Goal: Task Accomplishment & Management: Manage account settings

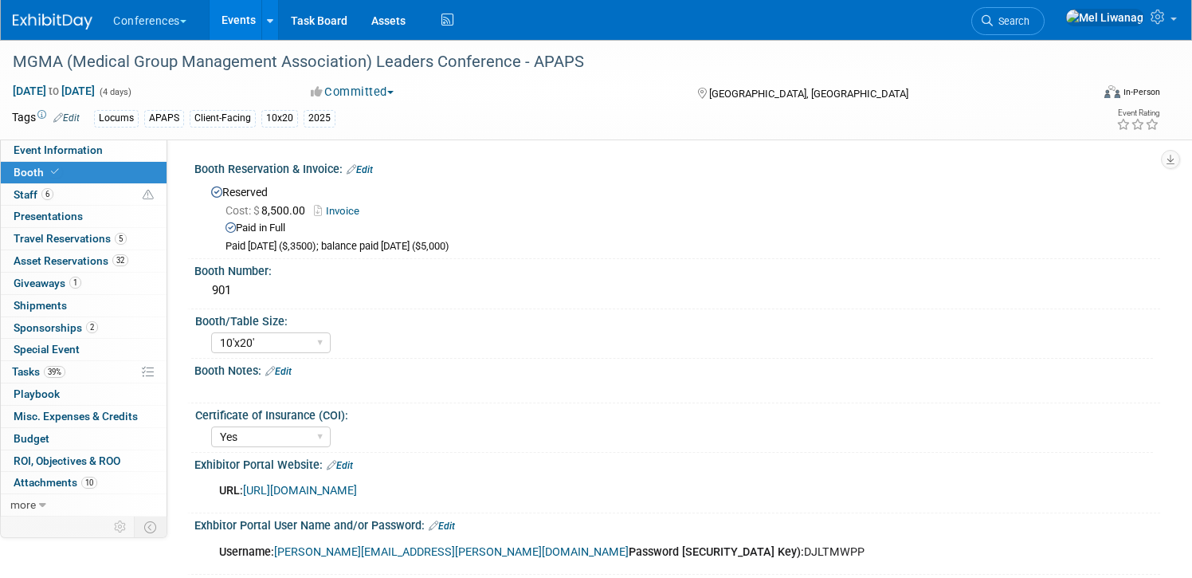
select select "10'x20'"
select select "Yes"
click at [1029, 23] on span "Search" at bounding box center [1011, 21] width 37 height 12
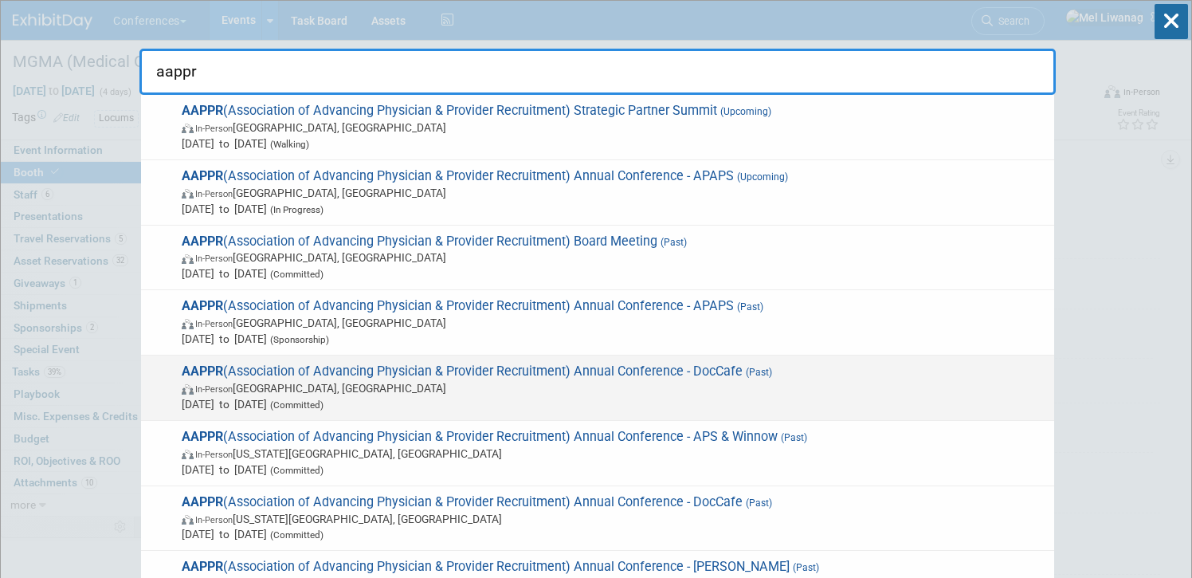
type input "aappr"
click at [706, 377] on span "AAPPR (Association of Advancing Physician & Provider Recruitment) Annual Confer…" at bounding box center [611, 387] width 869 height 49
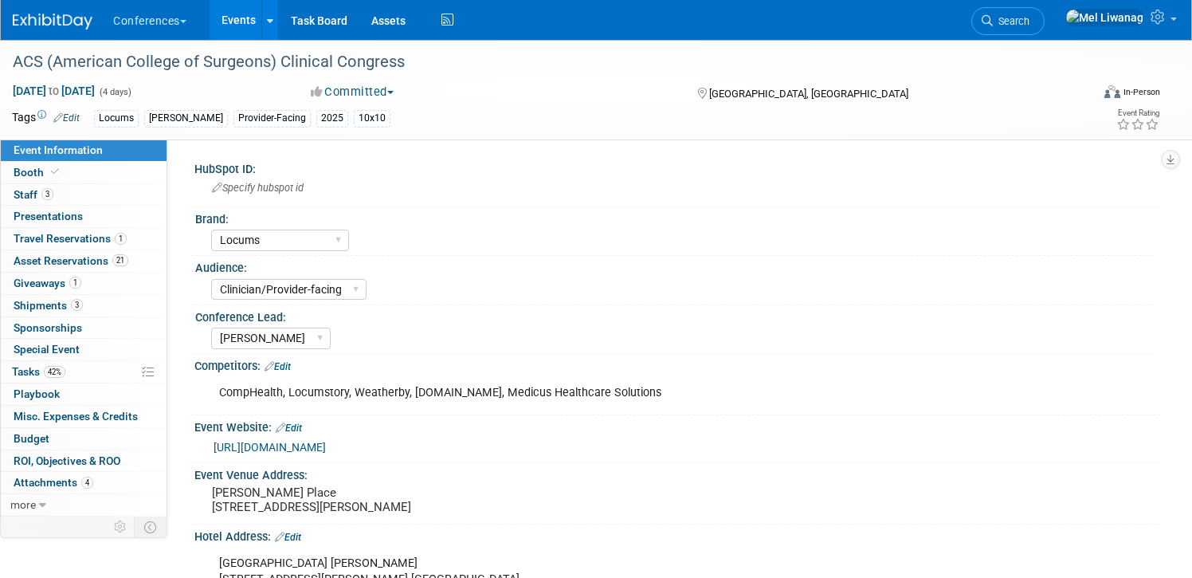
select select "Locums"
select select "Clinician/Provider-facing"
select select "[PERSON_NAME]"
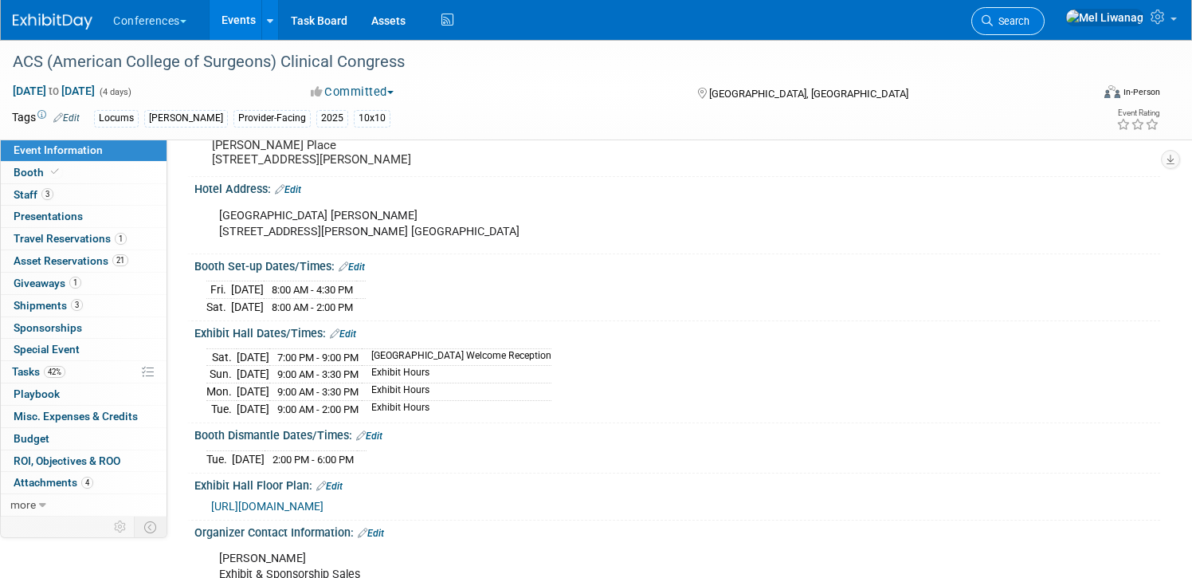
click at [1025, 20] on link "Search" at bounding box center [1007, 21] width 73 height 28
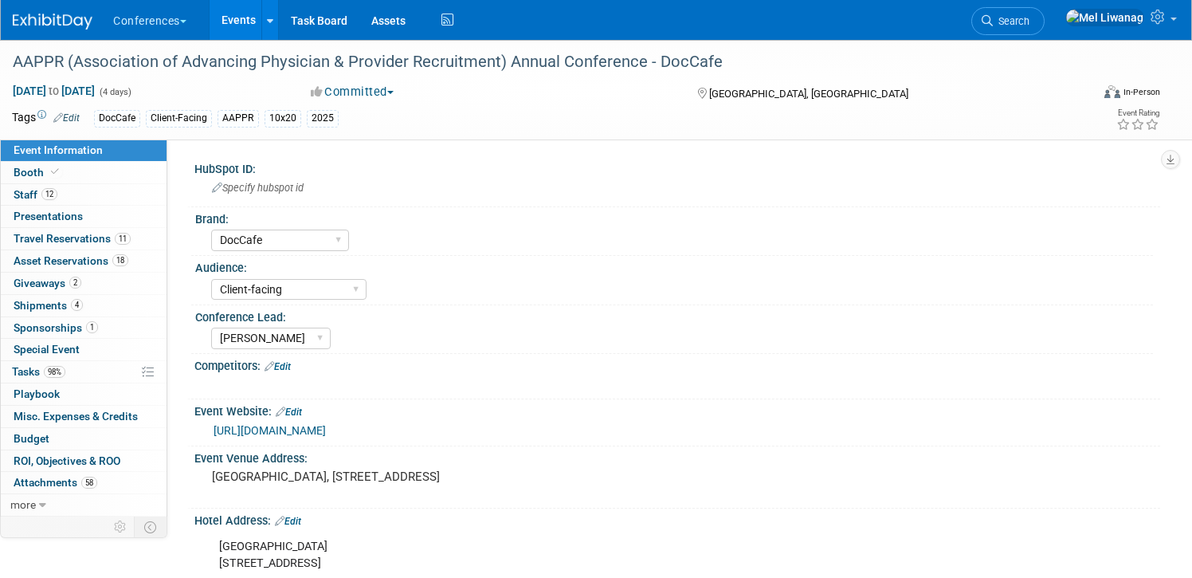
select select "DocCafe"
select select "Client-facing"
select select "[PERSON_NAME]"
click at [1044, 29] on link "Search" at bounding box center [1007, 21] width 73 height 28
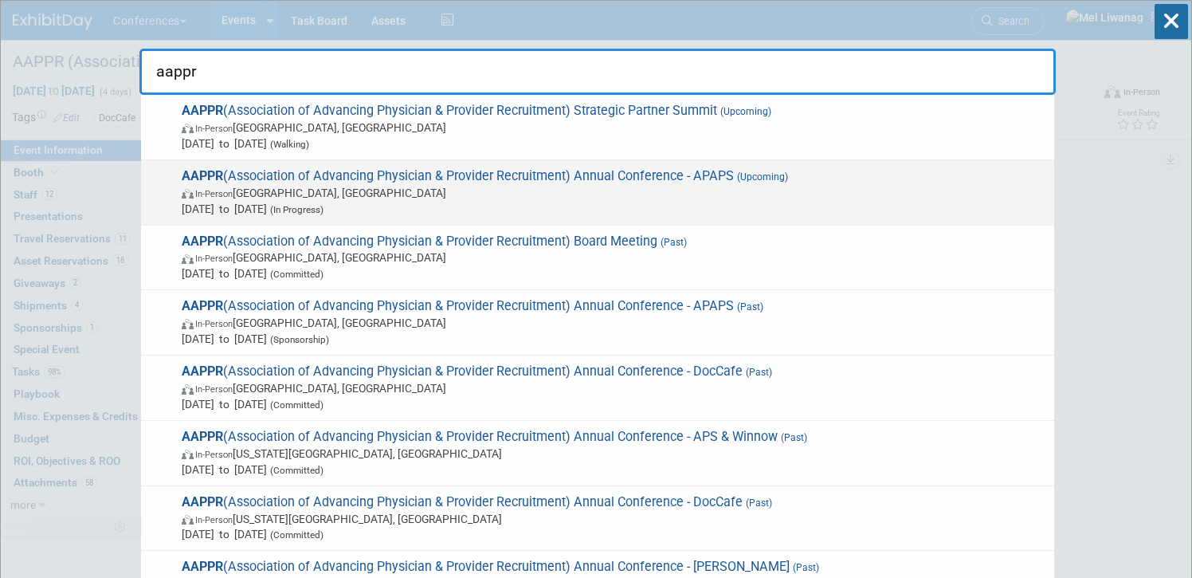
type input "aappr"
click at [777, 188] on span "In-Person Lake Buena Vista, FL" at bounding box center [614, 193] width 864 height 16
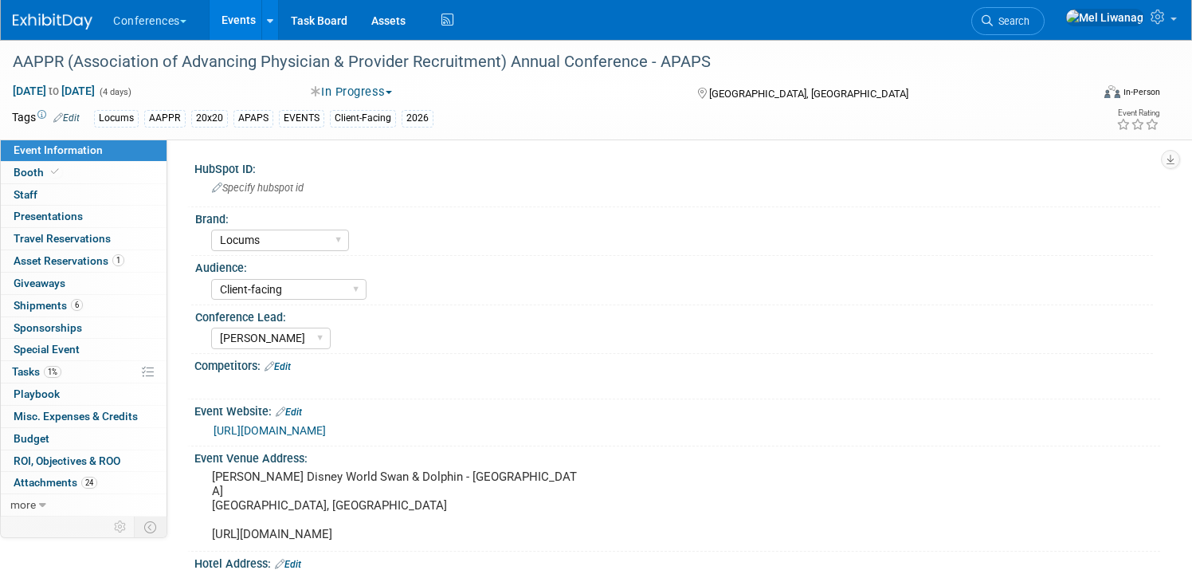
select select "Locums"
select select "Client-facing"
select select "[PERSON_NAME]"
click at [1044, 35] on li "Search" at bounding box center [1007, 19] width 73 height 39
click at [1029, 26] on span "Search" at bounding box center [1011, 21] width 37 height 12
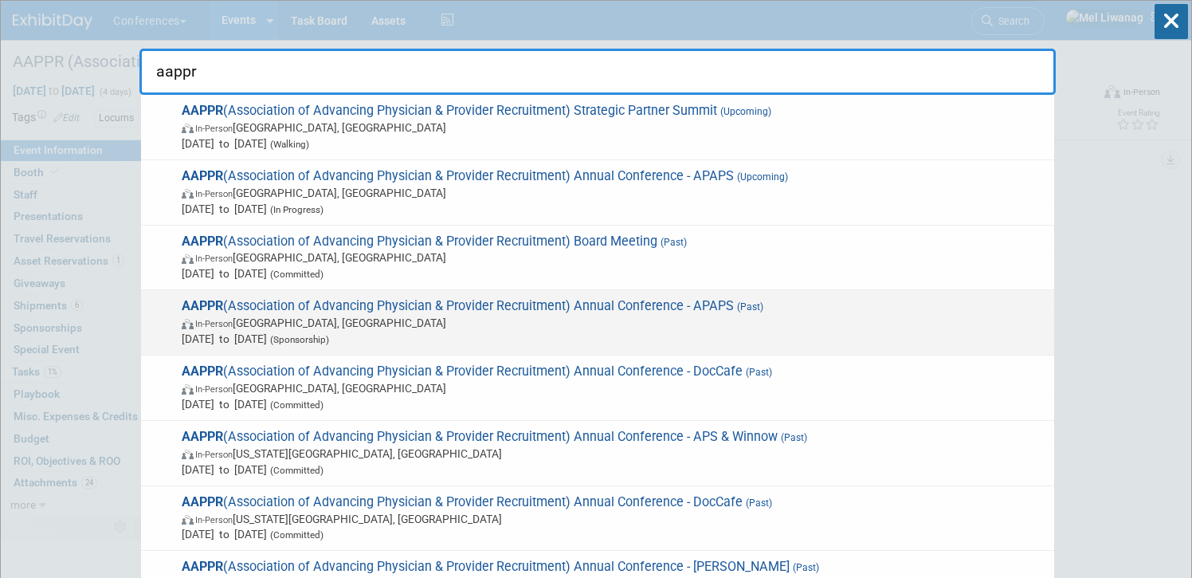
type input "aappr"
click at [875, 331] on span "Mar 22, 2025 to Mar 25, 2025 (Sponsorship)" at bounding box center [614, 339] width 864 height 16
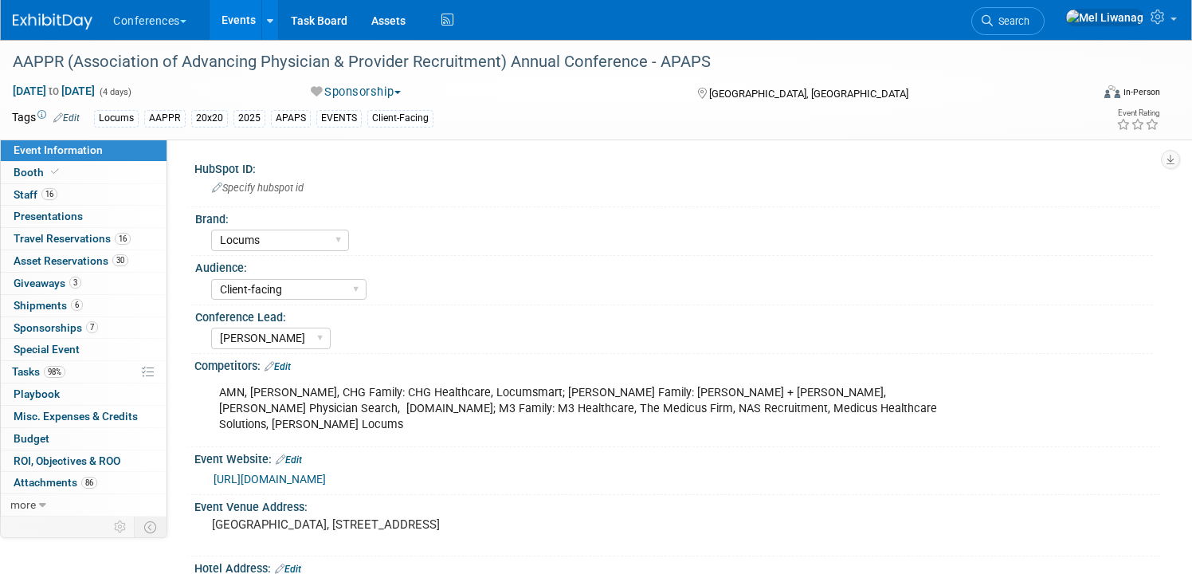
select select "Locums"
select select "Client-facing"
select select "[PERSON_NAME]"
click at [126, 166] on link "Booth" at bounding box center [84, 173] width 166 height 22
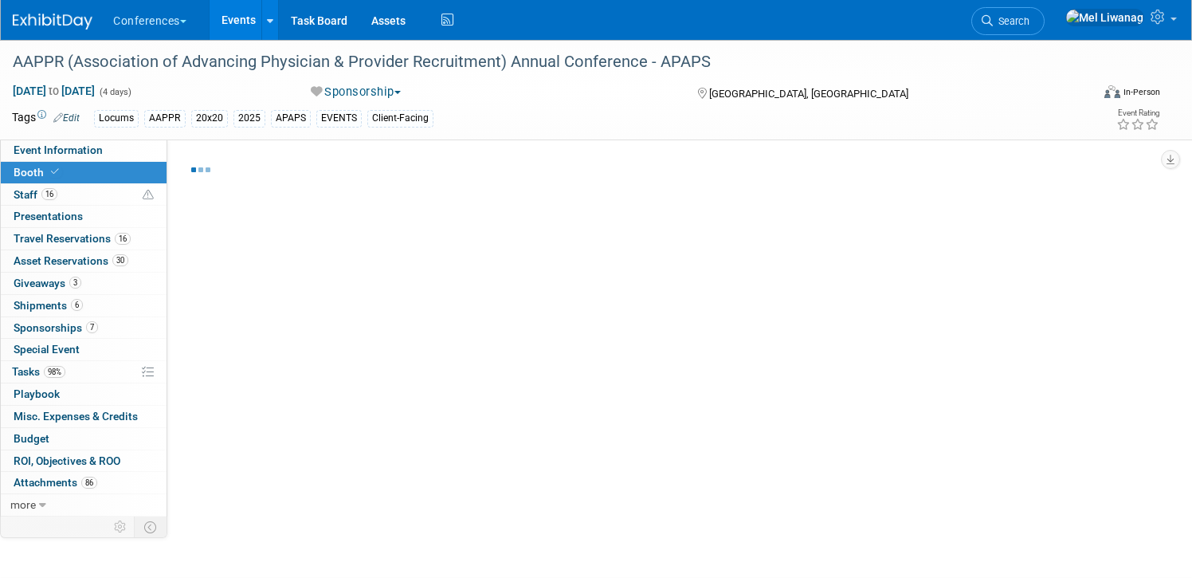
select select "20'x20'"
select select "Yes"
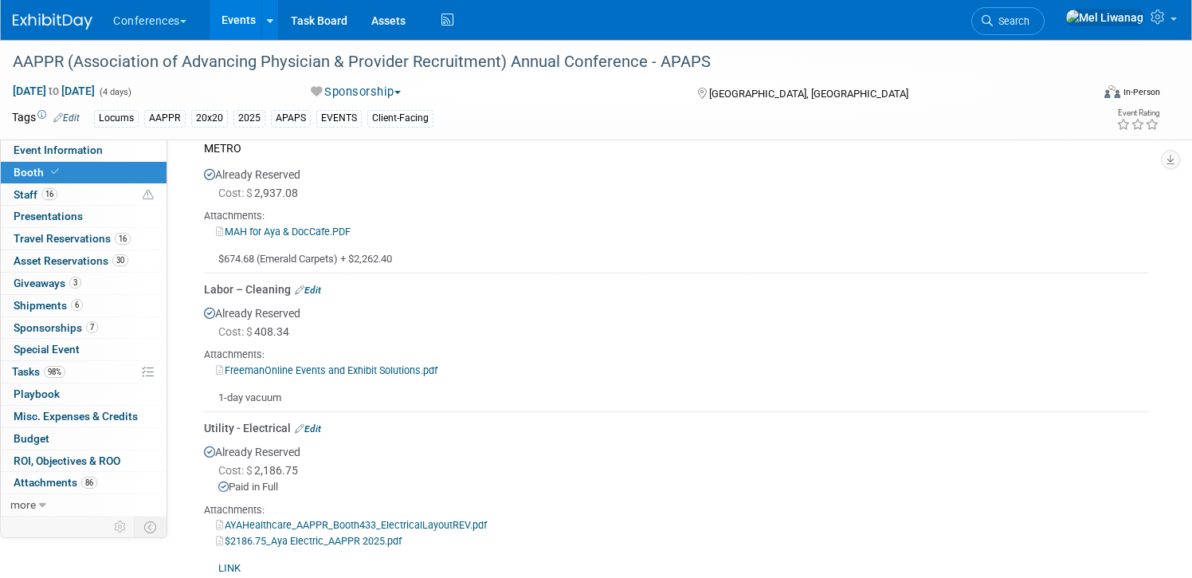
scroll to position [1035, 0]
click at [309, 228] on link "MAH for Aya & DocCafe.PDF" at bounding box center [283, 230] width 135 height 12
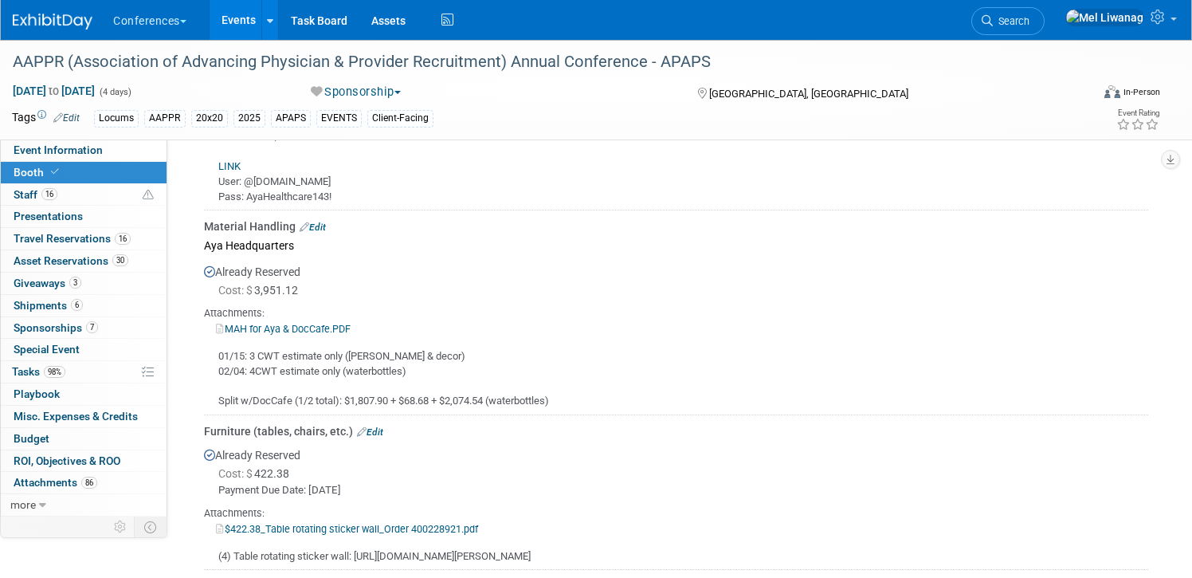
scroll to position [1713, 0]
click at [313, 329] on link "MAH for Aya & DocCafe.PDF" at bounding box center [283, 328] width 135 height 12
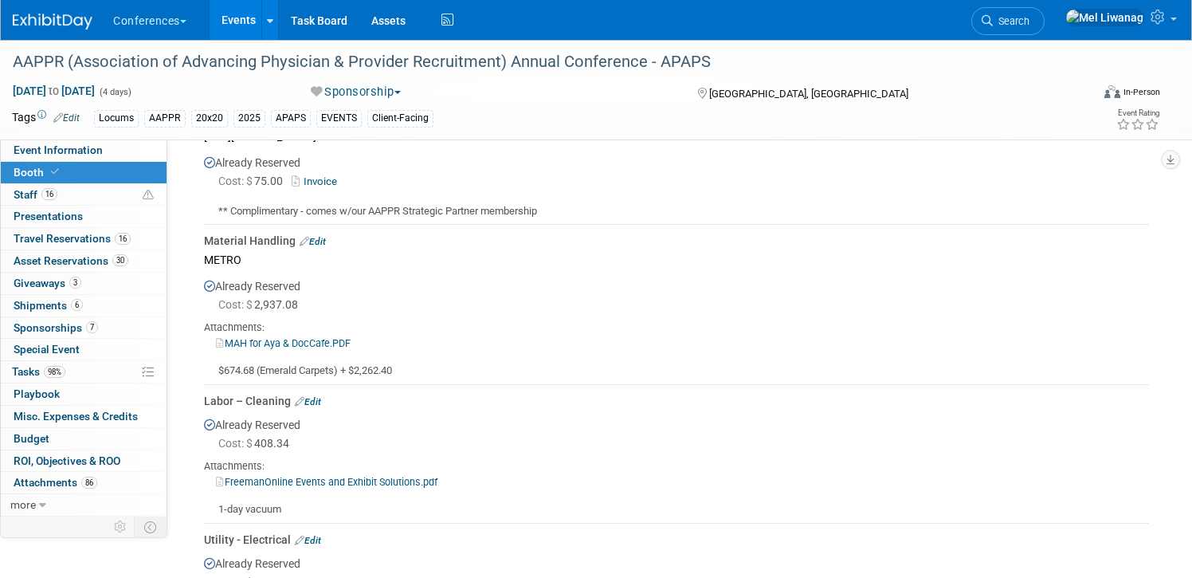
scroll to position [917, 0]
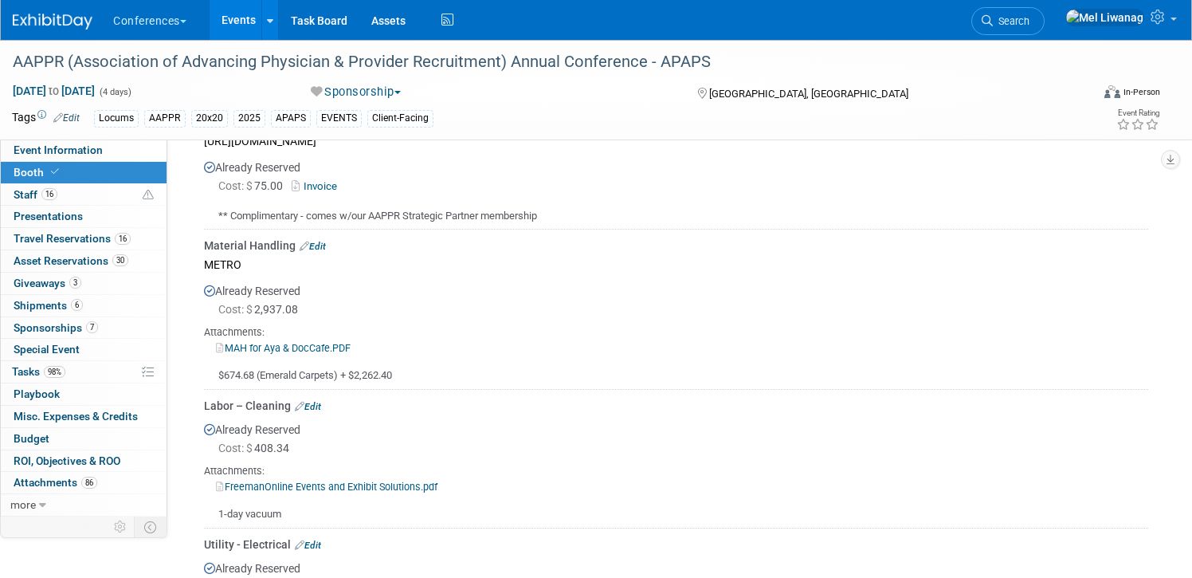
click at [334, 342] on link "MAH for Aya & DocCafe.PDF" at bounding box center [283, 348] width 135 height 12
click at [336, 339] on div "MAH for Aya & DocCafe.PDF" at bounding box center [676, 347] width 944 height 16
click at [336, 345] on link "MAH for Aya & DocCafe.PDF" at bounding box center [283, 348] width 135 height 12
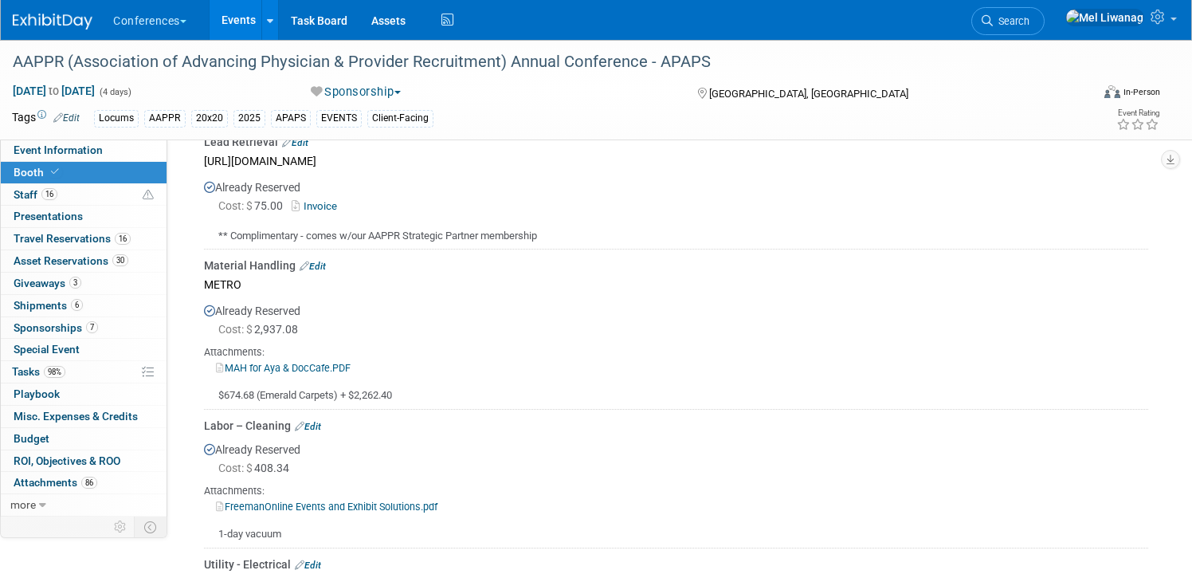
scroll to position [906, 0]
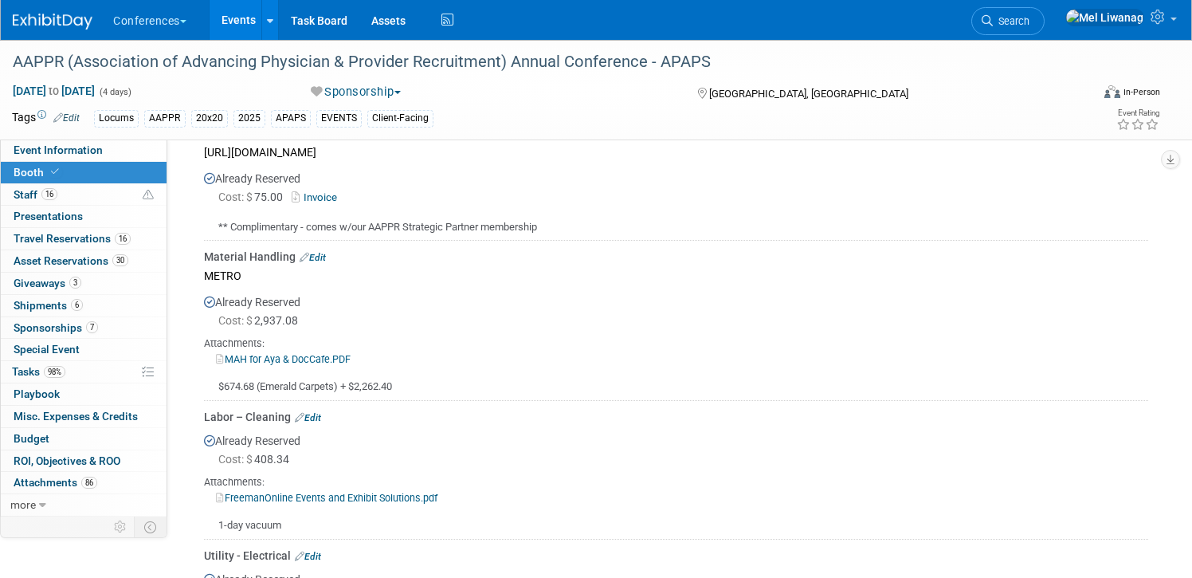
click at [321, 257] on link "Edit" at bounding box center [313, 257] width 26 height 11
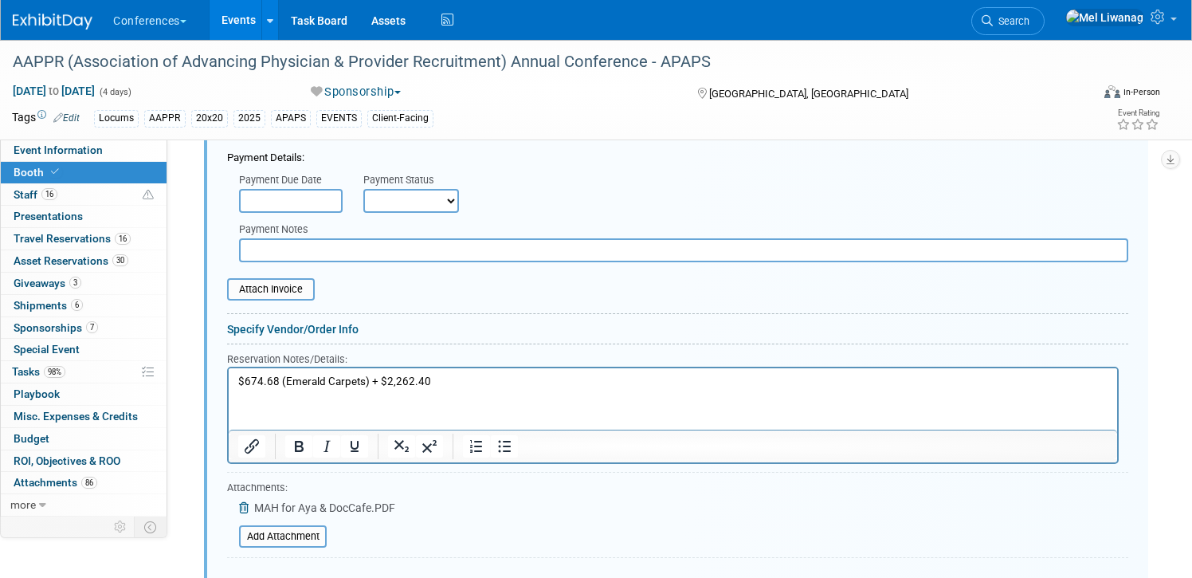
scroll to position [1241, 0]
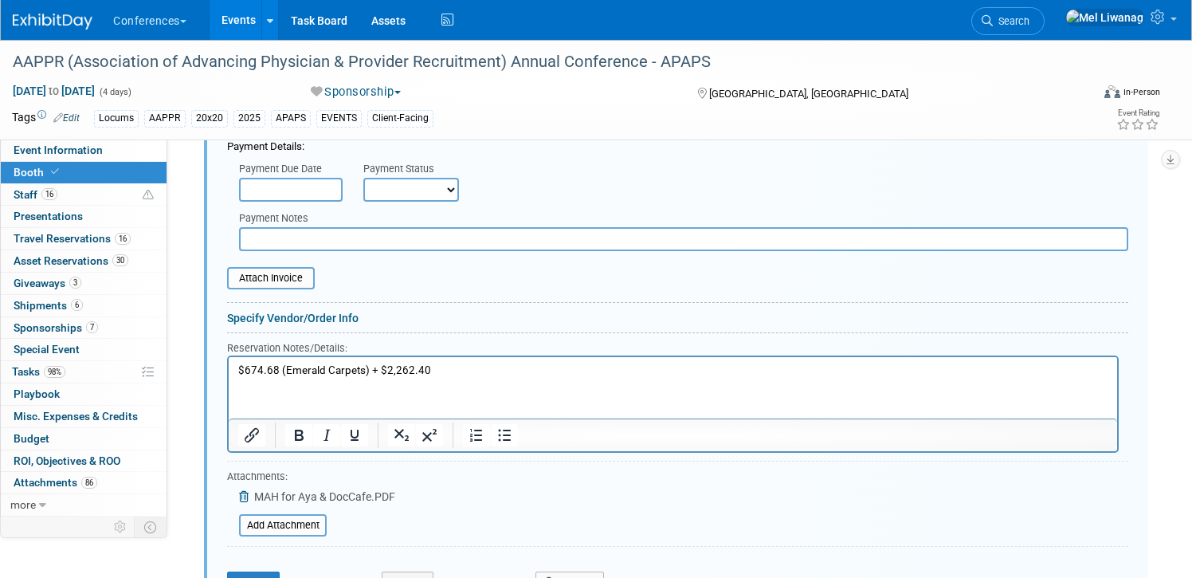
click at [430, 378] on html "$674.68 (Emerald Carpets) + $2,262.40" at bounding box center [673, 367] width 888 height 22
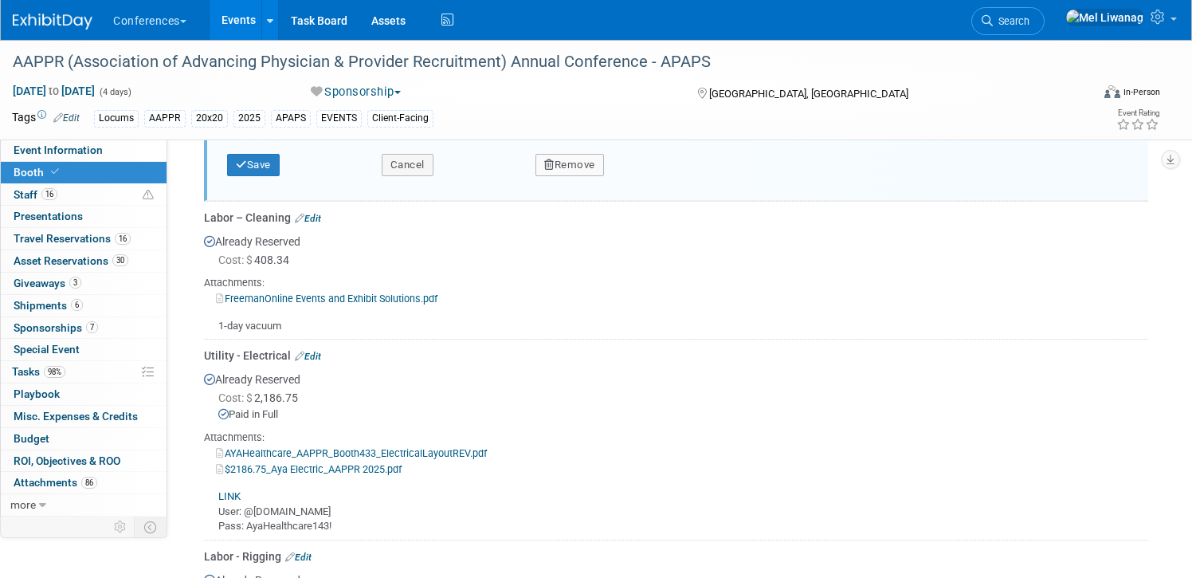
scroll to position [1658, 0]
click at [431, 168] on button "Cancel" at bounding box center [408, 166] width 52 height 22
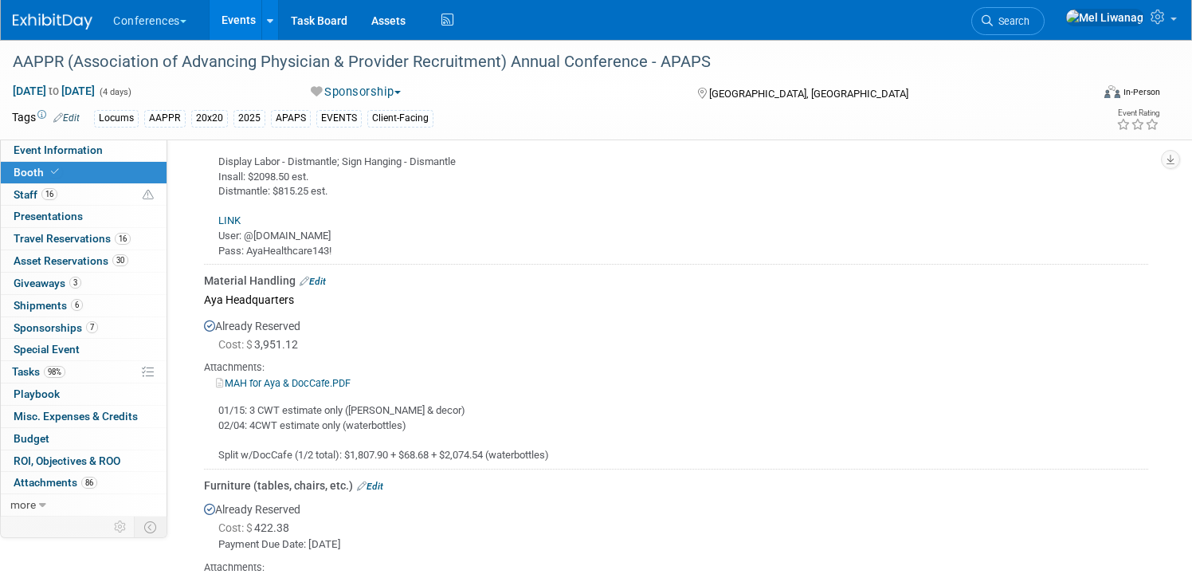
click at [316, 371] on div "Attachments:" at bounding box center [676, 367] width 944 height 14
click at [316, 377] on link "MAH for Aya & DocCafe.PDF" at bounding box center [283, 383] width 135 height 12
click at [319, 282] on link "Edit" at bounding box center [313, 278] width 26 height 11
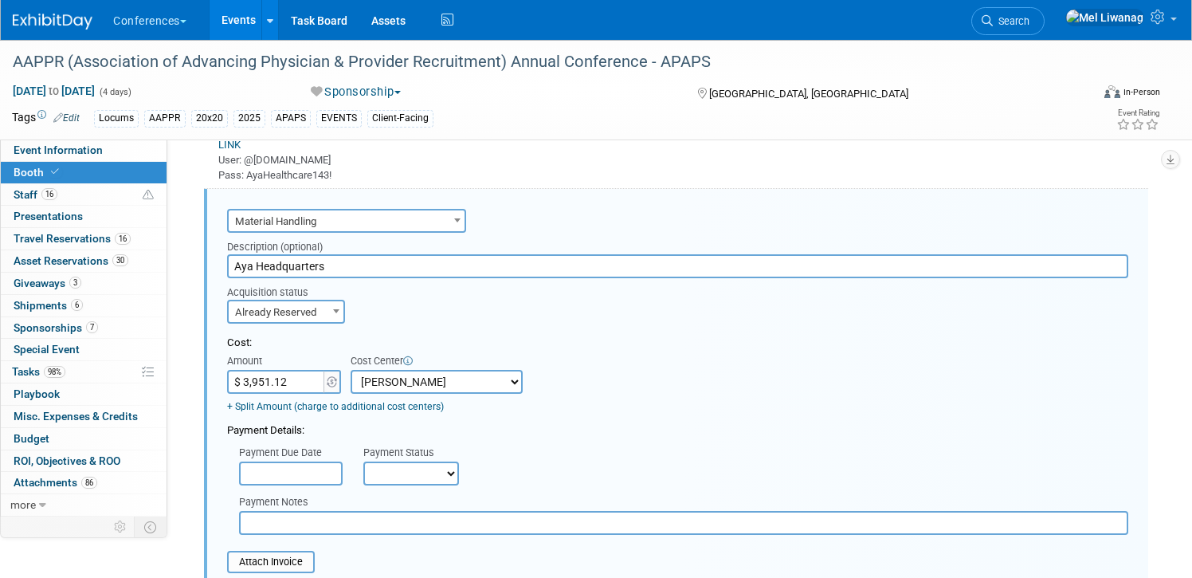
scroll to position [1740, 0]
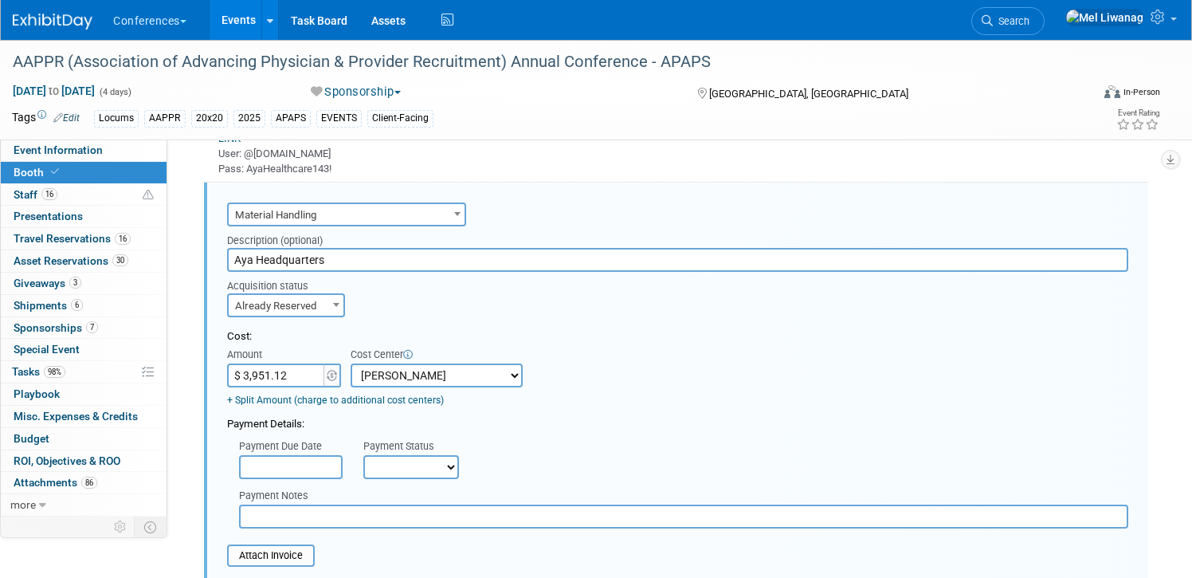
click at [286, 375] on input "$ 3,951.12" at bounding box center [277, 375] width 100 height 24
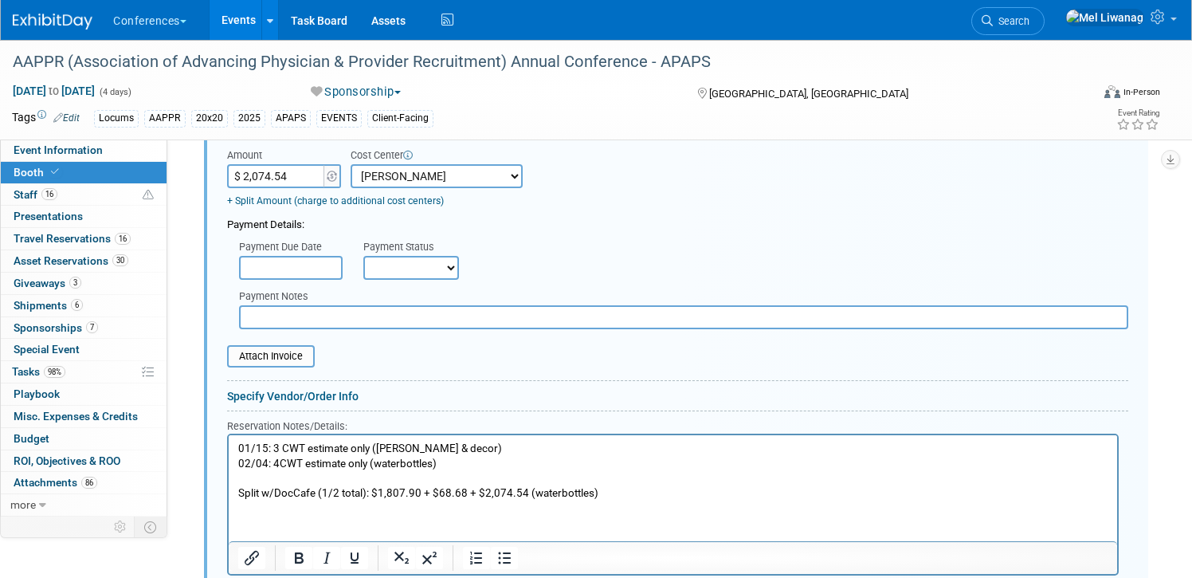
scroll to position [1947, 0]
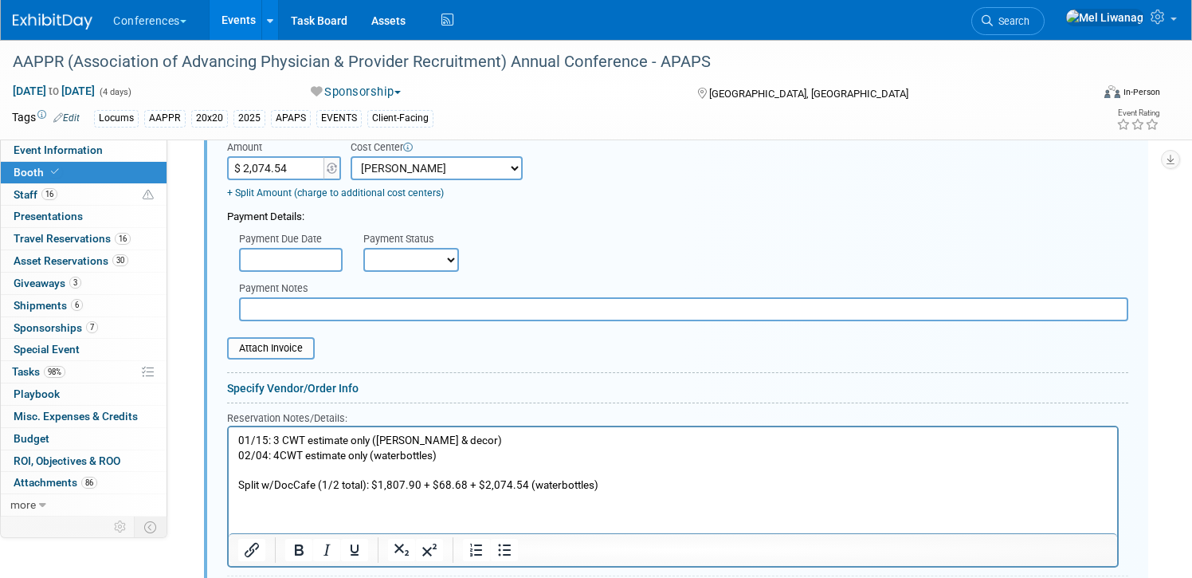
click at [316, 159] on input "$ 2,074.54" at bounding box center [277, 168] width 100 height 24
type input "$ 1,037.54"
click at [691, 265] on div "Payment Due Date Payment Status Not Paid Yet Partially Paid Paid in Full Next P…" at bounding box center [677, 248] width 925 height 47
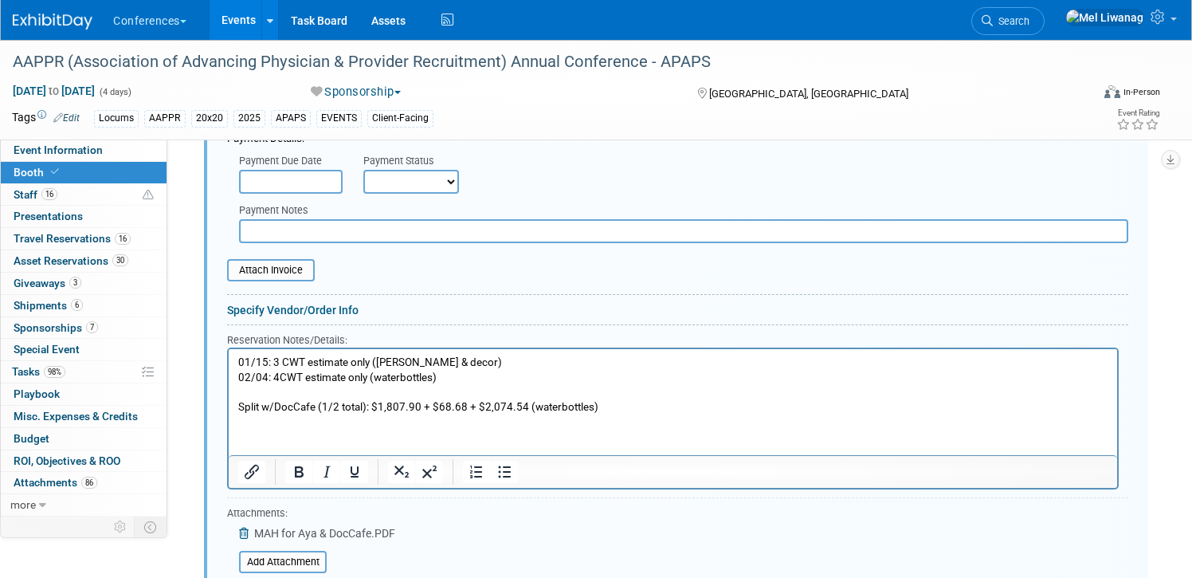
scroll to position [2047, 0]
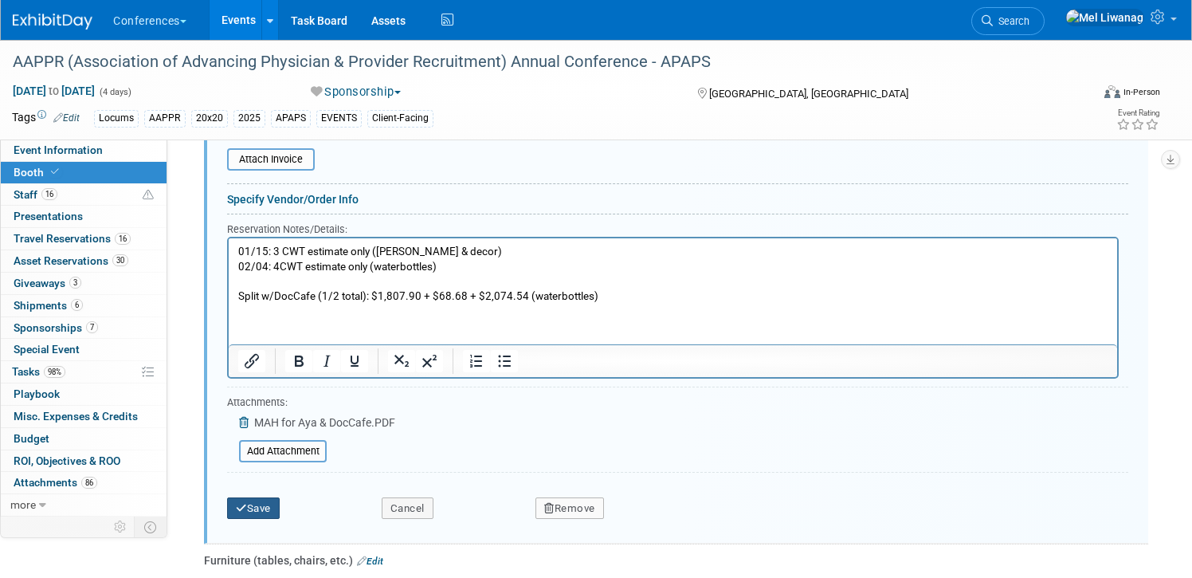
click at [250, 504] on button "Save" at bounding box center [253, 508] width 53 height 22
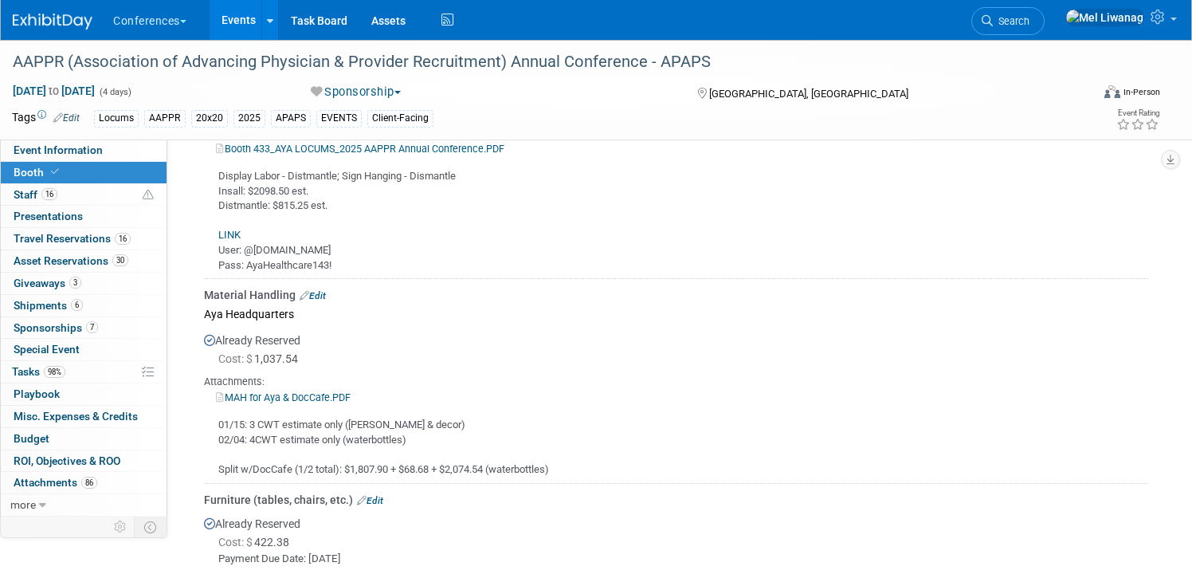
scroll to position [1636, 0]
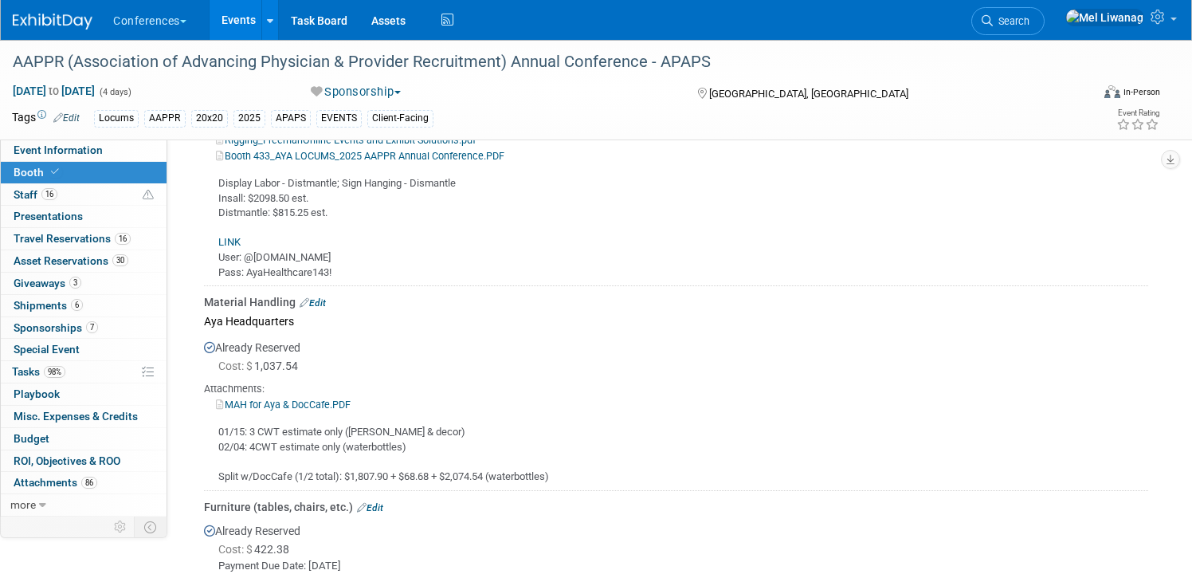
click at [317, 299] on link "Edit" at bounding box center [313, 302] width 26 height 11
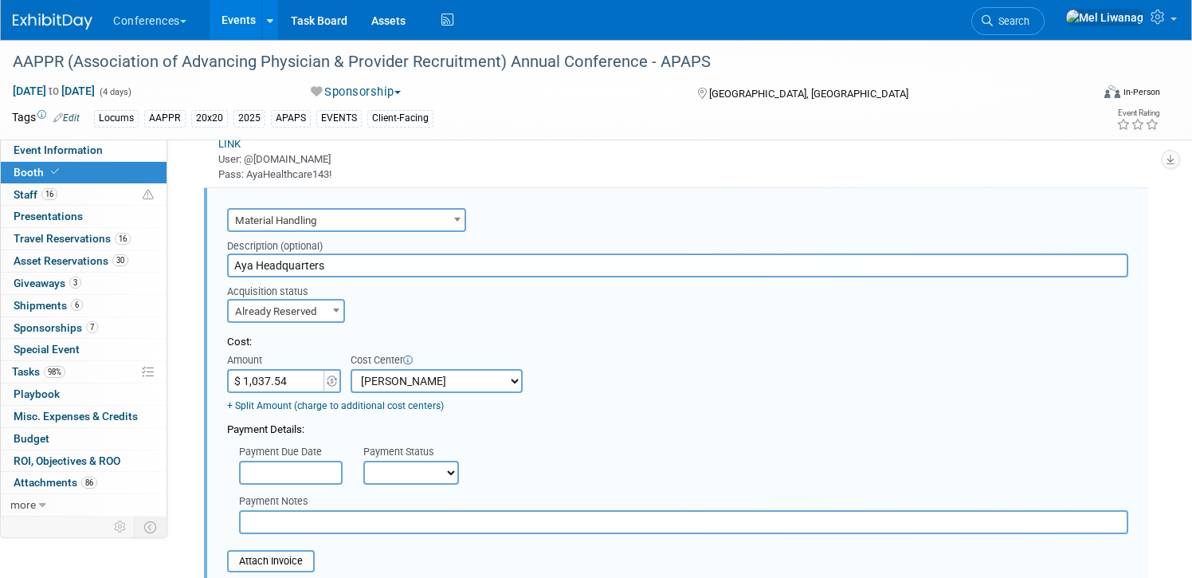
scroll to position [1740, 0]
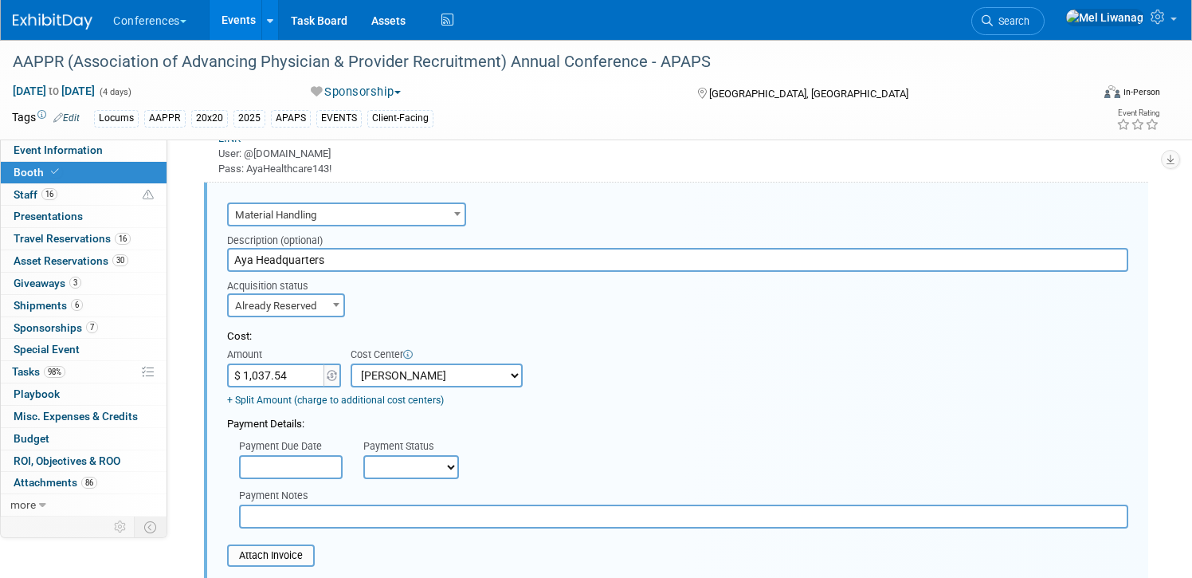
click at [305, 378] on input "$ 1,037.54" at bounding box center [277, 375] width 100 height 24
type input "$ 1,071.61"
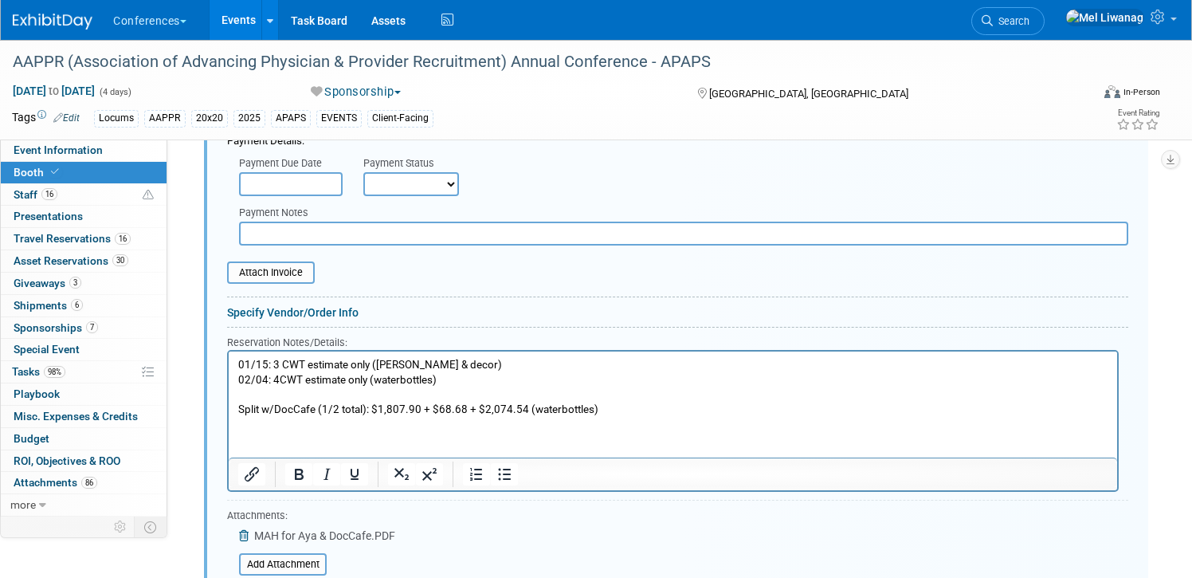
scroll to position [2024, 0]
click at [440, 410] on p "01/15: 3 CWT estimate only (swag & decor) 02/04: 4CWT estimate only (waterbottl…" at bounding box center [673, 385] width 870 height 60
drag, startPoint x: 377, startPoint y: 405, endPoint x: 417, endPoint y: 407, distance: 39.9
click at [417, 407] on p "01/15: 3 CWT estimate only (swag & decor) 02/04: 4CWT estimate only (waterbottl…" at bounding box center [673, 385] width 870 height 60
click at [421, 414] on p "01/15: 3 CWT estimate only (swag & decor) 02/04: 4CWT estimate only (waterbottl…" at bounding box center [673, 385] width 870 height 60
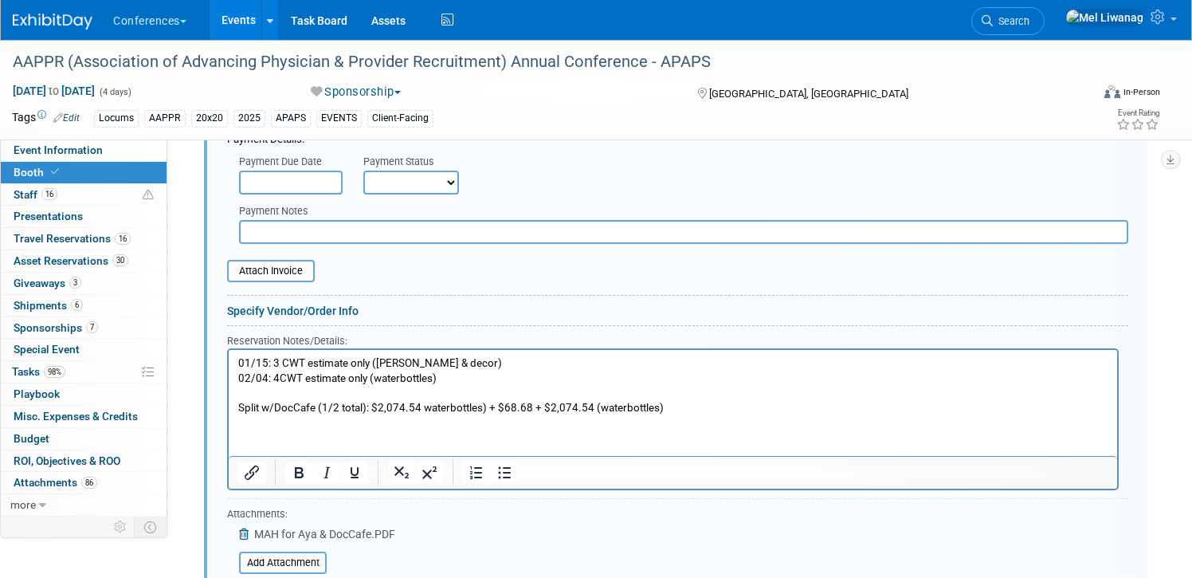
click at [482, 408] on p "01/15: 3 CWT estimate only (swag & decor) 02/04: 4CWT estimate only (waterbottl…" at bounding box center [673, 385] width 870 height 60
click at [578, 410] on p "01/15: 3 CWT estimate only (swag & decor) 02/04: 4CWT estimate only (waterbottl…" at bounding box center [673, 385] width 870 height 60
drag, startPoint x: 590, startPoint y: 409, endPoint x: 523, endPoint y: 405, distance: 67.1
click at [523, 405] on p "01/15: 3 CWT estimate only (swag & decor) 02/04: 4CWT estimate only (waterbottl…" at bounding box center [673, 385] width 870 height 60
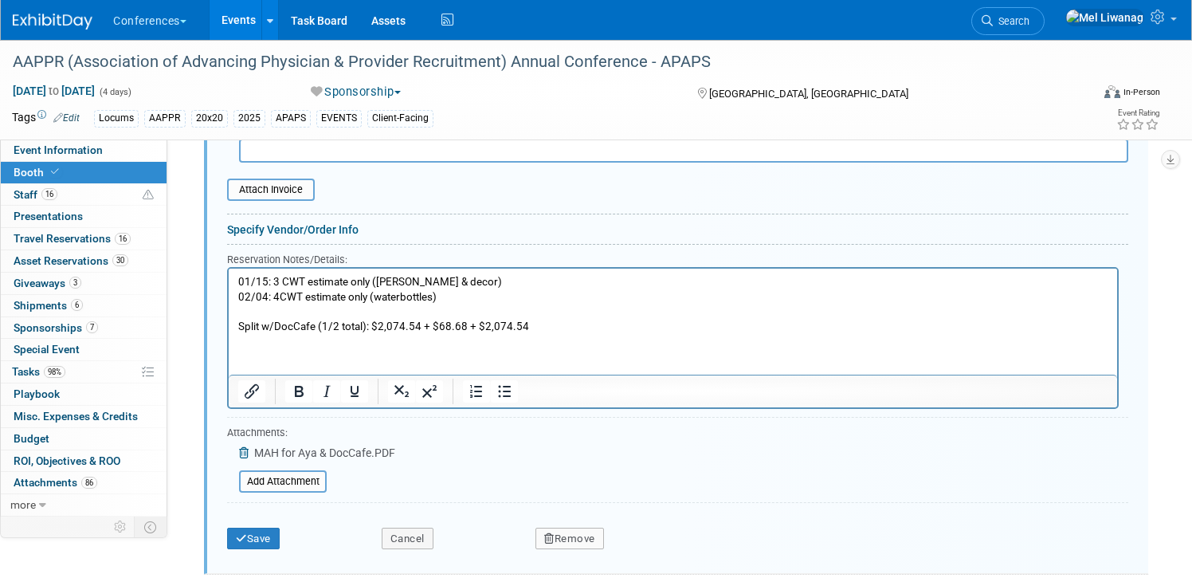
scroll to position [2109, 0]
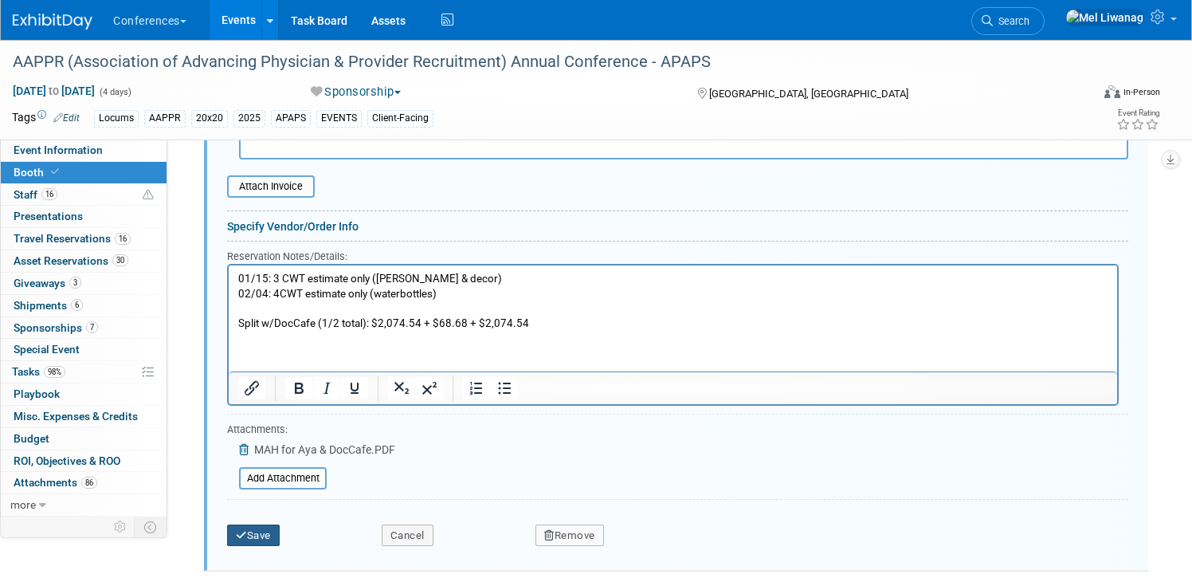
click at [257, 541] on button "Save" at bounding box center [253, 535] width 53 height 22
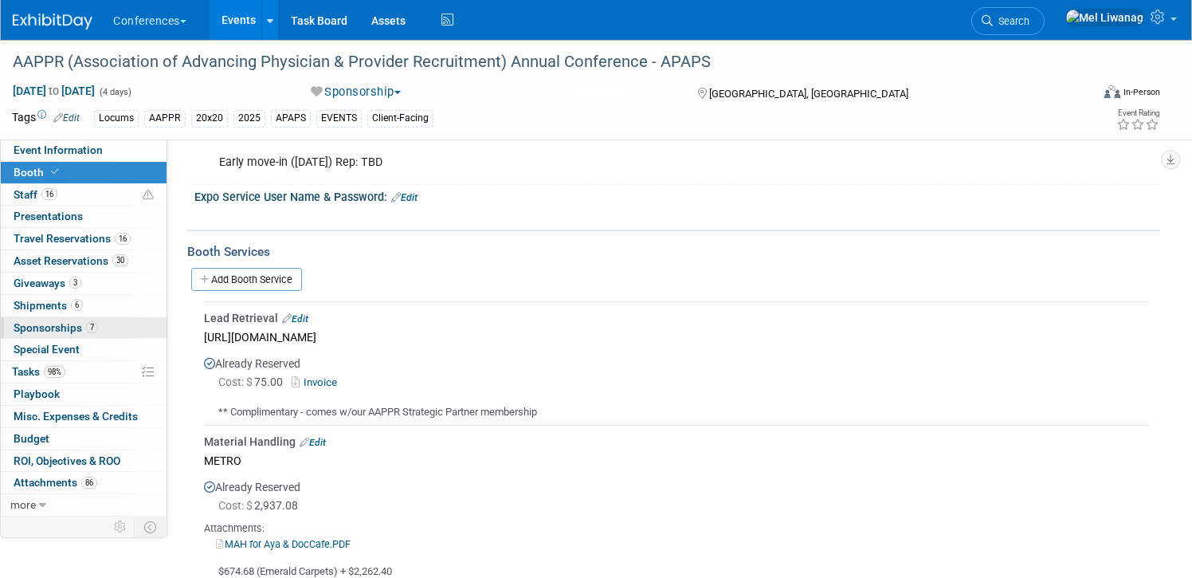
scroll to position [723, 0]
click at [249, 278] on link "Add Booth Service" at bounding box center [246, 277] width 111 height 23
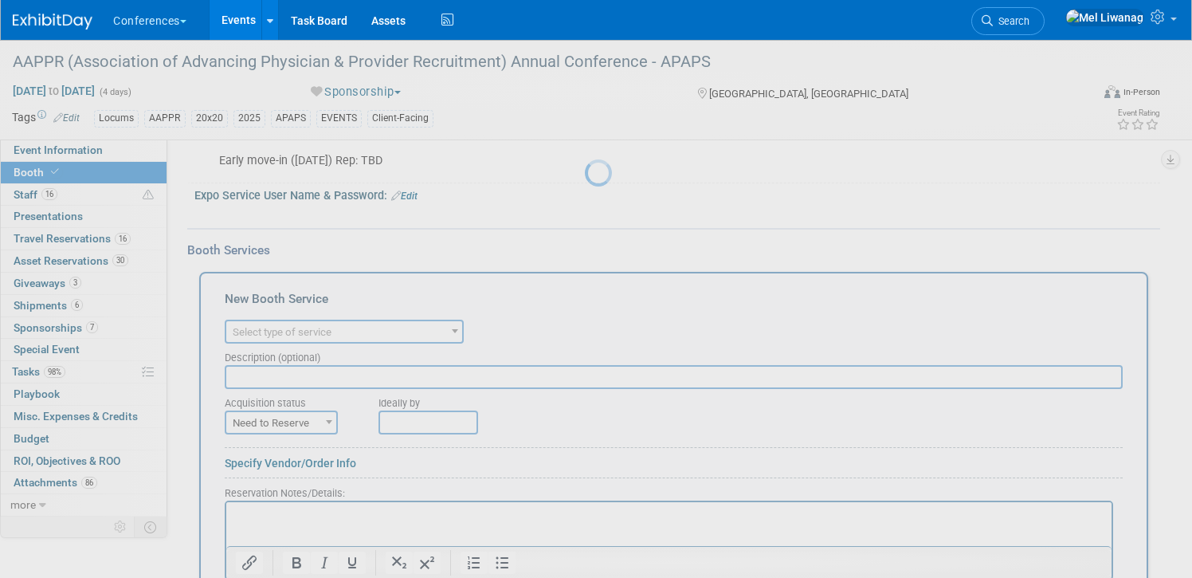
scroll to position [0, 0]
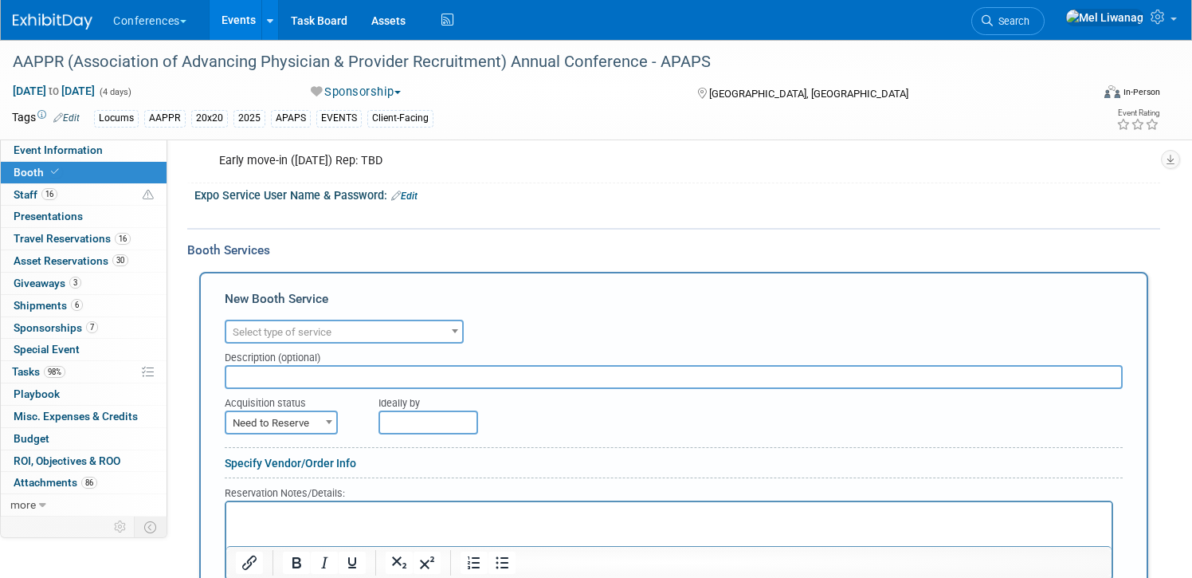
click at [280, 326] on span "Select type of service" at bounding box center [282, 332] width 99 height 12
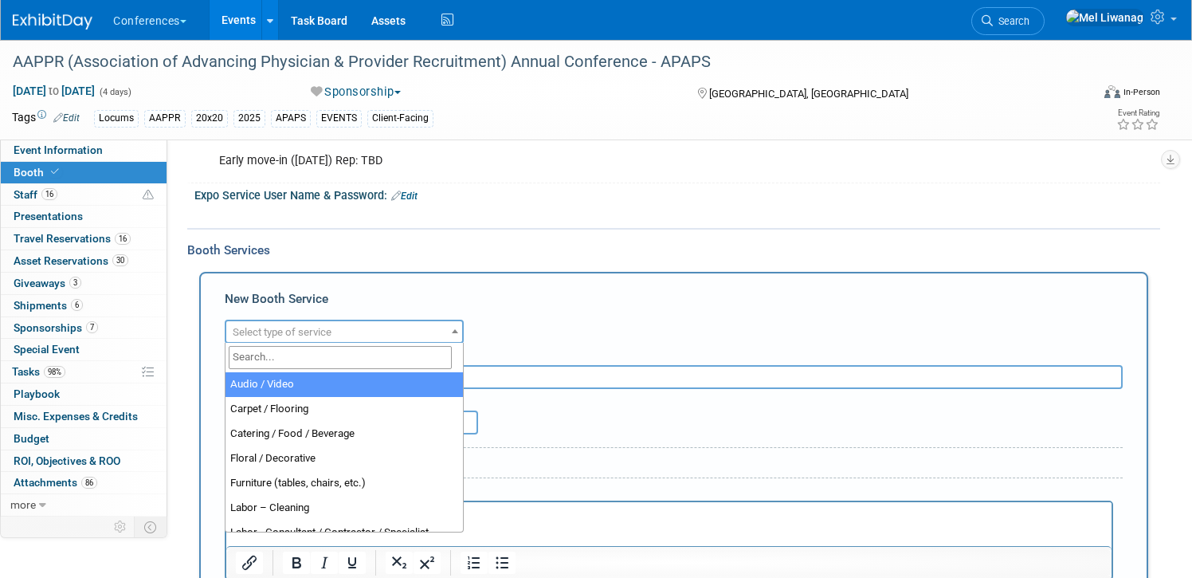
click at [279, 366] on input "search" at bounding box center [340, 357] width 223 height 23
type input "="
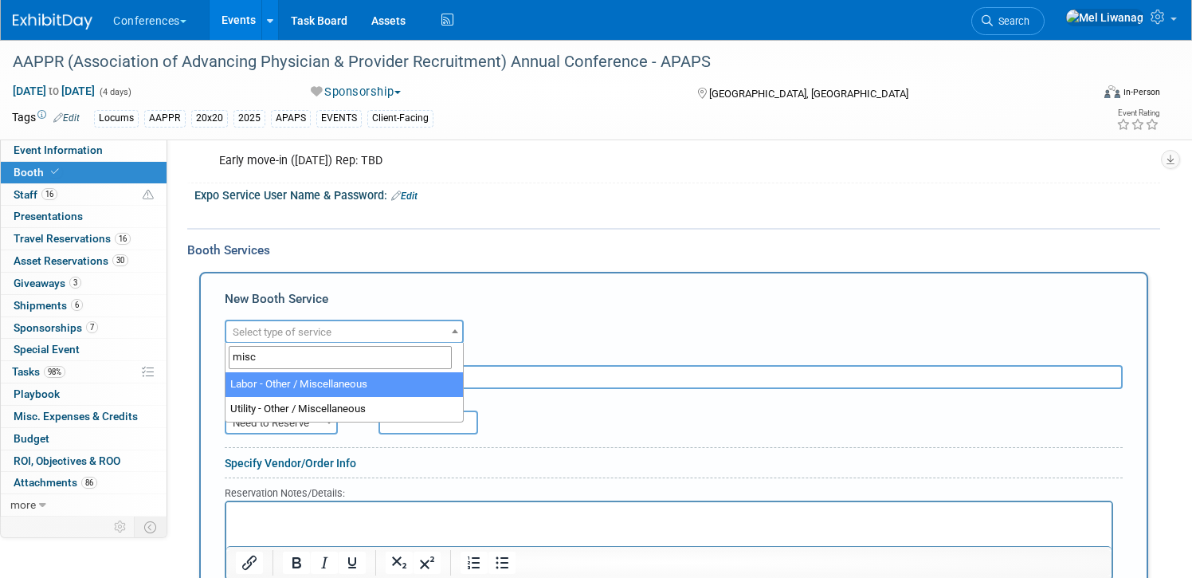
type input "misc"
select select "19"
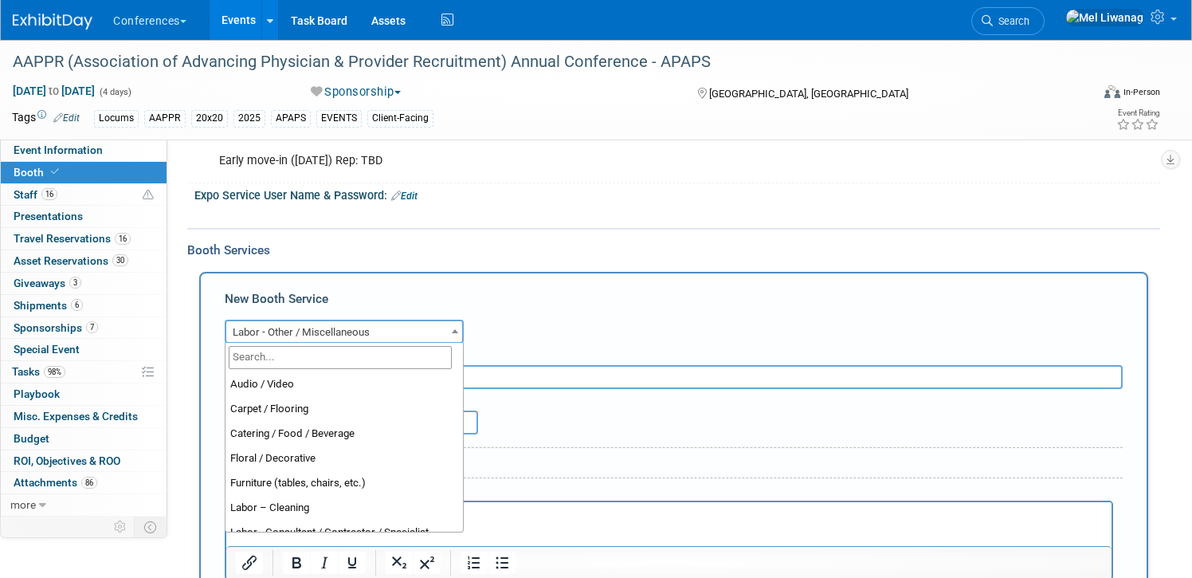
click at [311, 337] on span "Labor - Other / Miscellaneous" at bounding box center [344, 332] width 236 height 22
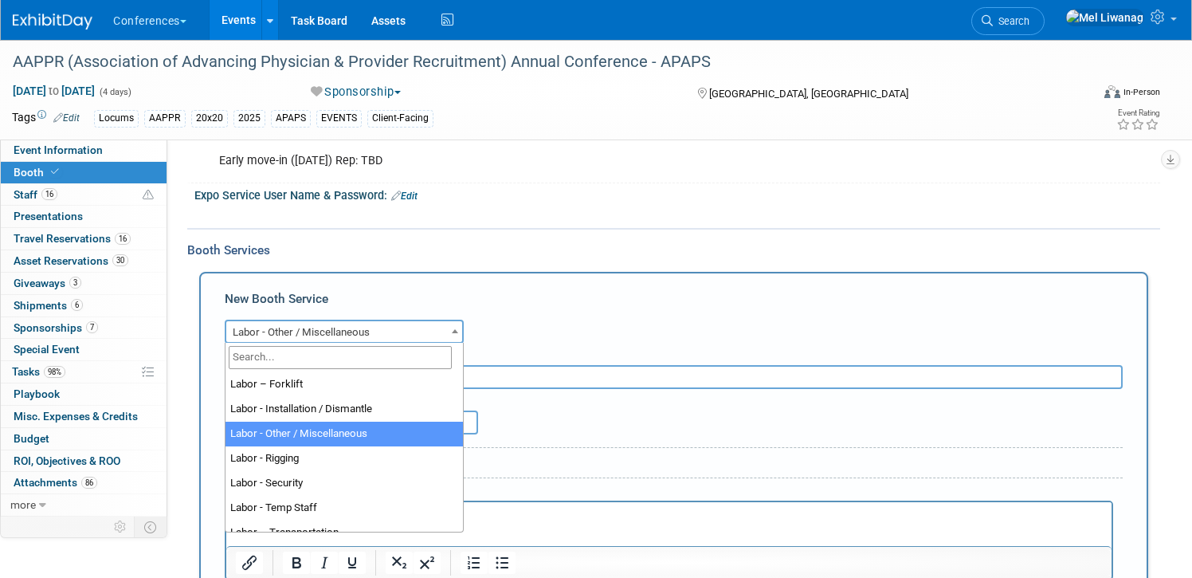
scroll to position [408, 0]
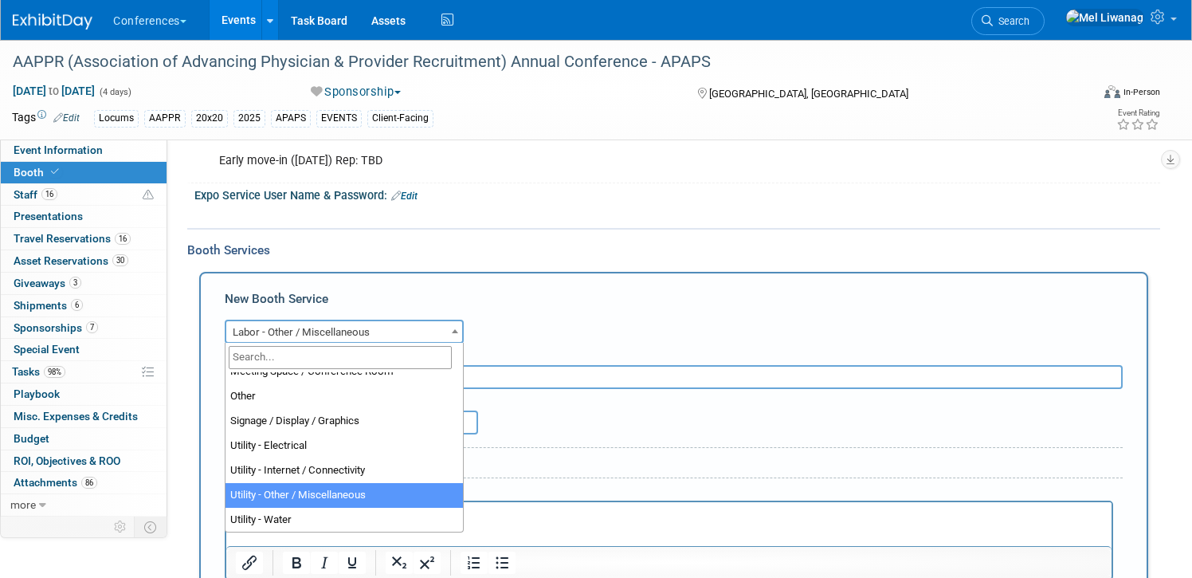
select select "17"
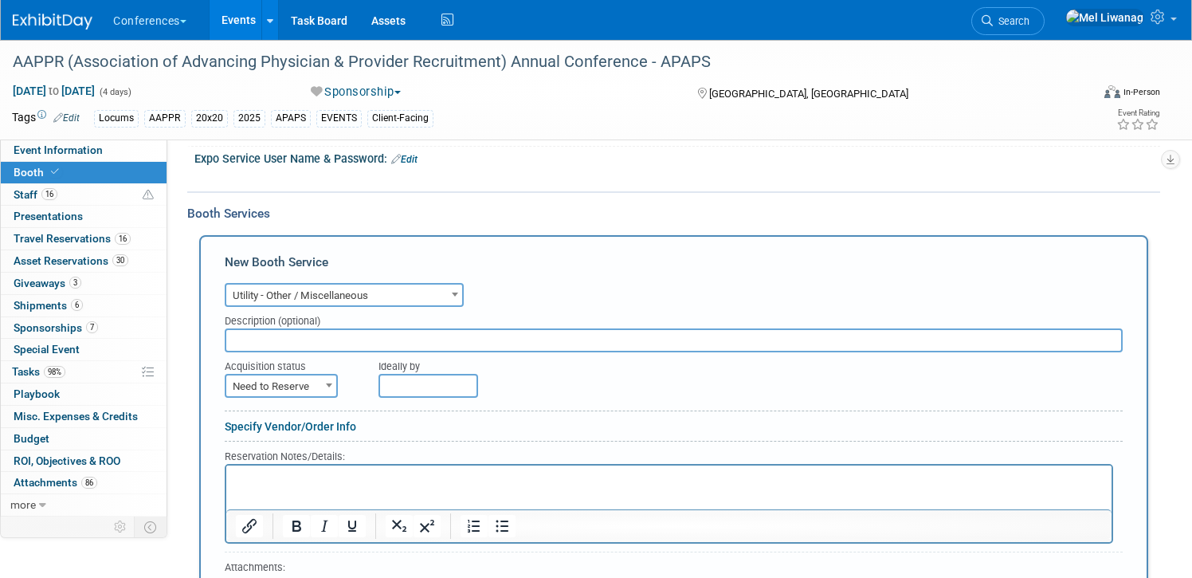
scroll to position [766, 0]
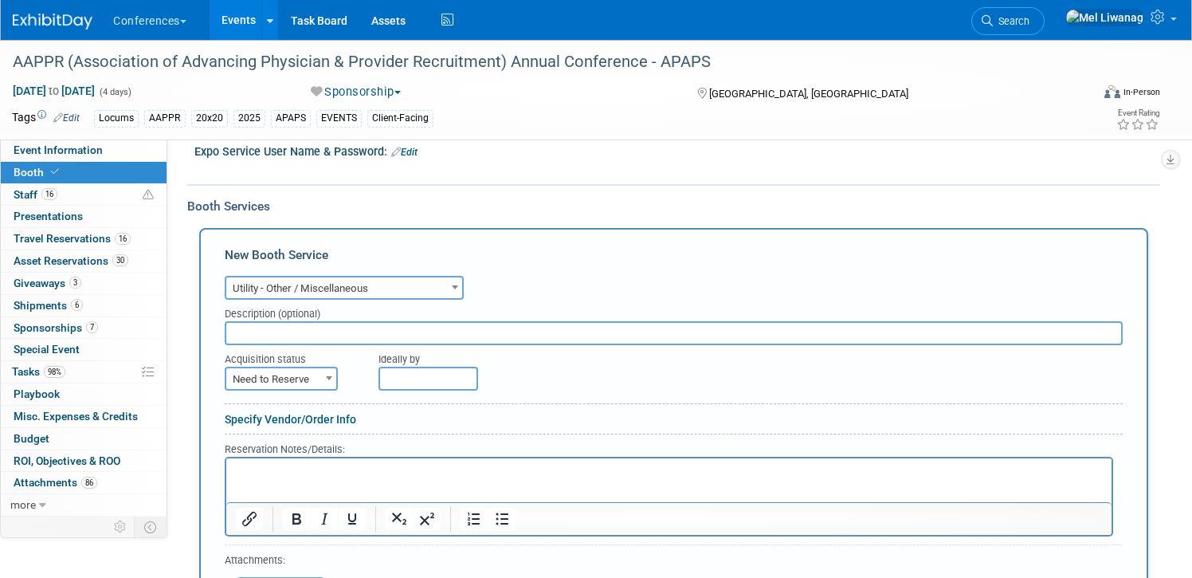
click at [361, 331] on input "text" at bounding box center [674, 333] width 898 height 24
type input "Shackles, Cable"
click at [302, 393] on form "Audio / Video Carpet / Flooring Catering / Food / Beverage Floral / Decorative …" at bounding box center [674, 468] width 898 height 393
click at [302, 392] on form "Audio / Video Carpet / Flooring Catering / Food / Beverage Floral / Decorative …" at bounding box center [674, 468] width 898 height 393
click at [297, 382] on span "Need to Reserve" at bounding box center [281, 379] width 110 height 22
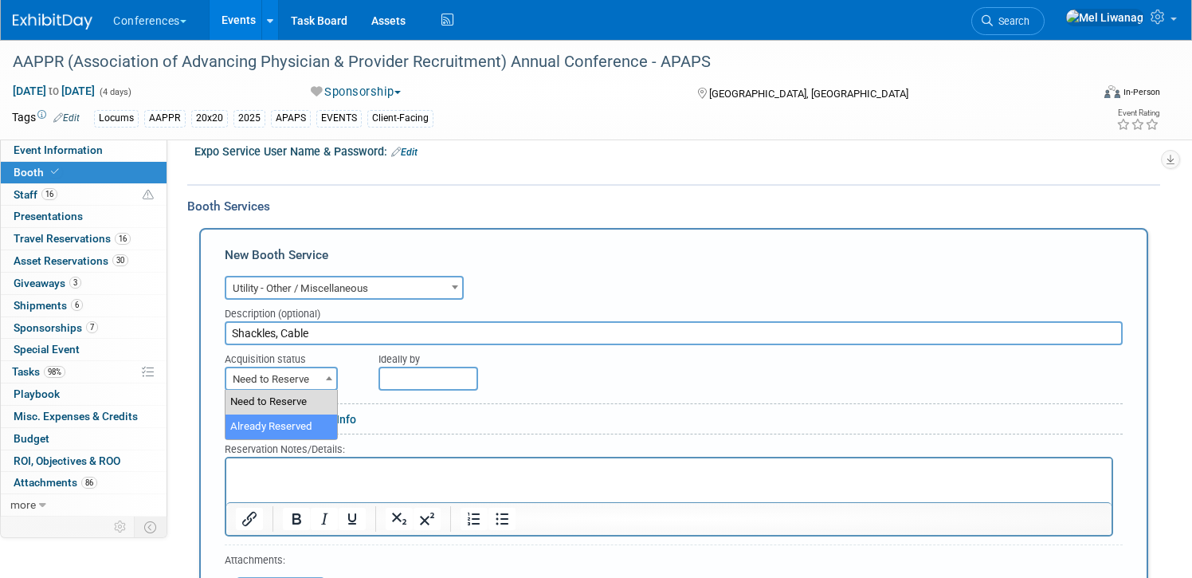
select select "2"
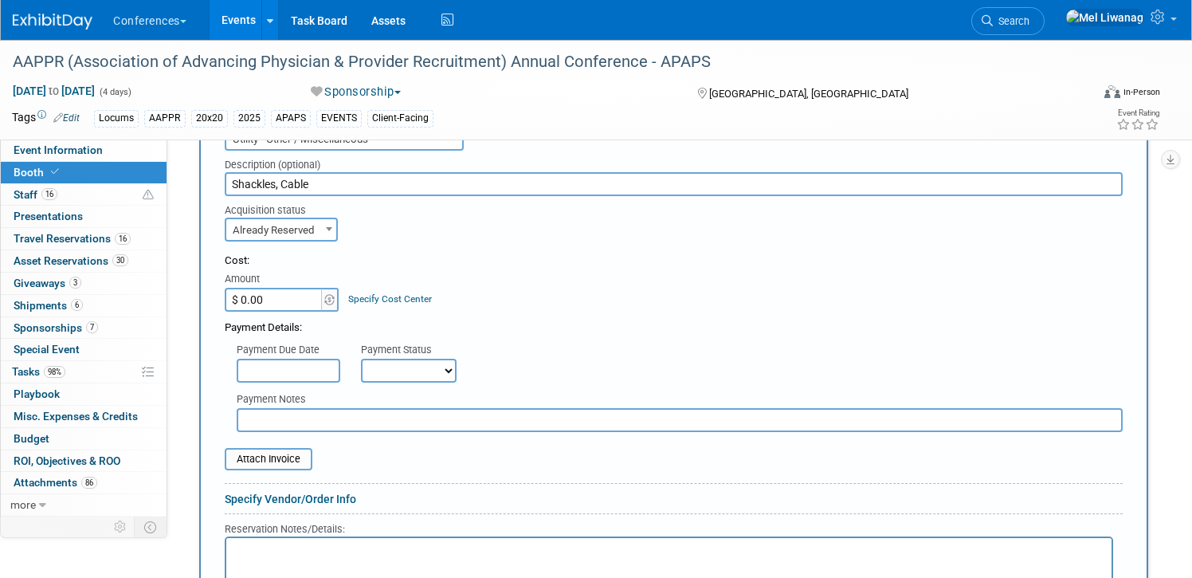
scroll to position [916, 0]
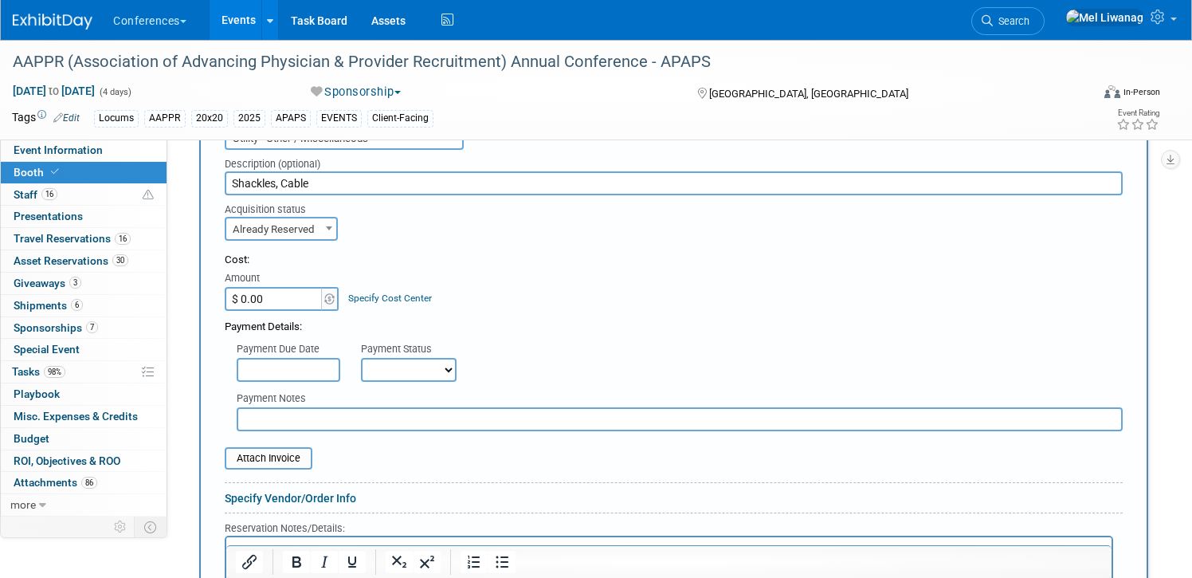
click at [296, 292] on input "$ 0.00" at bounding box center [275, 299] width 100 height 24
click at [382, 297] on link "Specify Cost Center" at bounding box center [390, 297] width 84 height 11
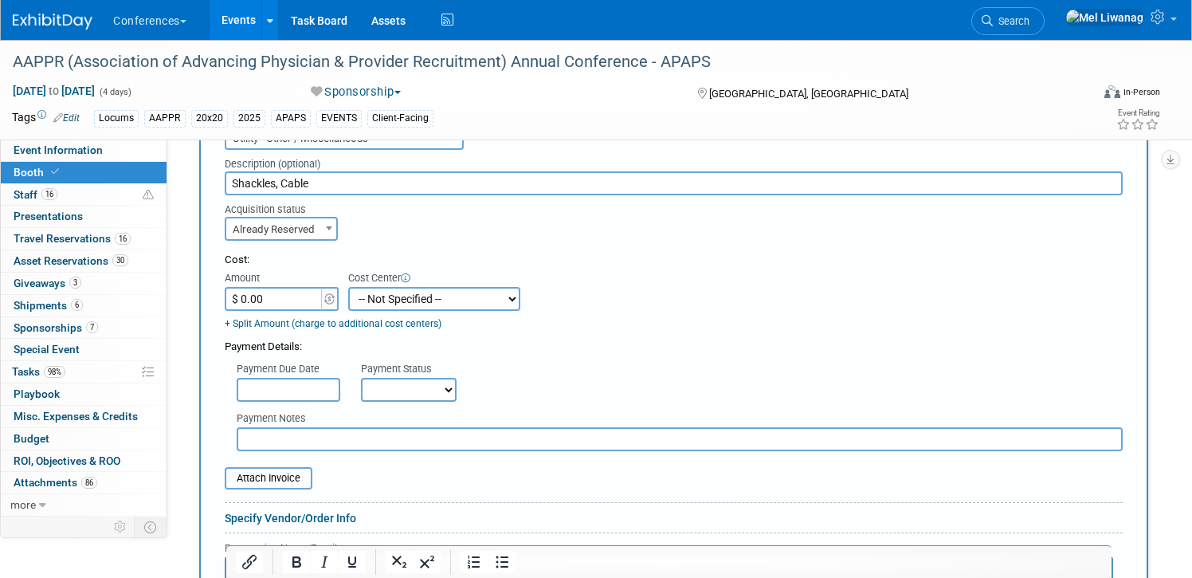
click at [386, 297] on select "-- Not Specified -- Aya Education Aya Healthcare Aya Locums Bespoke Corporate D…" at bounding box center [434, 299] width 172 height 24
select select "18965873"
click at [348, 287] on select "-- Not Specified -- Aya Education Aya Healthcare Aya Locums Bespoke Corporate D…" at bounding box center [434, 299] width 172 height 24
click at [314, 303] on input "$ 0.00" at bounding box center [275, 299] width 100 height 24
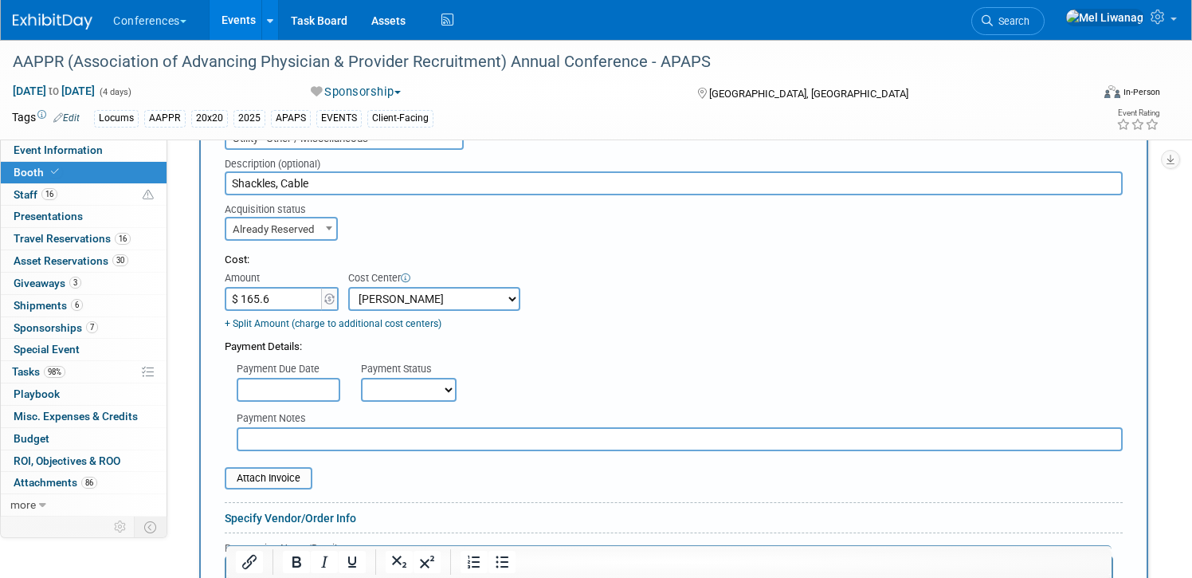
type input "$ 165.67"
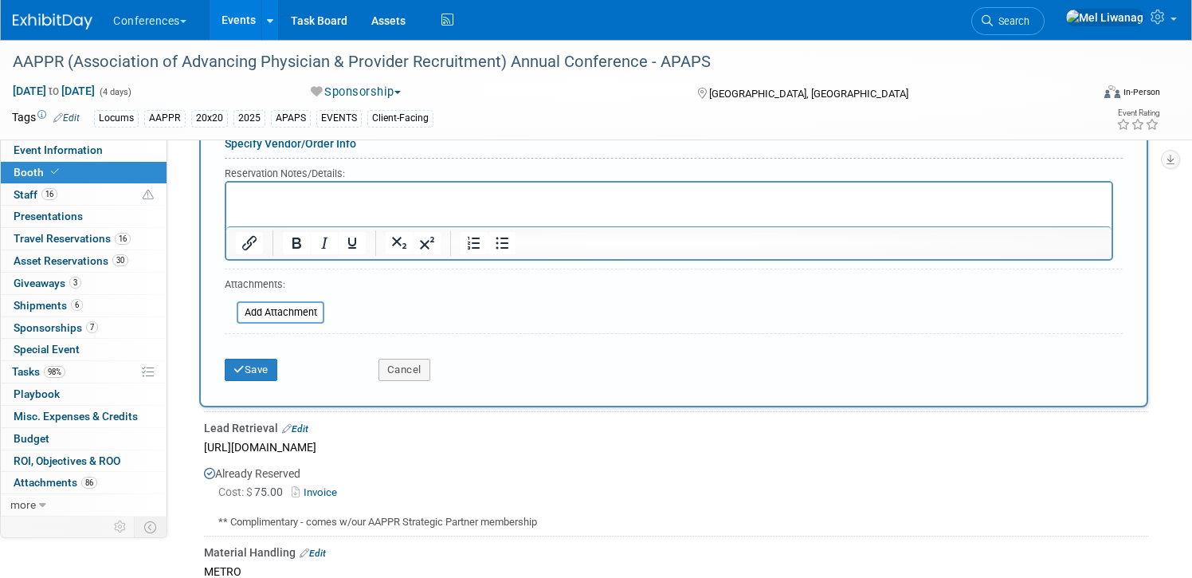
scroll to position [1289, 0]
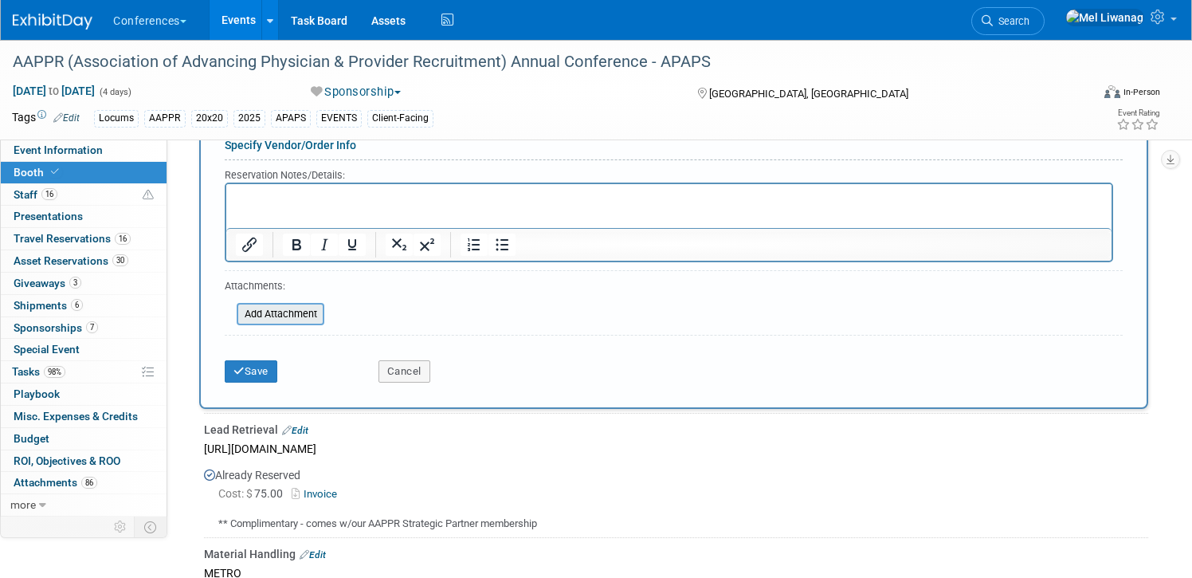
click at [288, 315] on input "file" at bounding box center [228, 313] width 190 height 19
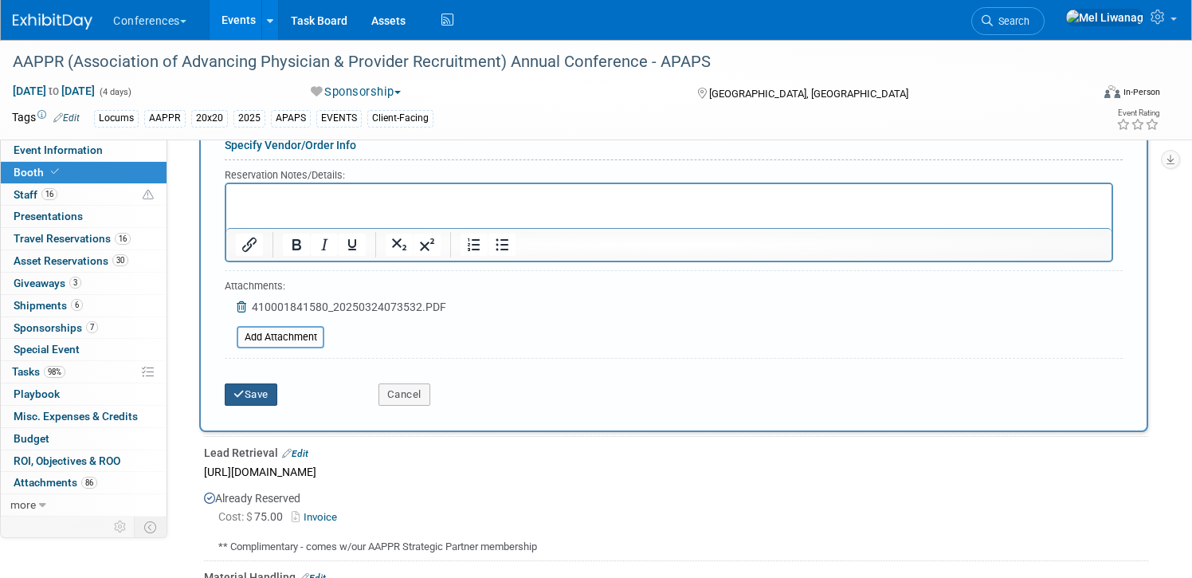
click at [263, 401] on button "Save" at bounding box center [251, 394] width 53 height 22
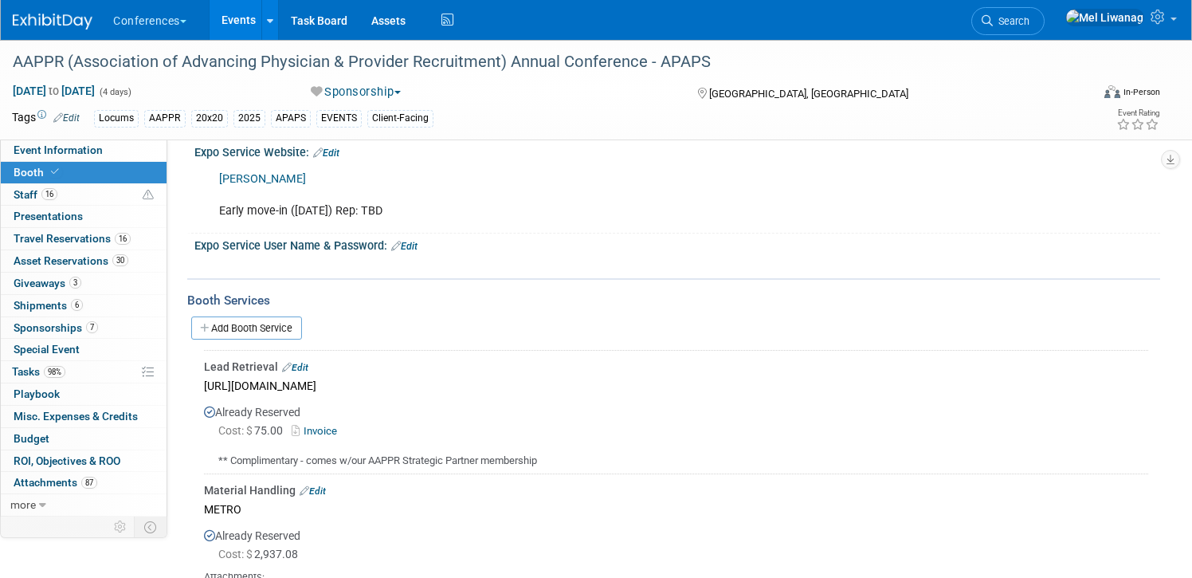
scroll to position [703, 0]
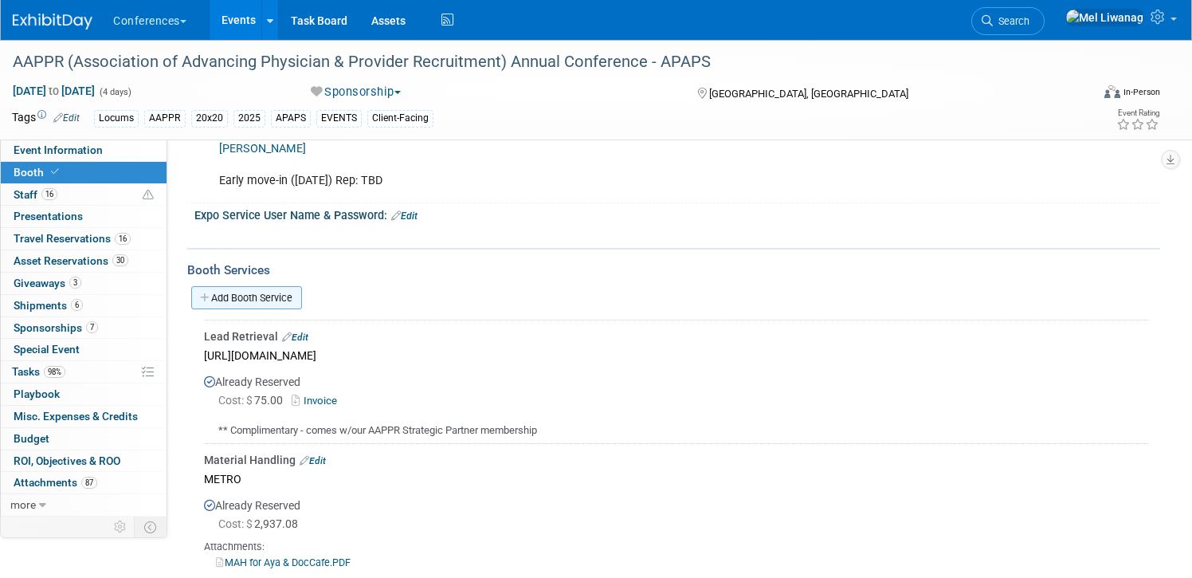
click at [276, 298] on link "Add Booth Service" at bounding box center [246, 297] width 111 height 23
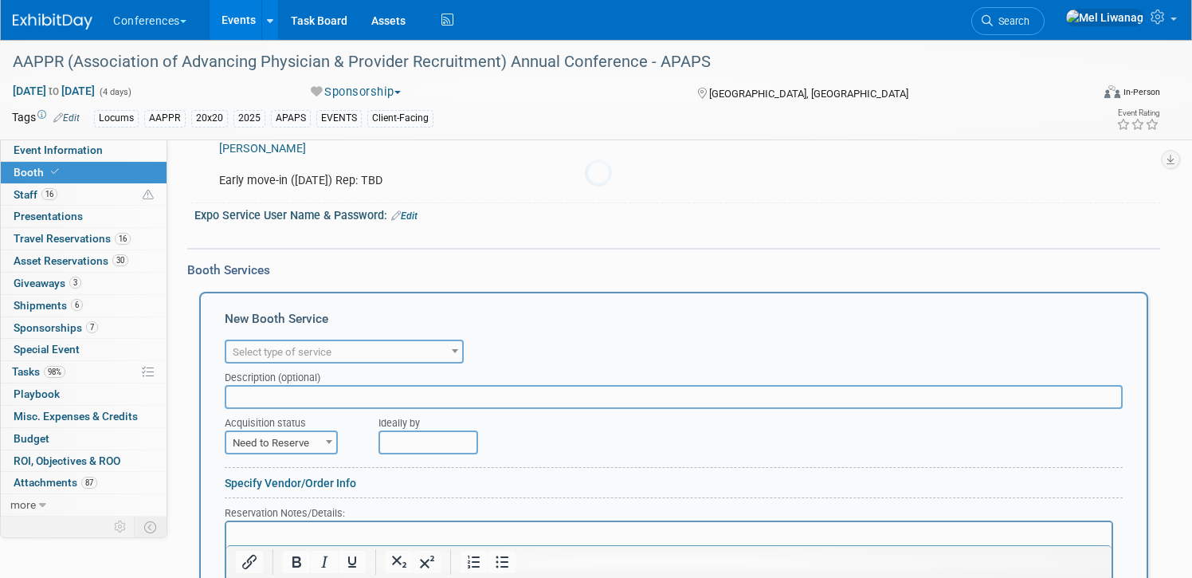
scroll to position [0, 0]
click at [381, 347] on span "Select type of service" at bounding box center [344, 352] width 236 height 22
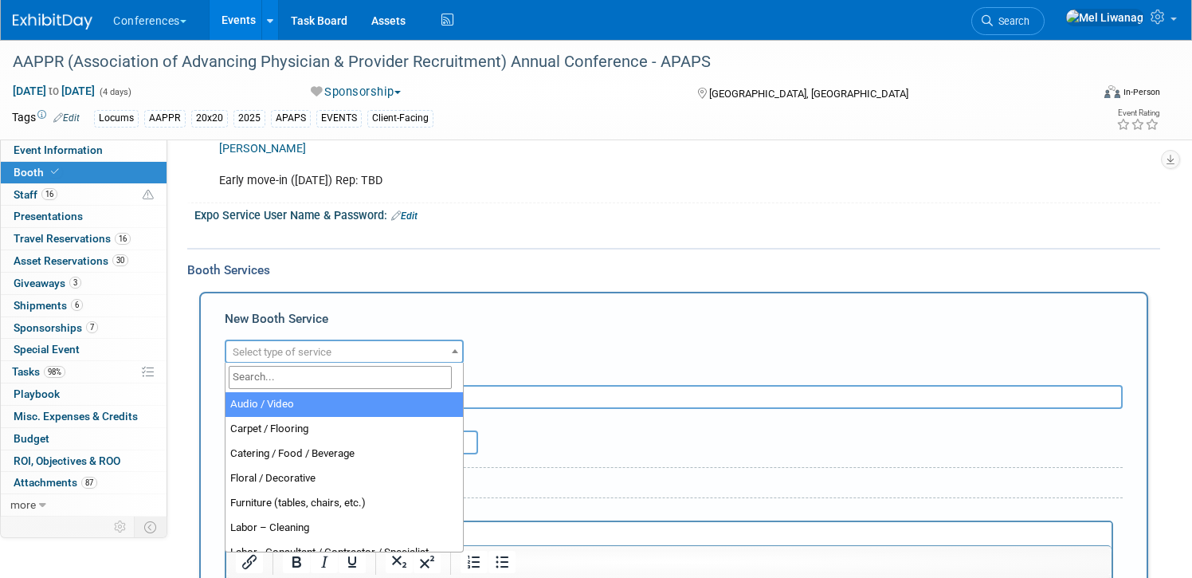
click at [363, 383] on input "search" at bounding box center [340, 377] width 223 height 23
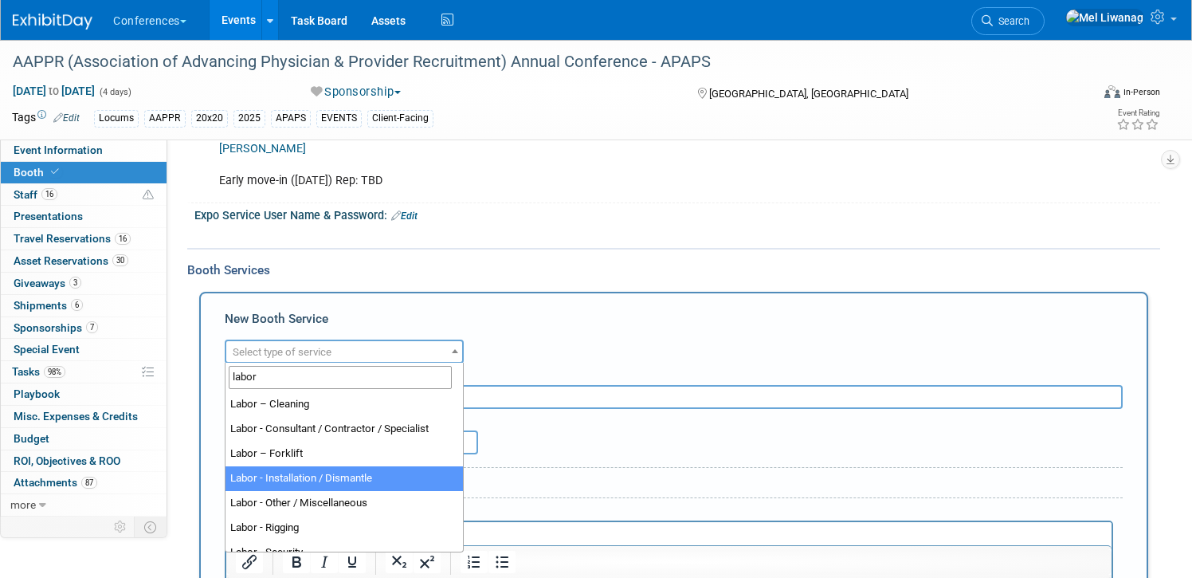
type input "labor"
select select "11"
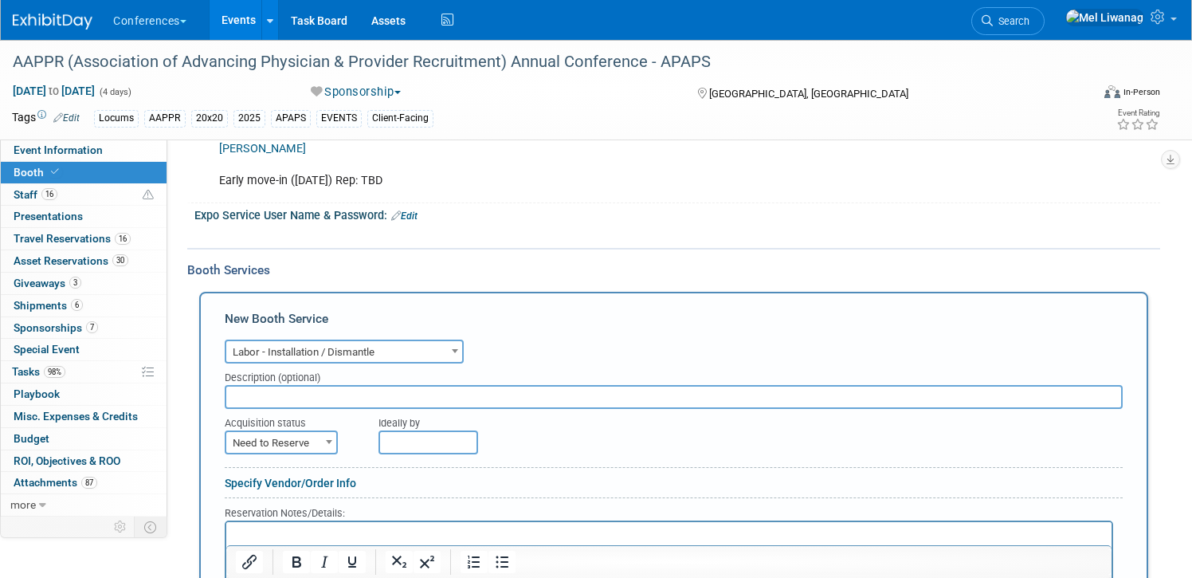
click at [372, 392] on input "text" at bounding box center [674, 397] width 898 height 24
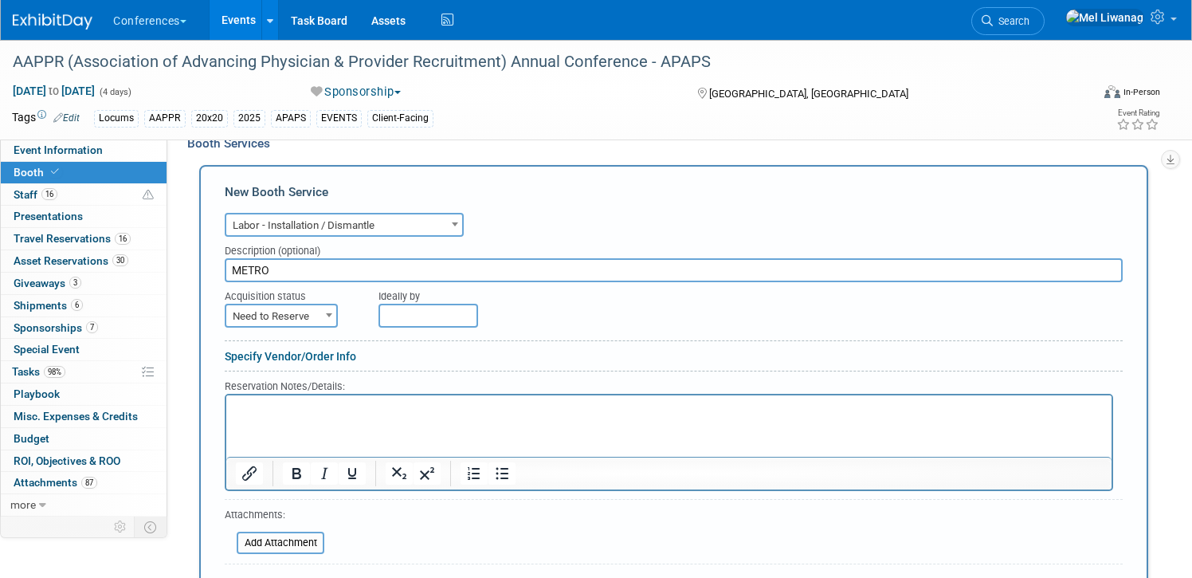
scroll to position [888, 0]
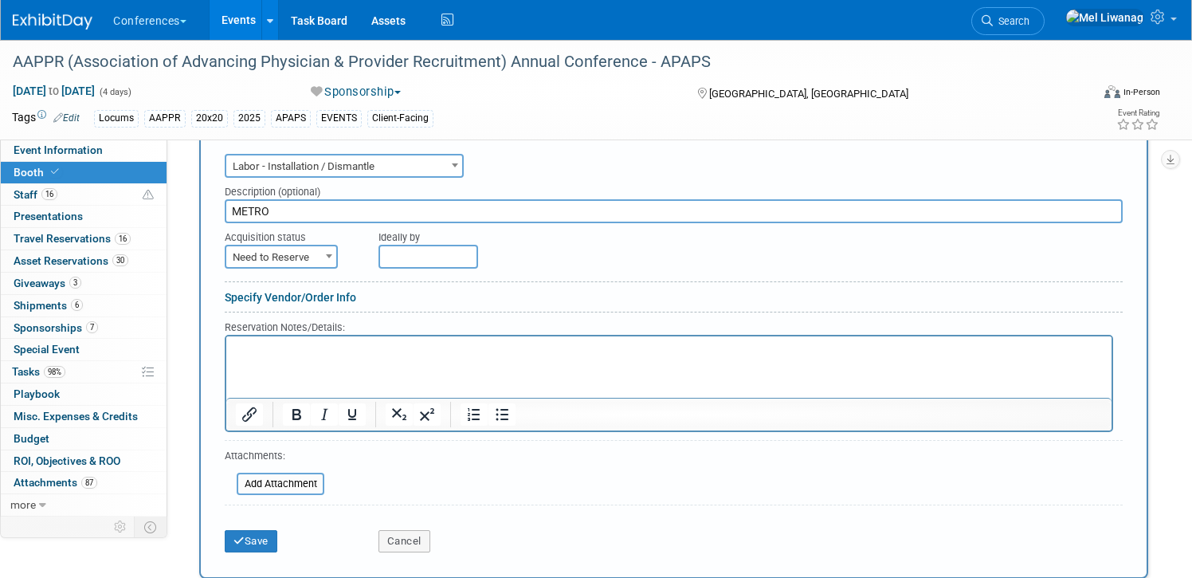
type input "METRO"
drag, startPoint x: 282, startPoint y: 324, endPoint x: 50, endPoint y: 1, distance: 397.9
click at [282, 324] on div "Reservation Notes/Details:" at bounding box center [669, 327] width 888 height 16
click at [257, 353] on p "Rich Text Area. Press ALT-0 for help." at bounding box center [669, 349] width 867 height 15
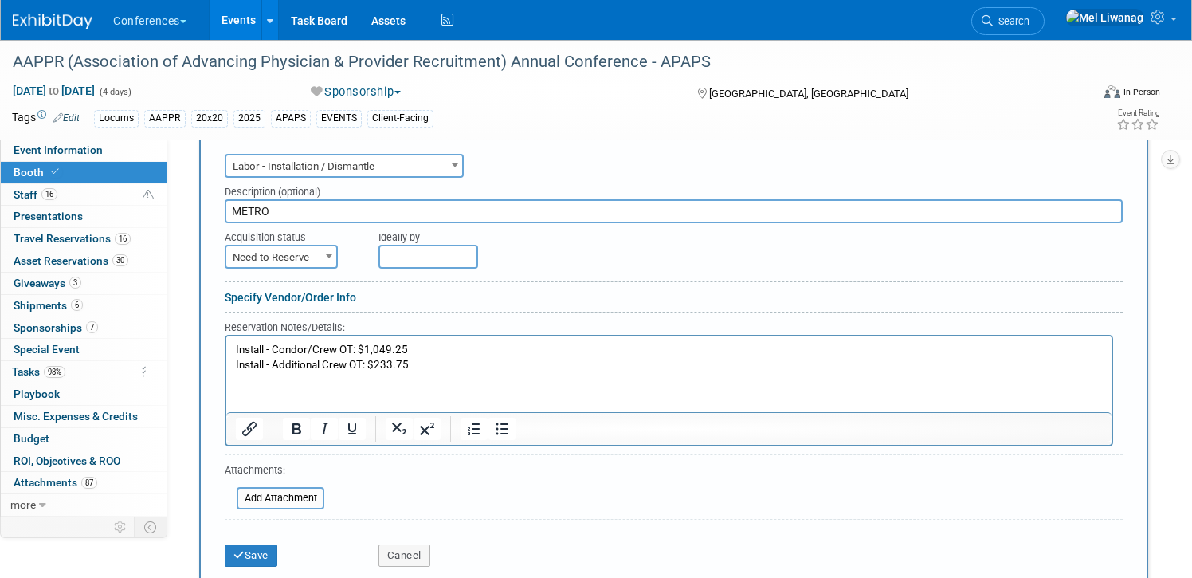
click at [311, 272] on form "Audio / Video Carpet / Flooring Catering / Food / Beverage Floral / Decorative …" at bounding box center [674, 362] width 898 height 425
click at [311, 265] on span "Need to Reserve" at bounding box center [281, 257] width 110 height 22
select select "2"
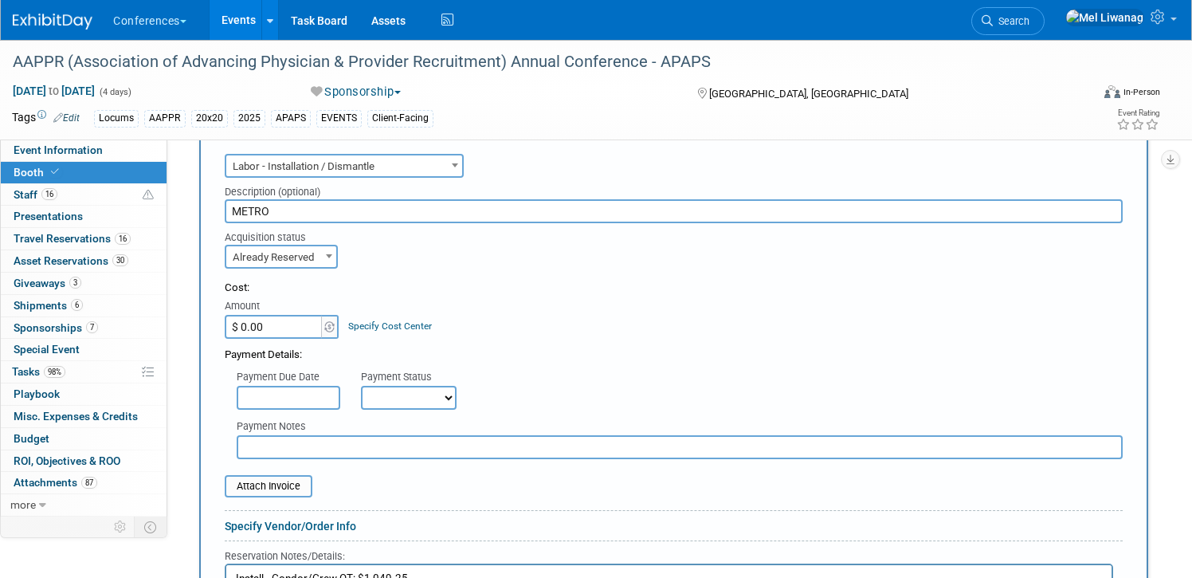
click at [390, 318] on div "Specify Cost Center" at bounding box center [390, 318] width 84 height 29
click at [388, 331] on div "Specify Cost Center" at bounding box center [390, 318] width 84 height 29
click at [383, 327] on link "Specify Cost Center" at bounding box center [390, 325] width 84 height 11
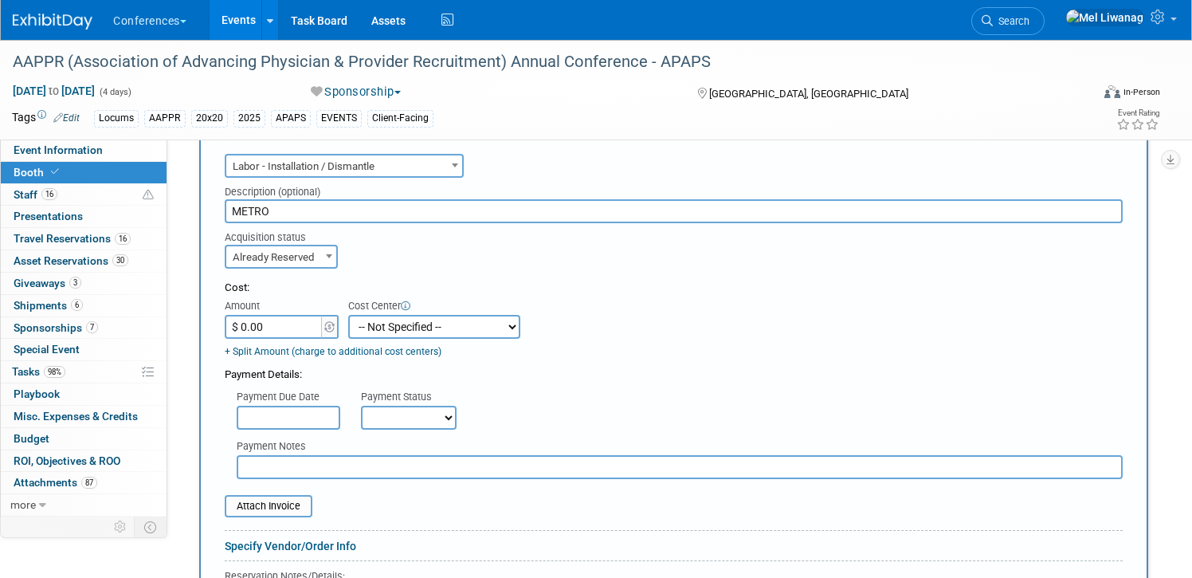
click at [383, 333] on select "-- Not Specified -- Aya Education Aya Healthcare Aya Locums Bespoke Corporate D…" at bounding box center [434, 327] width 172 height 24
select select "18965873"
click at [348, 315] on select "-- Not Specified -- Aya Education Aya Healthcare Aya Locums Bespoke Corporate D…" at bounding box center [434, 327] width 172 height 24
click at [284, 320] on input "$ 0.00" at bounding box center [275, 327] width 100 height 24
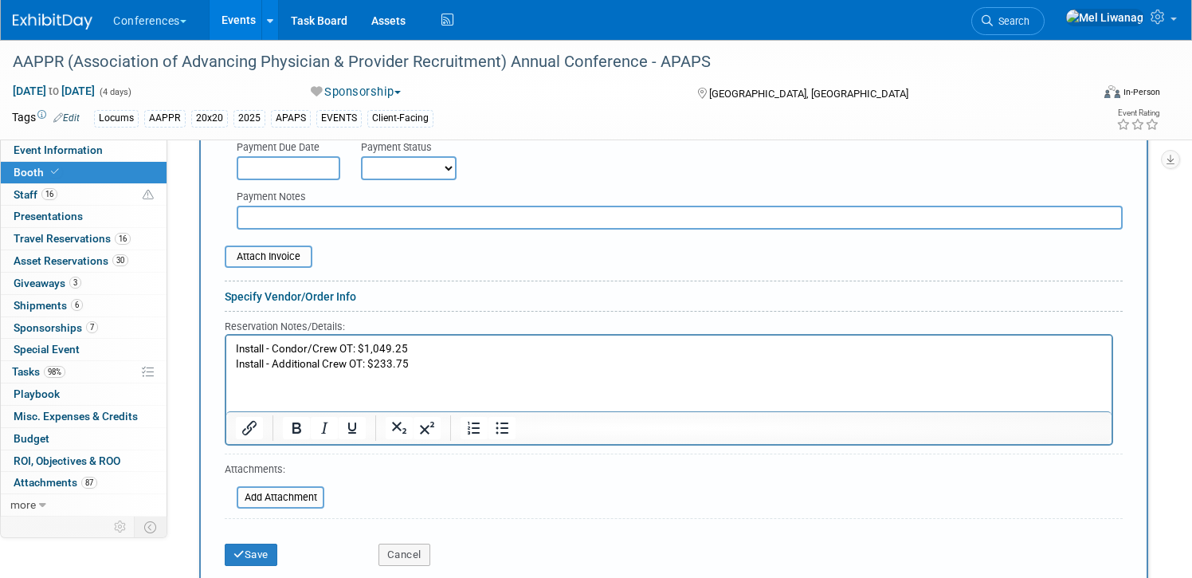
scroll to position [1161, 0]
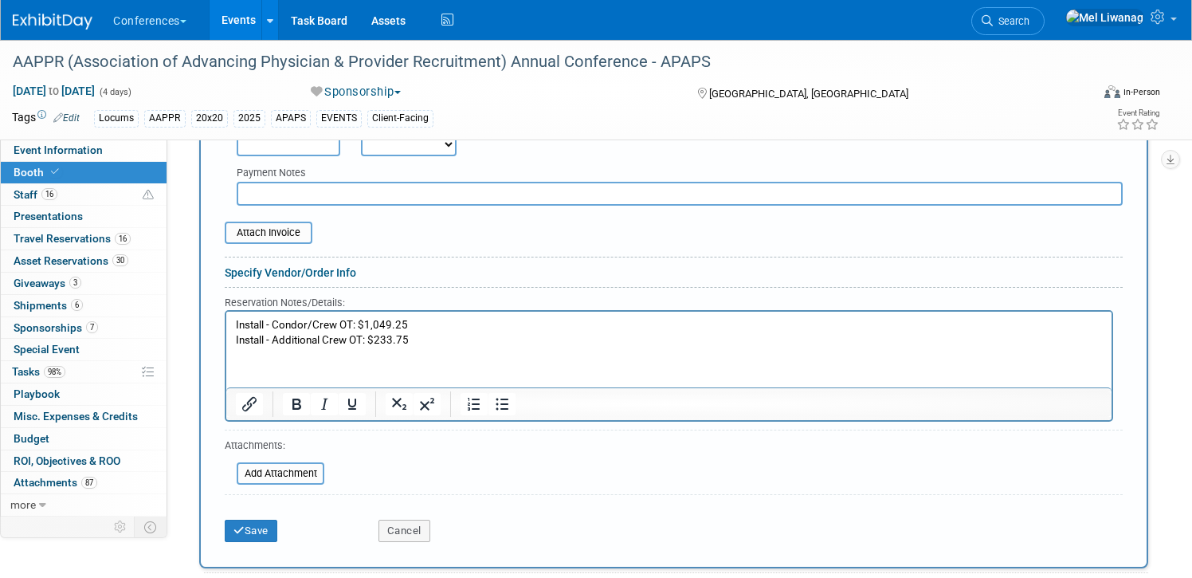
type input "$ 1,283.00"
click at [274, 542] on div "Save Cancel" at bounding box center [674, 525] width 898 height 49
click at [259, 534] on button "Save" at bounding box center [251, 530] width 53 height 22
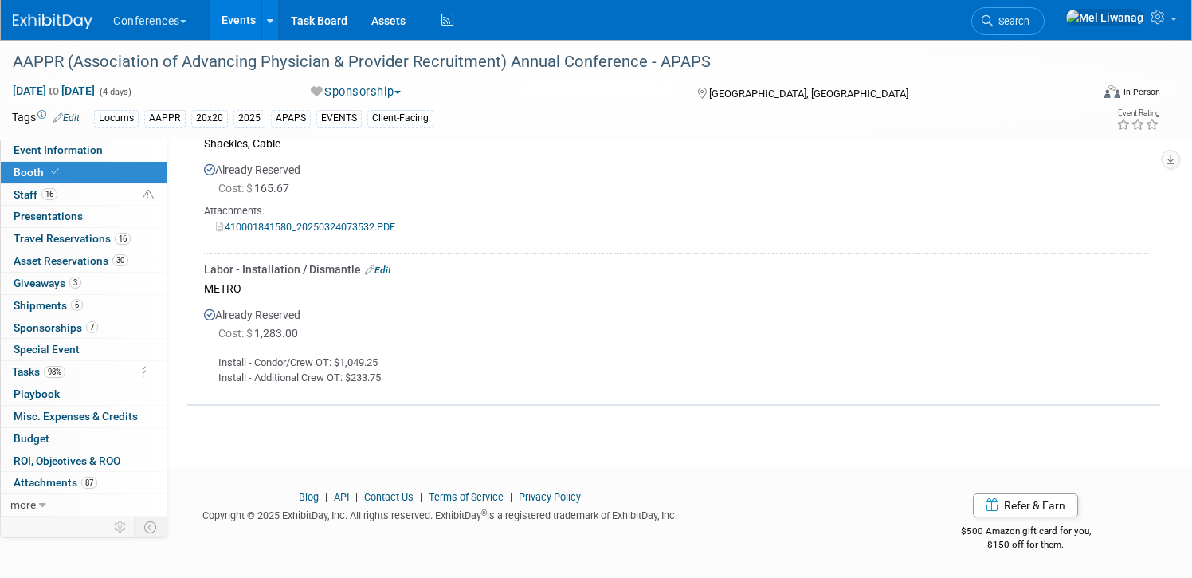
scroll to position [2703, 0]
drag, startPoint x: 386, startPoint y: 391, endPoint x: 226, endPoint y: 364, distance: 161.6
click at [226, 364] on div "Install - Condor/Crew OT: $1,049.25 Install - Additional Crew OT: $233.75" at bounding box center [676, 364] width 944 height 42
copy div "Install - Condor/Crew OT: $1,049.25 Install - Additional Crew OT: $233.75"
click at [394, 277] on div "Labor - Installation / Dismantle Edit" at bounding box center [676, 269] width 944 height 16
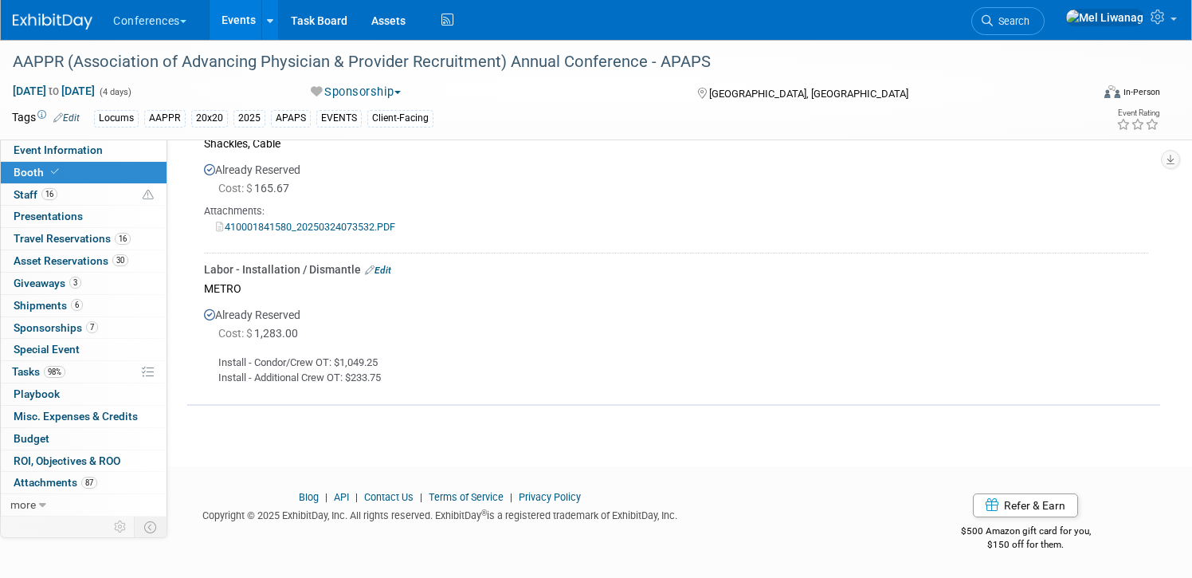
click at [393, 277] on div "Labor - Installation / Dismantle Edit" at bounding box center [676, 269] width 944 height 16
click at [389, 276] on link "Edit" at bounding box center [378, 269] width 26 height 11
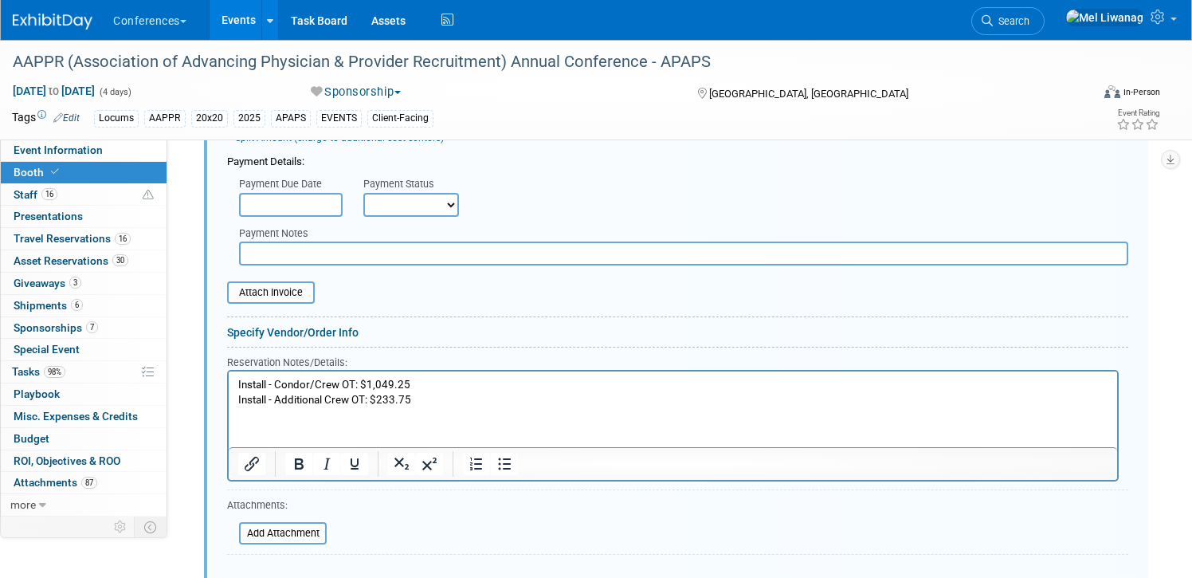
scroll to position [3035, 0]
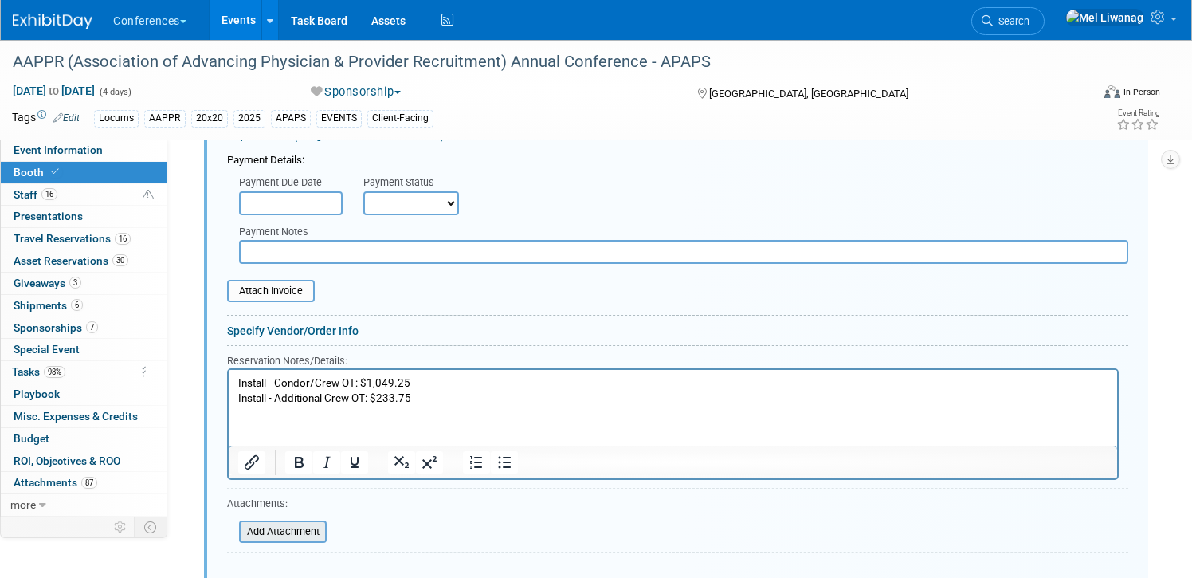
click at [278, 540] on input "file" at bounding box center [230, 531] width 190 height 19
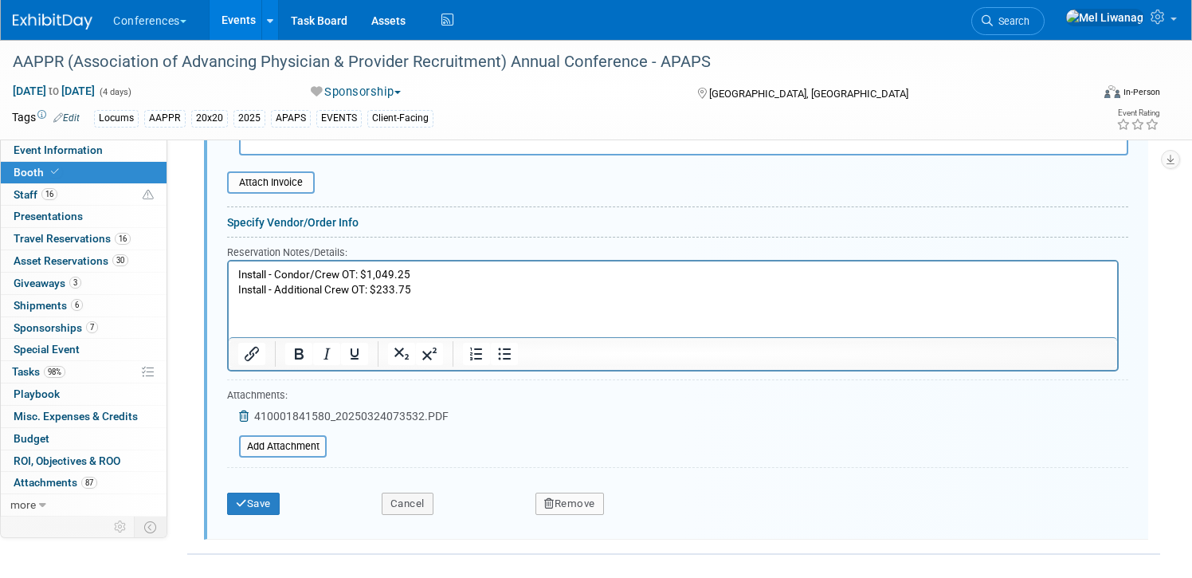
scroll to position [3161, 0]
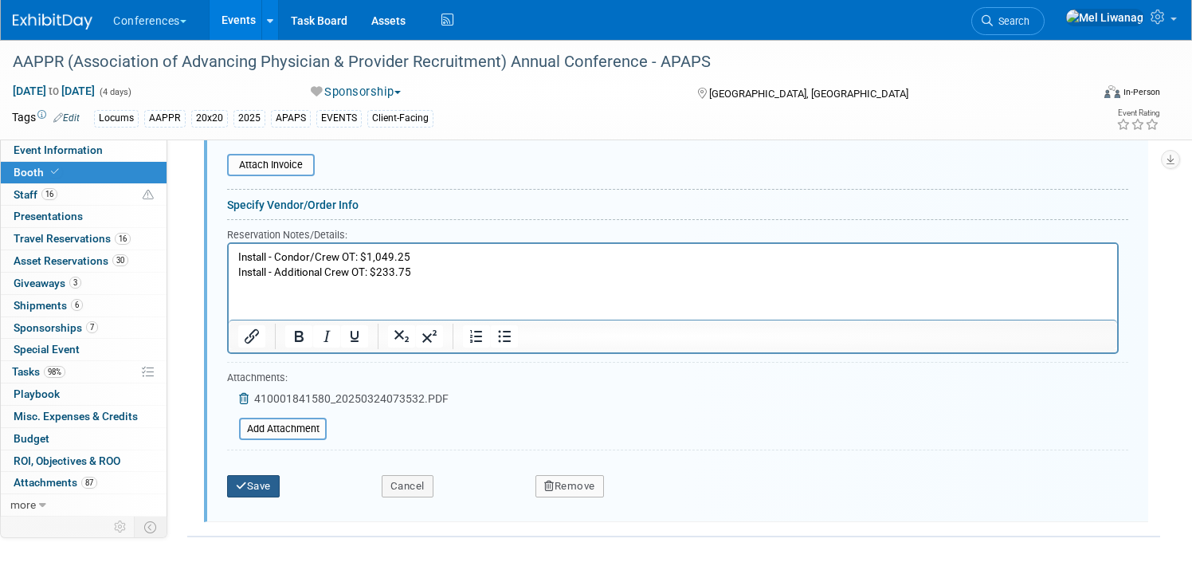
click at [245, 491] on icon "submit" at bounding box center [241, 485] width 11 height 10
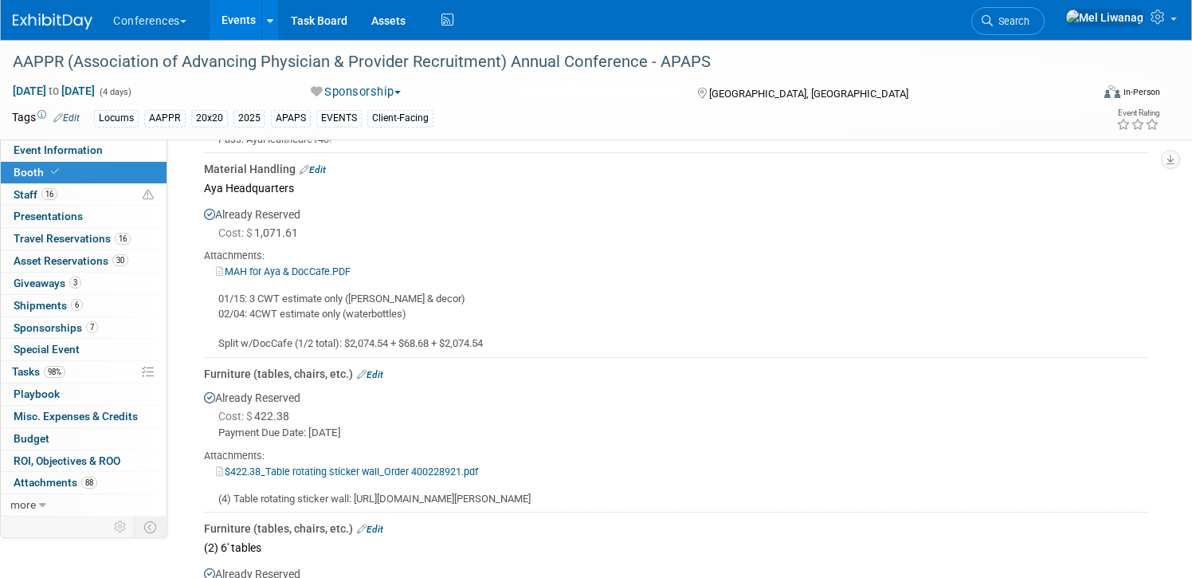
scroll to position [1759, 0]
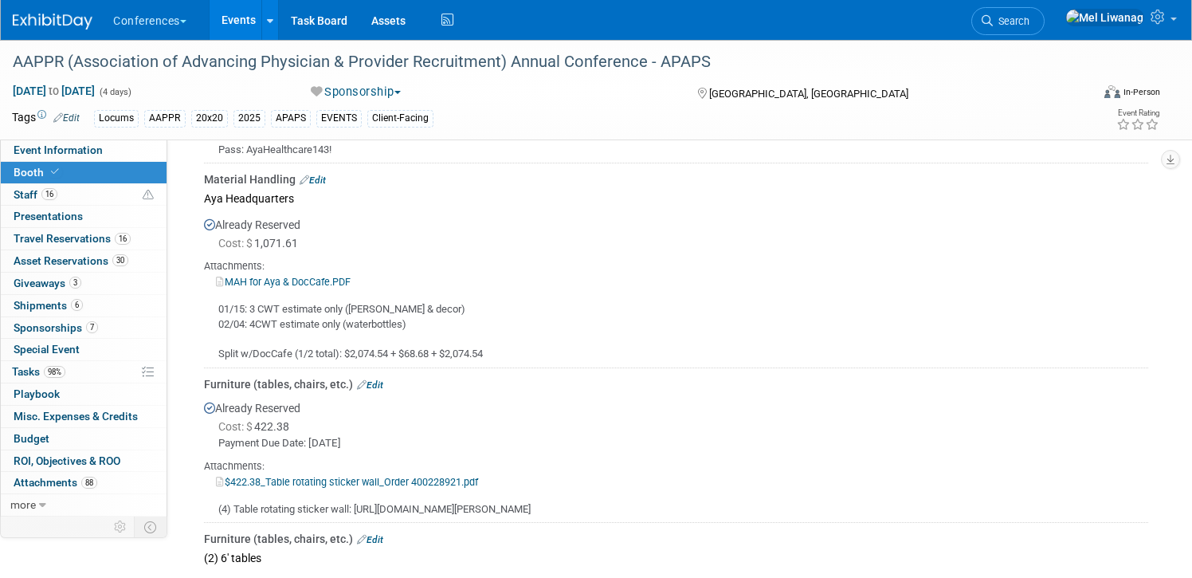
click at [327, 279] on link "MAH for Aya & DocCafe.PDF" at bounding box center [283, 282] width 135 height 12
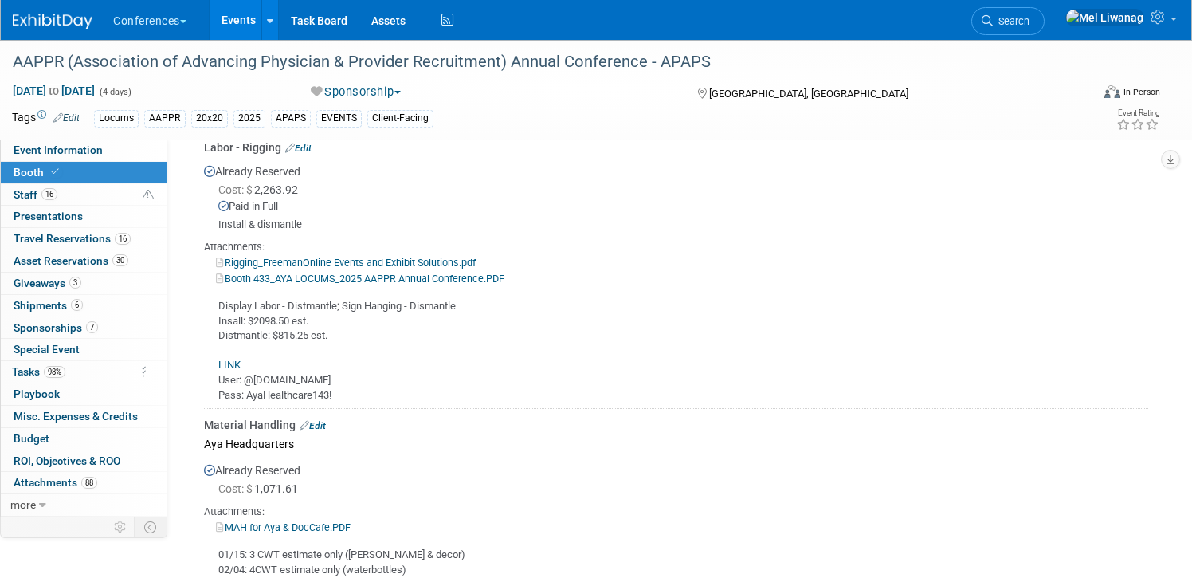
scroll to position [1513, 0]
click at [487, 300] on div "Display Labor - Distmantle; Sign Hanging - Dismantle Insall: $2098.50 est. Dist…" at bounding box center [676, 345] width 944 height 116
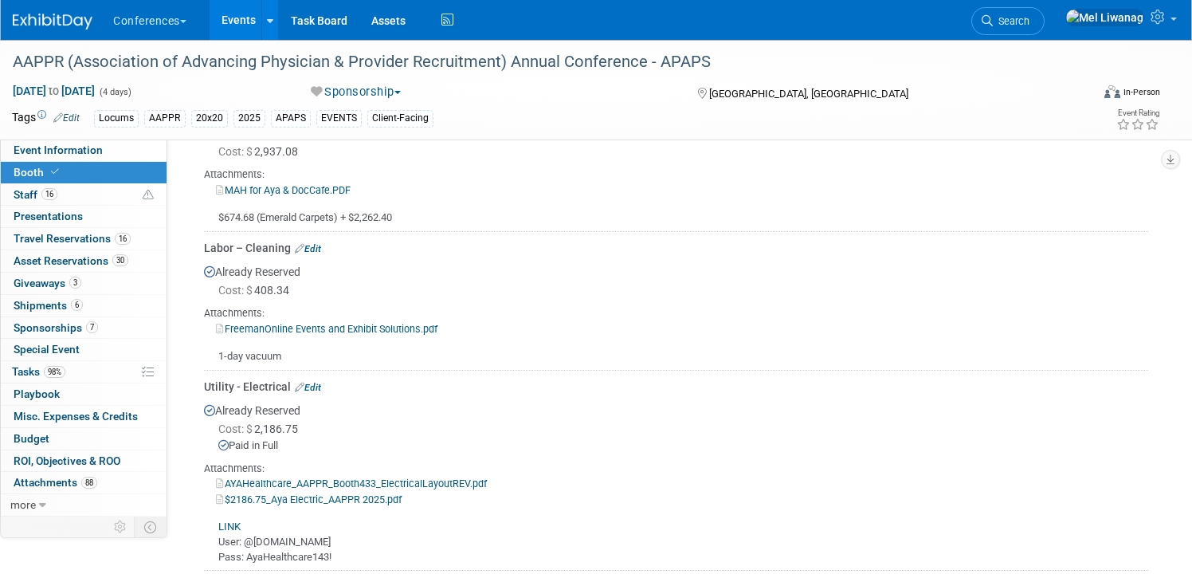
scroll to position [2105, 0]
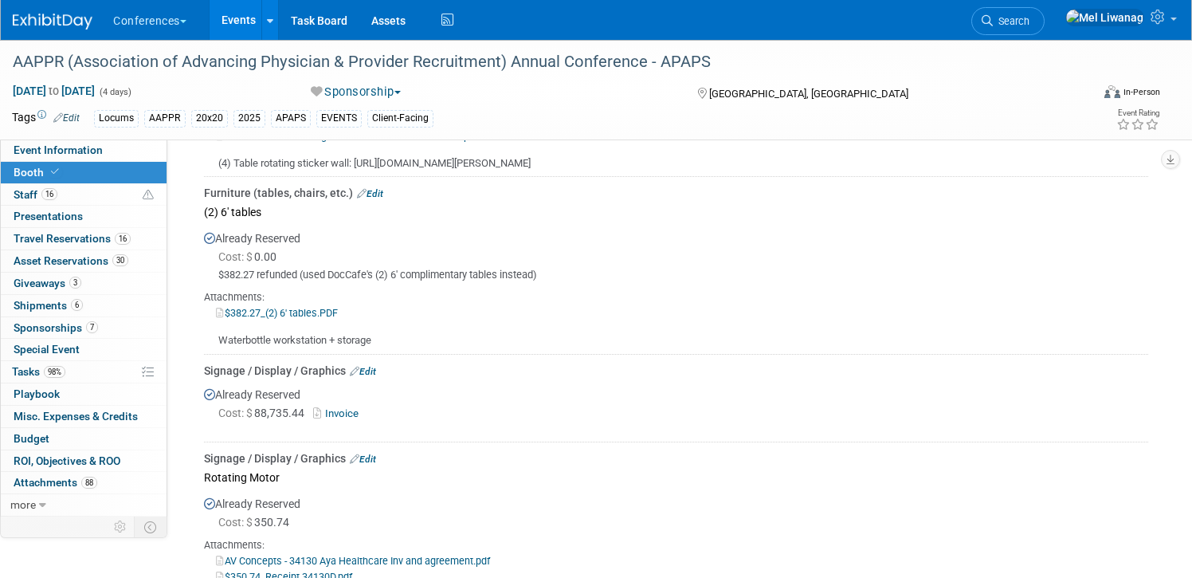
click at [93, 294] on div "3 Giveaways 3 Giveaways" at bounding box center [84, 283] width 166 height 22
click at [90, 303] on link "6 Shipments 6" at bounding box center [84, 306] width 166 height 22
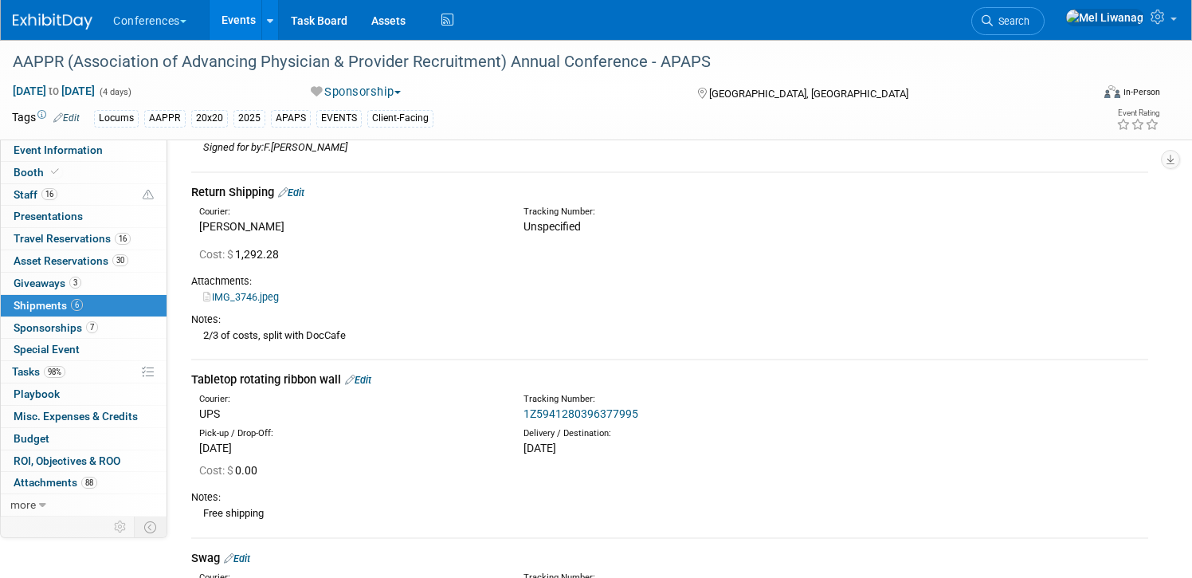
scroll to position [524, 0]
click at [258, 292] on link "IMG_3746.jpeg" at bounding box center [241, 295] width 76 height 12
click at [62, 437] on link "Budget" at bounding box center [84, 439] width 166 height 22
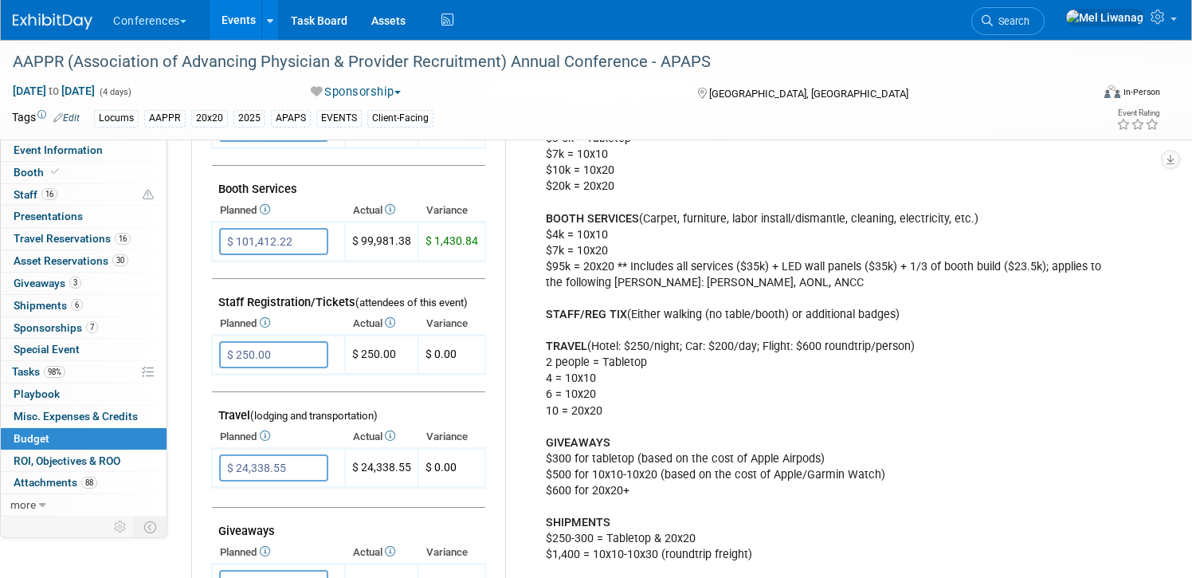
scroll to position [376, 0]
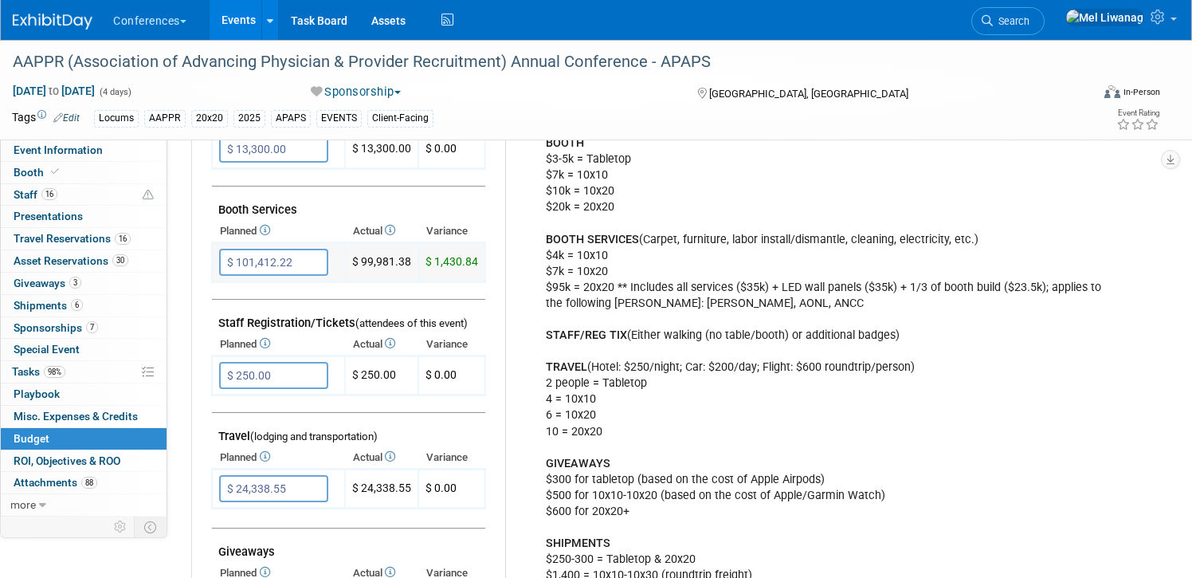
click at [311, 259] on input "$ 101,412.22" at bounding box center [273, 262] width 109 height 27
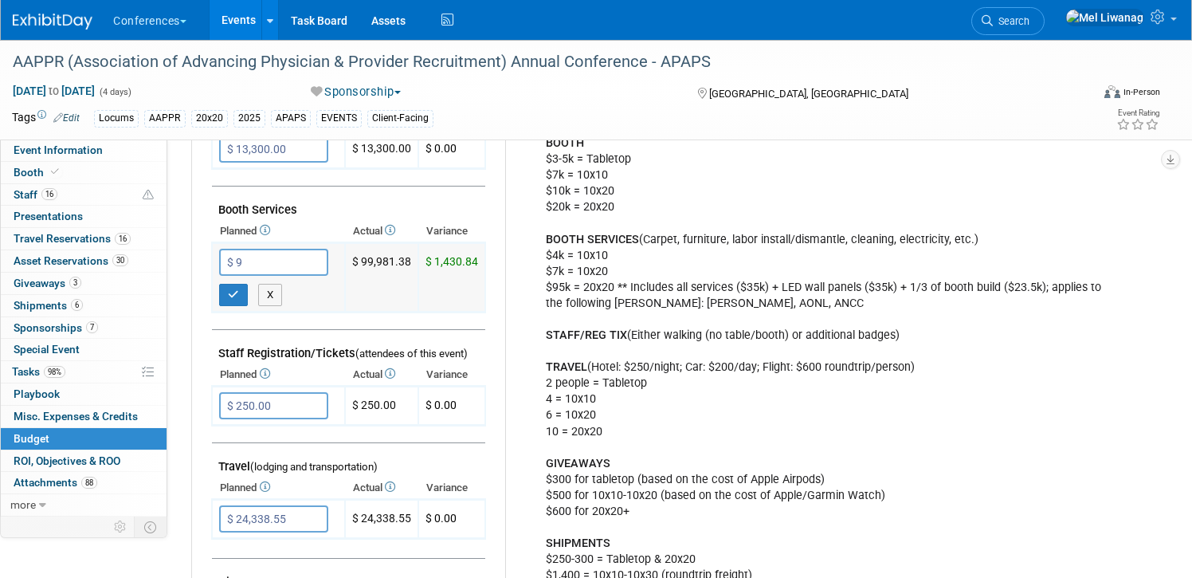
type input "$"
click at [229, 295] on icon "button" at bounding box center [233, 294] width 11 height 10
type input "$ 0.00"
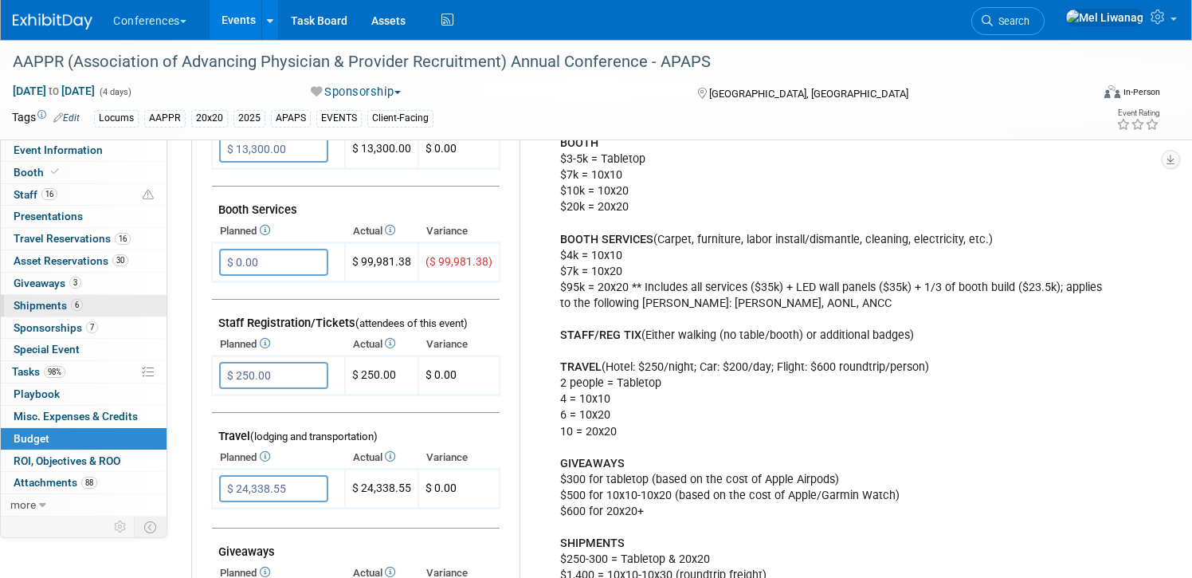
click at [86, 301] on link "6 Shipments 6" at bounding box center [84, 306] width 166 height 22
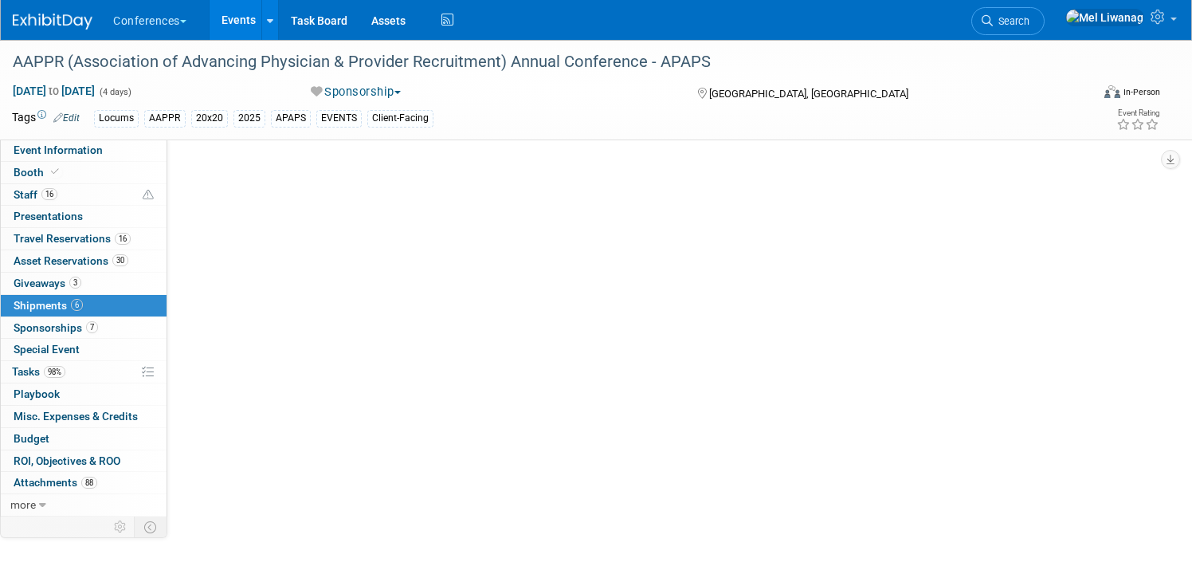
scroll to position [0, 0]
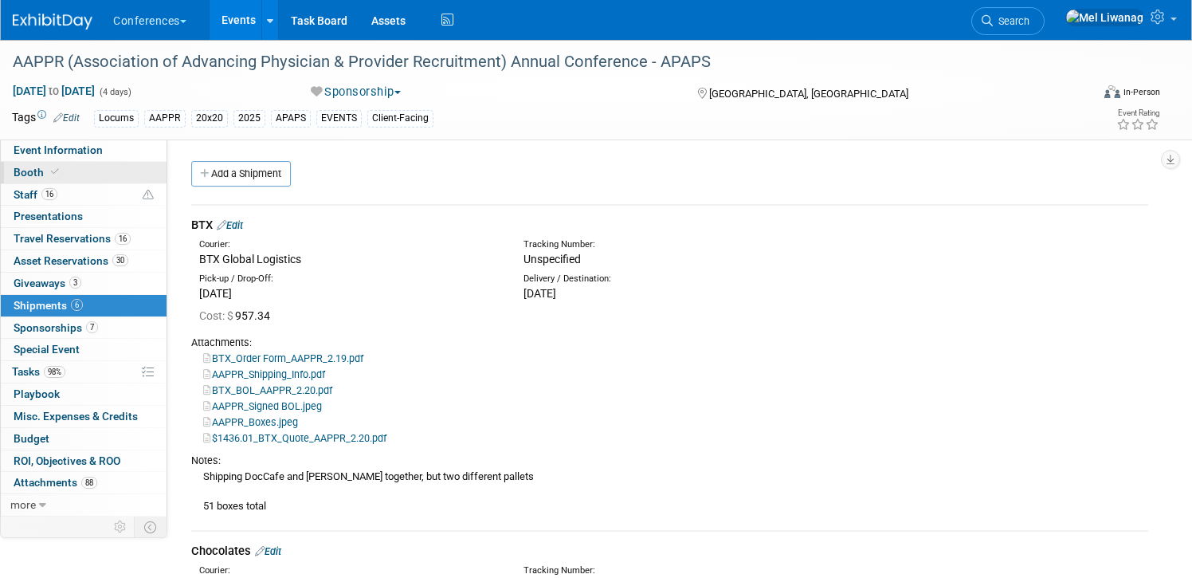
click at [104, 173] on link "Booth" at bounding box center [84, 173] width 166 height 22
select select "20'x20'"
select select "Yes"
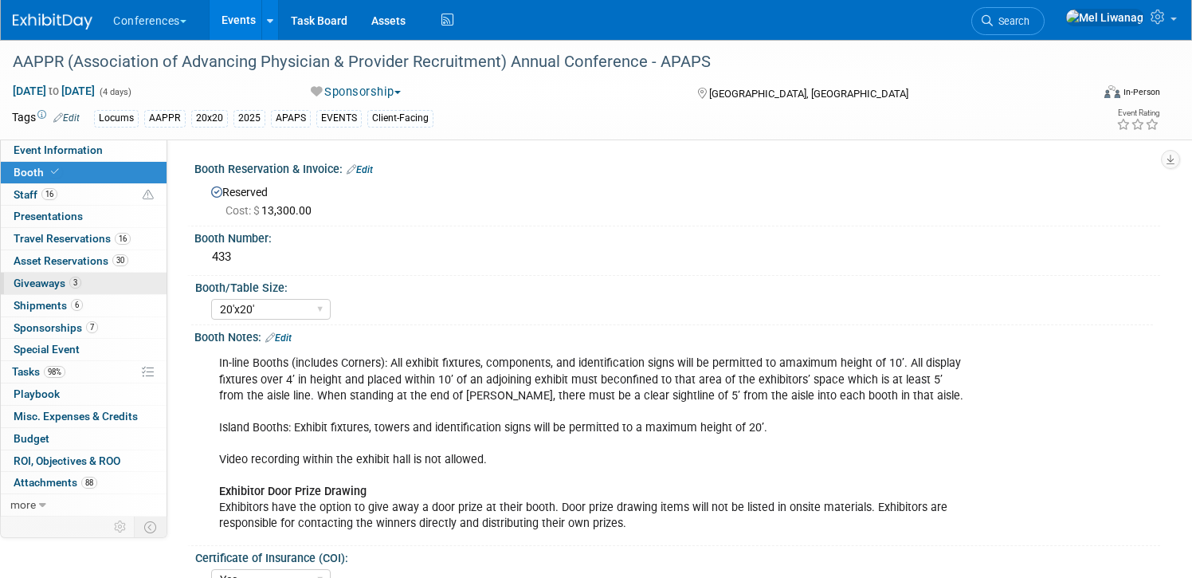
click at [104, 292] on link "3 Giveaways 3" at bounding box center [84, 283] width 166 height 22
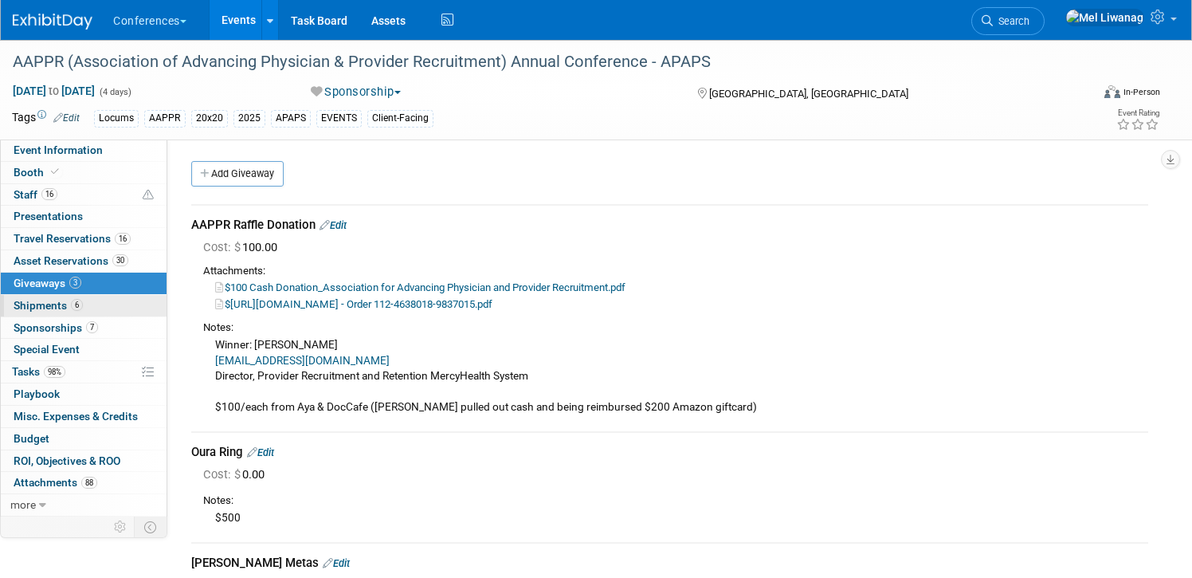
click at [104, 304] on link "6 Shipments 6" at bounding box center [84, 306] width 166 height 22
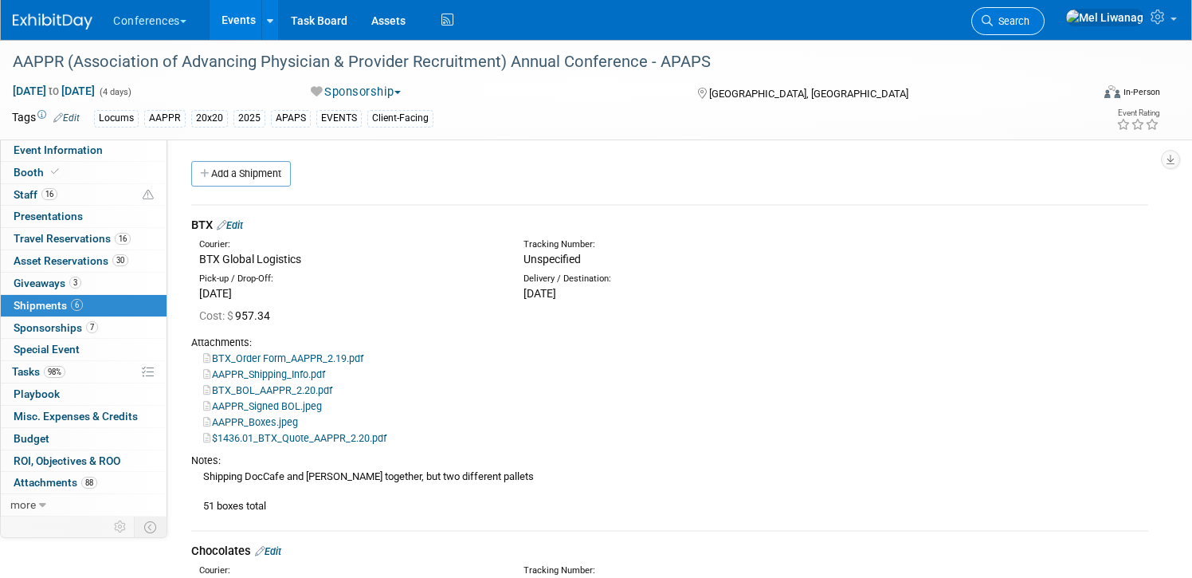
click at [1029, 25] on span "Search" at bounding box center [1011, 21] width 37 height 12
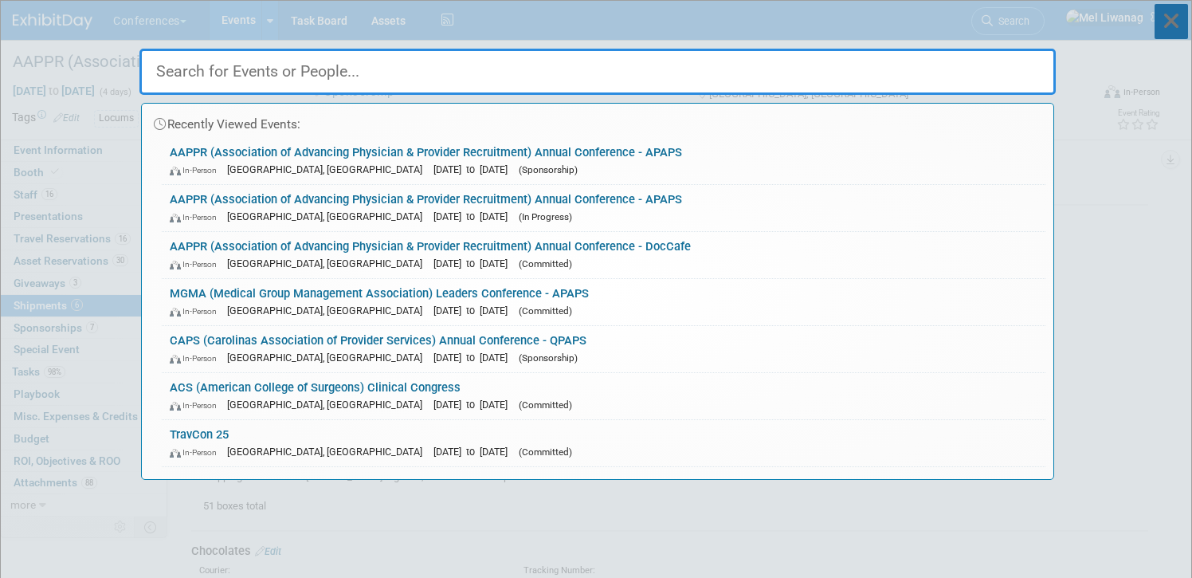
click at [1172, 18] on icon at bounding box center [1170, 21] width 33 height 35
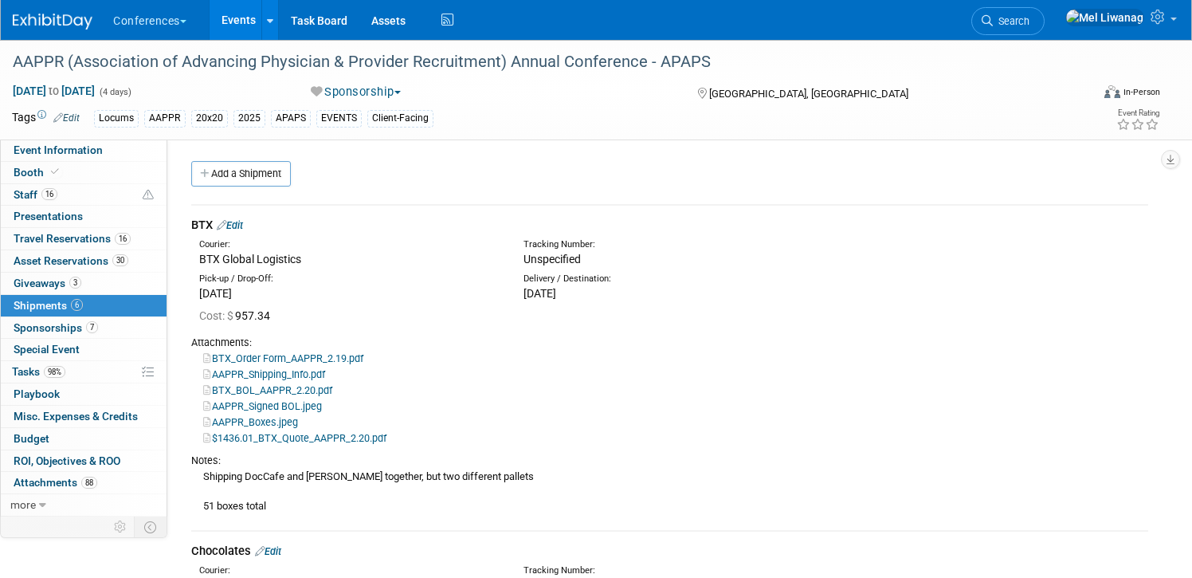
click at [1044, 36] on li "Search" at bounding box center [1007, 19] width 73 height 39
click at [1029, 22] on span "Search" at bounding box center [1011, 21] width 37 height 12
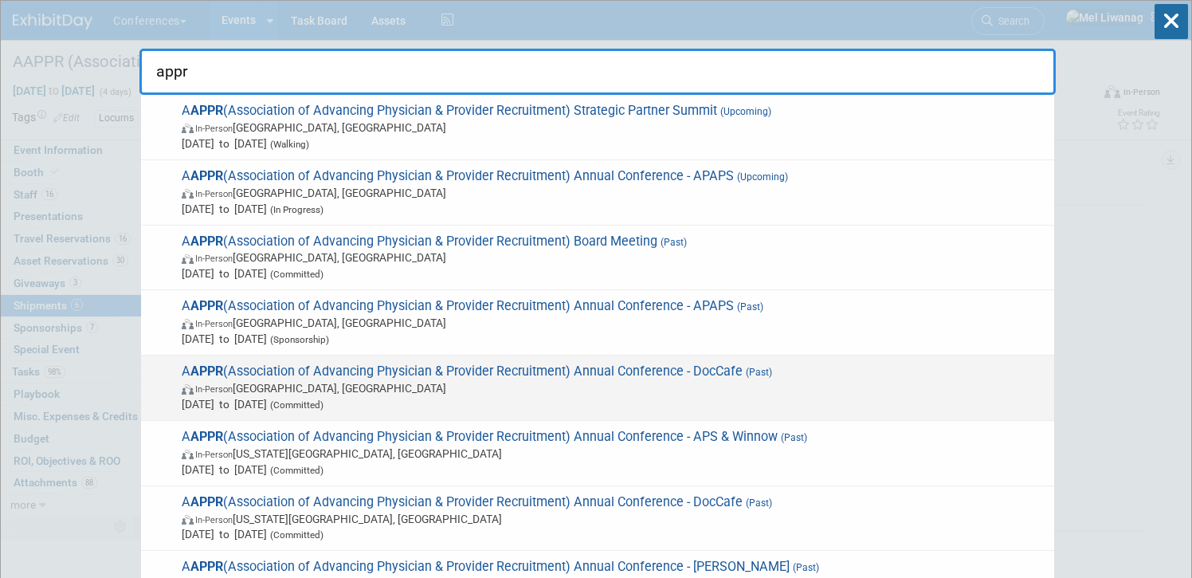
type input "appr"
click at [770, 374] on span "(Past)" at bounding box center [756, 371] width 29 height 11
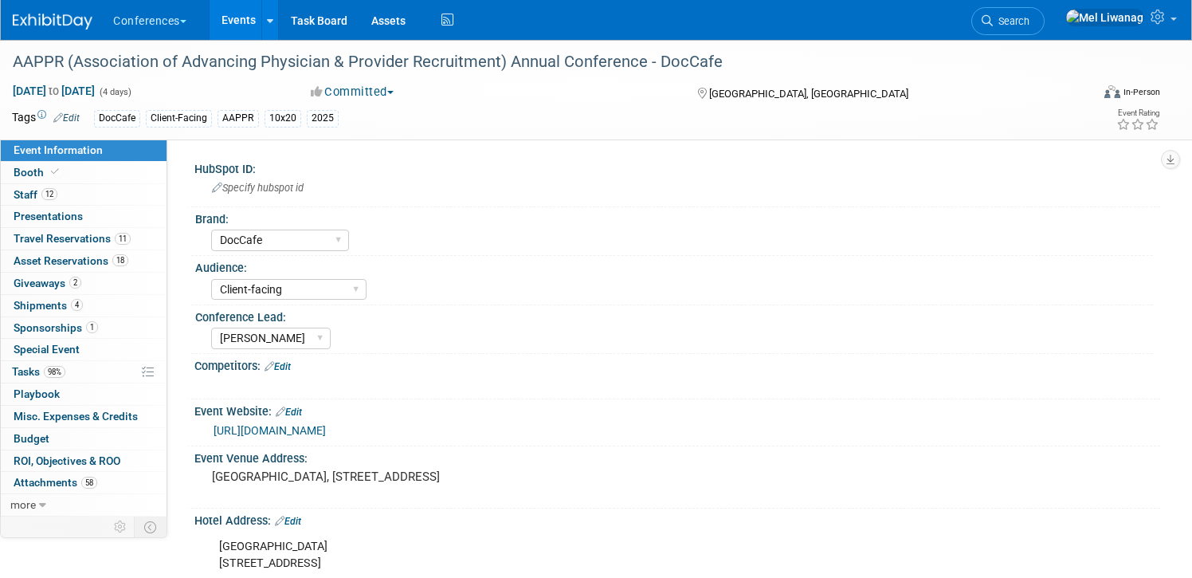
select select "DocCafe"
select select "Client-facing"
select select "[PERSON_NAME]"
click at [81, 307] on span "4" at bounding box center [77, 305] width 12 height 12
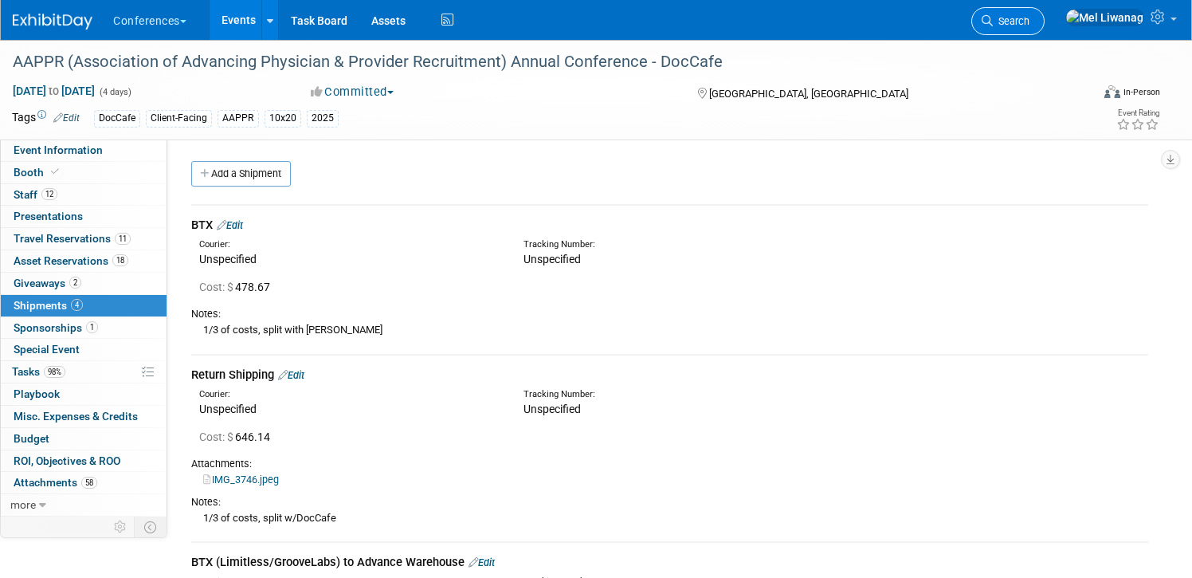
click at [1029, 24] on span "Search" at bounding box center [1011, 21] width 37 height 12
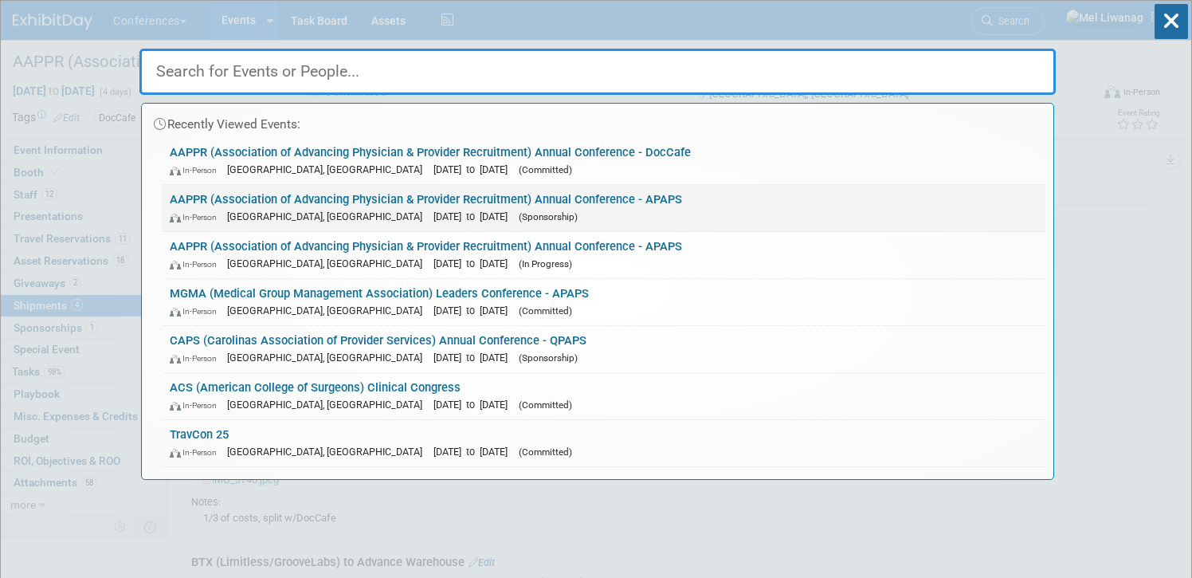
click at [506, 207] on link "AAPPR (Association of Advancing Physician & Provider Recruitment) Annual Confer…" at bounding box center [603, 208] width 883 height 46
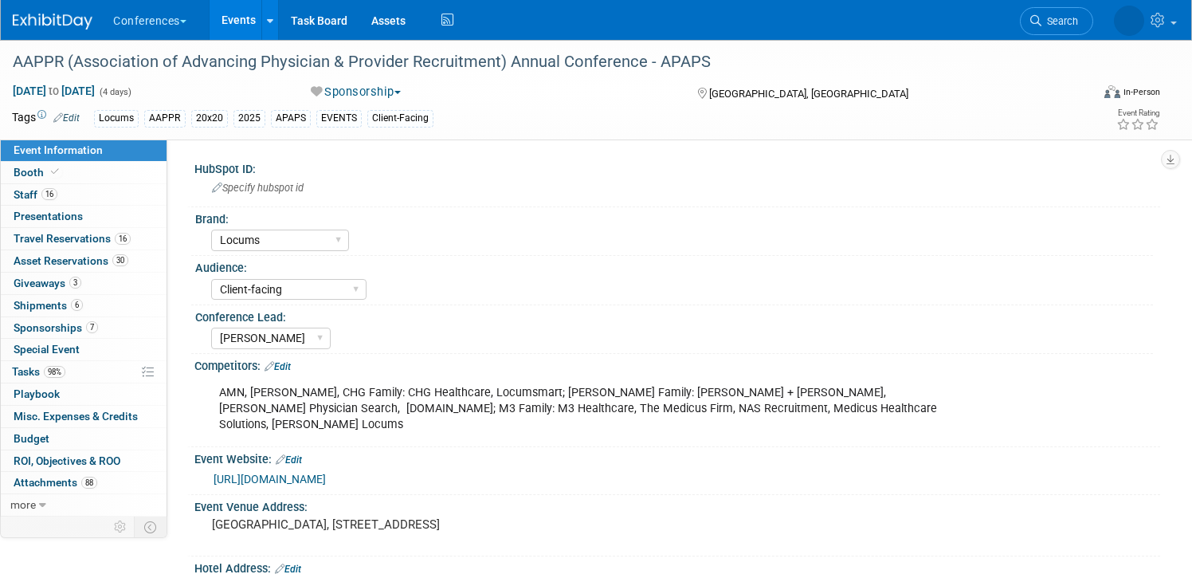
select select "Locums"
select select "Client-facing"
select select "[PERSON_NAME]"
click at [109, 303] on link "6 Shipments 6" at bounding box center [84, 306] width 166 height 22
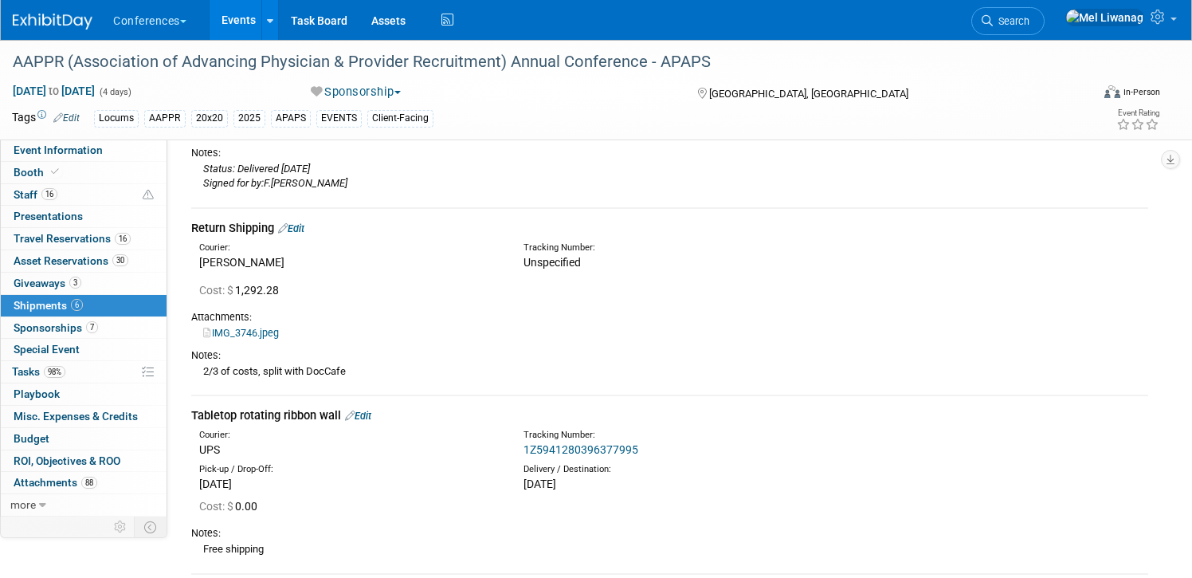
scroll to position [463, 0]
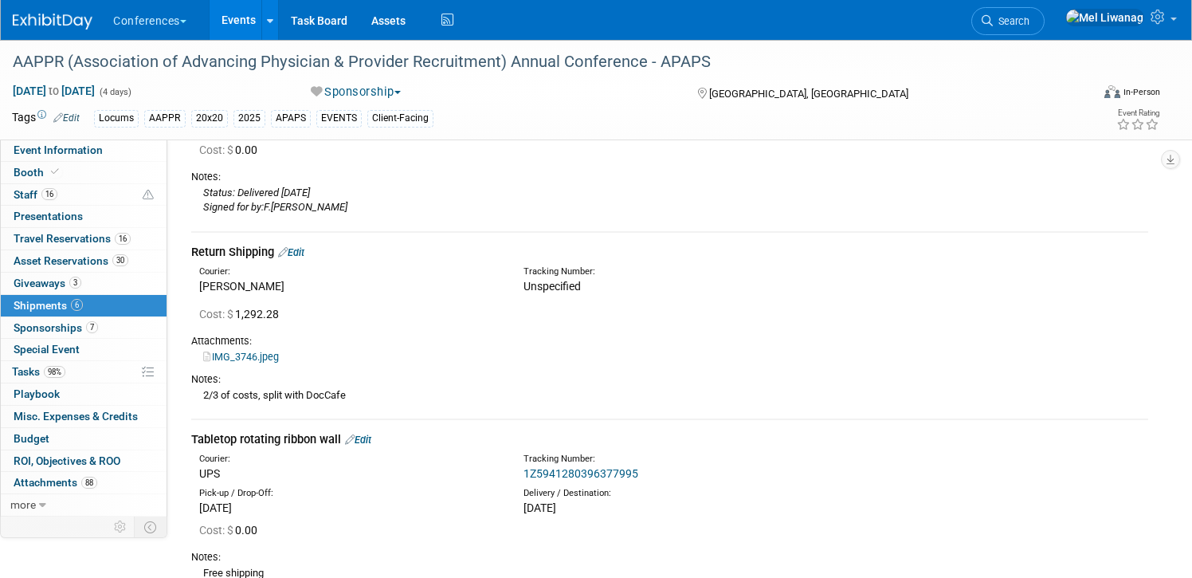
click at [267, 355] on link "IMG_3746.jpeg" at bounding box center [241, 357] width 76 height 12
click at [100, 170] on link "Booth" at bounding box center [84, 173] width 166 height 22
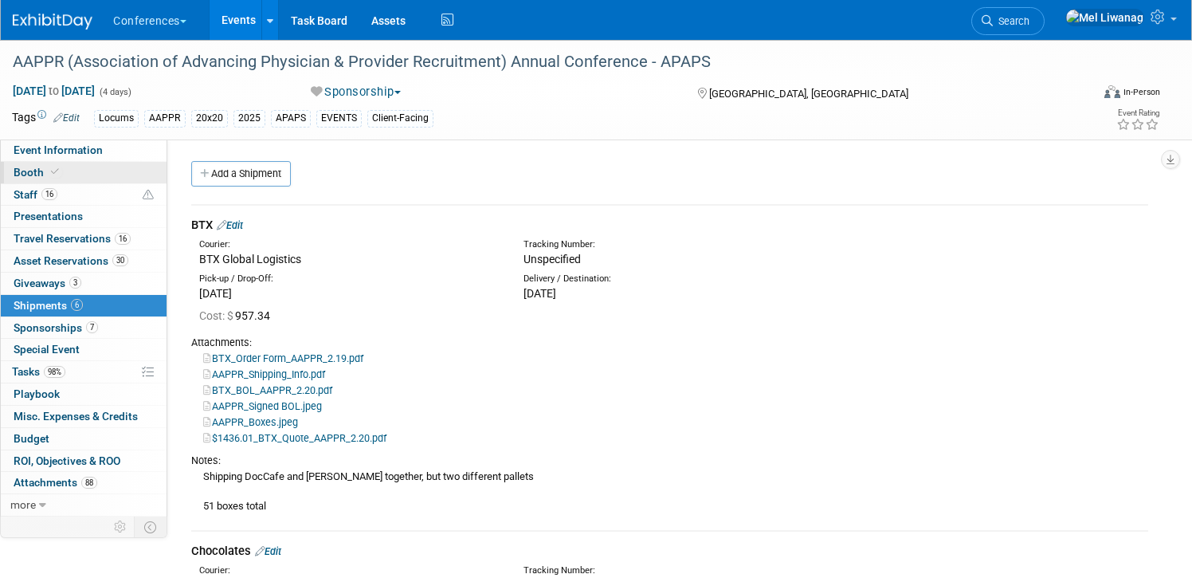
select select "20'x20'"
select select "Yes"
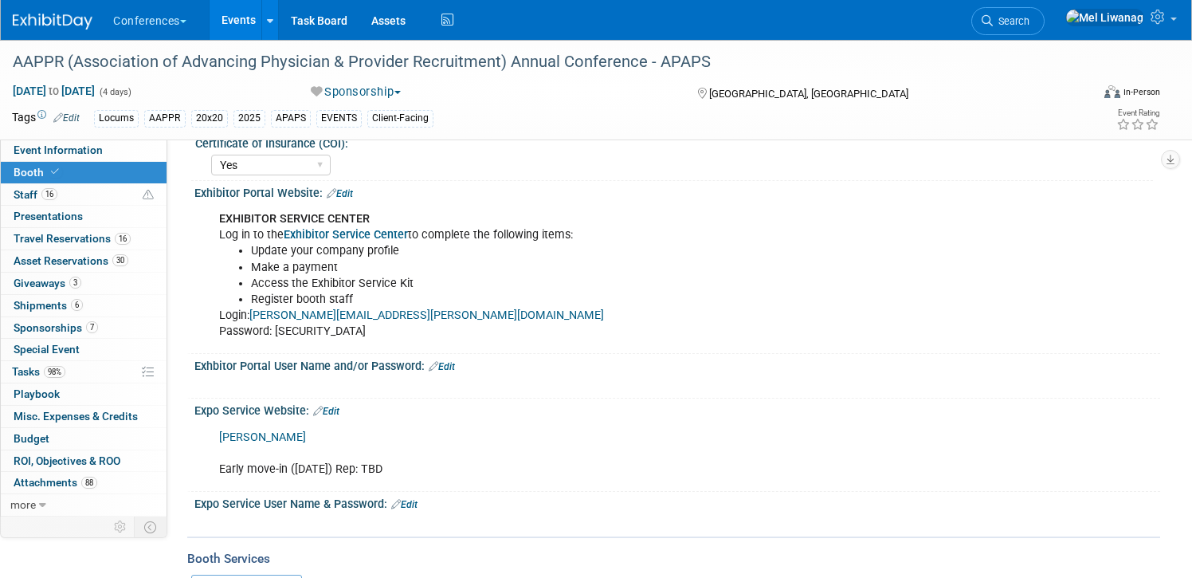
scroll to position [415, 0]
click at [249, 433] on link "[PERSON_NAME]" at bounding box center [262, 436] width 87 height 14
click at [89, 368] on link "98% Tasks 98%" at bounding box center [84, 372] width 166 height 22
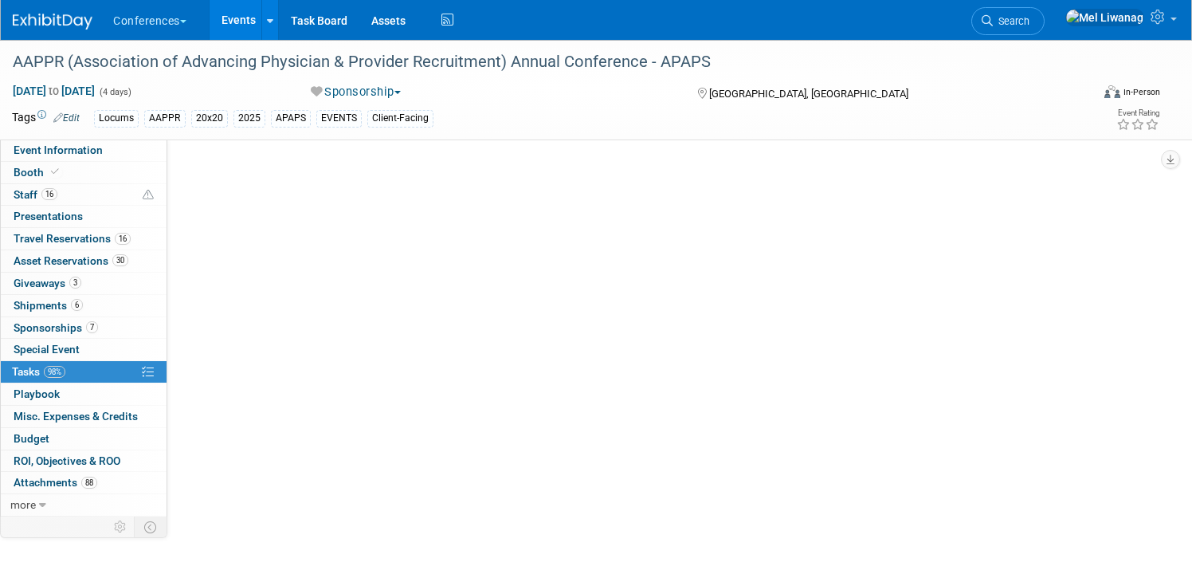
scroll to position [0, 0]
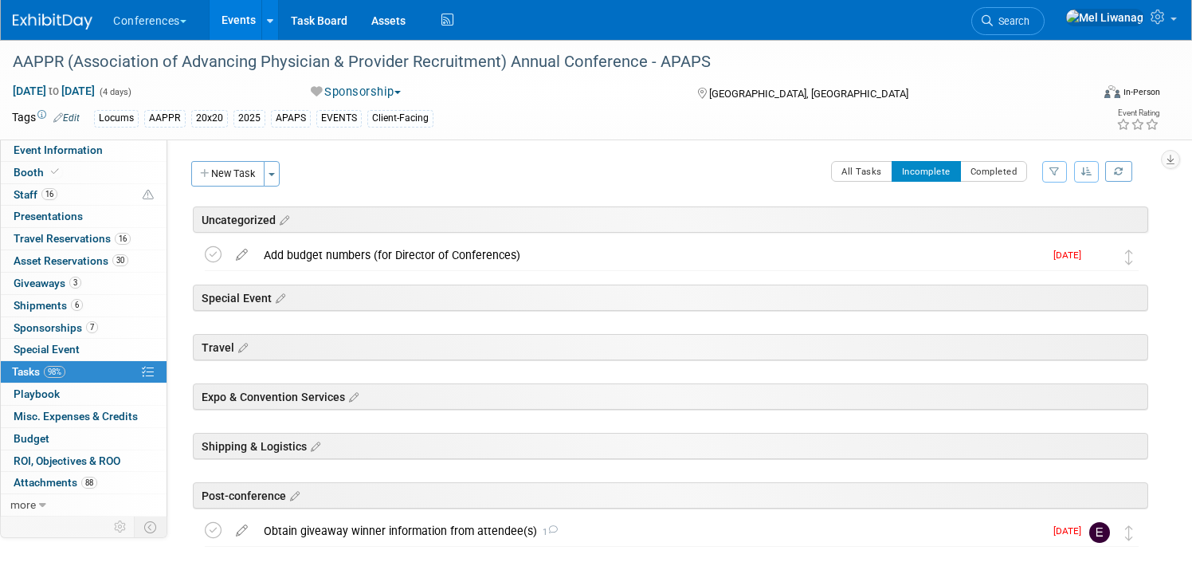
click at [111, 316] on div "6 Shipments 6 Shipments" at bounding box center [84, 306] width 166 height 22
click at [106, 295] on link "6 Shipments 6" at bounding box center [84, 306] width 166 height 22
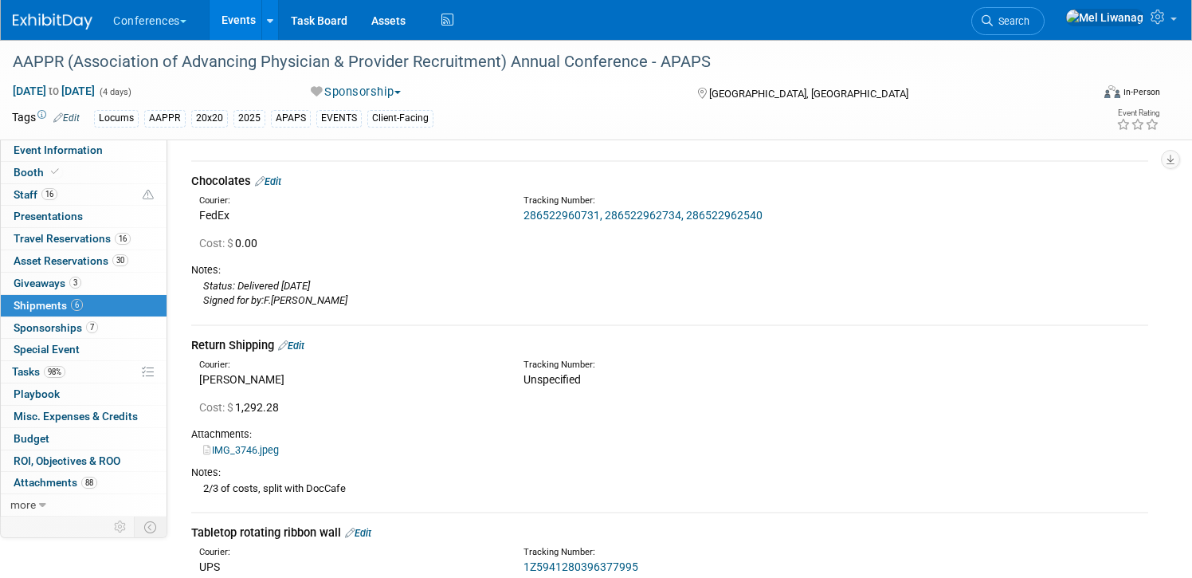
scroll to position [370, 0]
click at [301, 343] on link "Edit" at bounding box center [291, 345] width 26 height 12
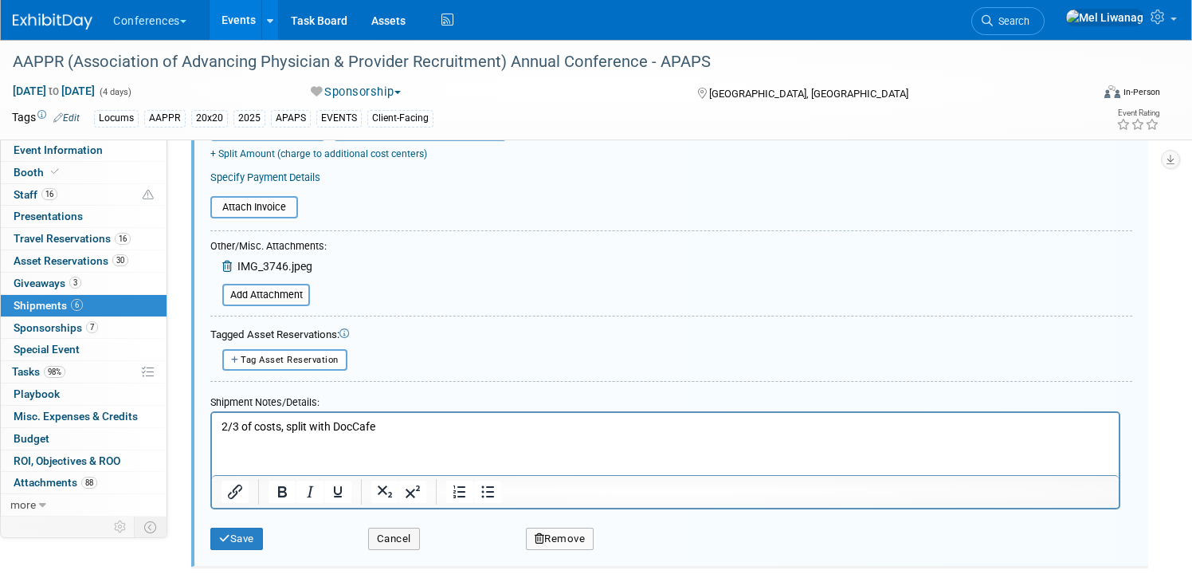
scroll to position [881, 0]
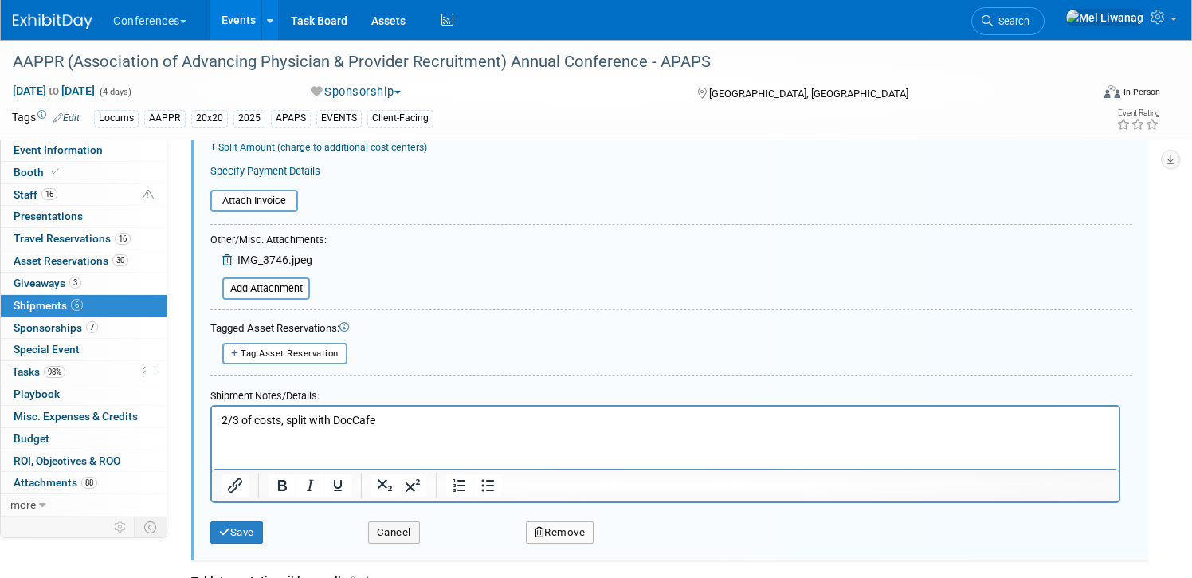
click at [398, 427] on p "2/3 of costs, split with DocCafe" at bounding box center [665, 421] width 888 height 16
click at [221, 417] on p "2/3 of costs, split with DocCafe" at bounding box center [665, 421] width 888 height 16
click at [468, 428] on p "$1,938.42 - 2/3 of costs, split with DocCafe" at bounding box center [665, 421] width 888 height 16
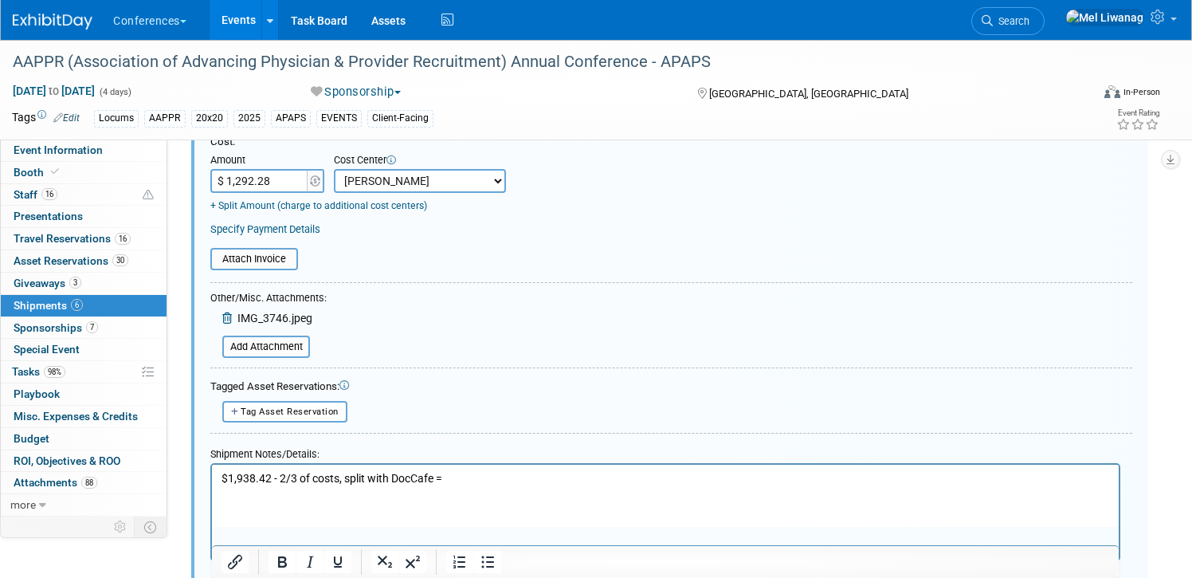
scroll to position [831, 0]
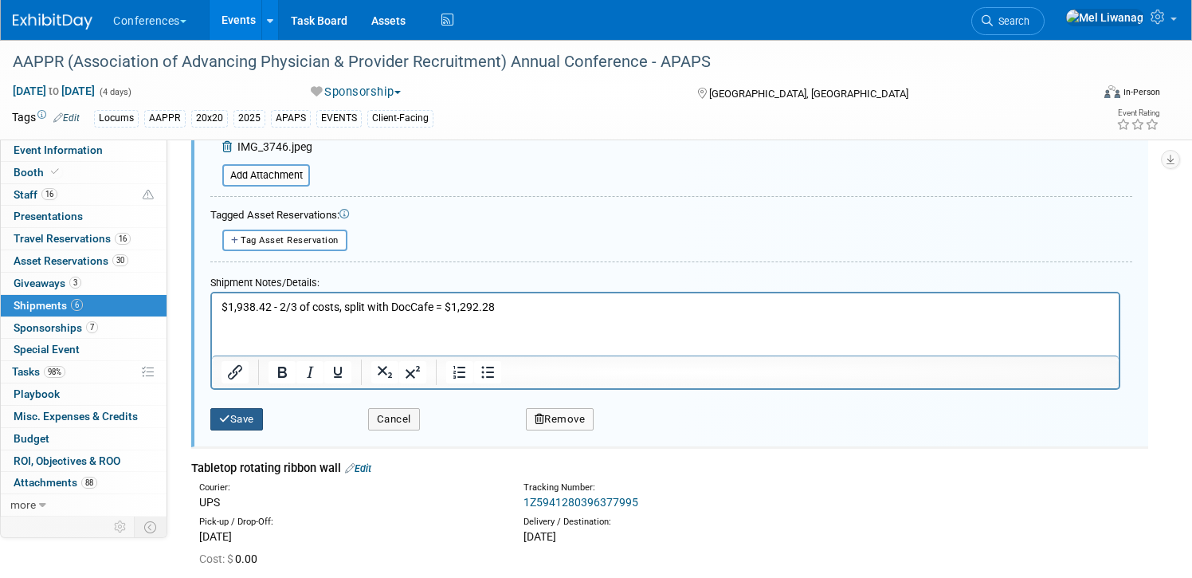
click at [241, 417] on button "Save" at bounding box center [236, 419] width 53 height 22
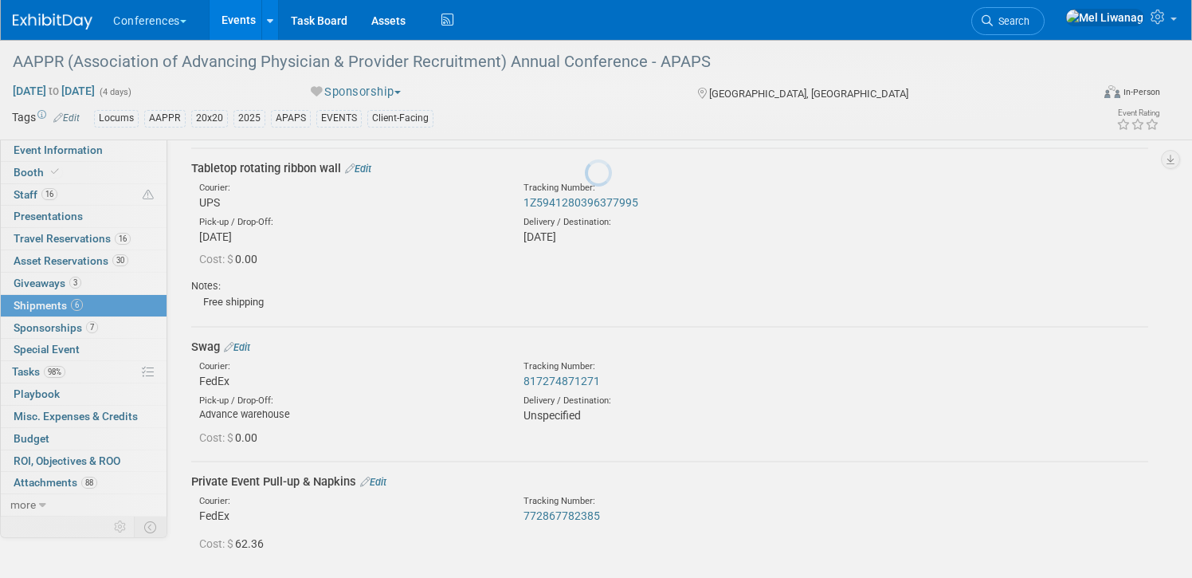
scroll to position [514, 0]
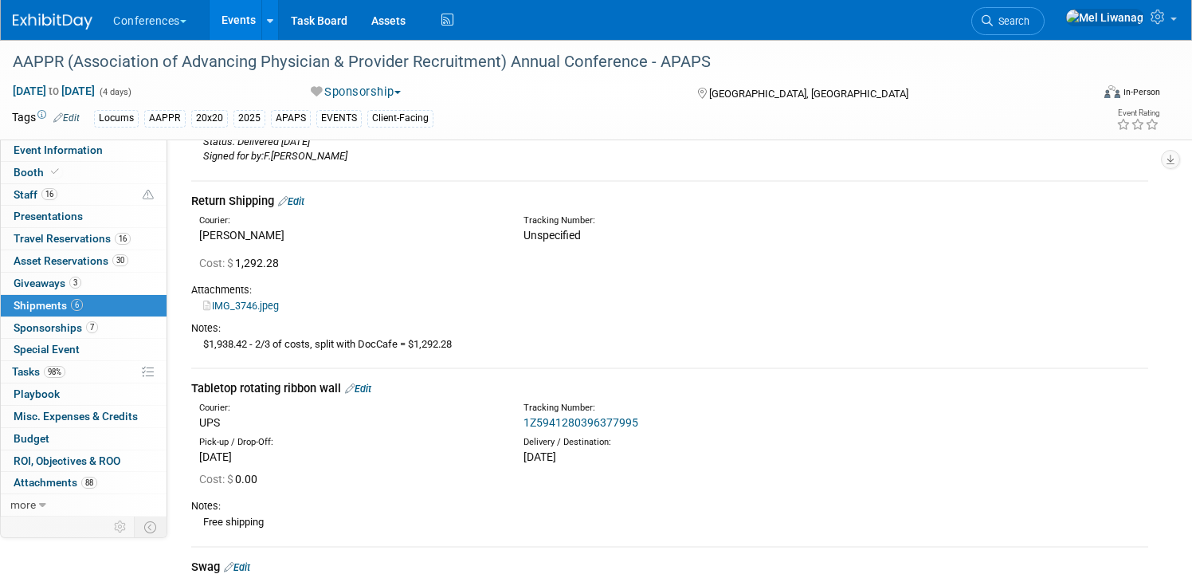
click at [1041, 28] on link "Search" at bounding box center [1007, 21] width 73 height 28
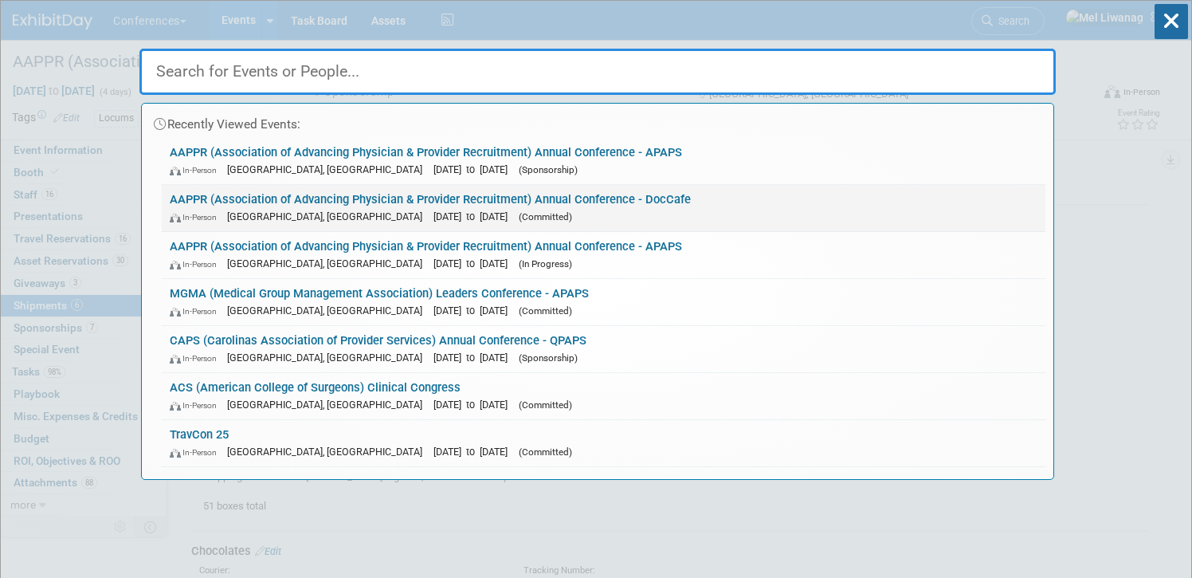
click at [509, 198] on link "AAPPR (Association of Advancing Physician & Provider Recruitment) Annual Confer…" at bounding box center [603, 208] width 883 height 46
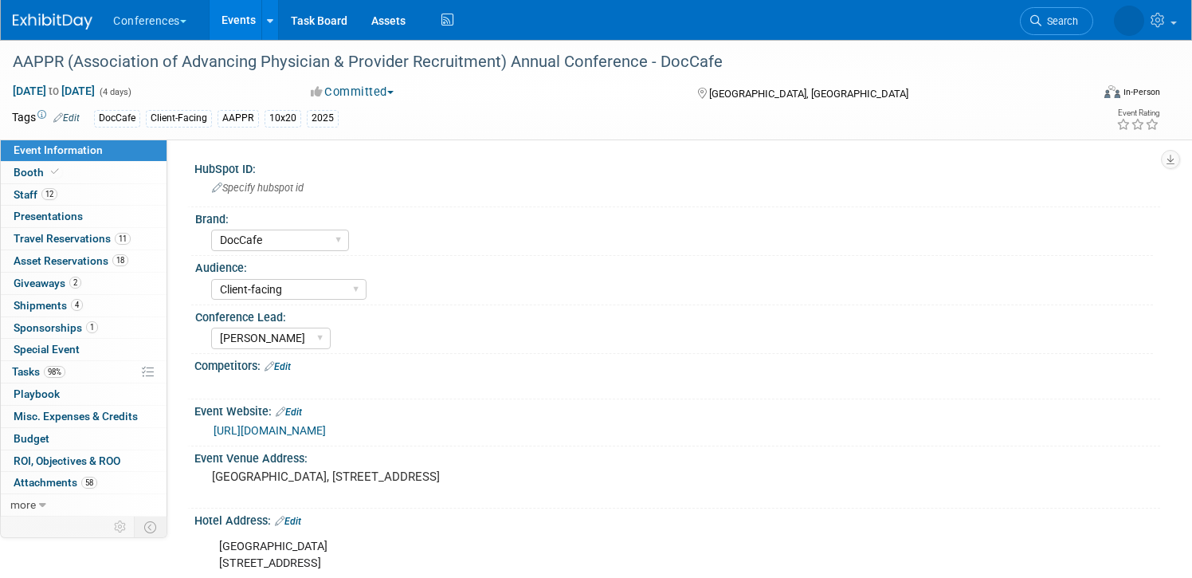
select select "DocCafe"
select select "Client-facing"
select select "[PERSON_NAME]"
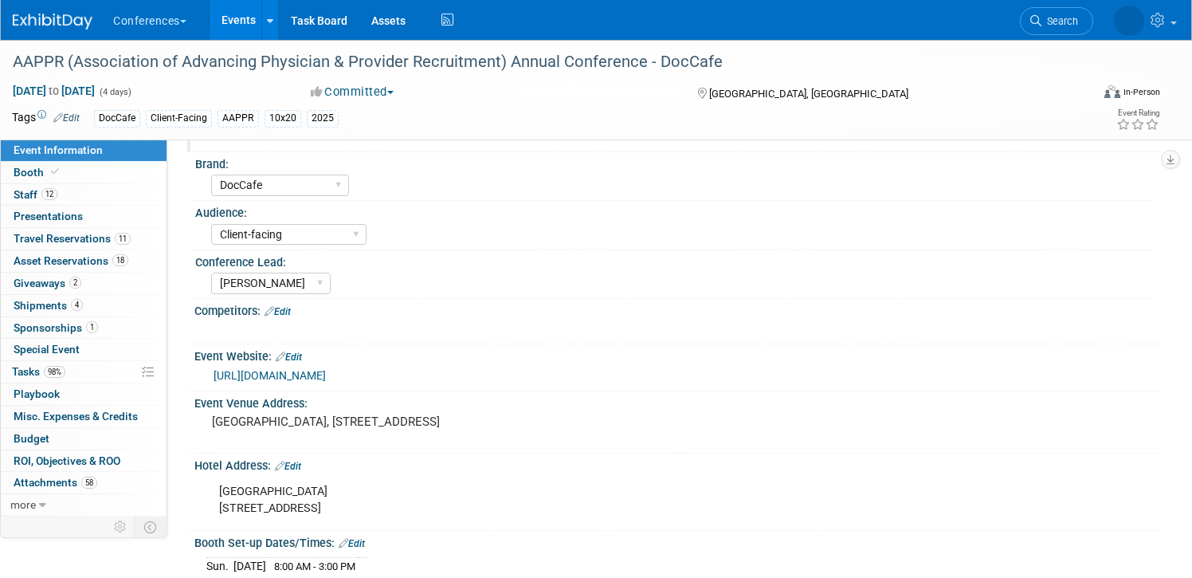
scroll to position [45, 0]
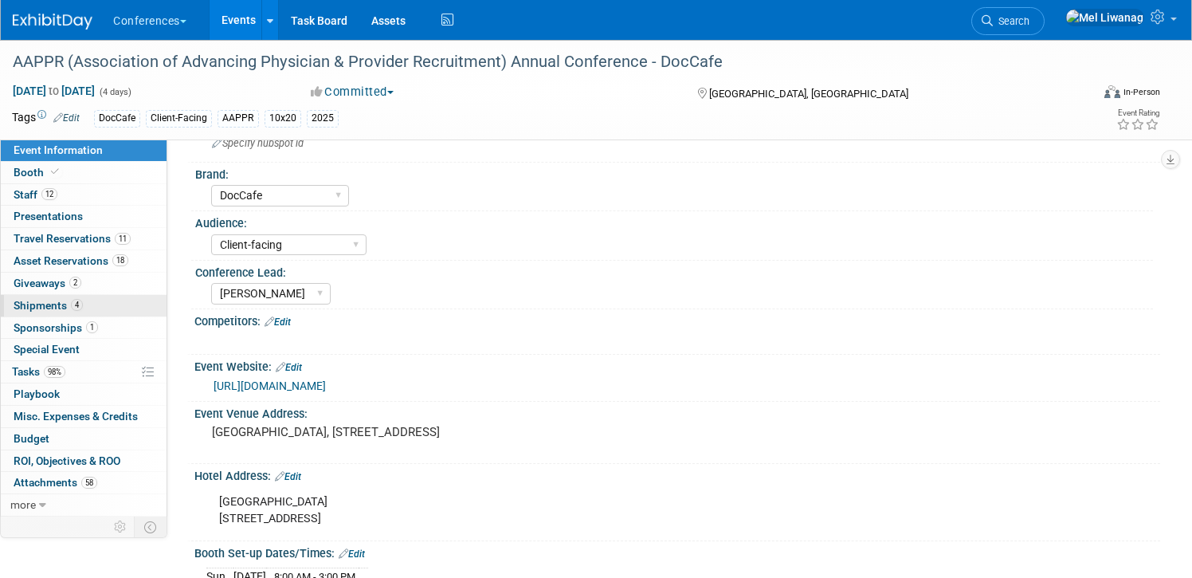
click at [92, 307] on link "4 Shipments 4" at bounding box center [84, 306] width 166 height 22
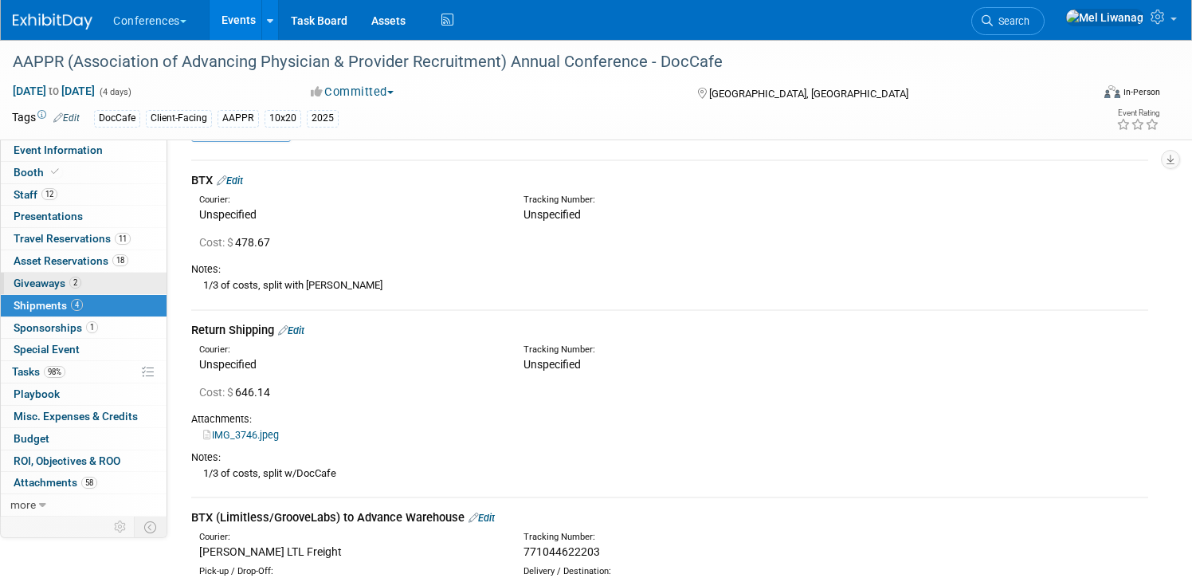
scroll to position [0, 0]
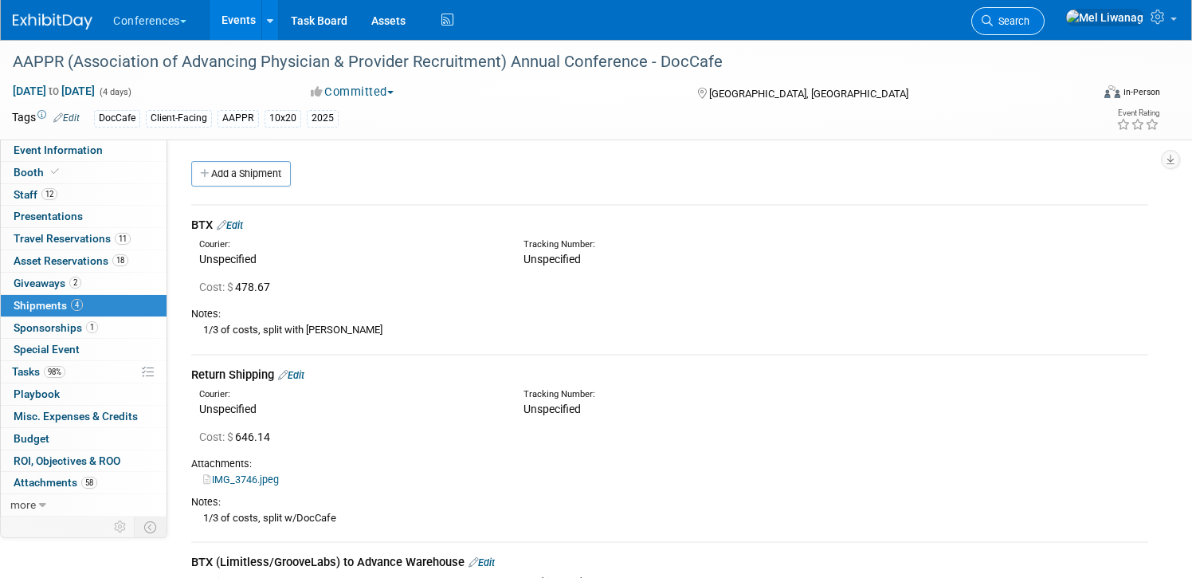
click at [1044, 29] on link "Search" at bounding box center [1007, 21] width 73 height 28
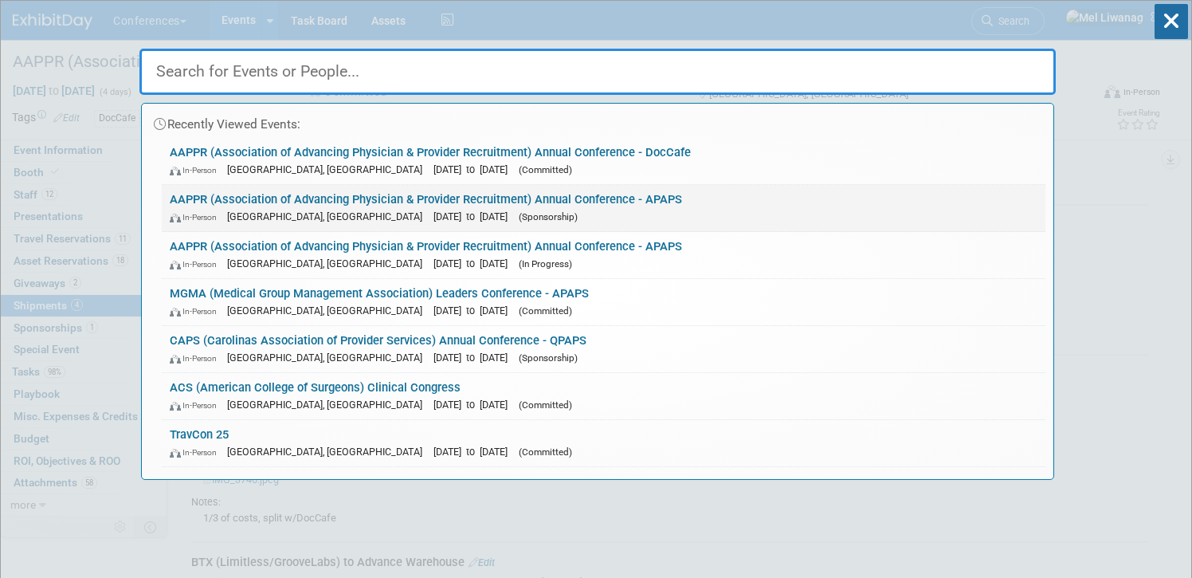
click at [643, 194] on link "AAPPR (Association of Advancing Physician & Provider Recruitment) Annual Confer…" at bounding box center [603, 208] width 883 height 46
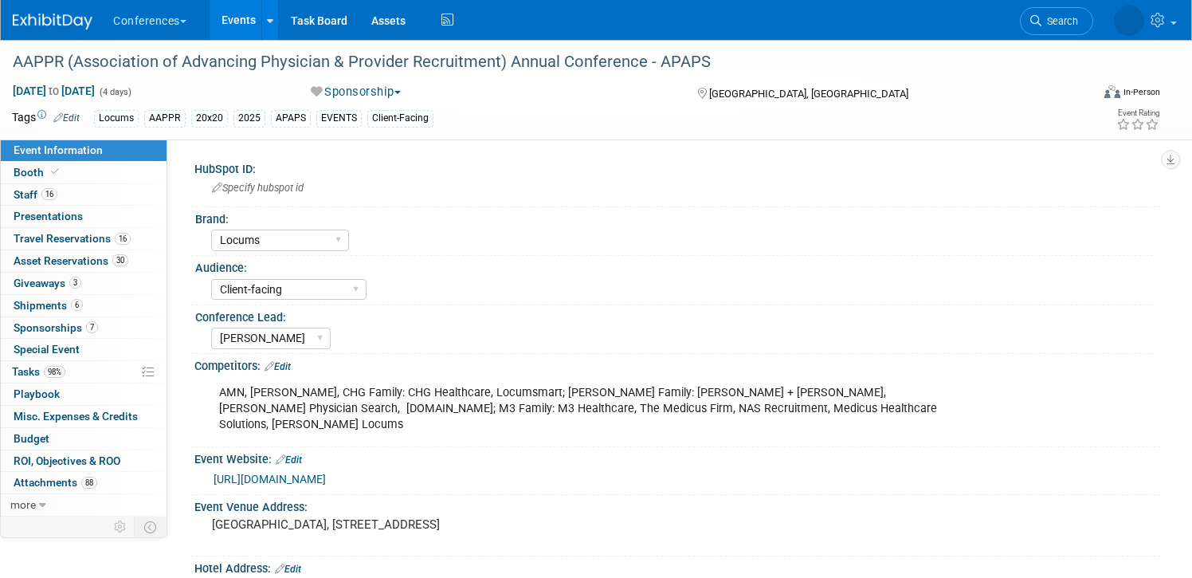
select select "Locums"
select select "Client-facing"
select select "[PERSON_NAME]"
click at [118, 178] on link "Booth" at bounding box center [84, 173] width 166 height 22
select select "20'x20'"
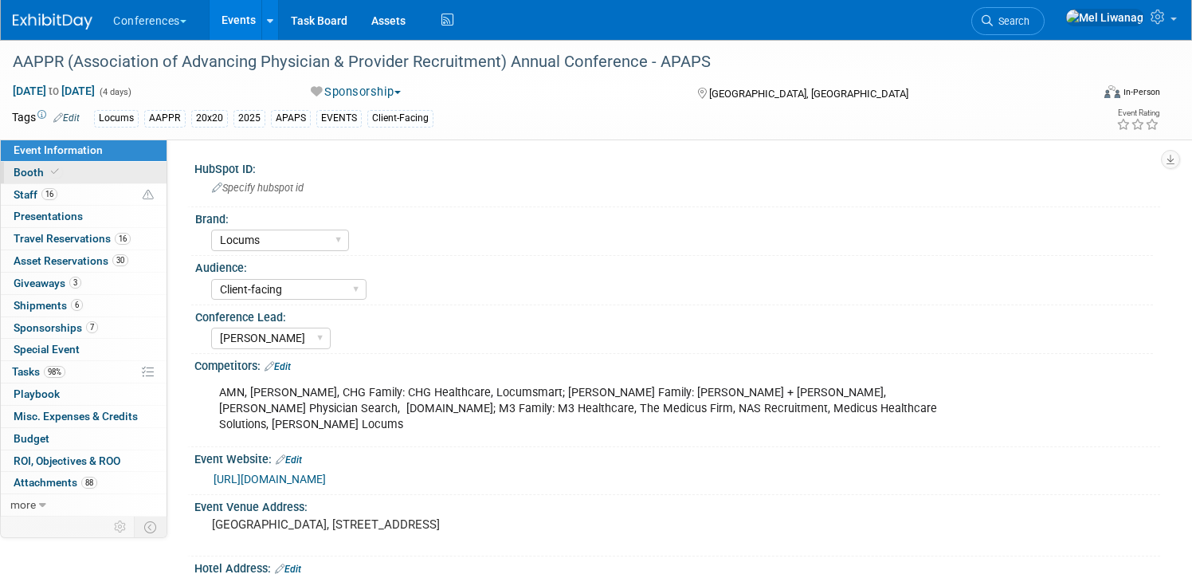
select select "Yes"
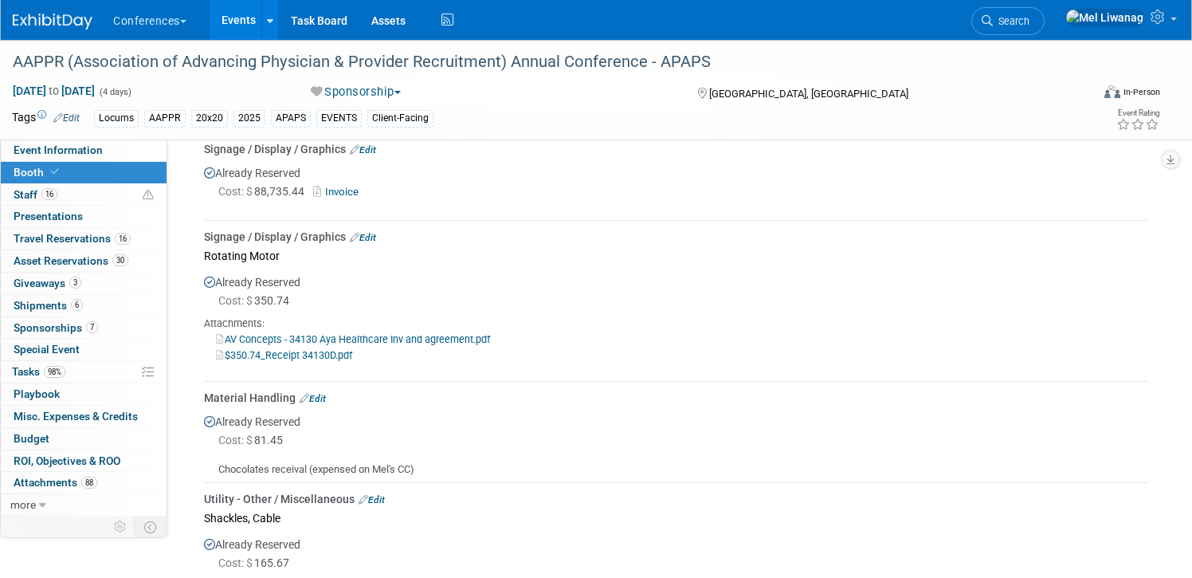
scroll to position [2305, 0]
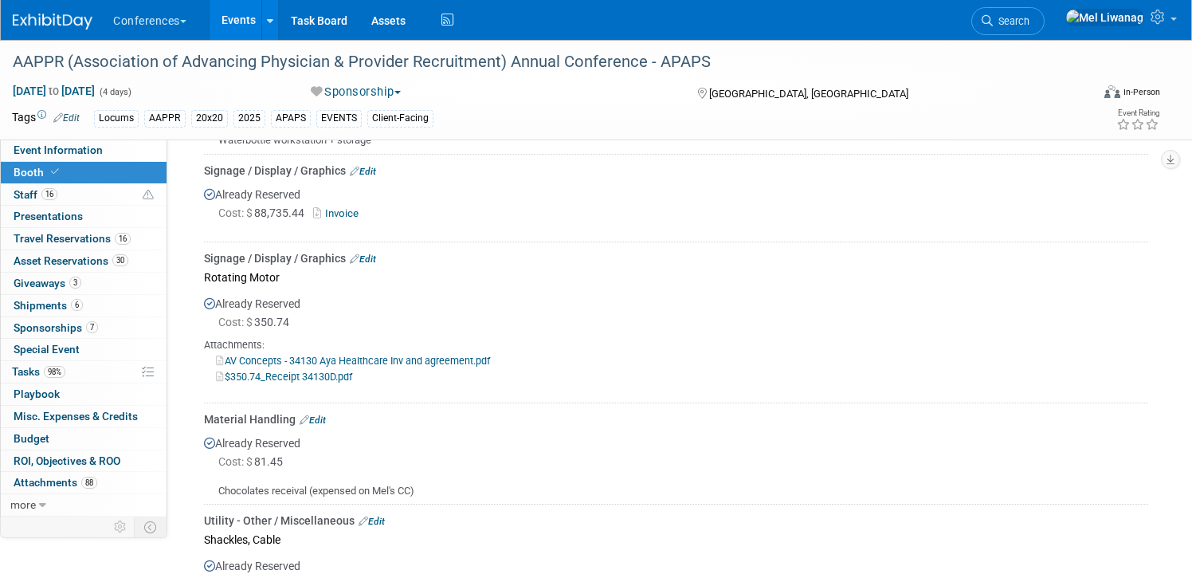
click at [486, 397] on div at bounding box center [676, 390] width 944 height 13
click at [442, 469] on div "Cost: $ 81.45" at bounding box center [683, 461] width 930 height 16
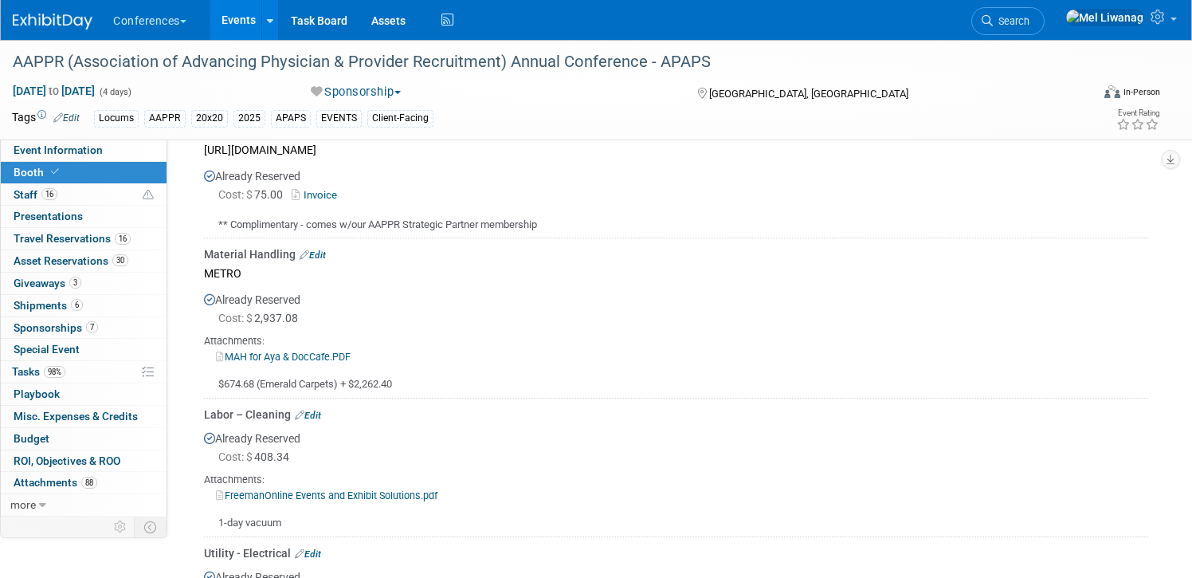
scroll to position [905, 0]
click at [421, 255] on div "Material Handling Edit" at bounding box center [676, 257] width 944 height 16
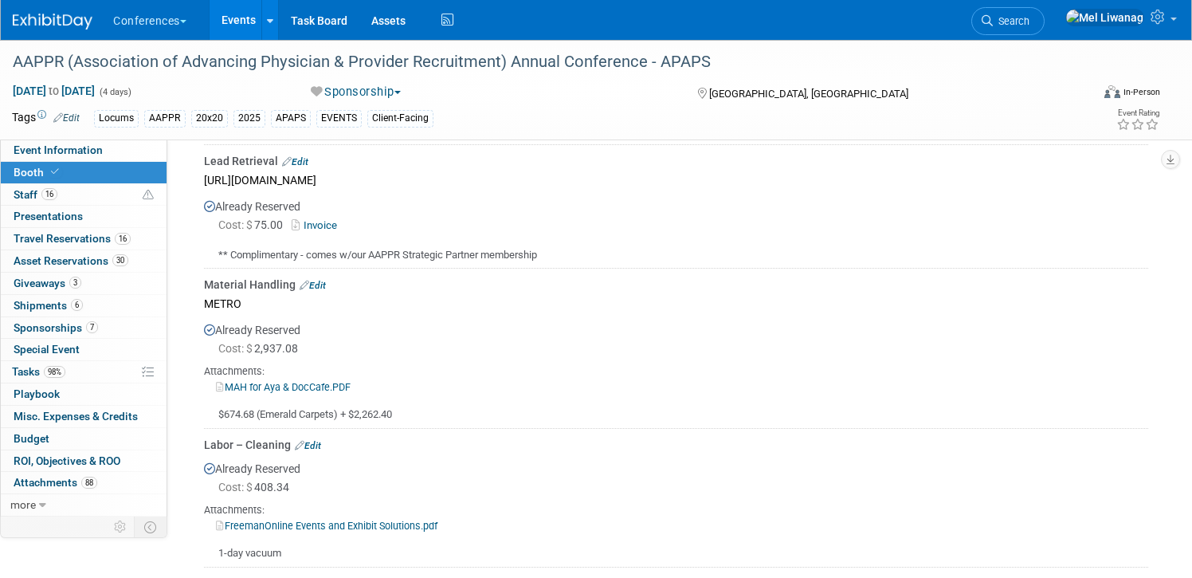
scroll to position [895, 0]
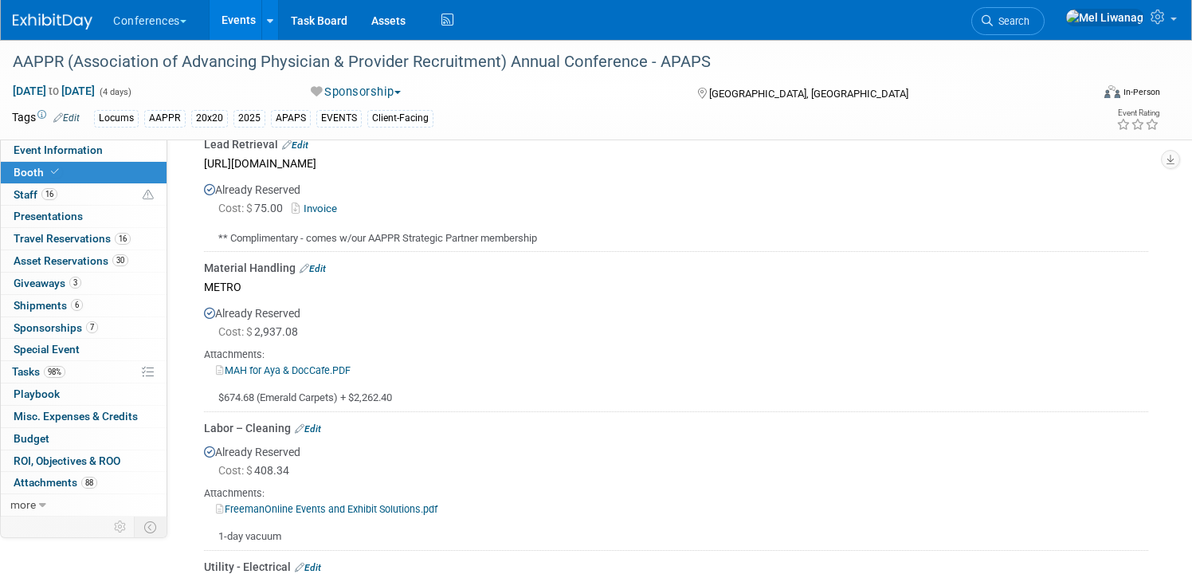
click at [298, 308] on div "Already Reserved Cost: $ 2,937.08 Attachments: MAH for Aya & DocCafe.PDF" at bounding box center [676, 351] width 944 height 108
click at [319, 266] on link "Edit" at bounding box center [313, 268] width 26 height 11
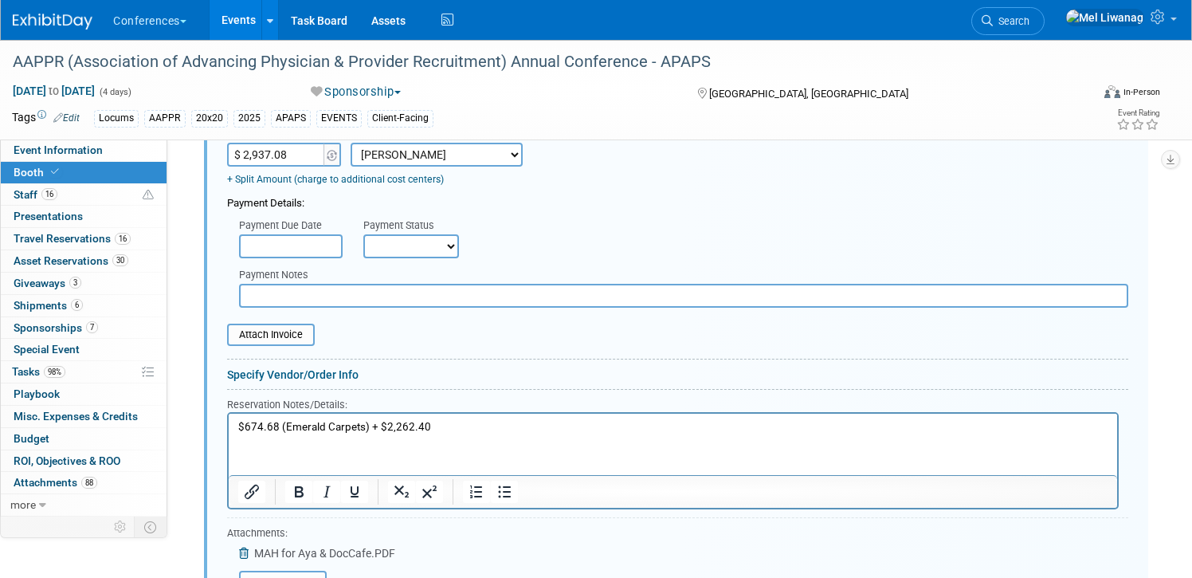
scroll to position [1188, 0]
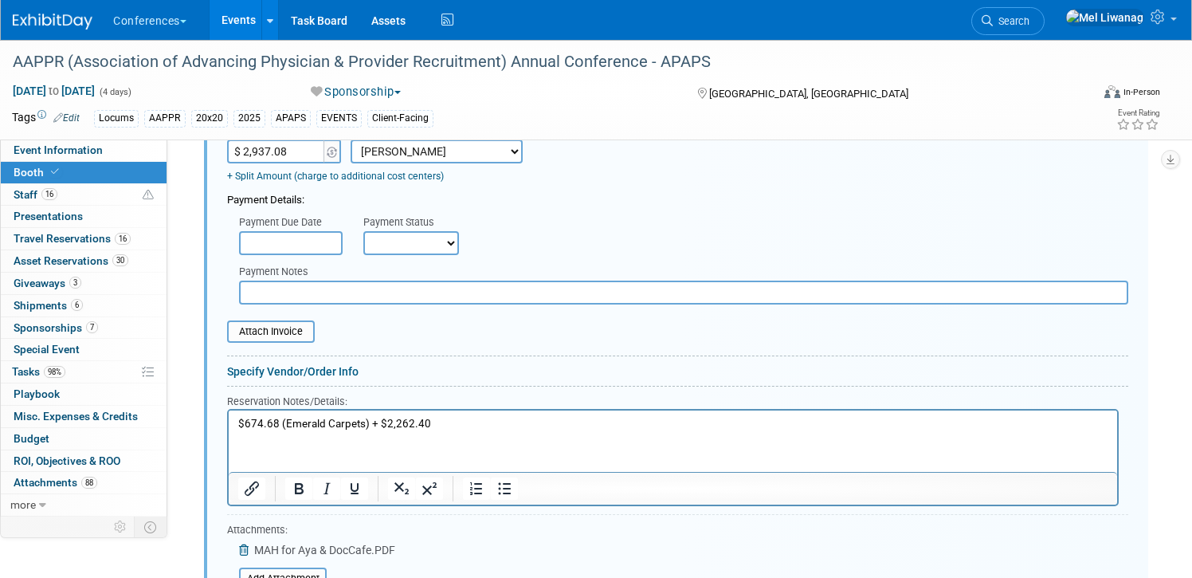
click at [407, 431] on html "$674.68 (Emerald Carpets) + $2,262.40" at bounding box center [673, 420] width 888 height 22
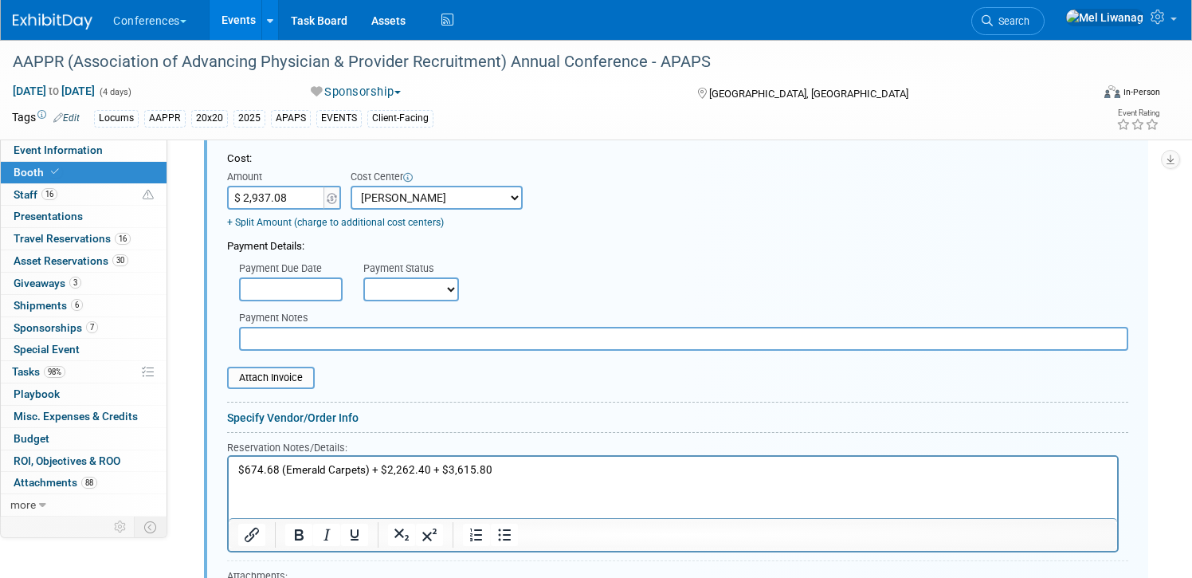
scroll to position [1132, 0]
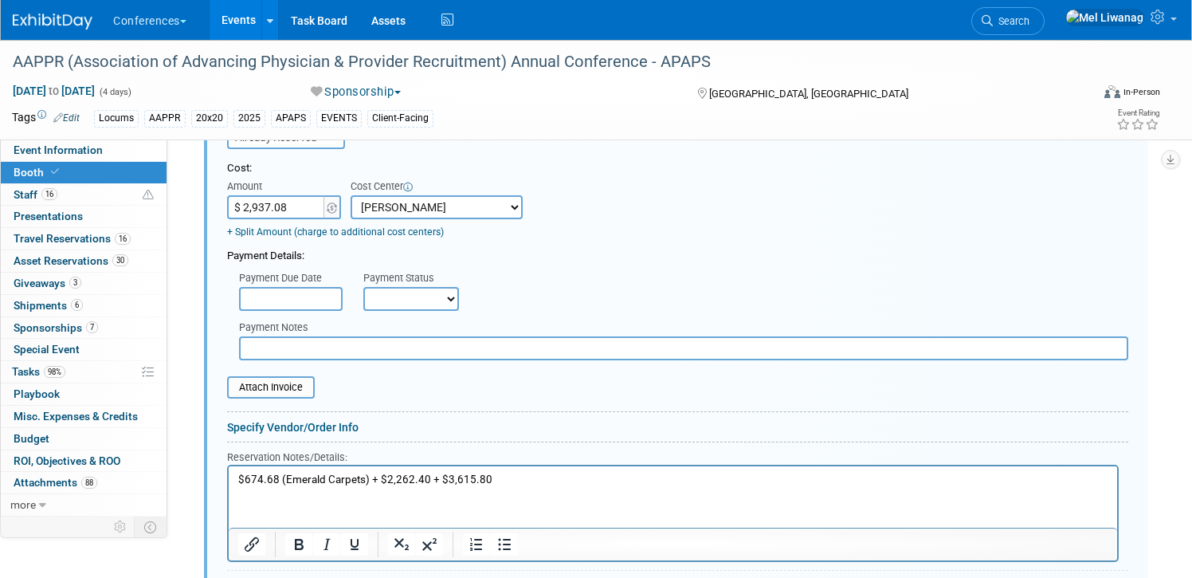
click at [311, 200] on input "$ 2,937.08" at bounding box center [277, 207] width 100 height 24
type input "$ 6,552.88"
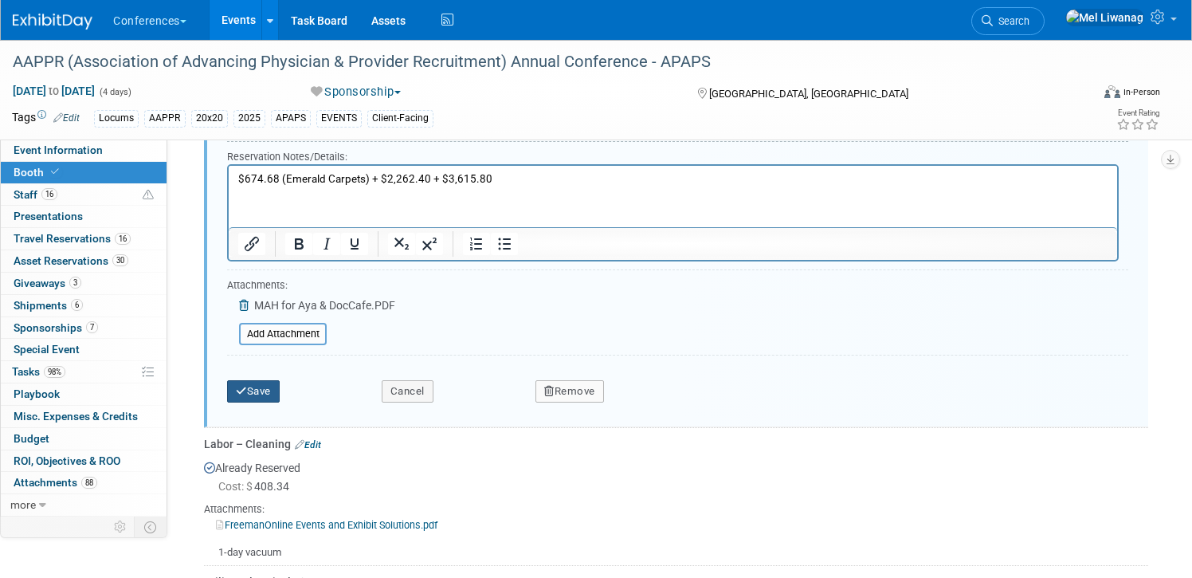
click at [259, 384] on button "Save" at bounding box center [253, 391] width 53 height 22
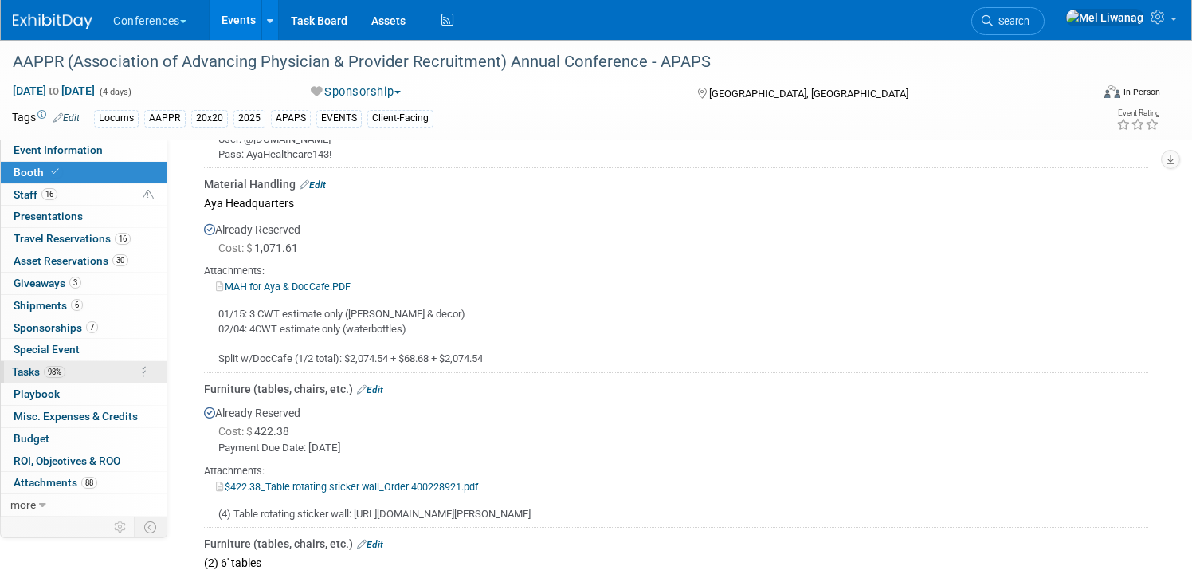
scroll to position [1758, 0]
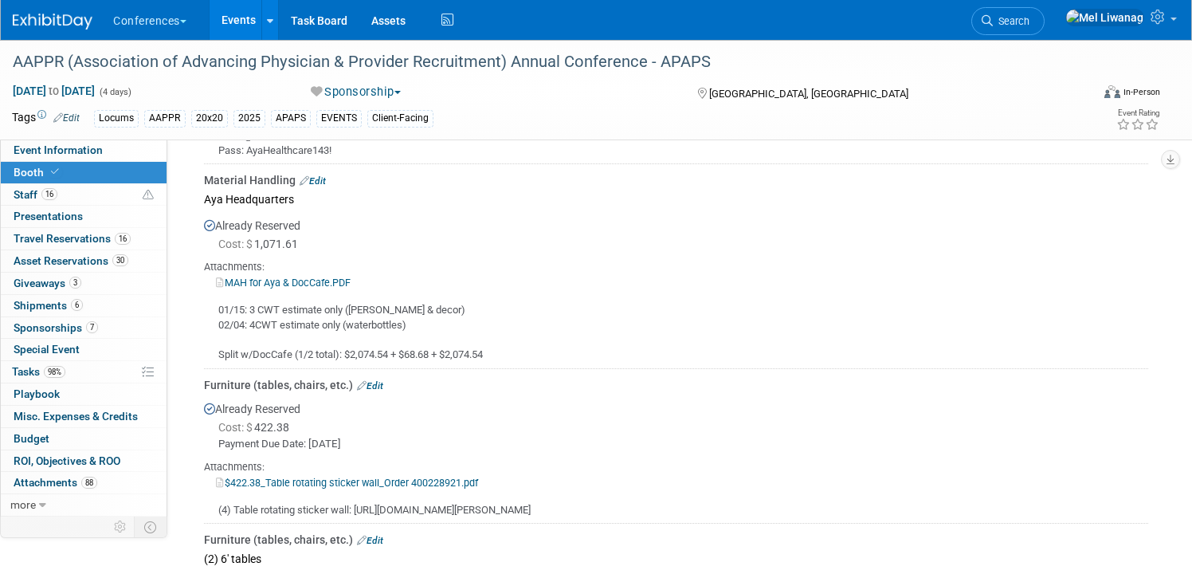
click at [321, 177] on link "Edit" at bounding box center [313, 180] width 26 height 11
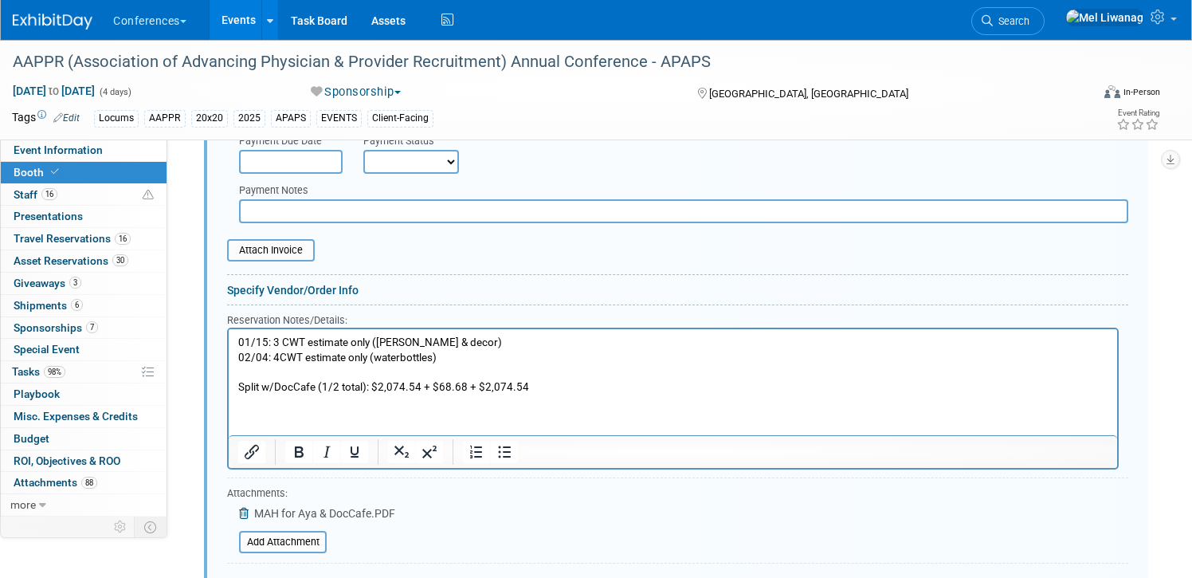
scroll to position [2047, 0]
click at [389, 390] on p "01/15: 3 CWT estimate only (swag & decor) 02/04: 4CWT estimate only (waterbottl…" at bounding box center [673, 363] width 870 height 60
click at [482, 388] on p "01/15: 3 CWT estimate only (swag & decor) 02/04: 4CWT estimate only (waterbottl…" at bounding box center [673, 363] width 870 height 60
drag, startPoint x: 464, startPoint y: 382, endPoint x: 543, endPoint y: 381, distance: 79.7
click at [543, 381] on p "01/15: 3 CWT estimate only (swag & decor) 02/04: 4CWT estimate only (waterbottl…" at bounding box center [673, 363] width 870 height 60
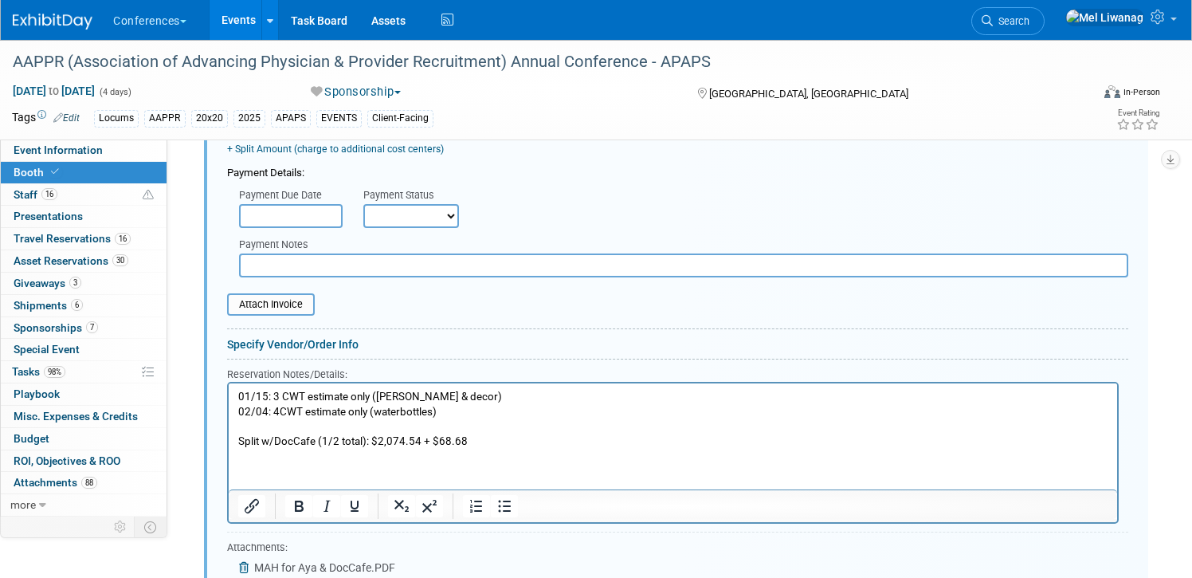
scroll to position [1980, 0]
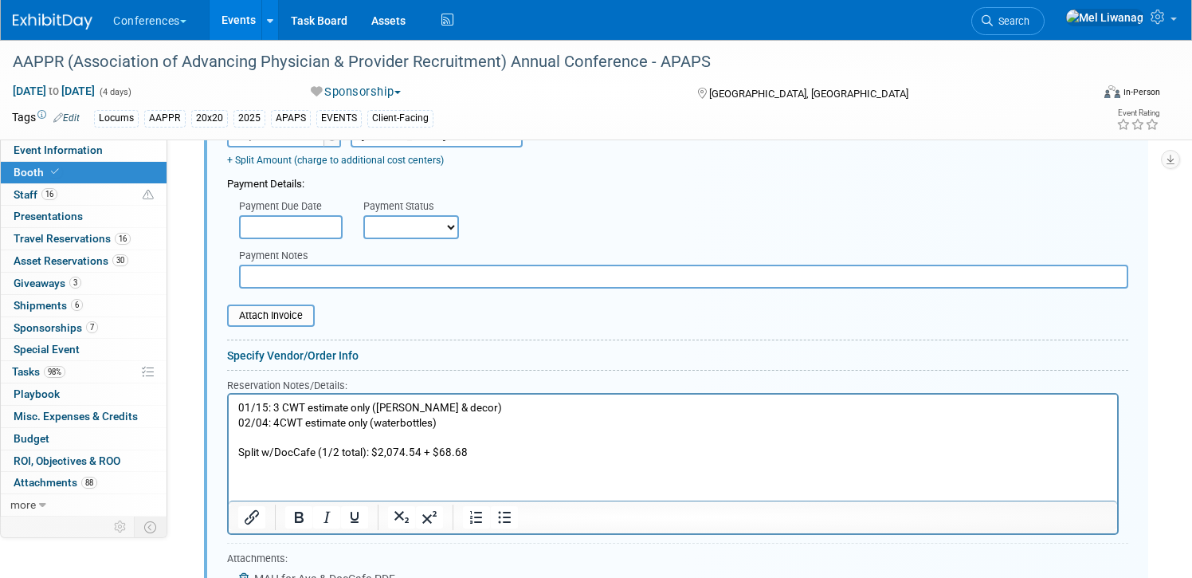
click at [327, 225] on input "text" at bounding box center [291, 227] width 104 height 24
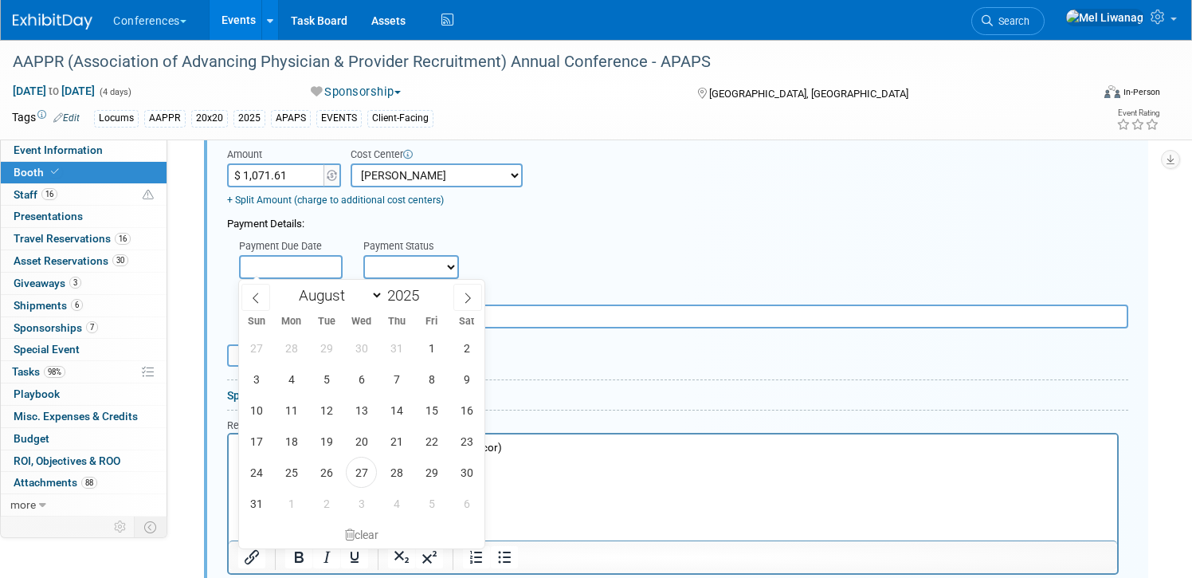
scroll to position [1938, 0]
click at [307, 173] on input "$ 1,071.61" at bounding box center [277, 177] width 100 height 24
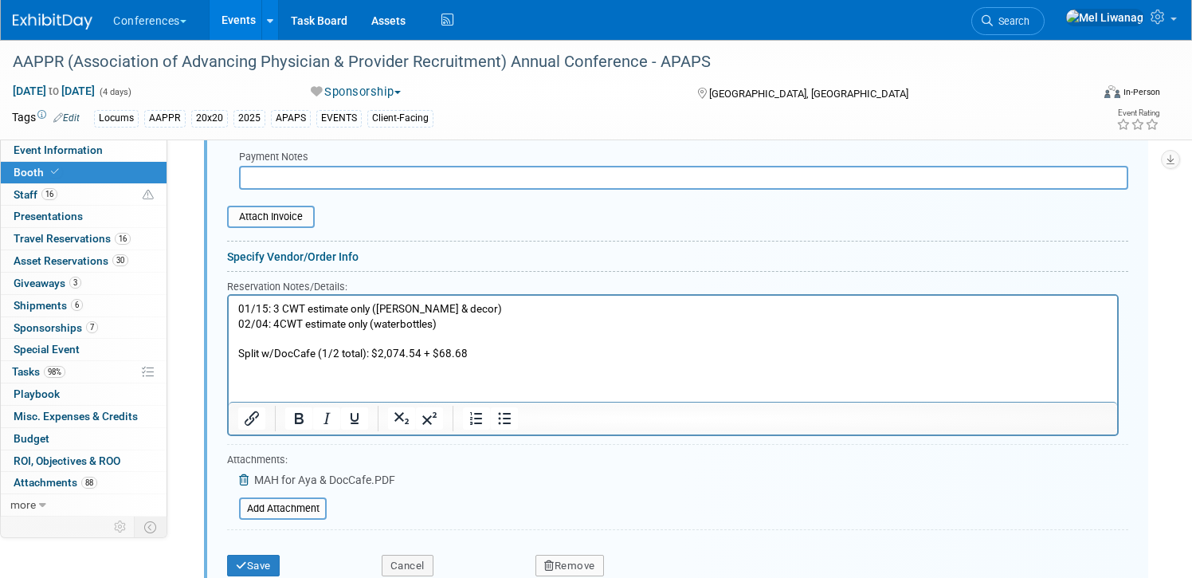
scroll to position [2081, 0]
click at [266, 558] on button "Save" at bounding box center [253, 563] width 53 height 22
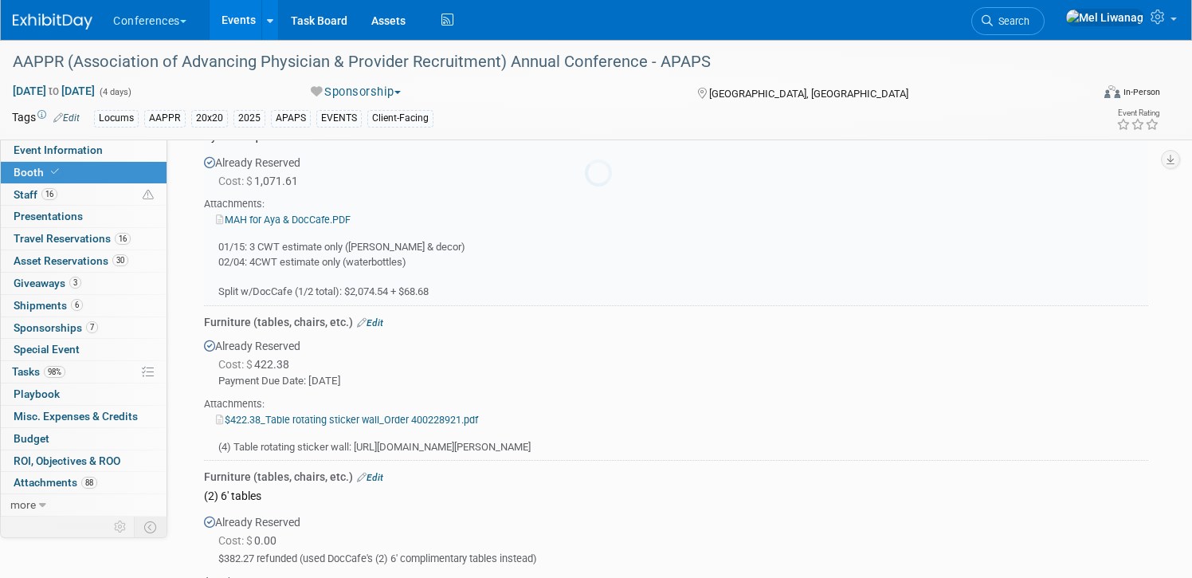
scroll to position [1740, 0]
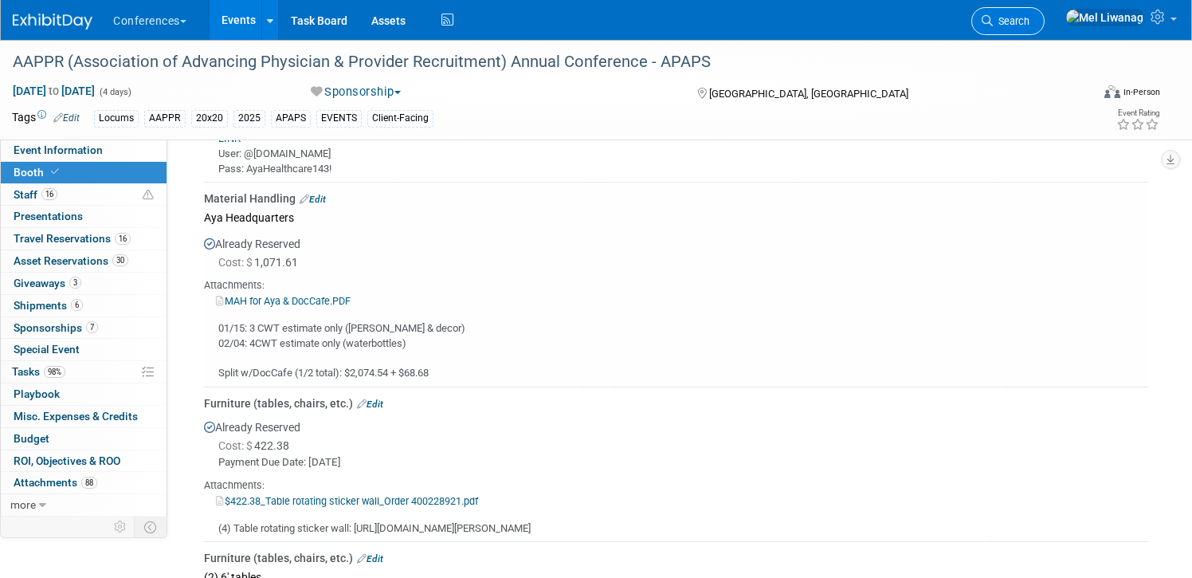
click at [1044, 30] on link "Search" at bounding box center [1007, 21] width 73 height 28
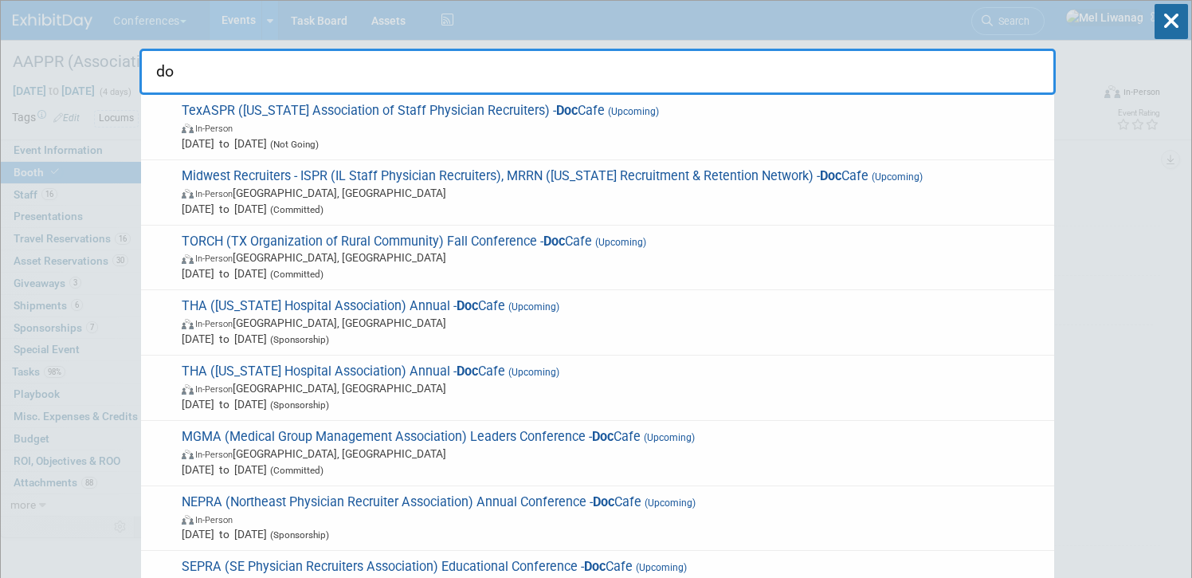
type input "d"
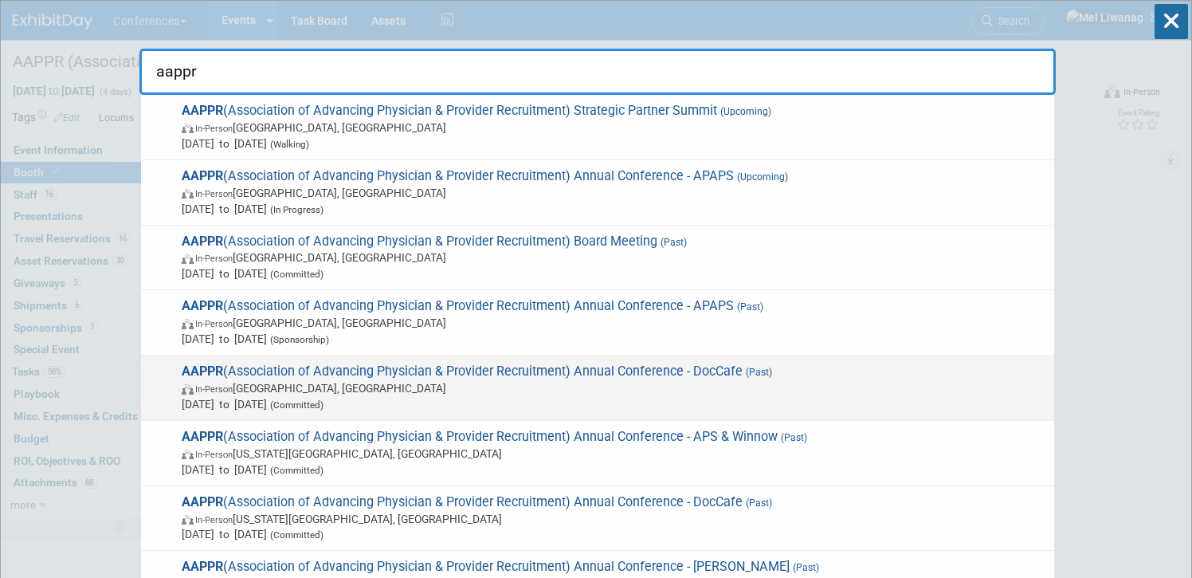
type input "aappr"
click at [531, 371] on span "AAPPR (Association of Advancing Physician & Provider Recruitment) Annual Confer…" at bounding box center [611, 387] width 869 height 49
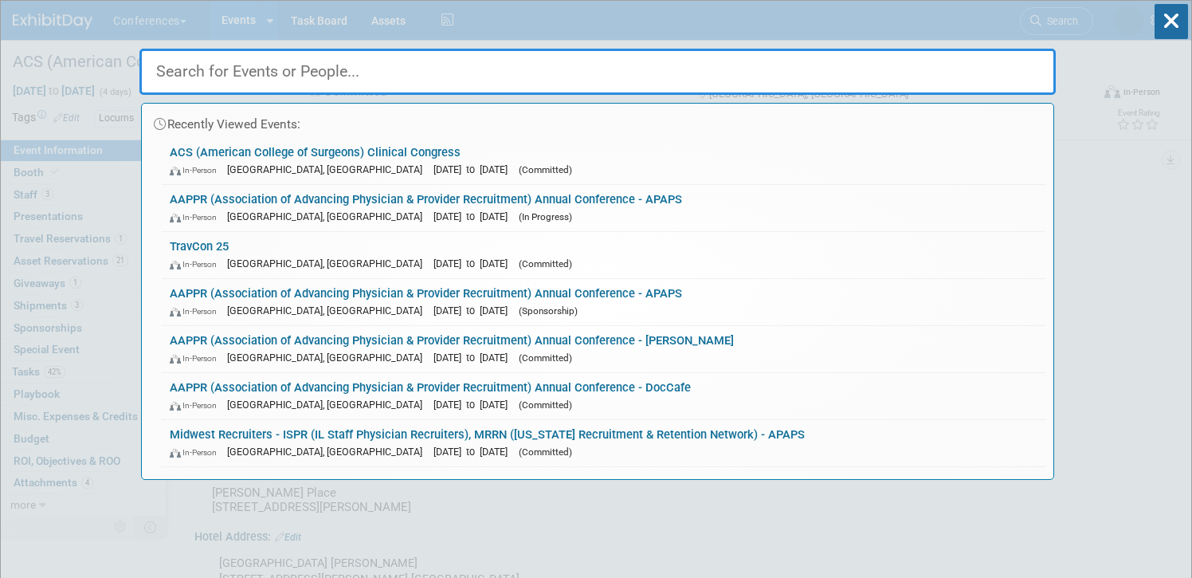
select select "Locums"
select select "Clinician/Provider-facing"
select select "[PERSON_NAME]"
click at [1181, 33] on icon at bounding box center [1170, 21] width 33 height 35
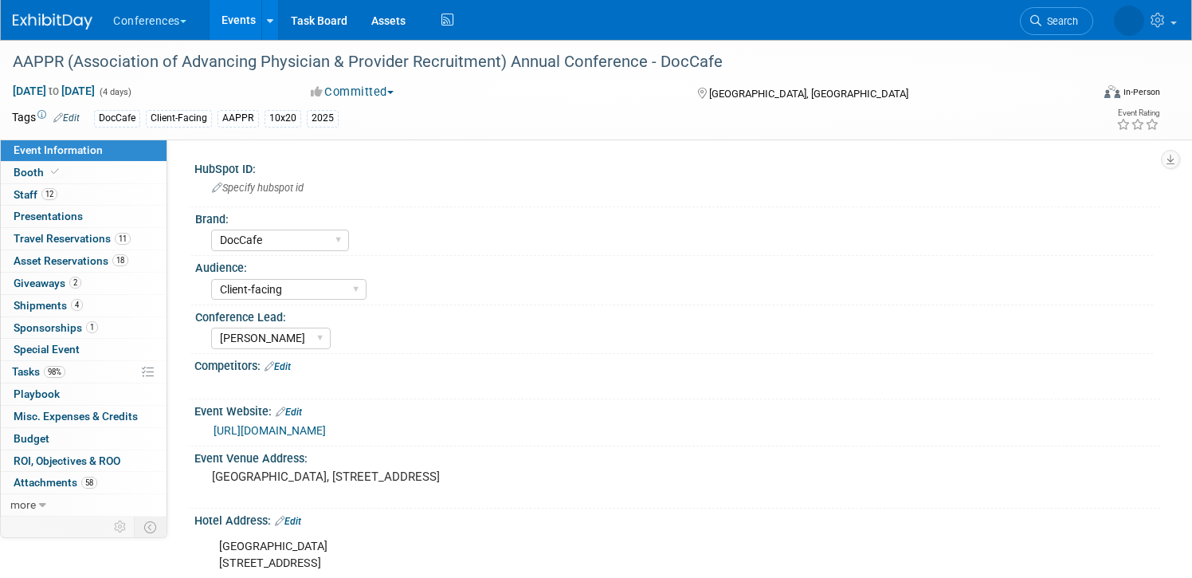
select select "DocCafe"
select select "Client-facing"
select select "[PERSON_NAME]"
click at [96, 167] on link "Booth" at bounding box center [84, 173] width 166 height 22
select select "10'x20'"
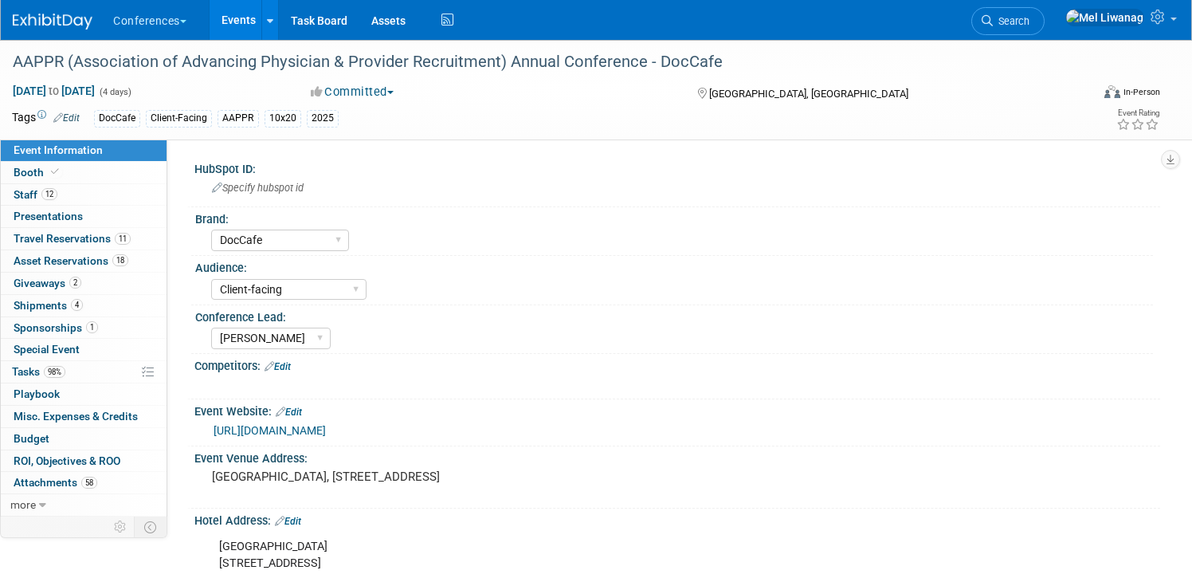
select select "Yes"
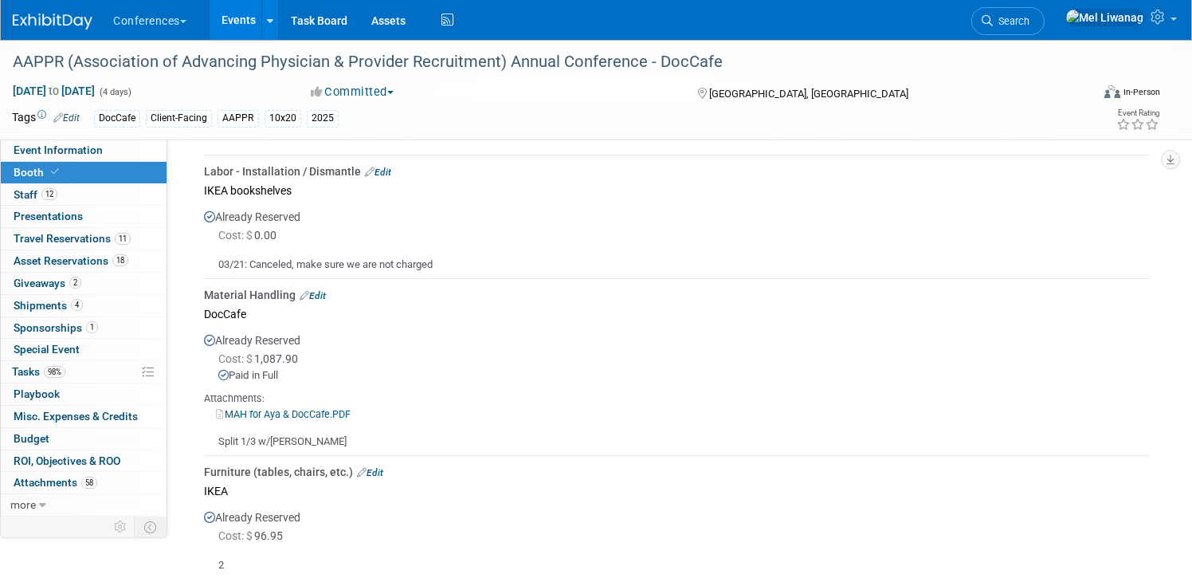
scroll to position [1138, 0]
click at [331, 288] on div "Material Handling Edit" at bounding box center [676, 294] width 944 height 16
click at [323, 289] on link "Edit" at bounding box center [313, 294] width 26 height 11
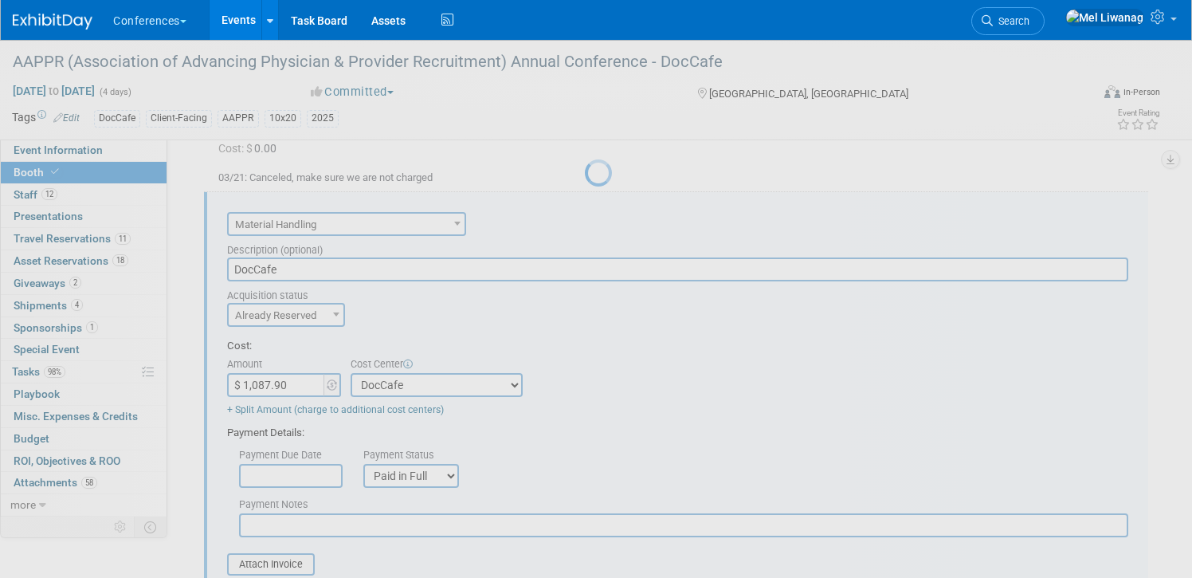
scroll to position [1232, 0]
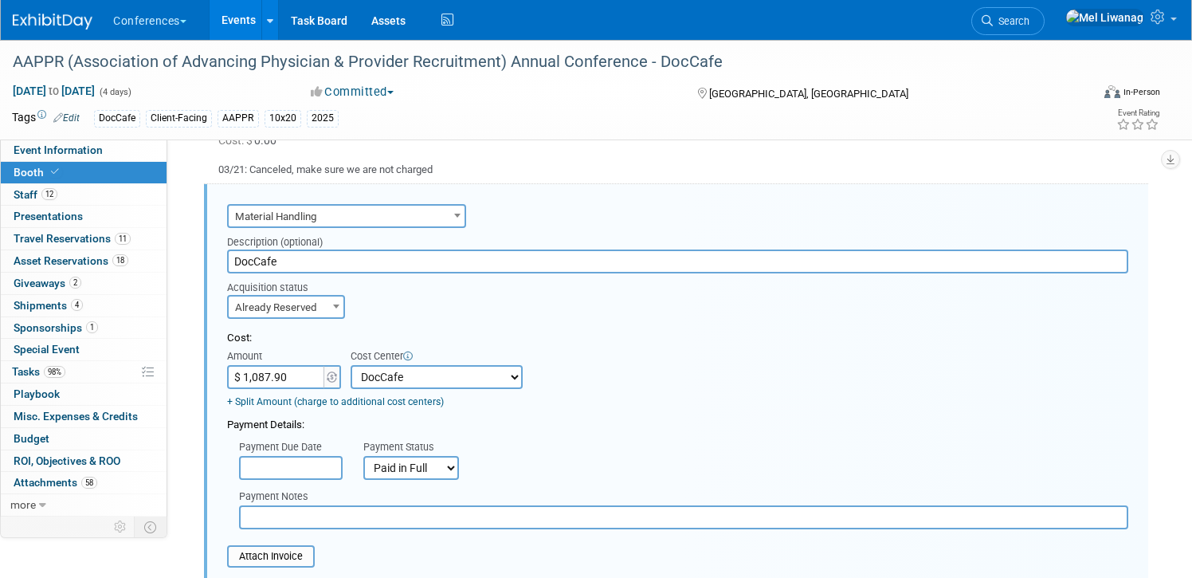
click at [285, 378] on input "$ 1,087.90" at bounding box center [277, 377] width 100 height 24
type input "$ 1,071.61"
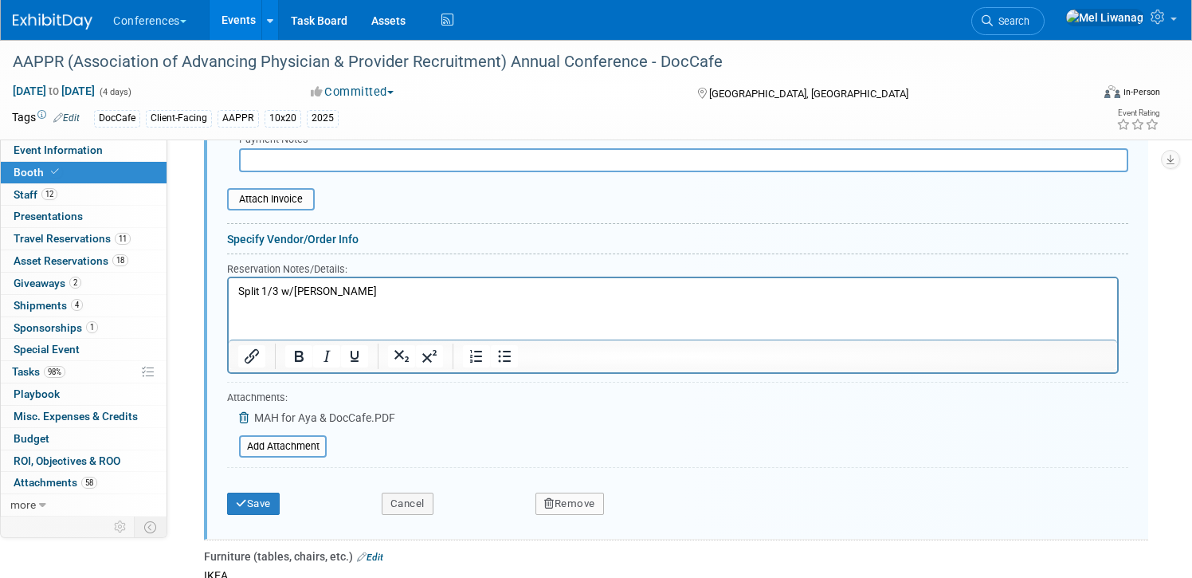
scroll to position [1592, 0]
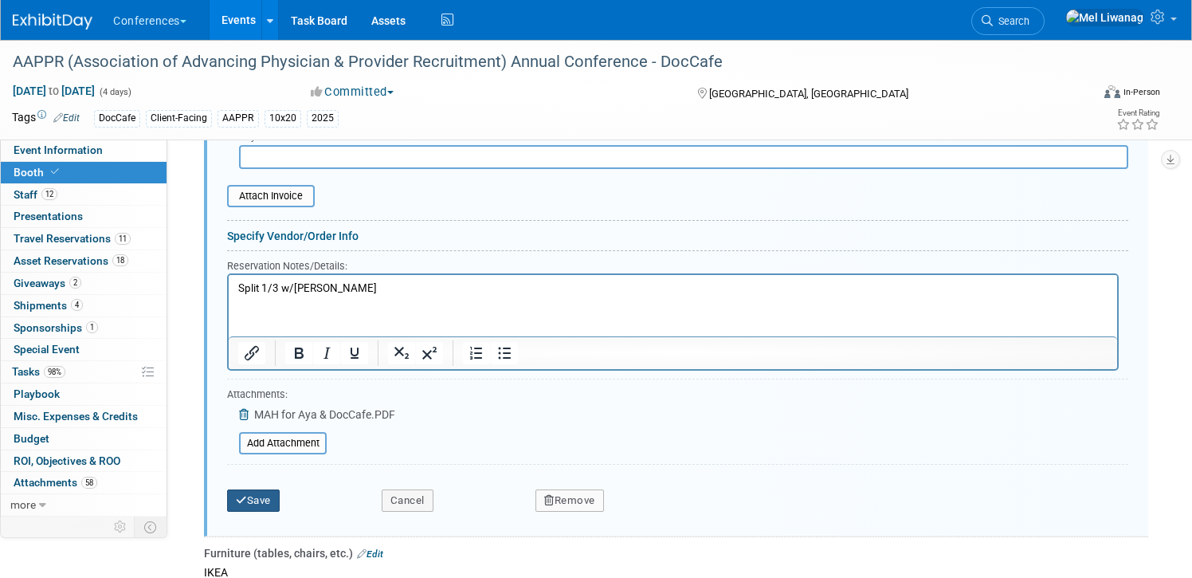
click at [249, 505] on button "Save" at bounding box center [253, 500] width 53 height 22
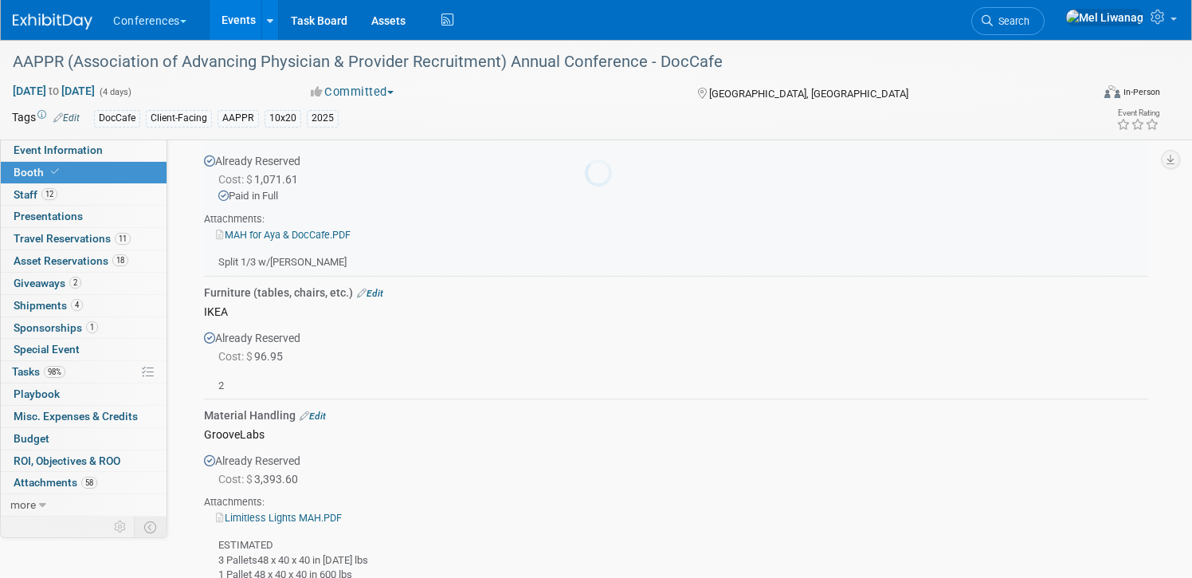
scroll to position [1232, 0]
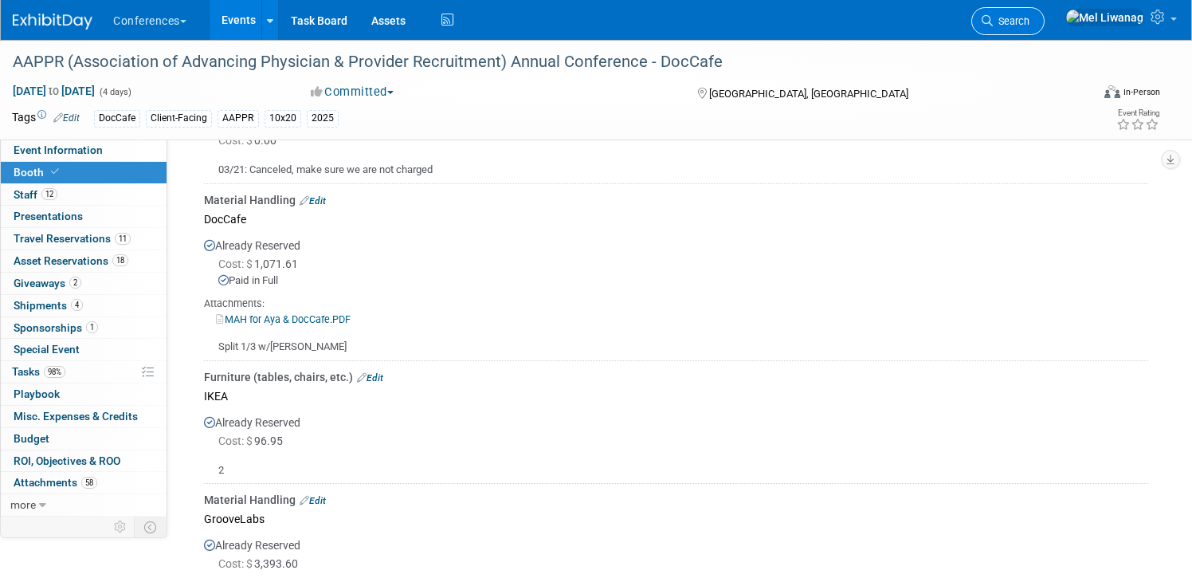
click at [993, 22] on icon at bounding box center [986, 20] width 11 height 11
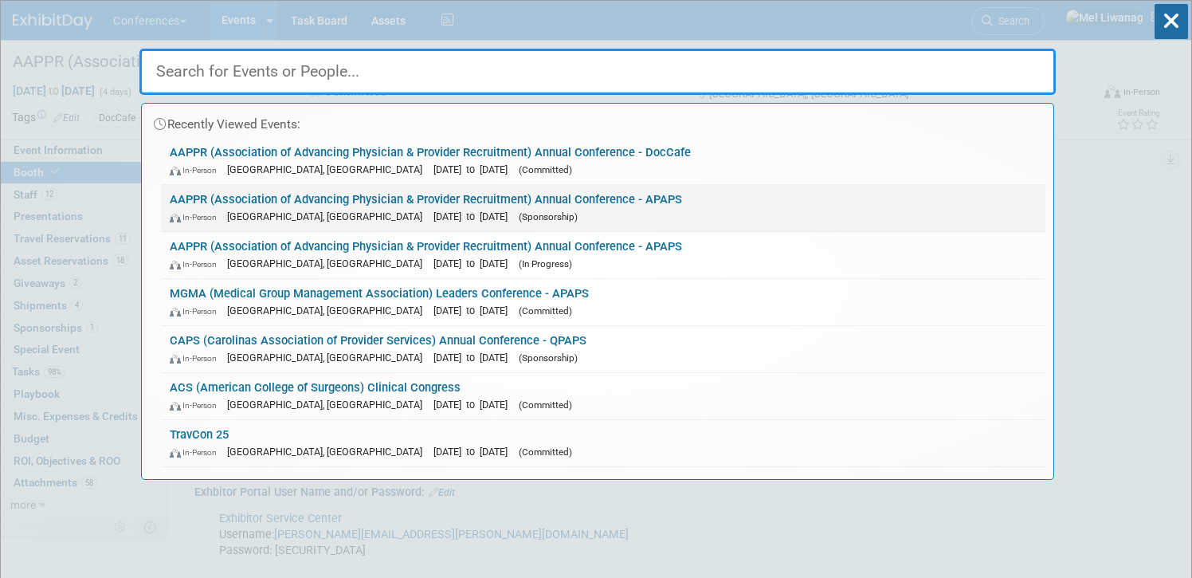
click at [575, 206] on link "AAPPR (Association of Advancing Physician & Provider Recruitment) Annual Confer…" at bounding box center [603, 208] width 883 height 46
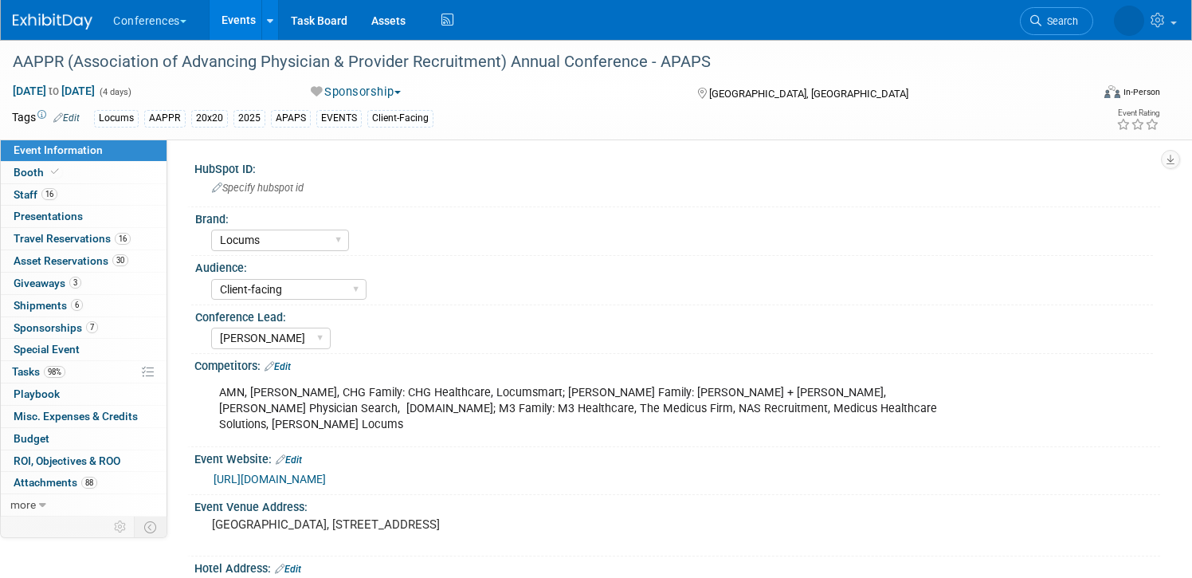
select select "Locums"
select select "Client-facing"
select select "[PERSON_NAME]"
click at [129, 170] on link "Booth" at bounding box center [84, 173] width 166 height 22
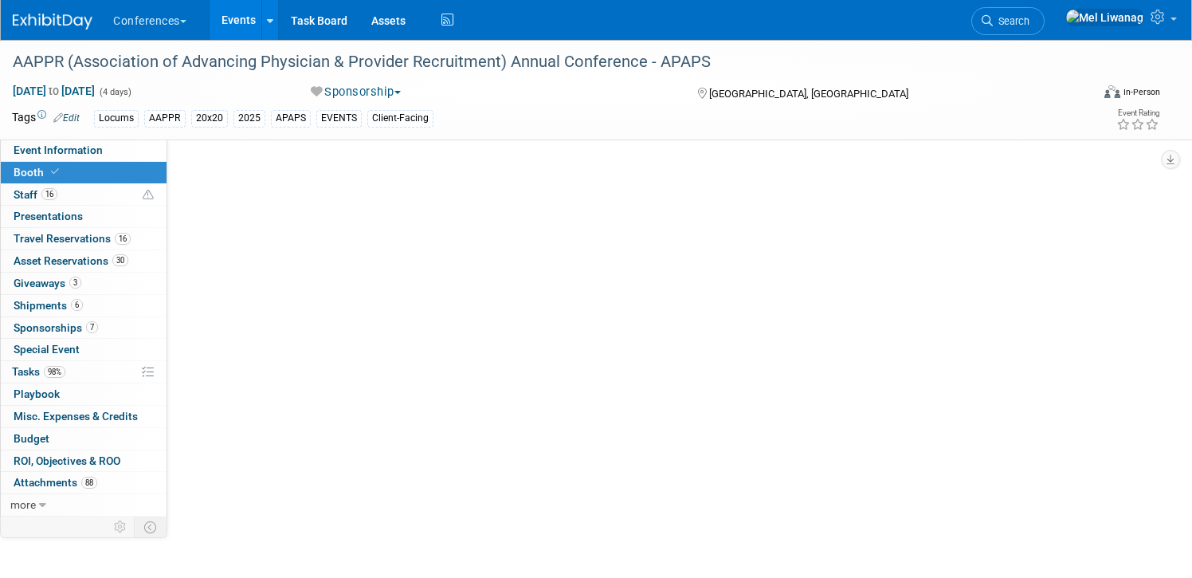
select select "20'x20'"
select select "Yes"
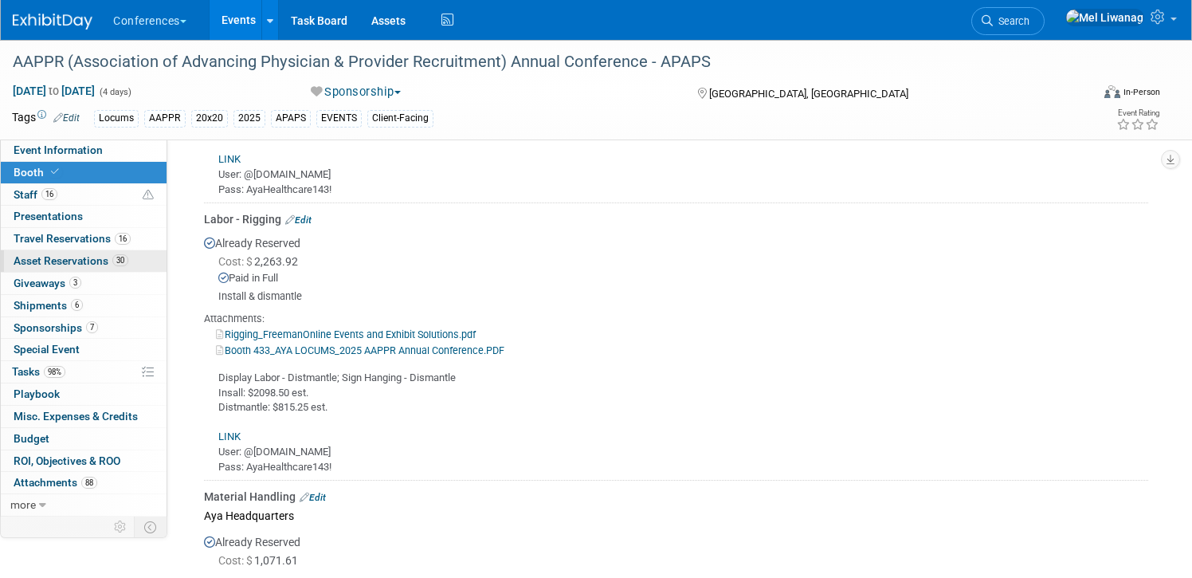
scroll to position [1443, 0]
click at [372, 330] on link "Rigging_FreemanOnline Events and Exhibit Solutions.pdf" at bounding box center [346, 333] width 260 height 12
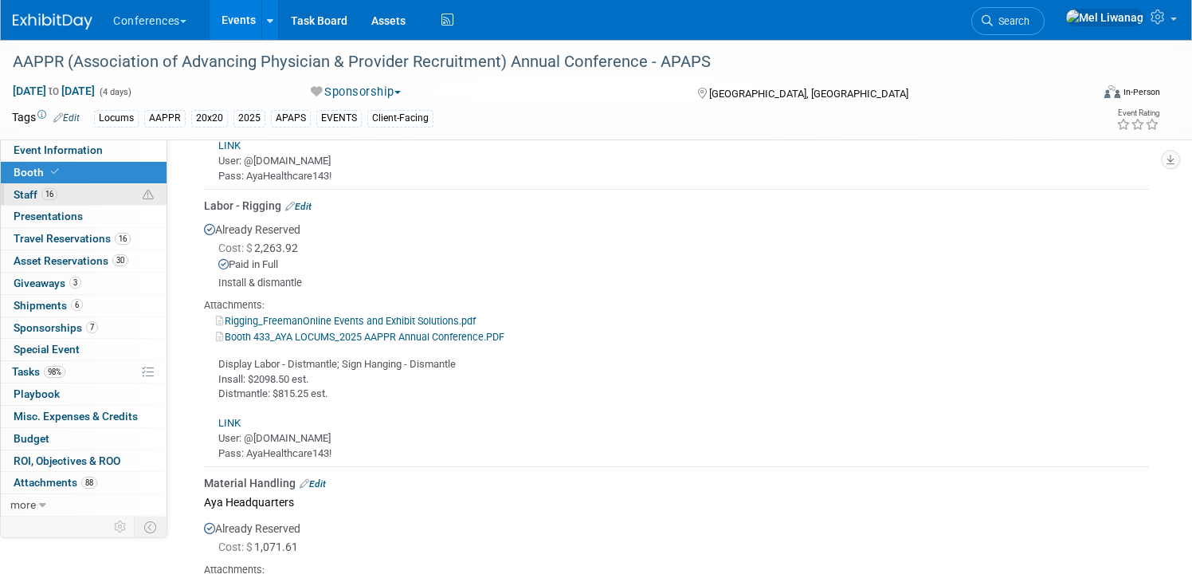
scroll to position [1476, 0]
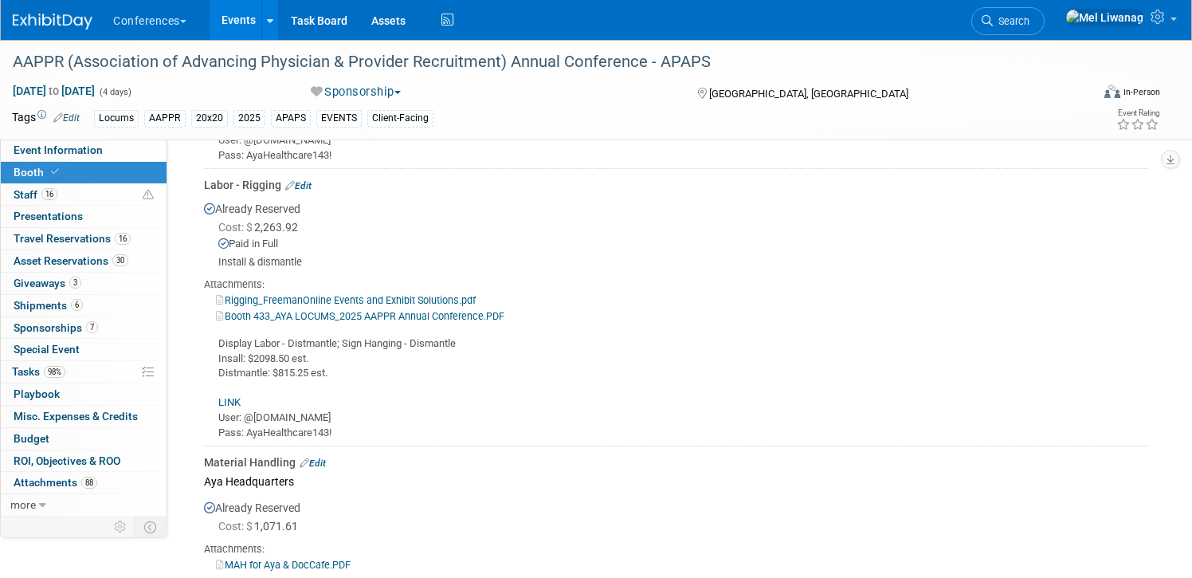
click at [303, 181] on link "Edit" at bounding box center [298, 185] width 26 height 11
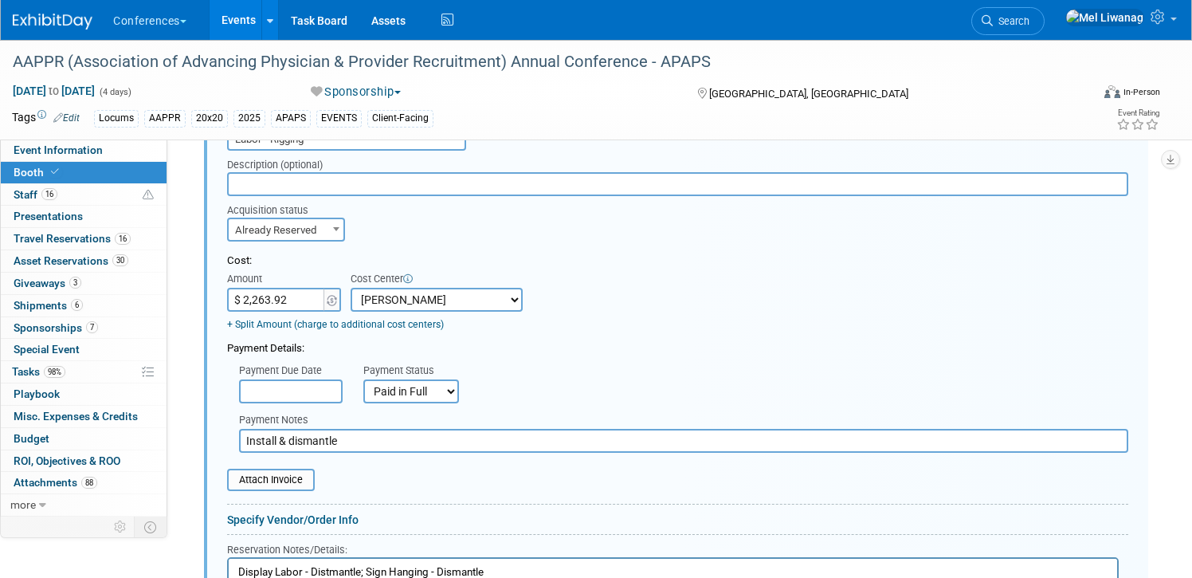
scroll to position [1549, 0]
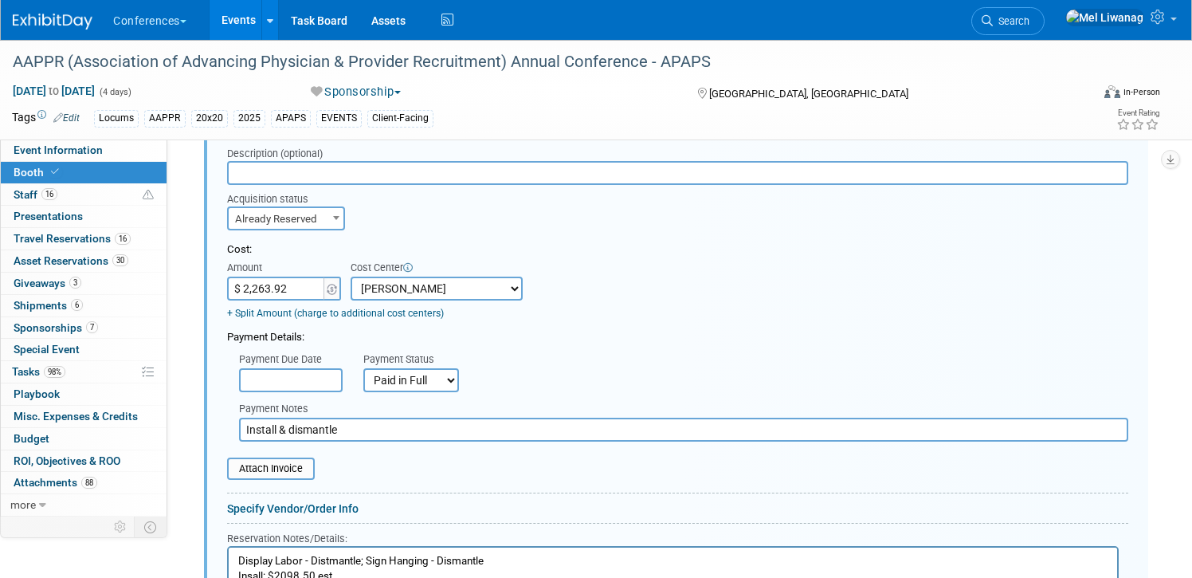
click at [298, 282] on input "$ 2,263.92" at bounding box center [277, 288] width 100 height 24
type input "$ 1,448.67"
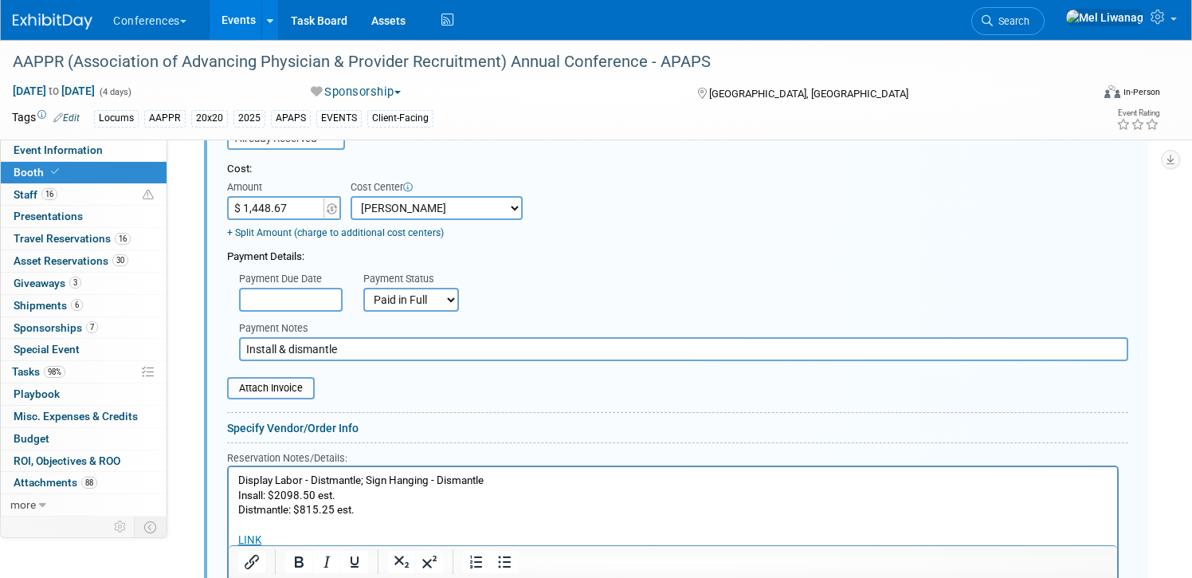
scroll to position [1639, 0]
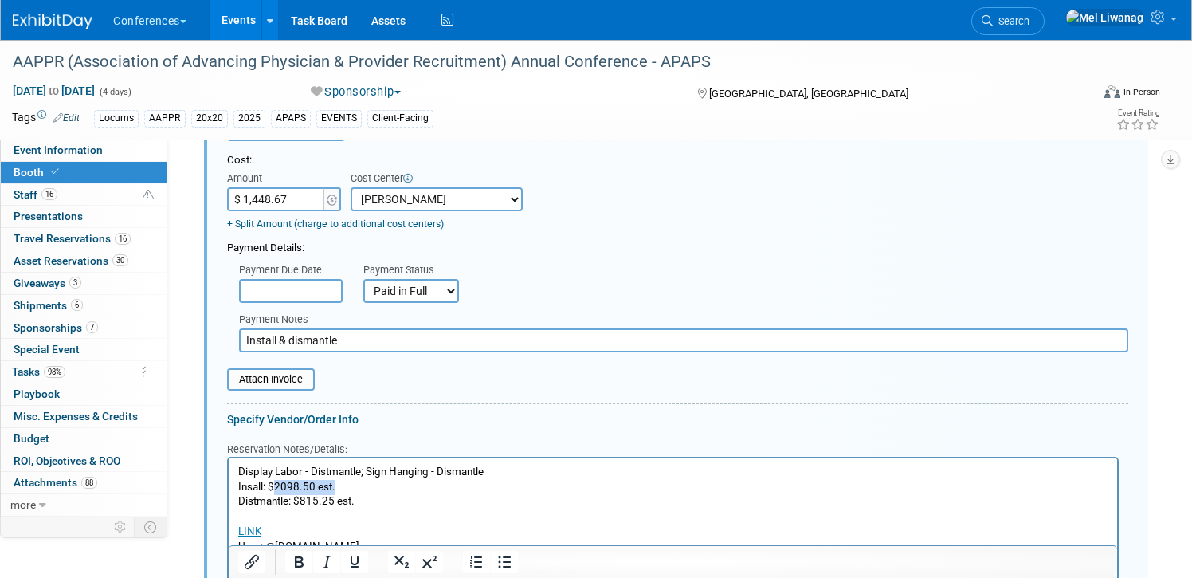
drag, startPoint x: 334, startPoint y: 484, endPoint x: 276, endPoint y: 479, distance: 57.6
click at [276, 479] on p "Display Labor - Distmantle; Sign Hanging - Dismantle Insall: $2098.50 est. Dist…" at bounding box center [673, 516] width 870 height 104
click at [356, 502] on p "Display Labor - Distmantle; Sign Hanging - Dismantle Insall: $1,283 Distmantle:…" at bounding box center [673, 516] width 870 height 104
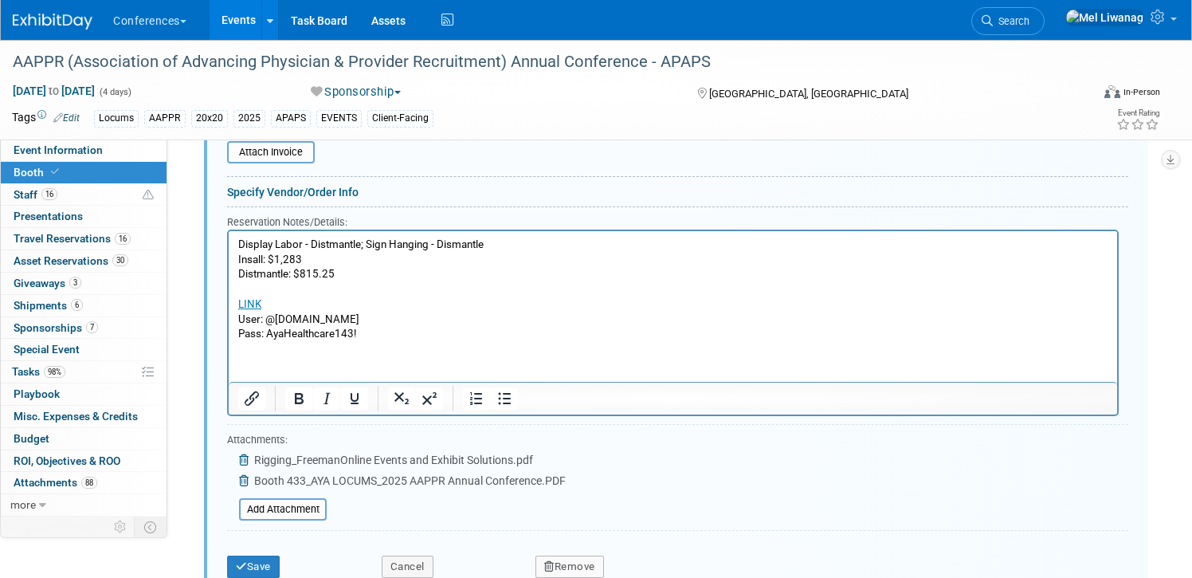
scroll to position [1916, 0]
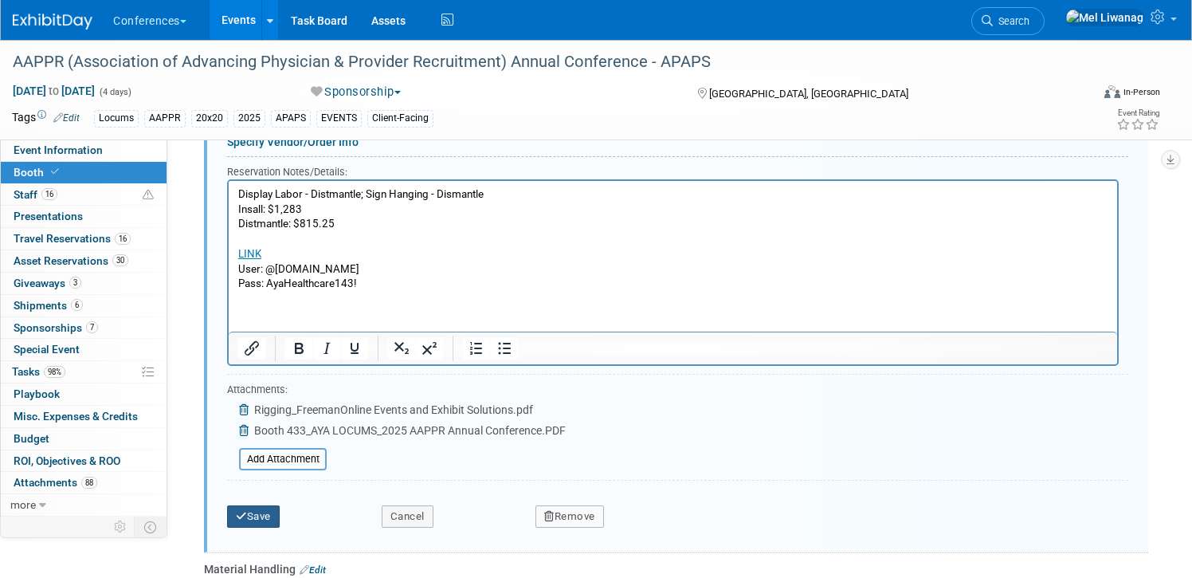
click at [263, 505] on button "Save" at bounding box center [253, 516] width 53 height 22
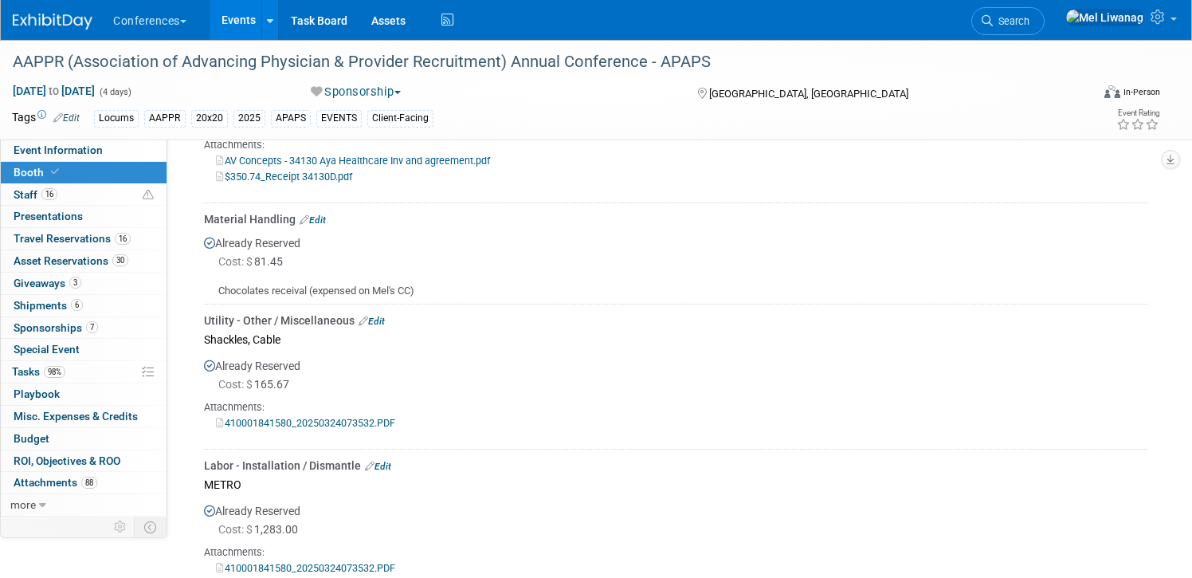
scroll to position [2526, 0]
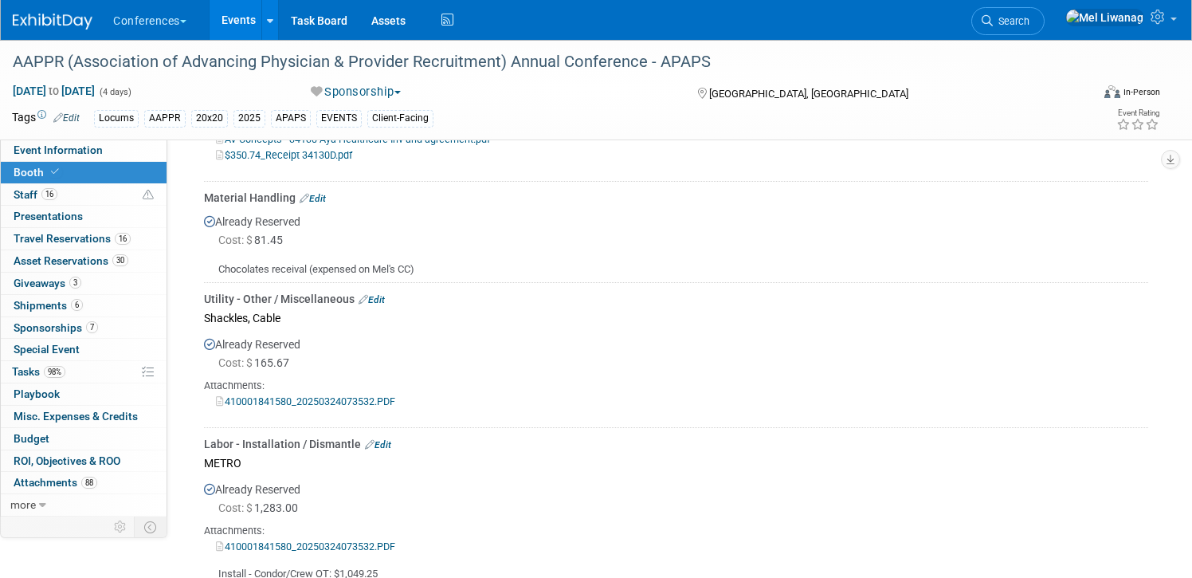
click at [353, 407] on link "410001841580_20250324073532.PDF" at bounding box center [305, 401] width 179 height 12
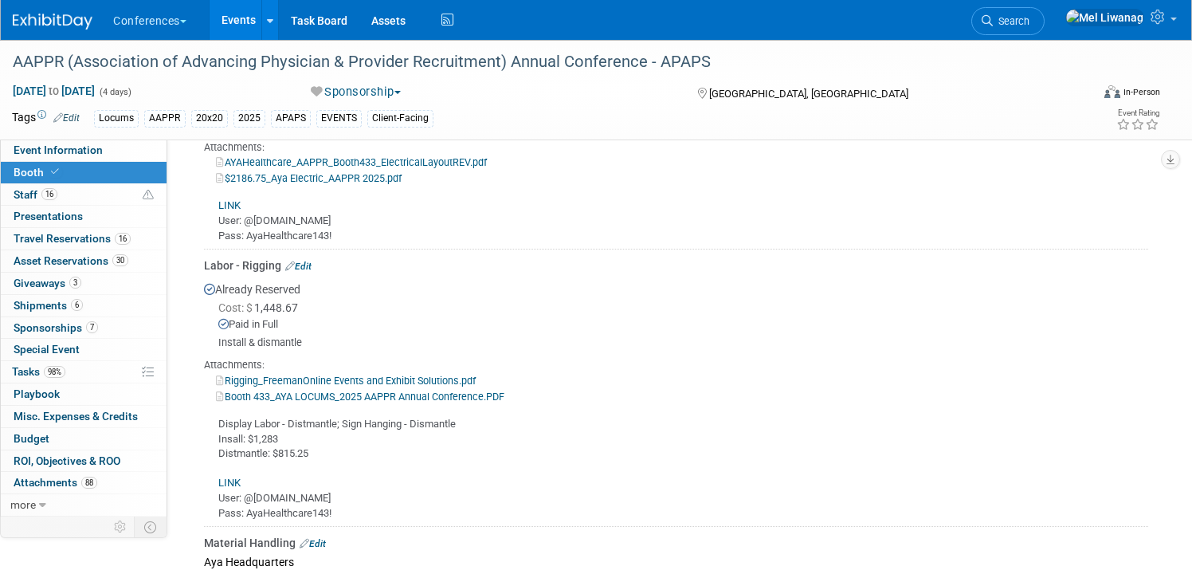
scroll to position [1394, 0]
click at [295, 397] on link "Booth 433_AYA LOCUMS_2025 AAPPR Annual Conference.PDF" at bounding box center [360, 398] width 288 height 12
click at [288, 381] on link "Rigging_FreemanOnline Events and Exhibit Solutions.pdf" at bounding box center [346, 382] width 260 height 12
click at [298, 270] on link "Edit" at bounding box center [298, 267] width 26 height 11
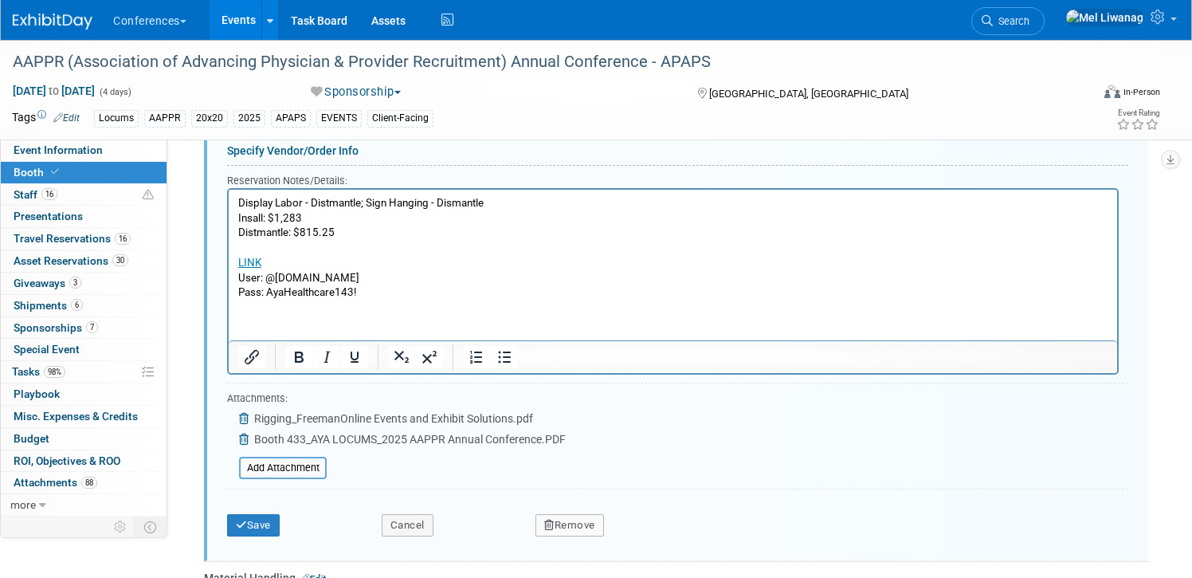
scroll to position [1917, 0]
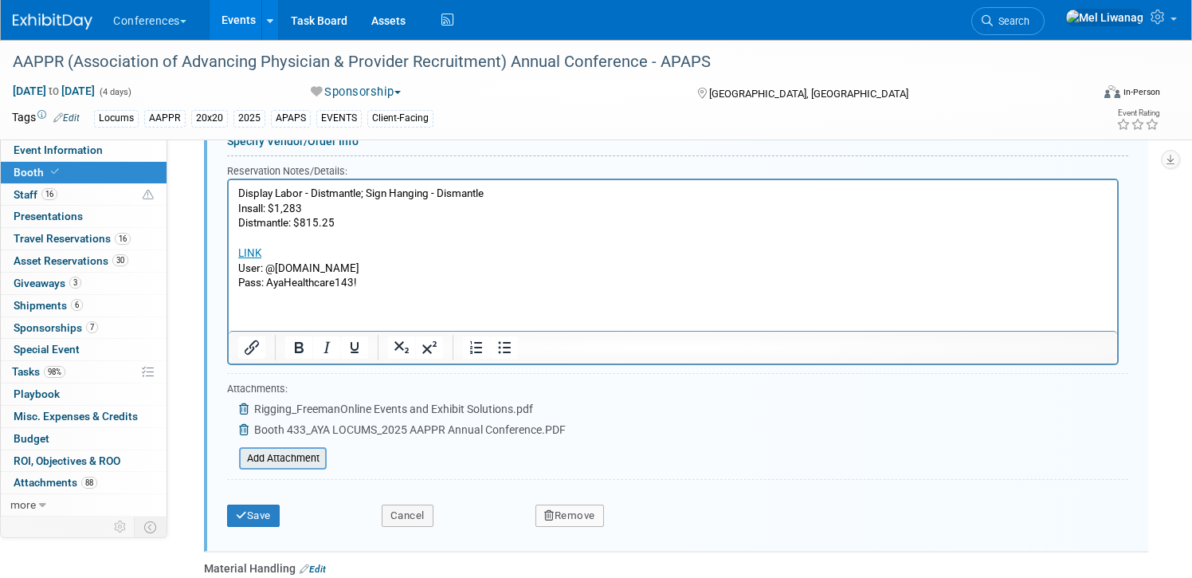
click at [266, 455] on input "file" at bounding box center [230, 457] width 190 height 19
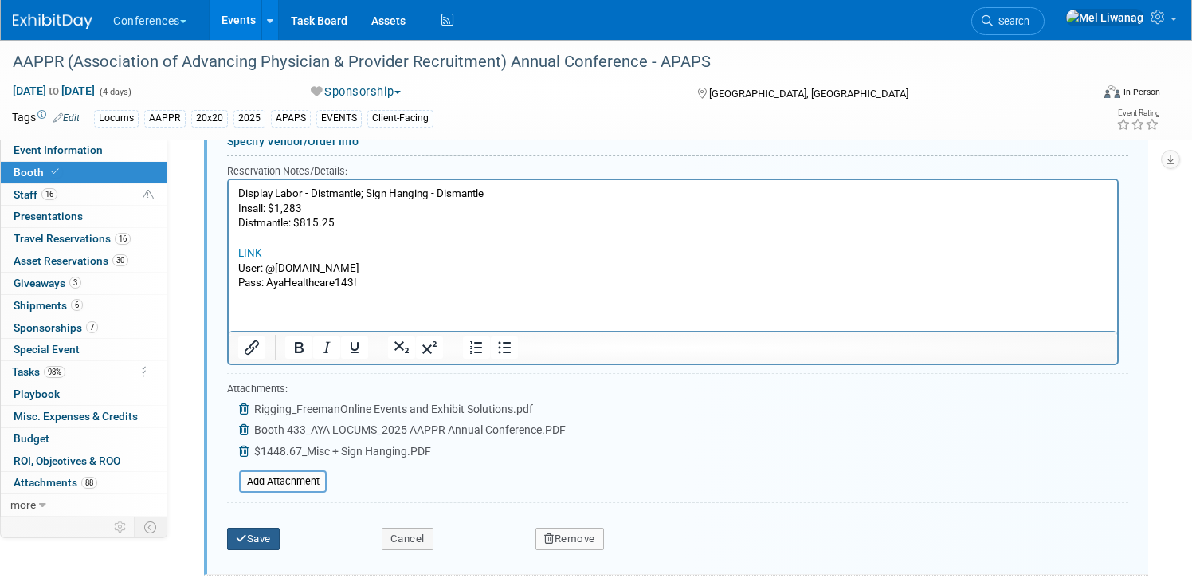
click at [254, 542] on button "Save" at bounding box center [253, 538] width 53 height 22
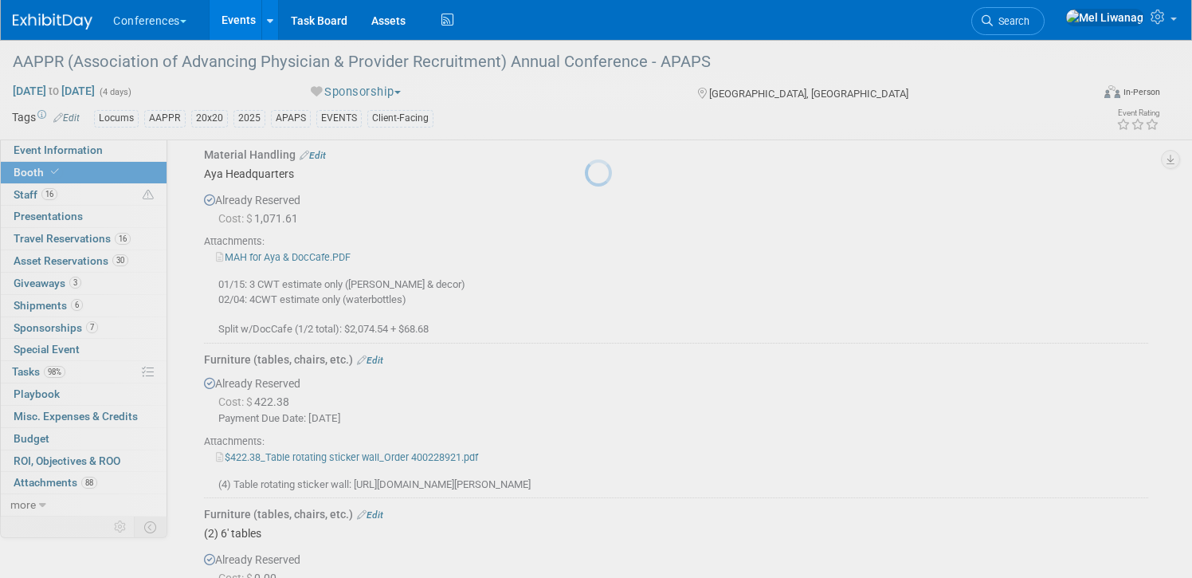
scroll to position [1463, 0]
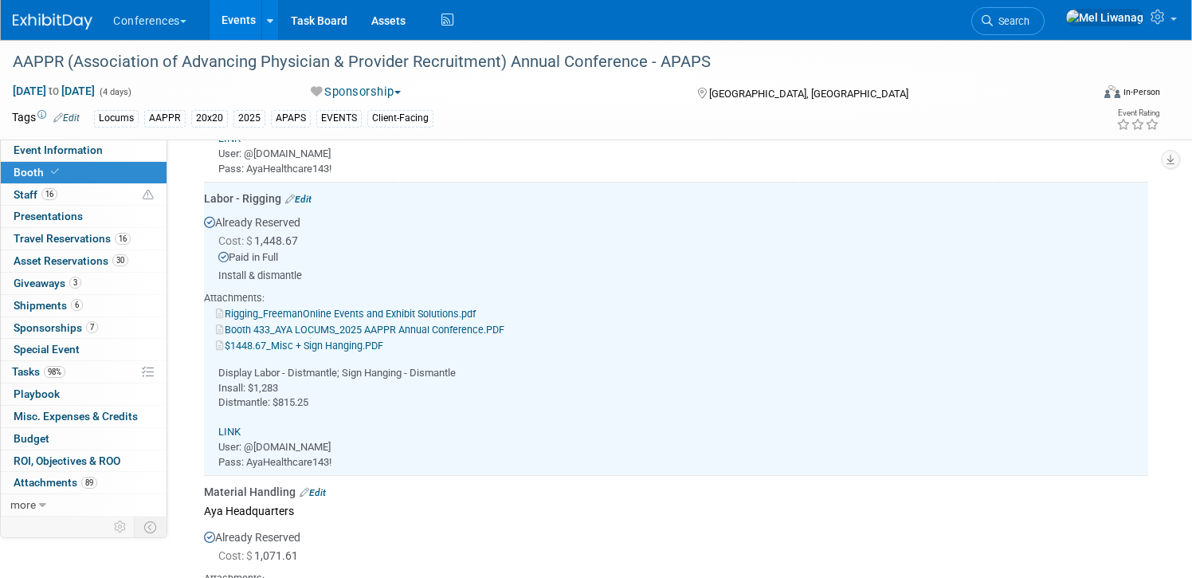
click at [351, 342] on link "$1448.67_Misc + Sign Hanging.PDF" at bounding box center [299, 345] width 167 height 12
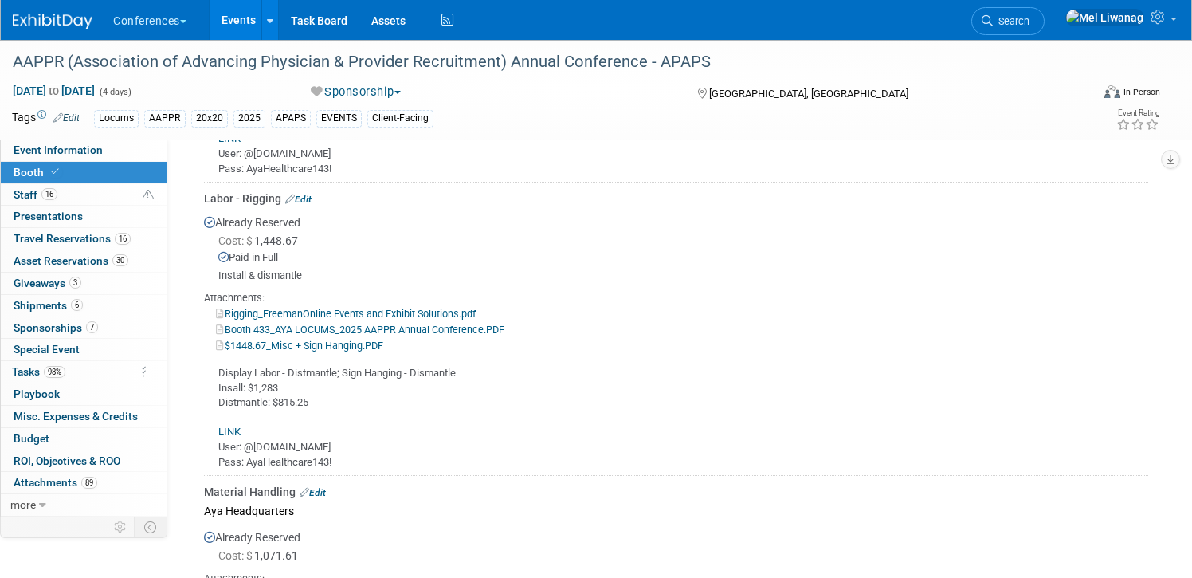
scroll to position [1465, 0]
click at [343, 346] on link "$1448.67_Misc + Sign Hanging.PDF" at bounding box center [299, 343] width 167 height 12
click at [343, 394] on div "Display Labor - Distmantle; Sign Hanging - Dismantle Insall: $1,283 Distmantle:…" at bounding box center [676, 409] width 944 height 116
click at [362, 337] on link "$1448.67_Misc + Sign Hanging.PDF" at bounding box center [299, 343] width 167 height 12
click at [303, 191] on link "Edit" at bounding box center [298, 196] width 26 height 11
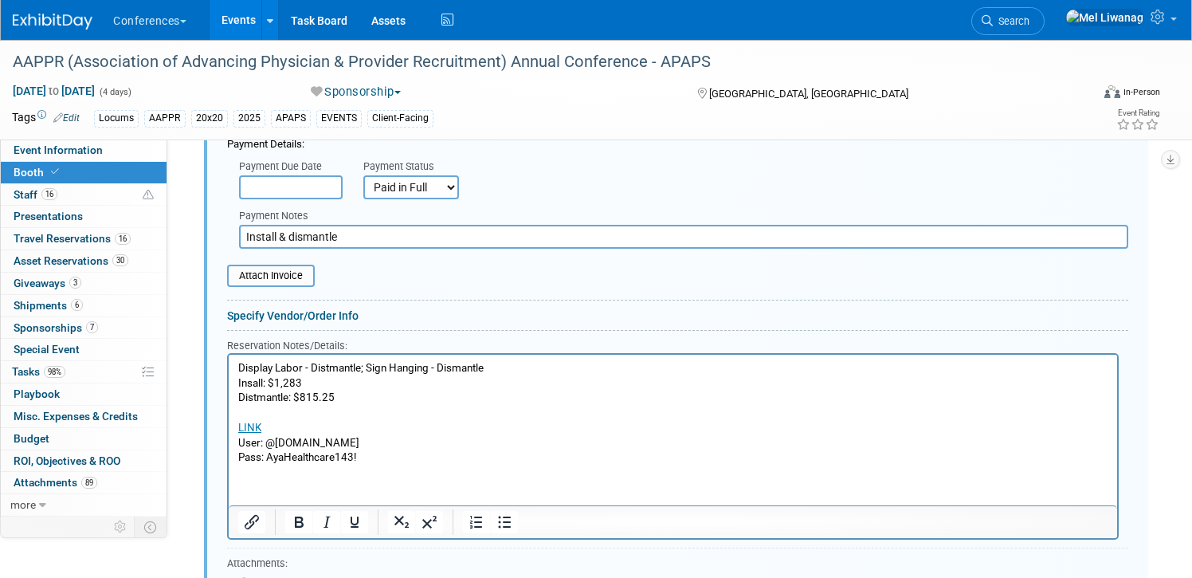
scroll to position [1761, 0]
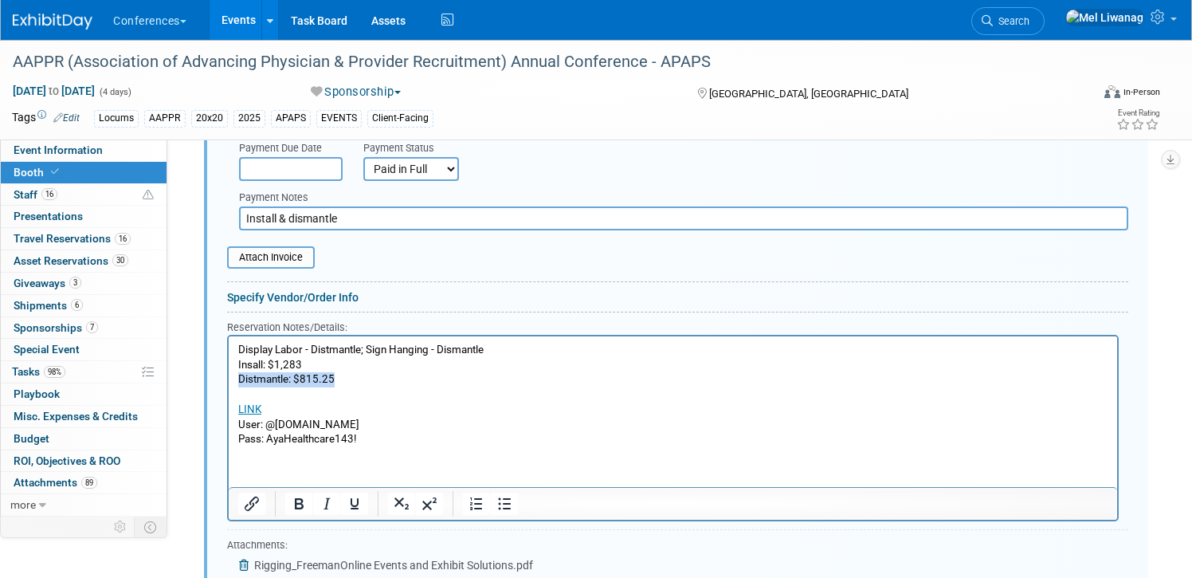
drag, startPoint x: 347, startPoint y: 374, endPoint x: 226, endPoint y: 377, distance: 120.3
click at [229, 377] on html "Display Labor - Distmantle; Sign Hanging - Dismantle Insall: $1,283 Distmantle:…" at bounding box center [673, 390] width 888 height 111
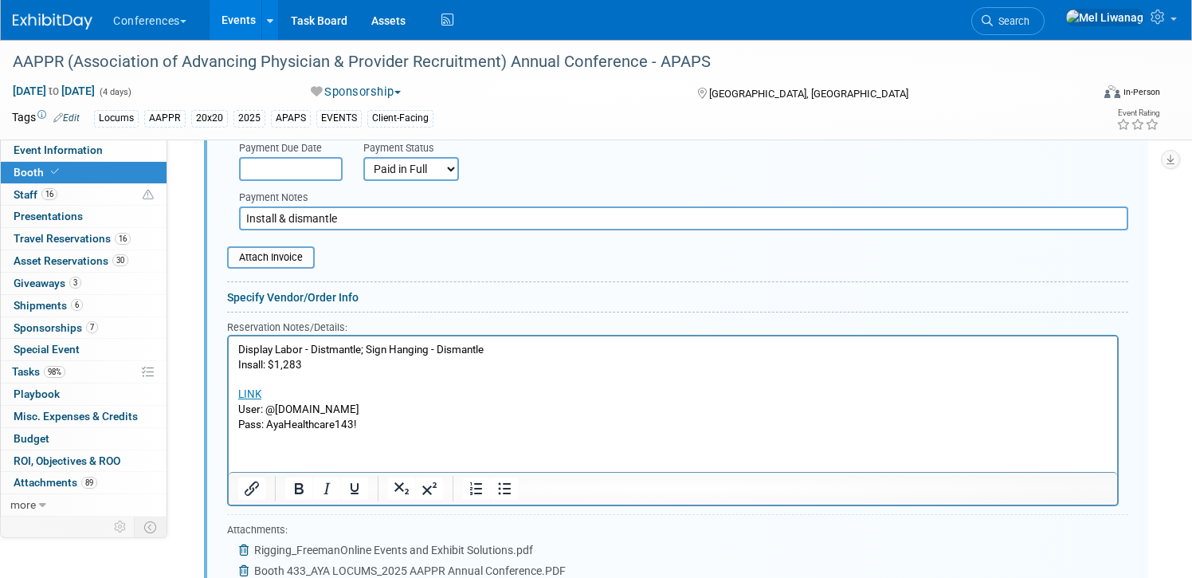
click at [454, 355] on p "Display Labor - Distmantle; Sign Hanging - Dismantle Insall: $1,283 LINK User: …" at bounding box center [673, 386] width 870 height 89
drag, startPoint x: 437, startPoint y: 350, endPoint x: 500, endPoint y: 353, distance: 63.8
click at [500, 353] on p "Display Labor - Distmantle; Sign Hanging - Dismantle Insall: $1,283 LINK User: …" at bounding box center [673, 386] width 870 height 89
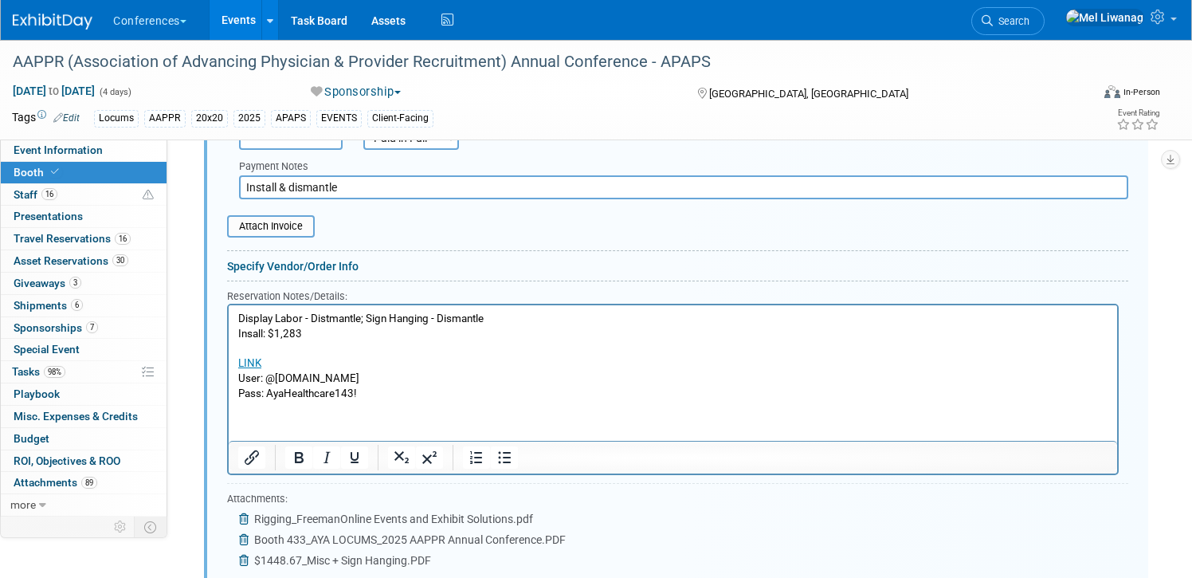
click at [254, 338] on p "Display Labor - Distmantle; Sign Hanging - Dismantle Insall: $1,283 LINK User: …" at bounding box center [673, 355] width 870 height 89
drag, startPoint x: 436, startPoint y: 317, endPoint x: 499, endPoint y: 316, distance: 63.7
click at [499, 316] on p "Display Labor - Distmantle; Sign Hanging - Dismantle Install: $1,283 LINK User:…" at bounding box center [673, 355] width 870 height 89
drag, startPoint x: 443, startPoint y: 315, endPoint x: 234, endPoint y: 313, distance: 208.7
click at [234, 313] on html "Display Labor - Distmantle; Sign Hanging - Install: $1,283 LINK User: @ayahealt…" at bounding box center [673, 352] width 888 height 96
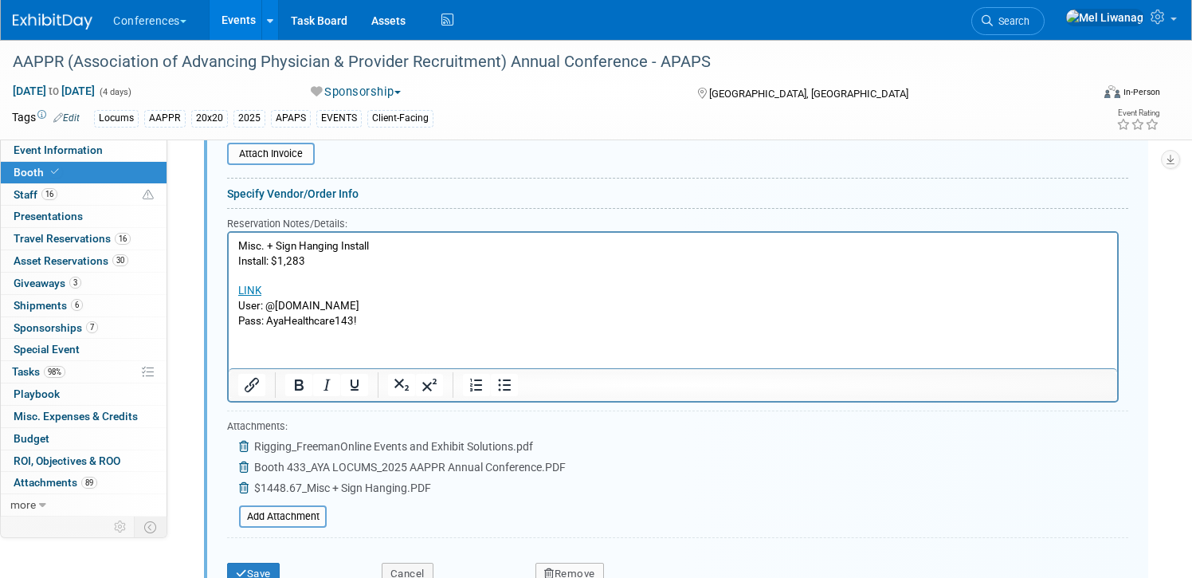
scroll to position [1854, 0]
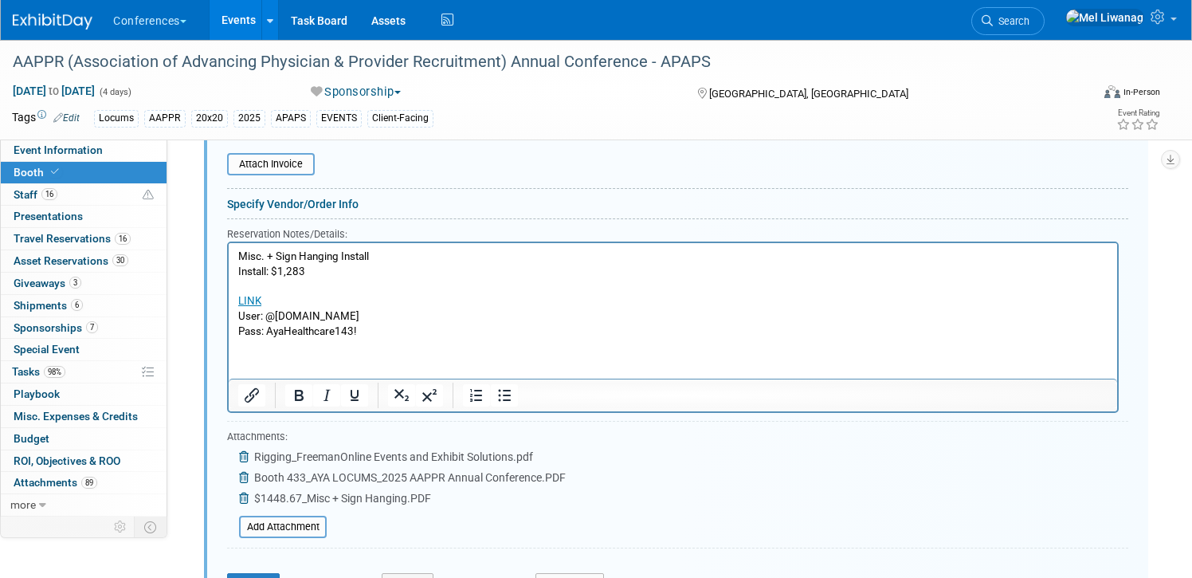
click at [239, 263] on p "Misc. + Sign Hanging Install Install: $1,283 LINK User: @ayahealthcare.com Pass…" at bounding box center [673, 293] width 870 height 89
click at [262, 254] on p "Misc. + Sign Hanging Install Install: $1,283 LINK User: @ayahealthcare.com Pass…" at bounding box center [673, 293] width 870 height 89
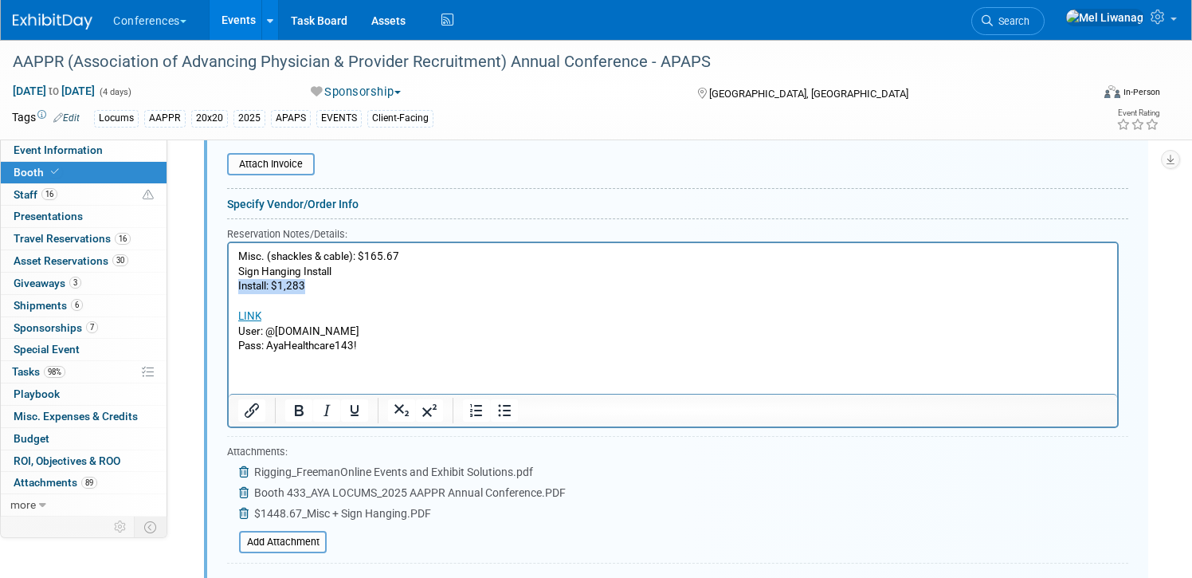
drag, startPoint x: 312, startPoint y: 284, endPoint x: 237, endPoint y: 284, distance: 74.9
click at [238, 284] on p "Sign Hanging Install Install: $1,283 LINK User: @ayahealthcare.com Pass: AyaHea…" at bounding box center [673, 308] width 870 height 89
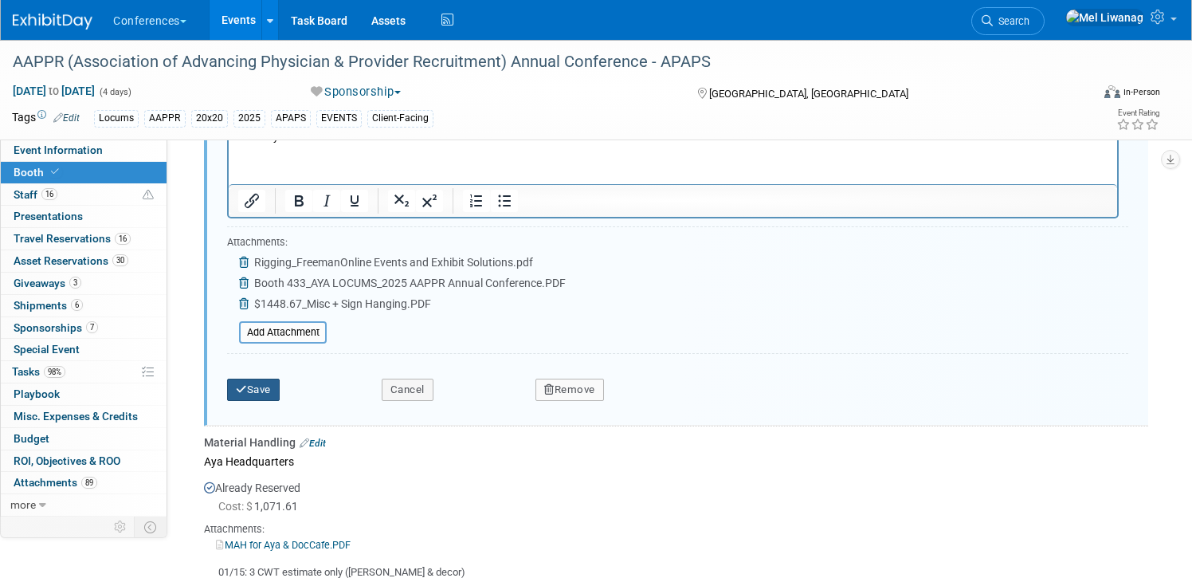
click at [259, 385] on button "Save" at bounding box center [253, 389] width 53 height 22
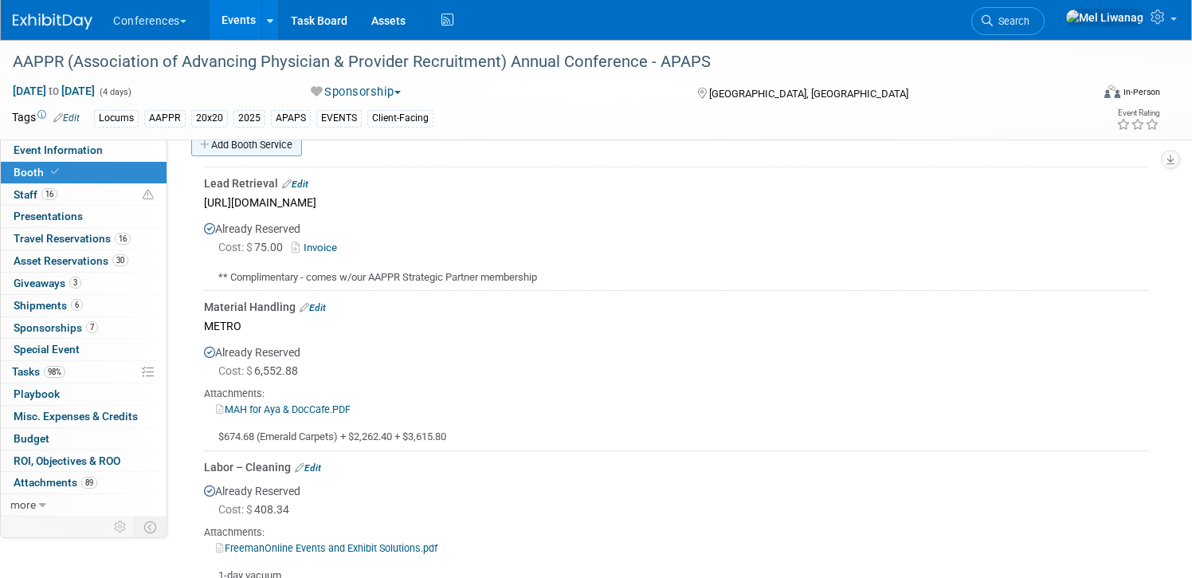
scroll to position [857, 0]
click at [281, 150] on link "Add Booth Service" at bounding box center [246, 142] width 111 height 23
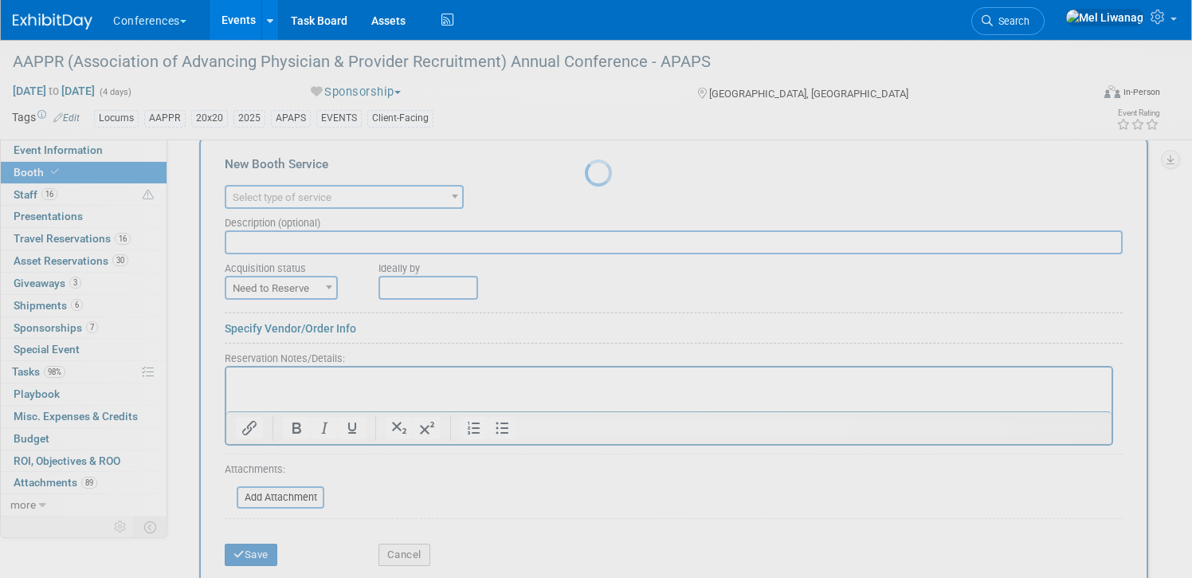
scroll to position [0, 0]
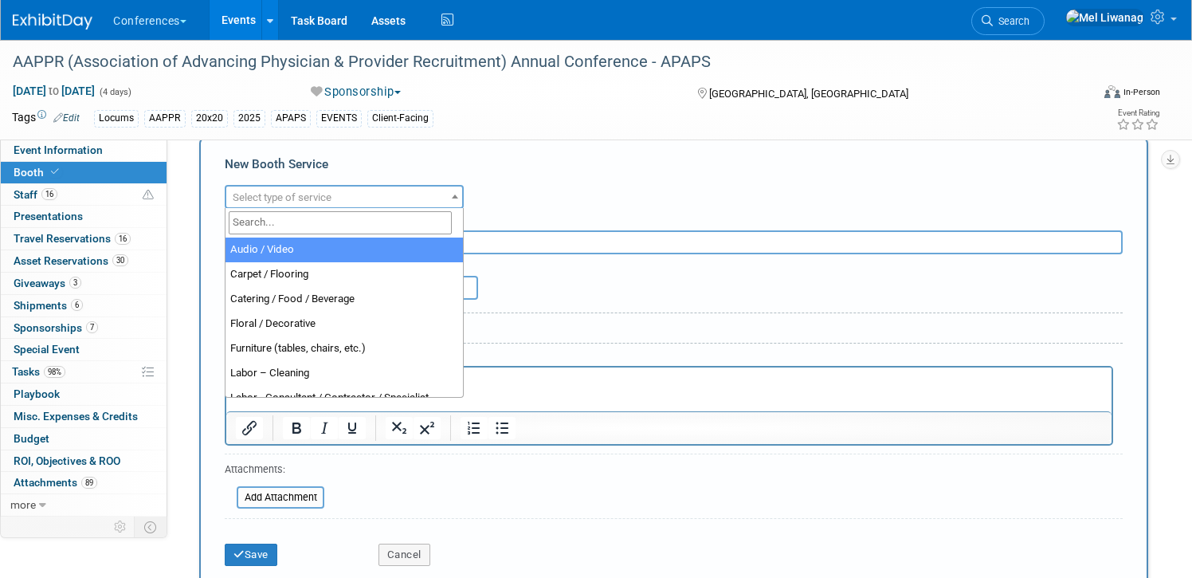
click at [313, 194] on span "Select type of service" at bounding box center [282, 197] width 99 height 12
click at [304, 217] on input "search" at bounding box center [340, 222] width 223 height 23
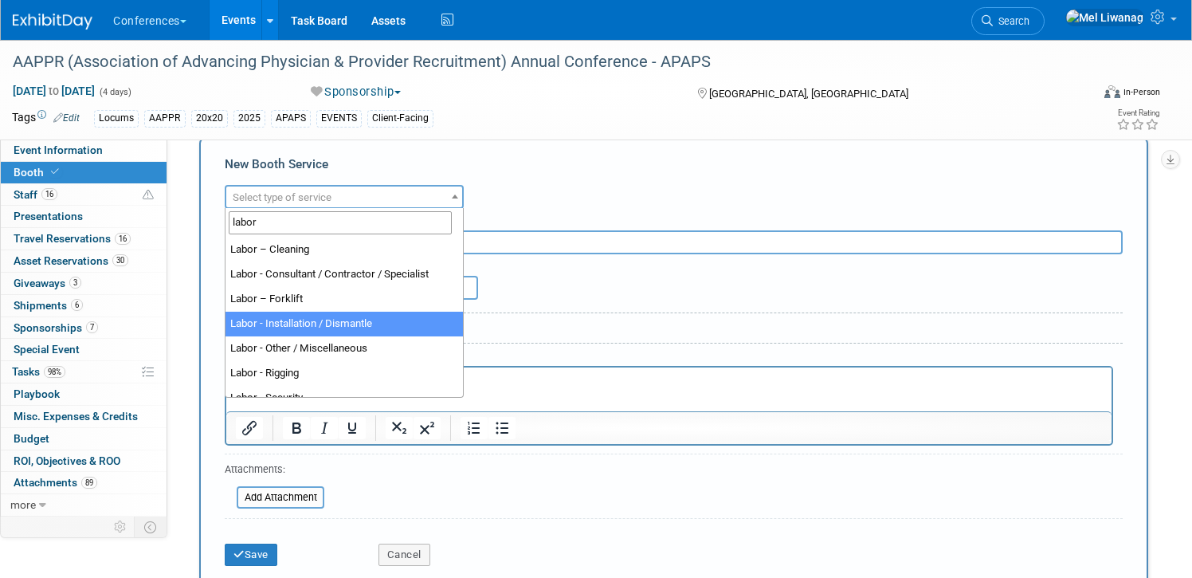
type input "labor"
select select "11"
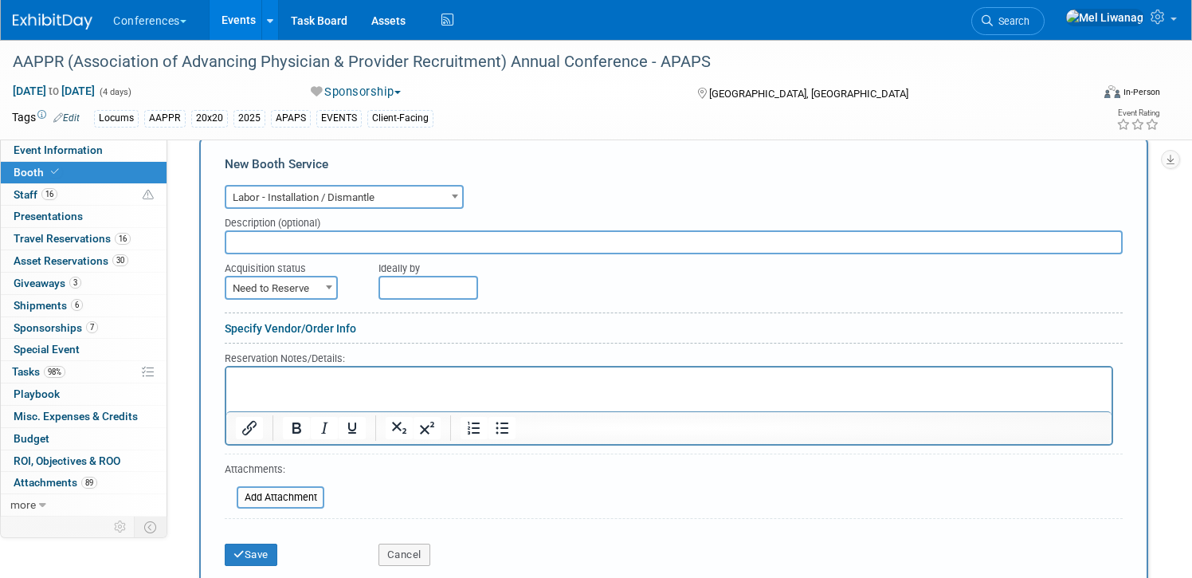
click at [292, 233] on input "text" at bounding box center [674, 242] width 898 height 24
type input "Sign Hanging"
click at [294, 288] on span "Need to Reserve" at bounding box center [281, 288] width 110 height 22
select select "2"
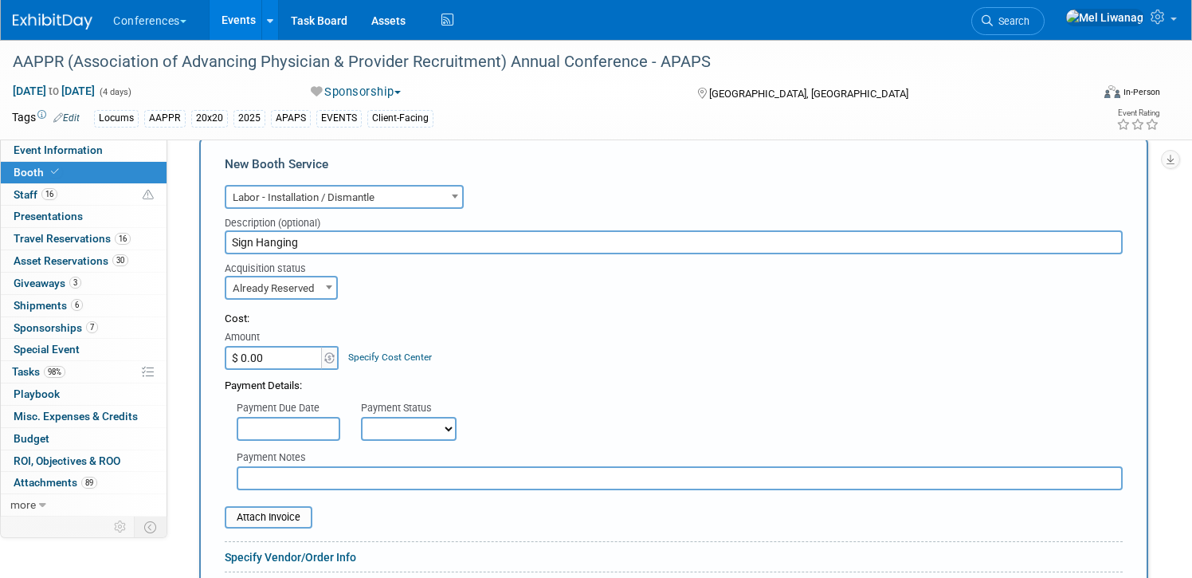
click at [280, 360] on input "$ 0.00" at bounding box center [275, 358] width 100 height 24
type input "$ 815.12"
click at [363, 359] on link "Specify Cost Center" at bounding box center [390, 356] width 84 height 11
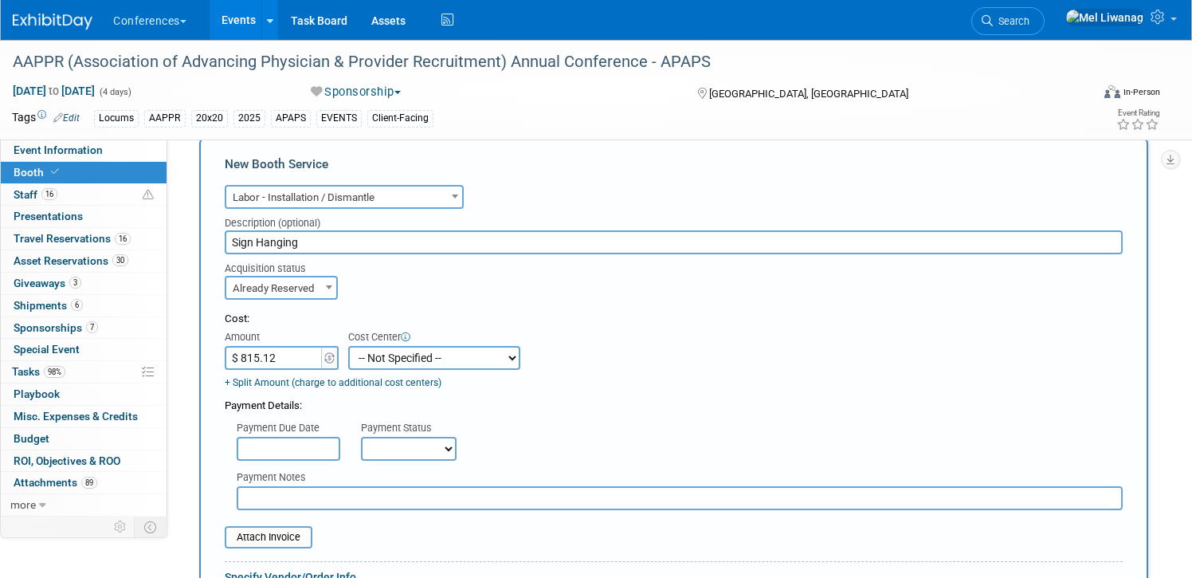
click at [365, 363] on select "-- Not Specified -- Aya Education Aya Healthcare Aya Locums Bespoke Corporate D…" at bounding box center [434, 358] width 172 height 24
select select "18965873"
click at [348, 346] on select "-- Not Specified -- Aya Education Aya Healthcare Aya Locums Bespoke Corporate D…" at bounding box center [434, 358] width 172 height 24
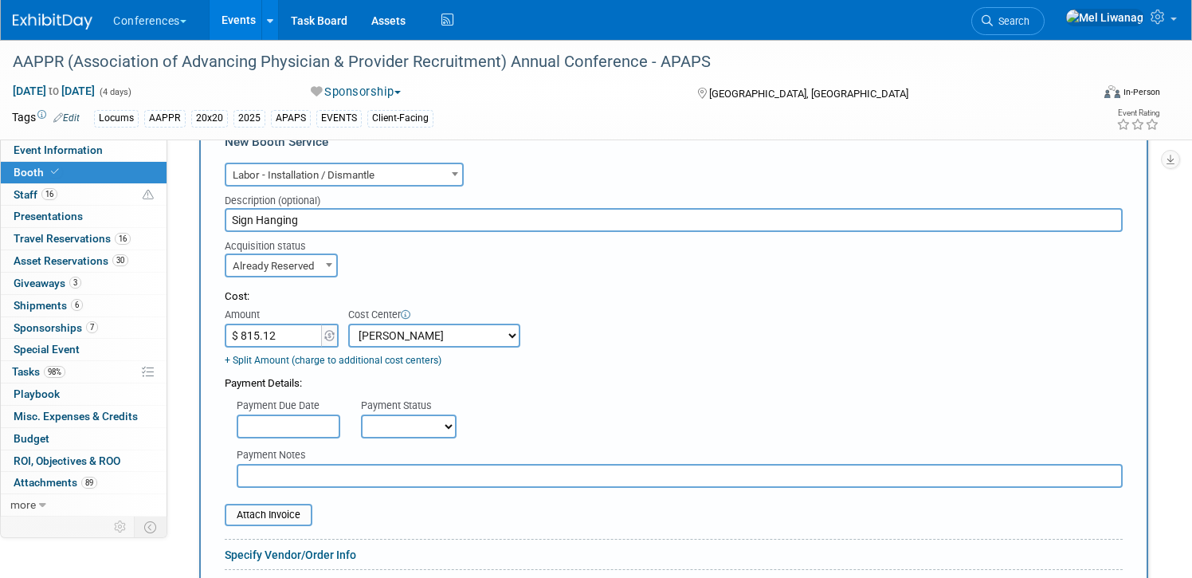
click at [390, 421] on select "Not Paid Yet Partially Paid Paid in Full" at bounding box center [409, 426] width 96 height 24
select select "1"
click at [361, 414] on select "Not Paid Yet Partially Paid Paid in Full" at bounding box center [409, 426] width 96 height 24
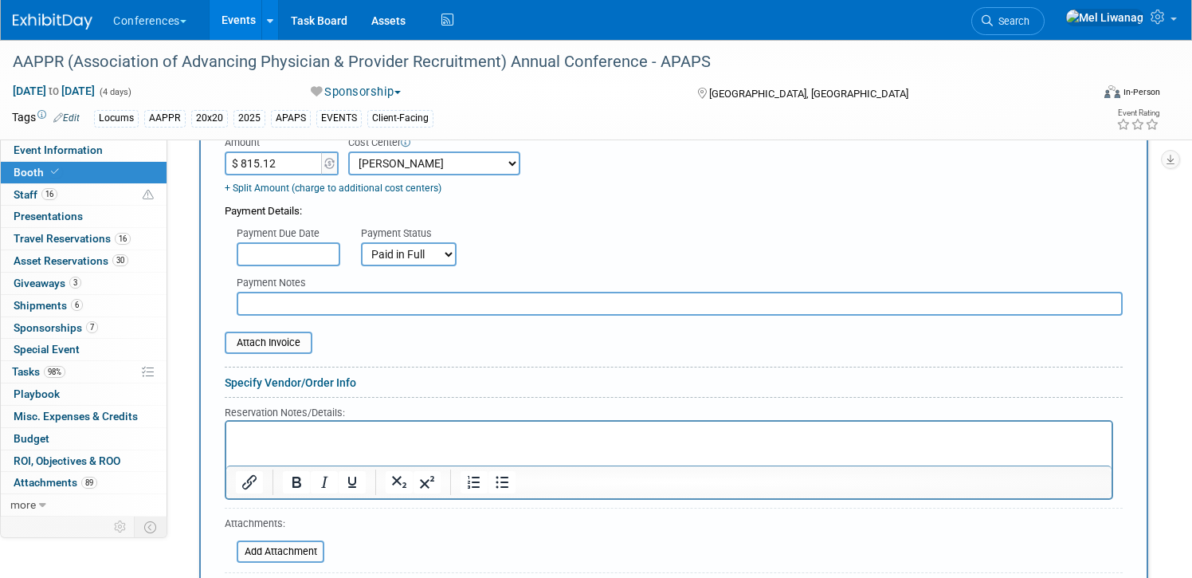
scroll to position [1111, 0]
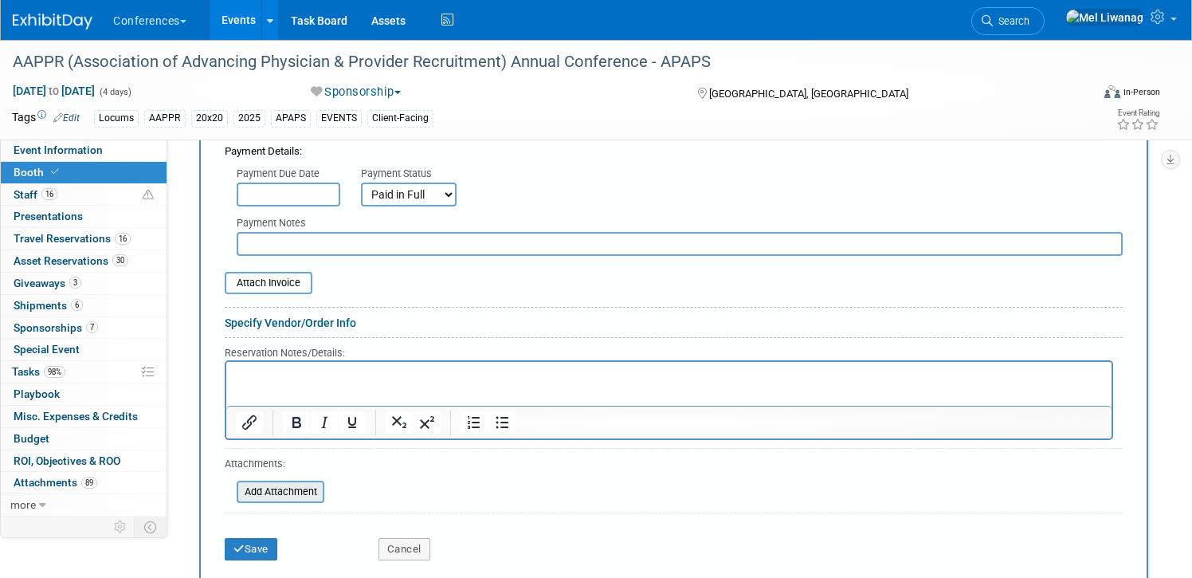
click at [308, 489] on input "file" at bounding box center [228, 491] width 190 height 19
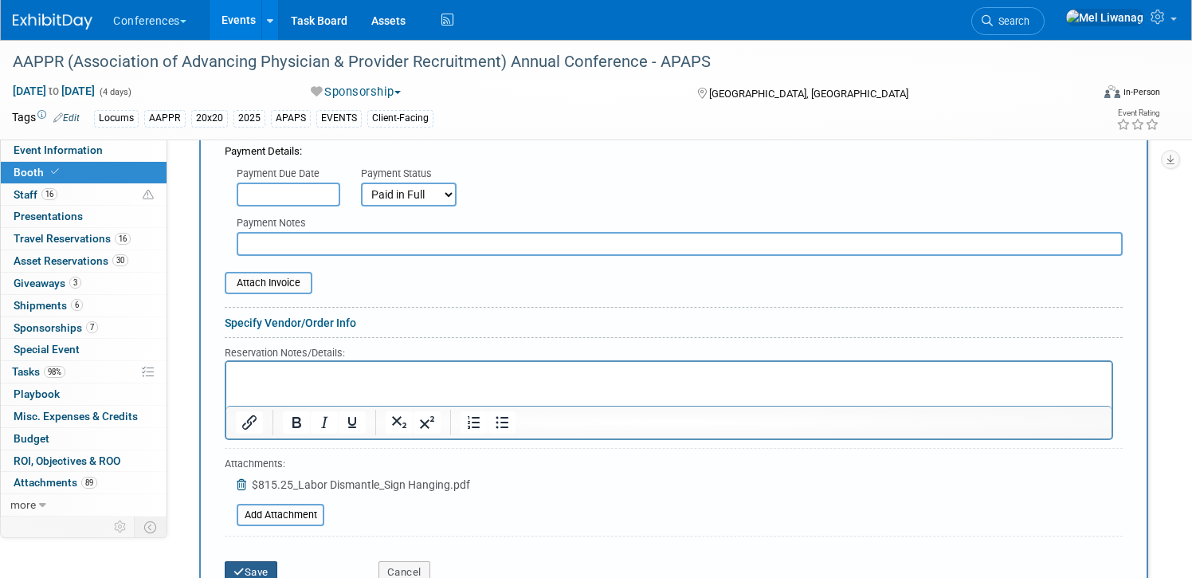
click at [261, 570] on button "Save" at bounding box center [251, 572] width 53 height 22
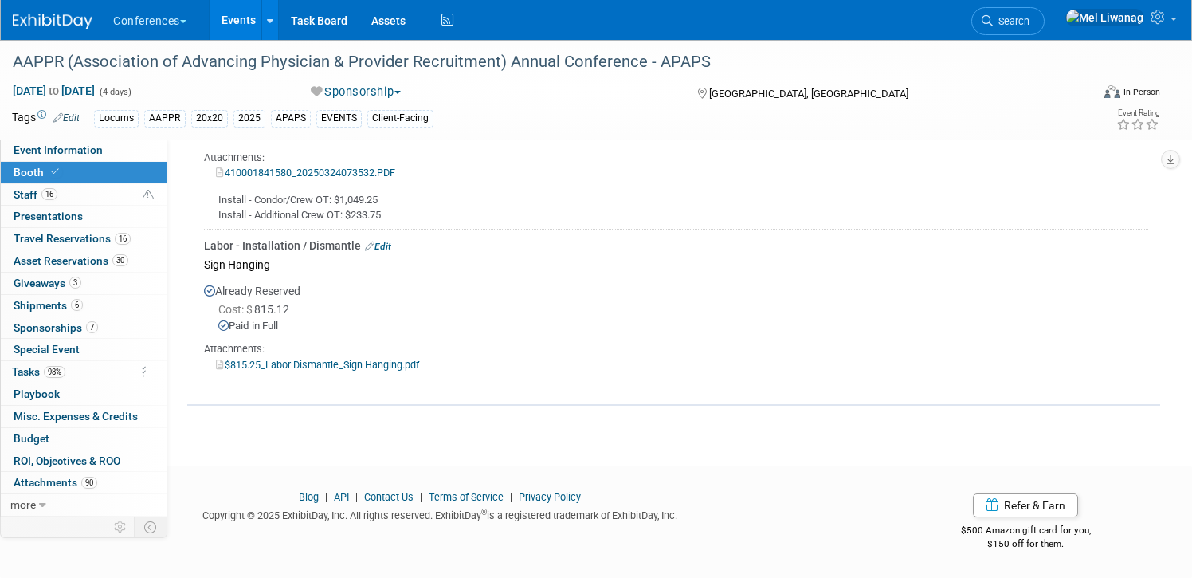
scroll to position [2914, 0]
click at [91, 433] on link "Budget" at bounding box center [84, 439] width 166 height 22
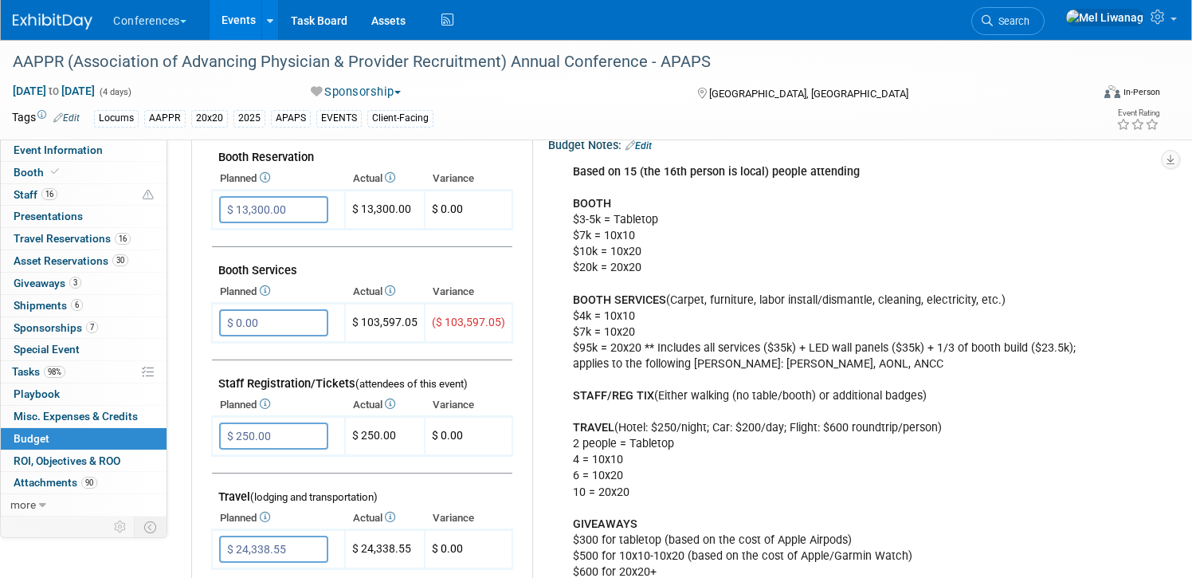
scroll to position [319, 0]
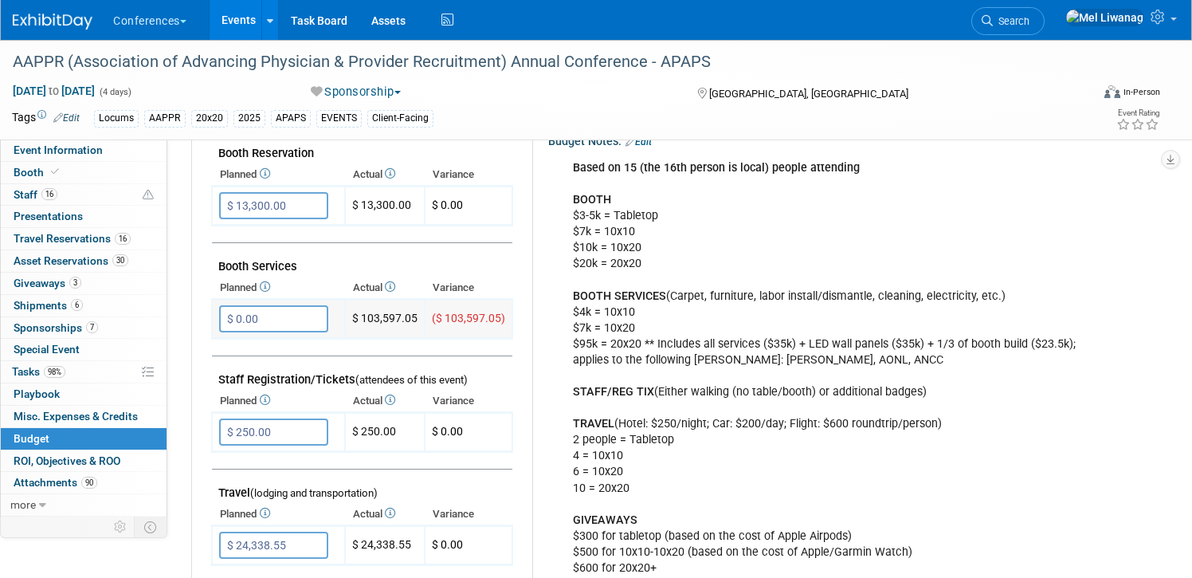
click at [307, 321] on input "$ 0.00" at bounding box center [273, 318] width 109 height 27
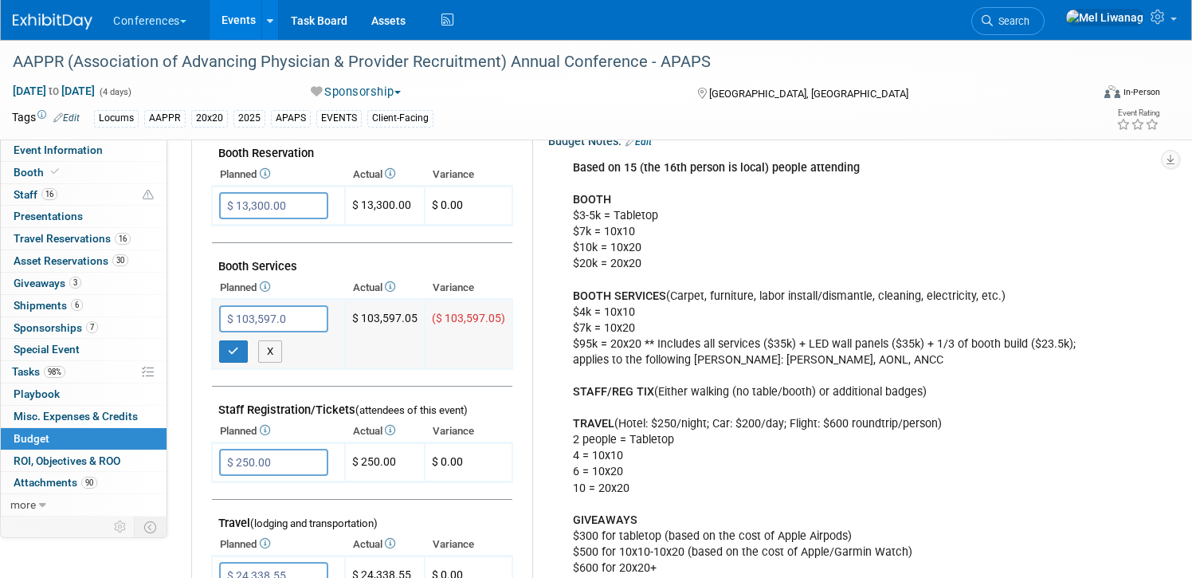
type input "$ 103,597.05"
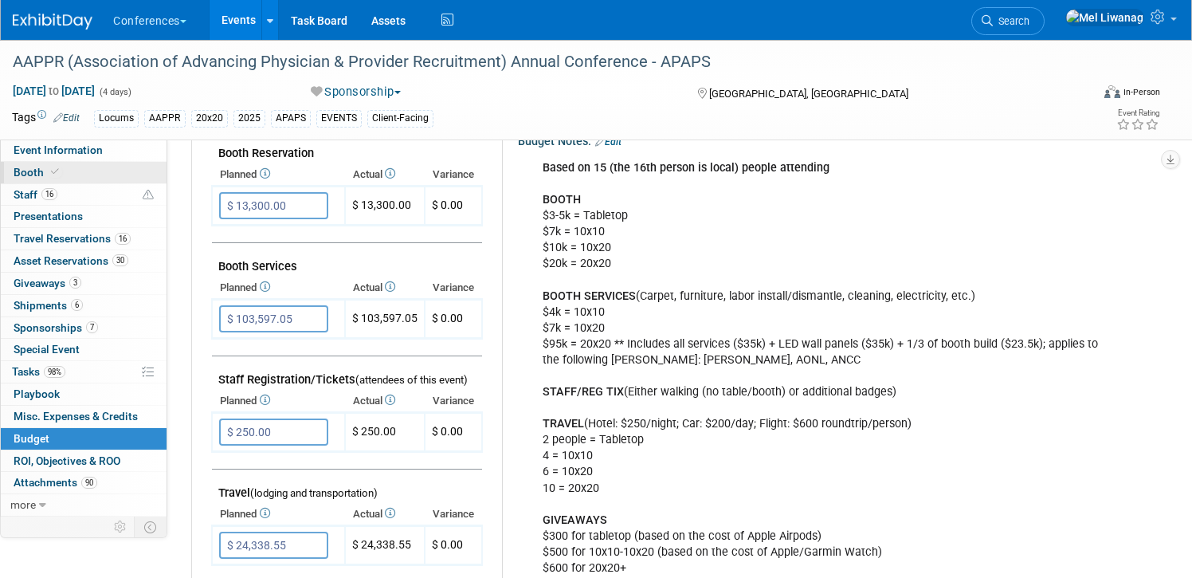
click at [87, 179] on link "Booth" at bounding box center [84, 173] width 166 height 22
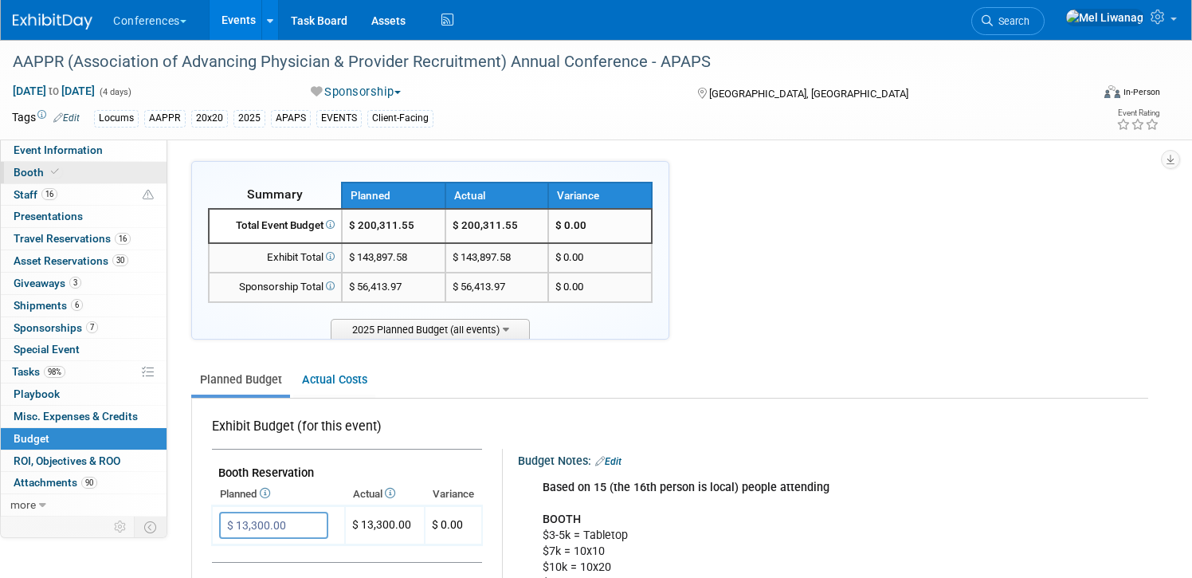
select select "20'x20'"
select select "Yes"
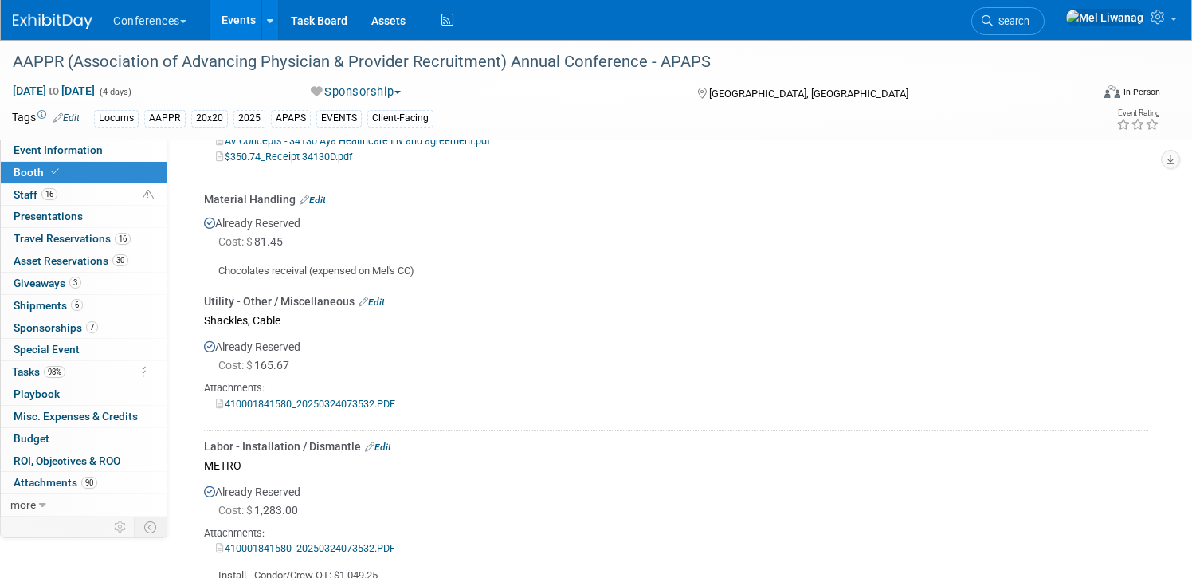
scroll to position [2534, 0]
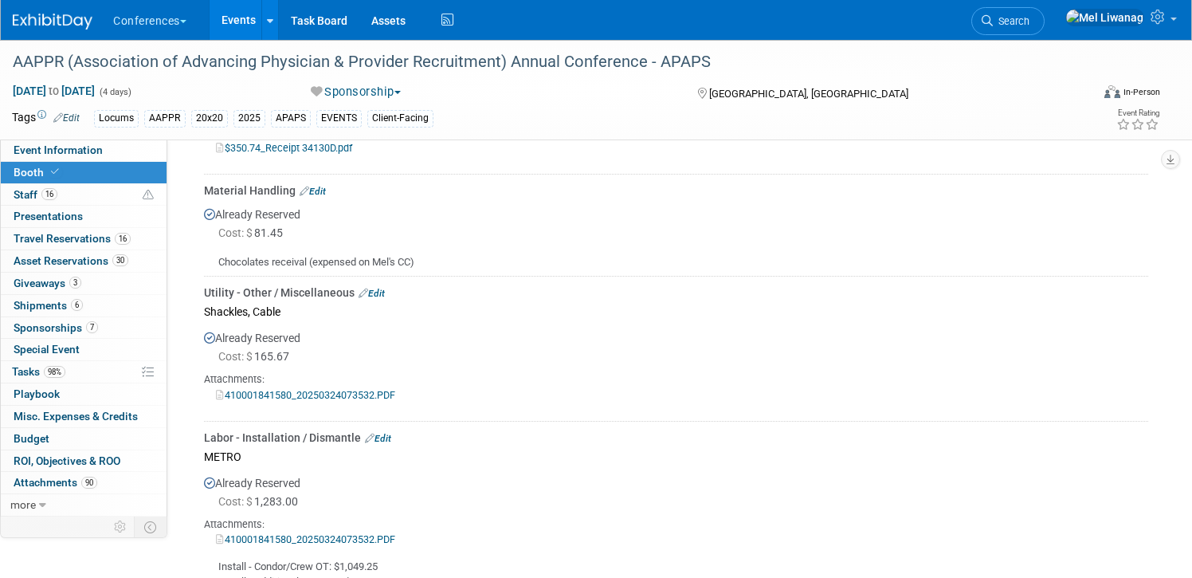
click at [382, 401] on link "410001841580_20250324073532.PDF" at bounding box center [305, 395] width 179 height 12
click at [370, 336] on div "Already Reserved Cost: $ 165.67 Attachments: 410001841580_20250324073532.PDF" at bounding box center [676, 368] width 944 height 93
click at [379, 299] on link "Edit" at bounding box center [371, 293] width 26 height 11
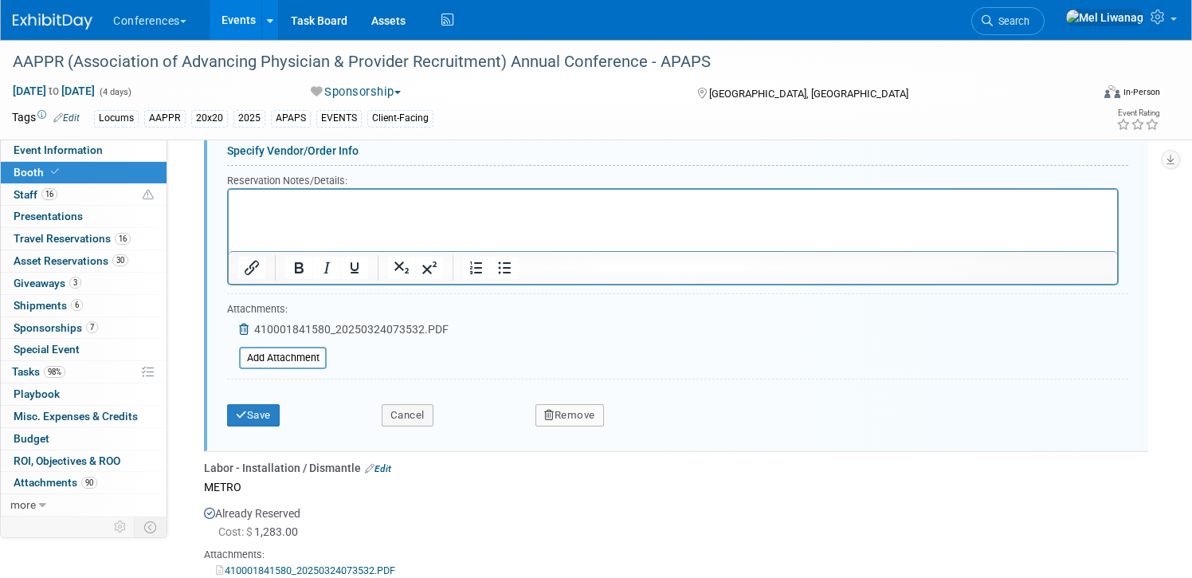
scroll to position [3078, 0]
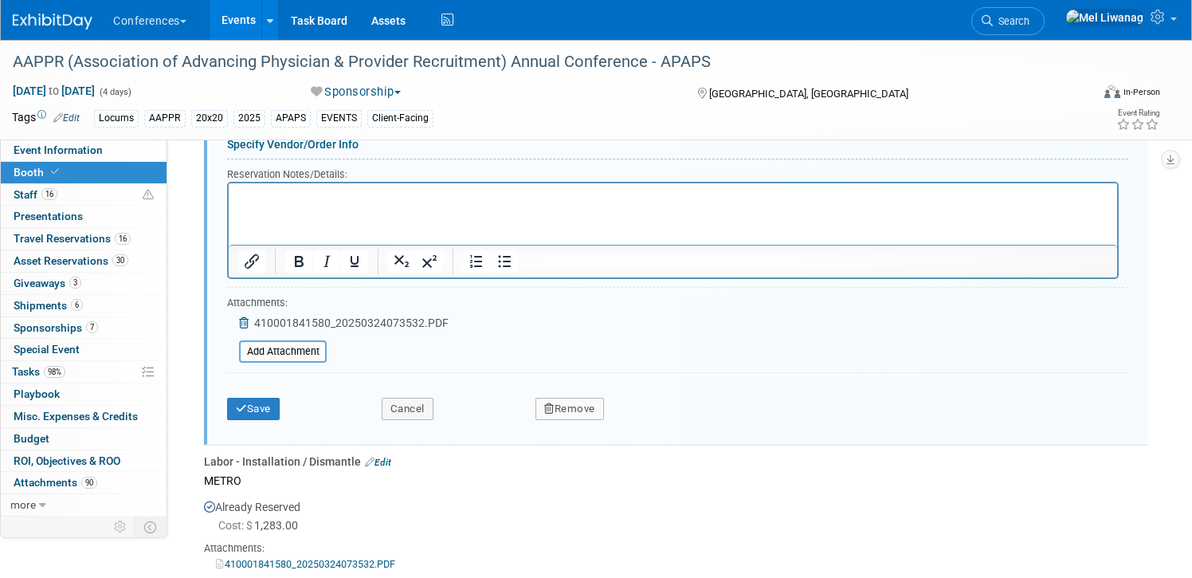
click at [566, 420] on button "Remove" at bounding box center [569, 409] width 69 height 22
click at [652, 426] on link "Yes" at bounding box center [658, 421] width 46 height 25
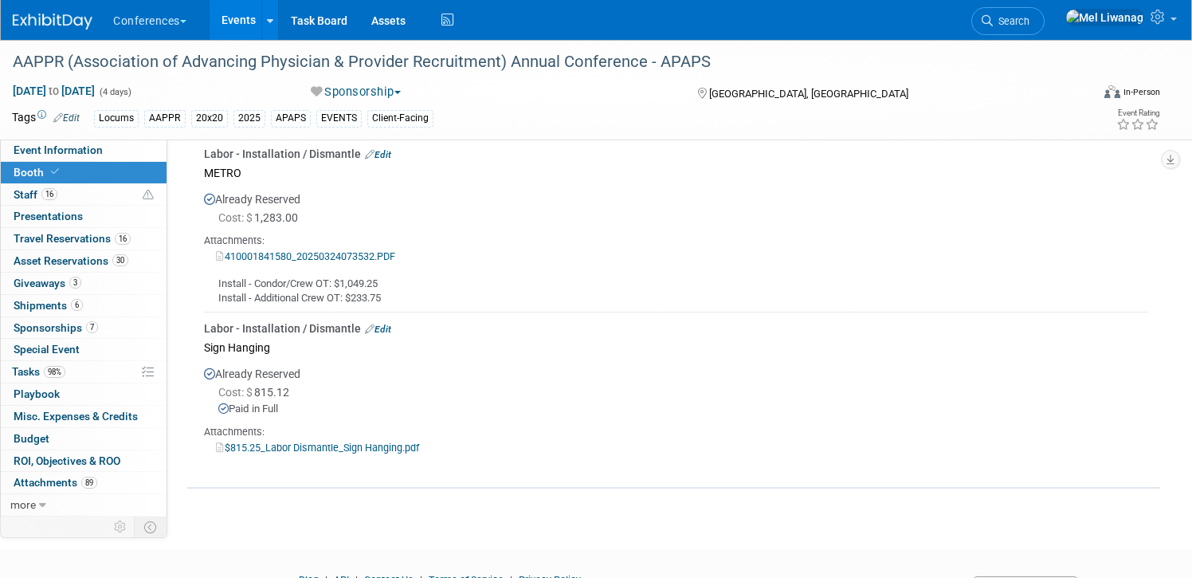
scroll to position [2671, 0]
click at [46, 442] on span "Budget" at bounding box center [32, 438] width 36 height 13
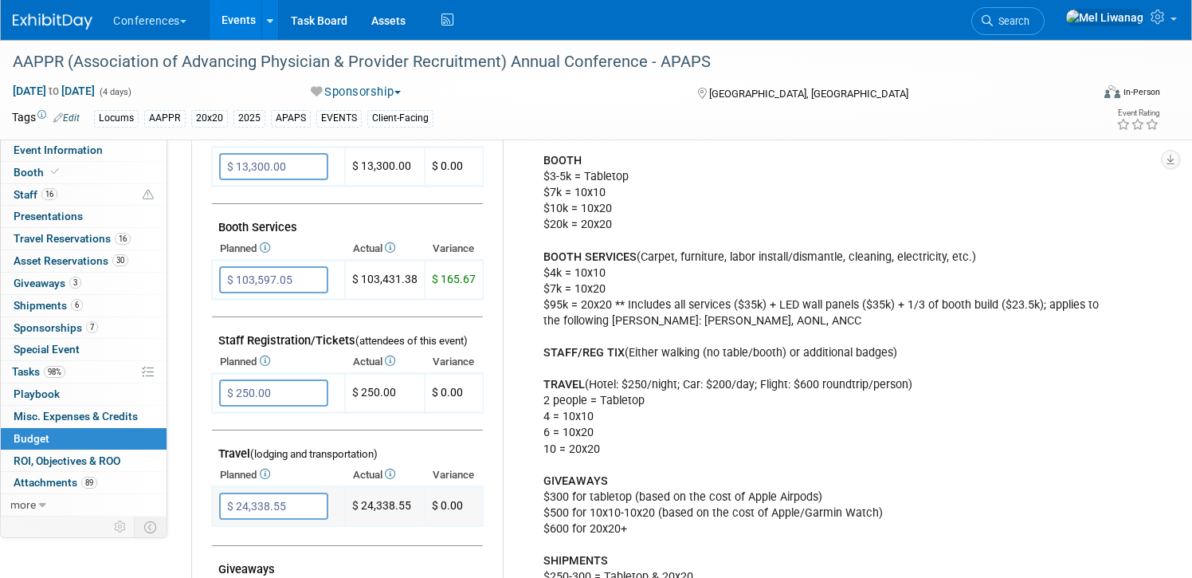
scroll to position [354, 0]
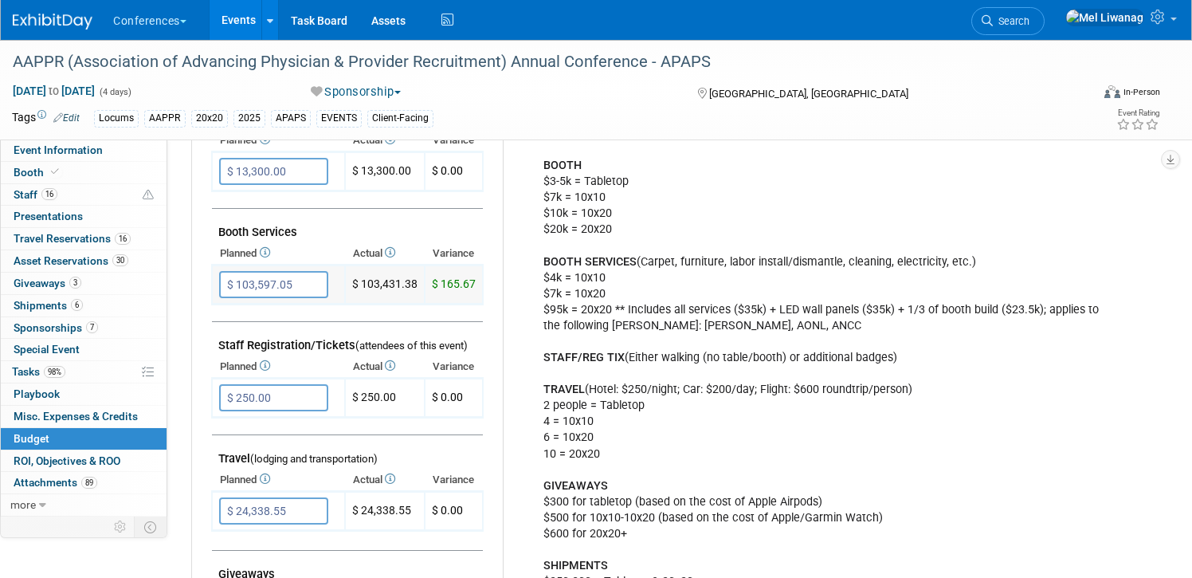
click at [307, 280] on input "$ 103,597.05" at bounding box center [273, 284] width 109 height 27
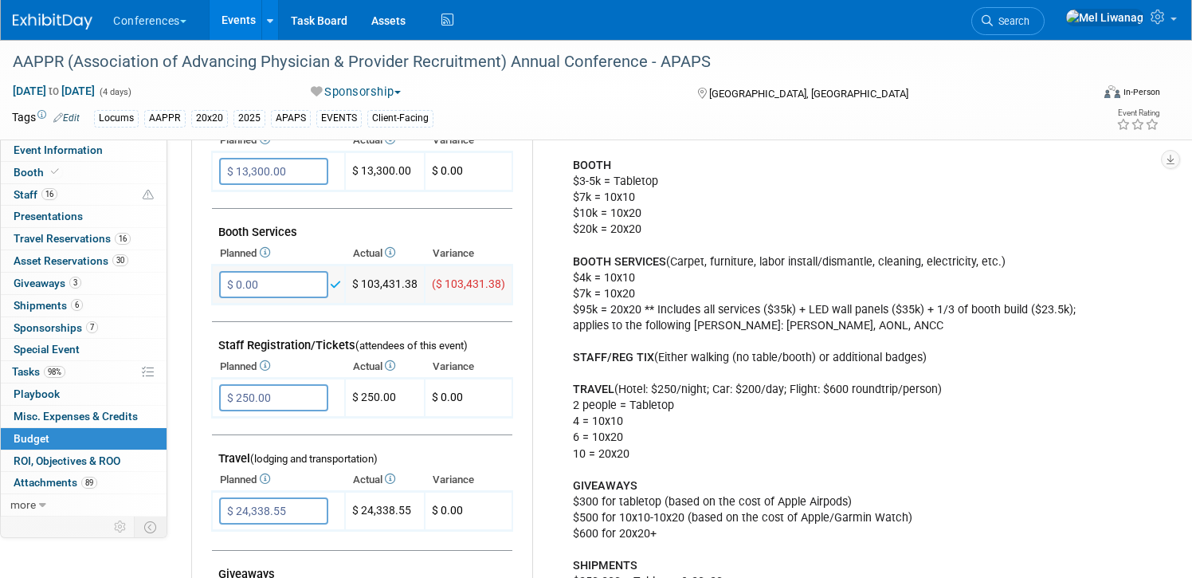
click at [272, 283] on input "$ 0.00" at bounding box center [273, 284] width 109 height 27
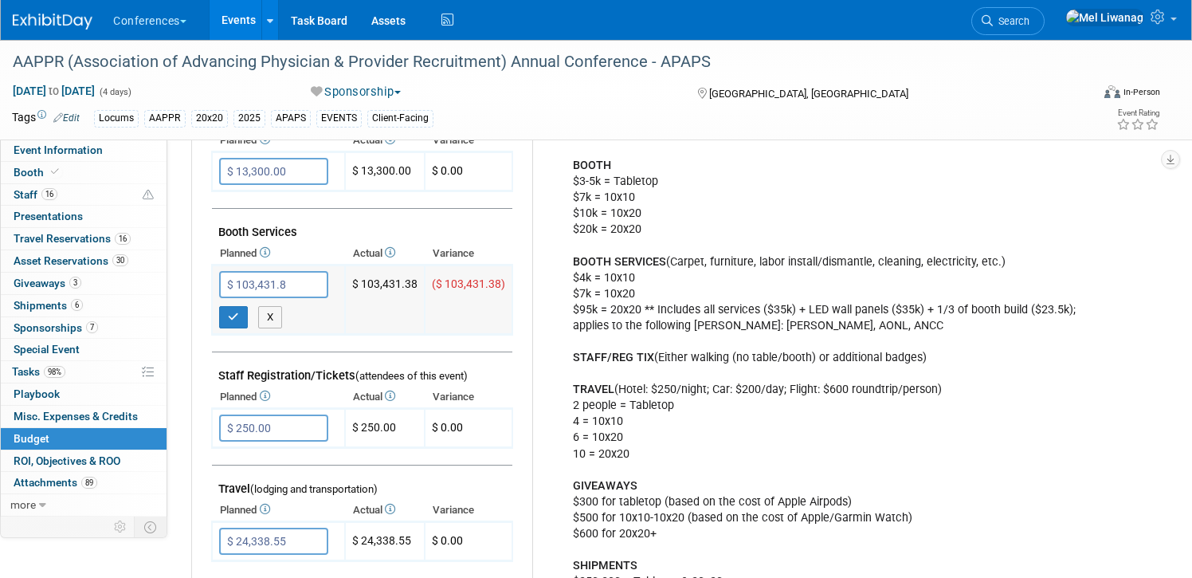
type input "$ 103,431.88"
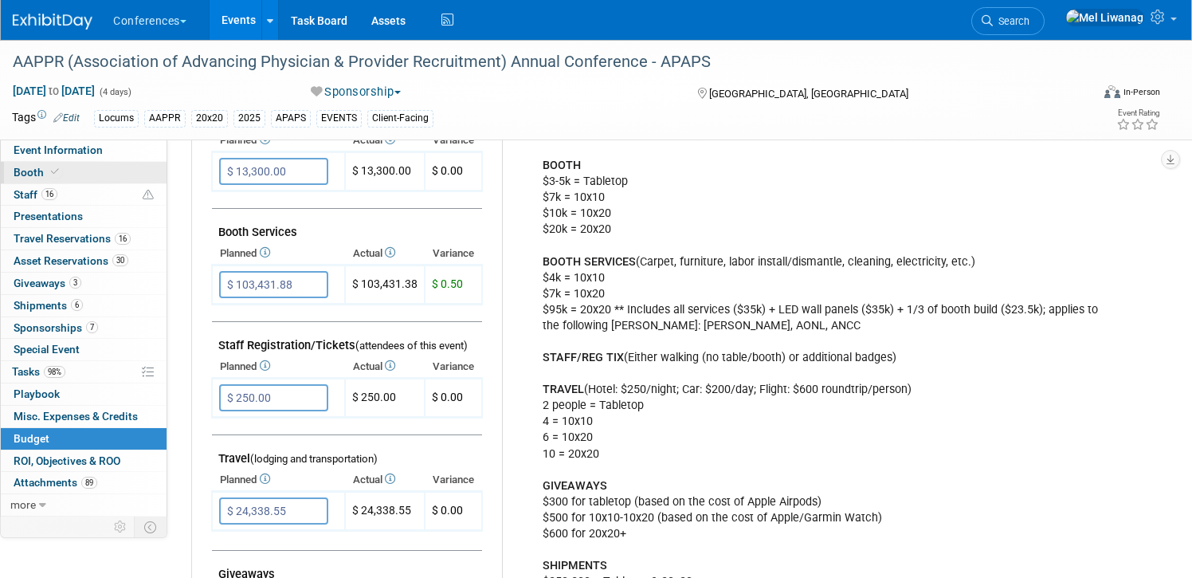
click at [83, 164] on link "Booth" at bounding box center [84, 173] width 166 height 22
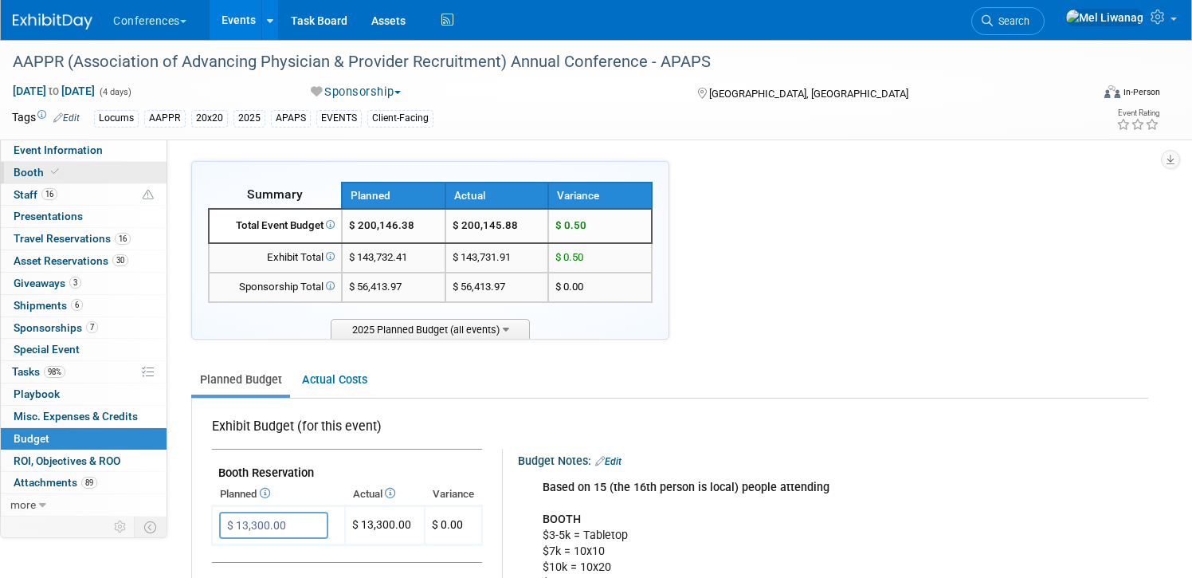
select select "20'x20'"
select select "Yes"
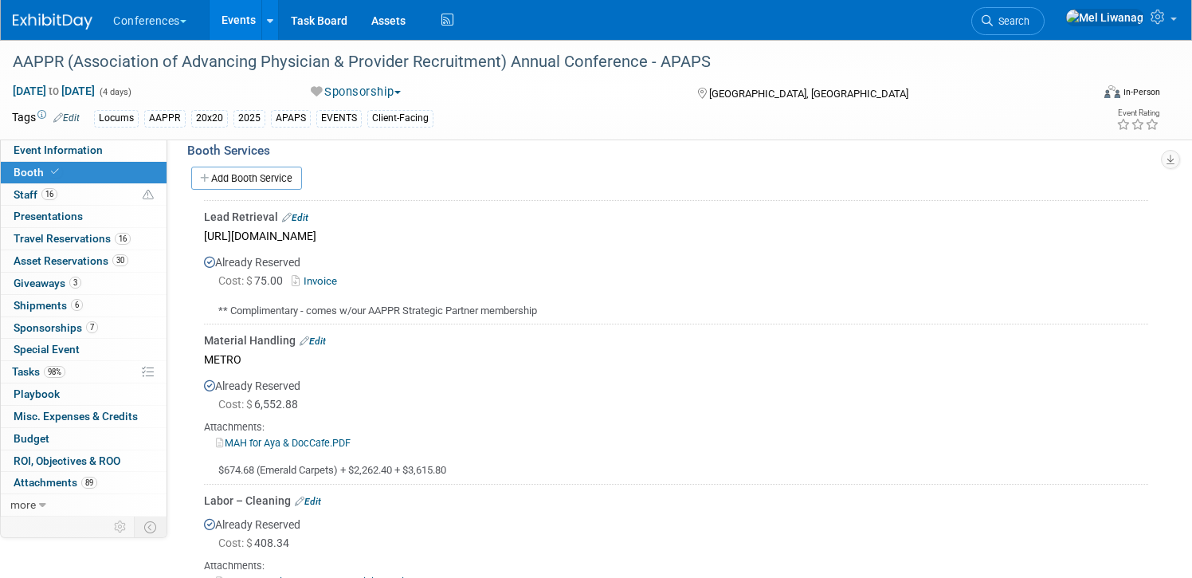
scroll to position [2770, 0]
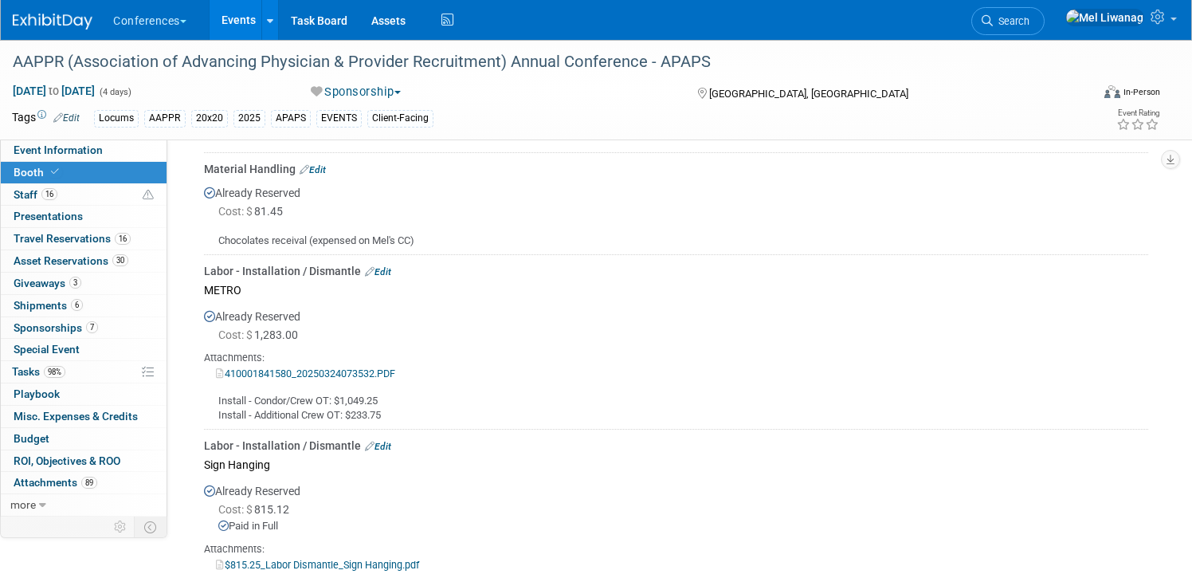
scroll to position [2551, 0]
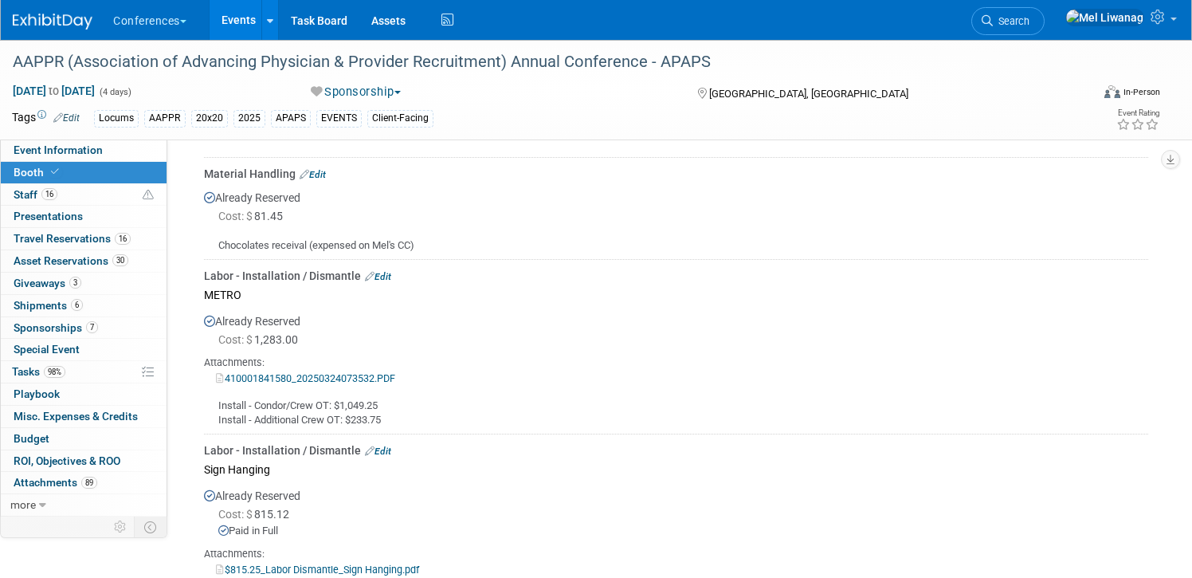
click at [474, 386] on div "410001841580_20250324073532.PDF" at bounding box center [676, 378] width 944 height 16
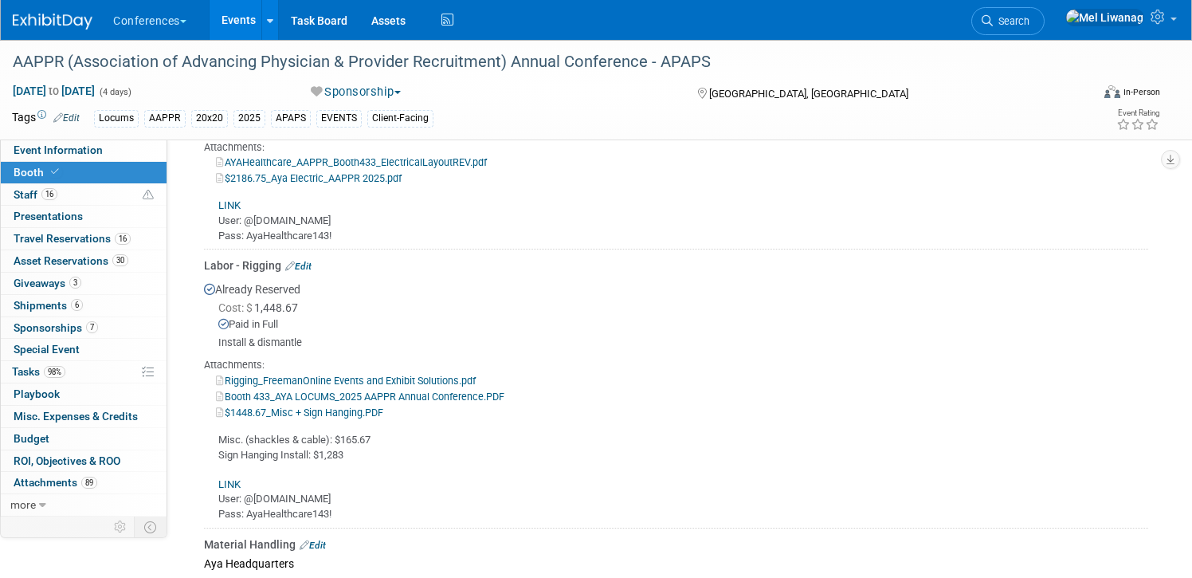
scroll to position [1390, 0]
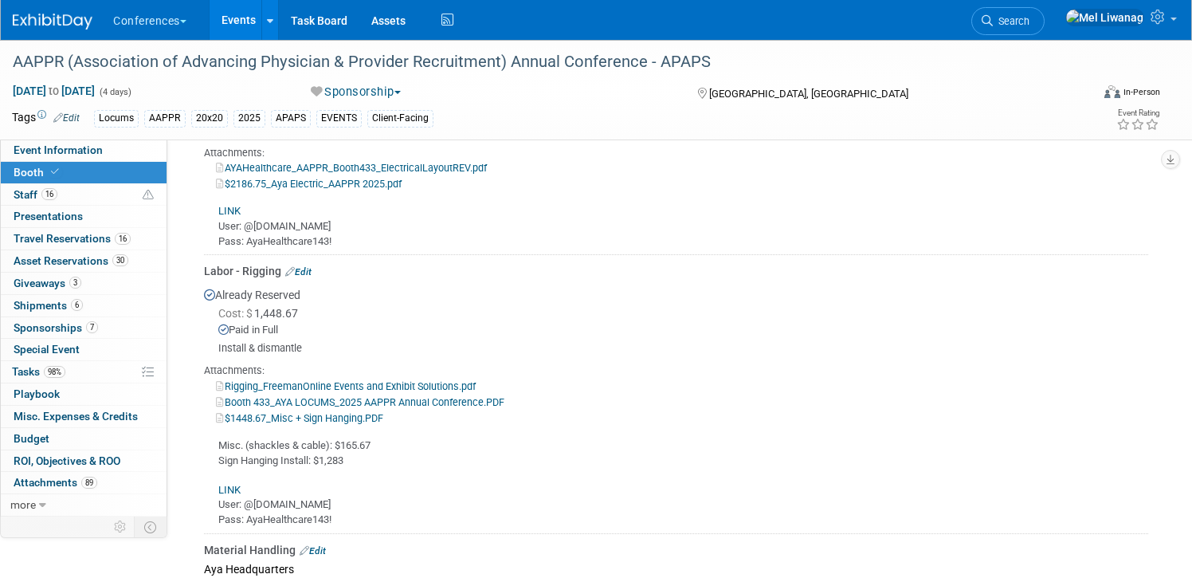
click at [879, 429] on div "Misc. (shackles & cable): $165.67 Sign Hanging Install: $1,283 LINK User: @ayah…" at bounding box center [676, 476] width 944 height 102
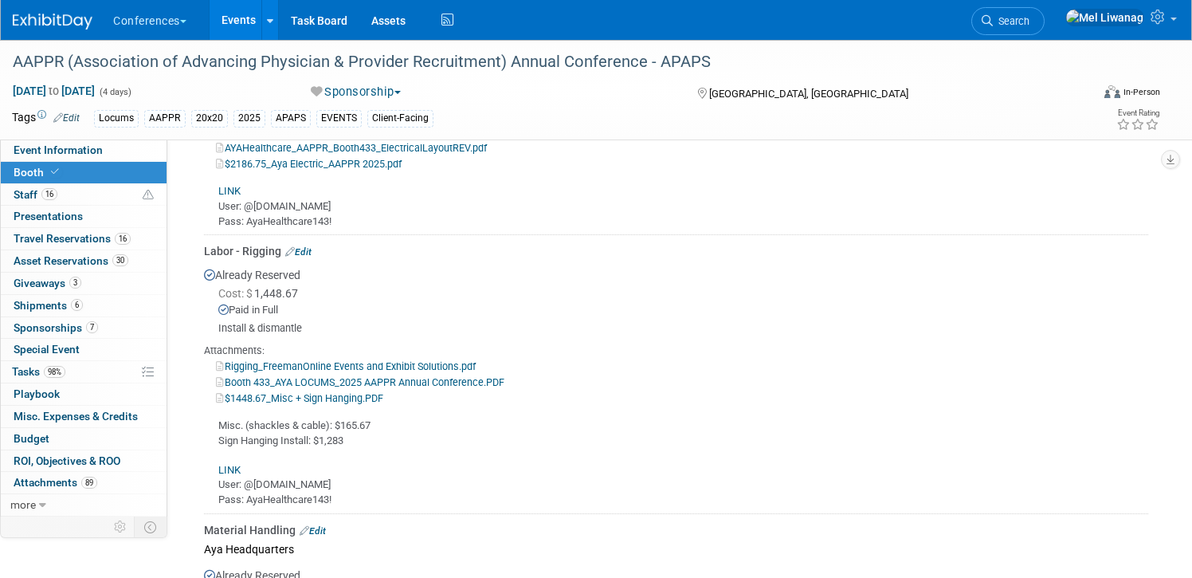
scroll to position [1400, 0]
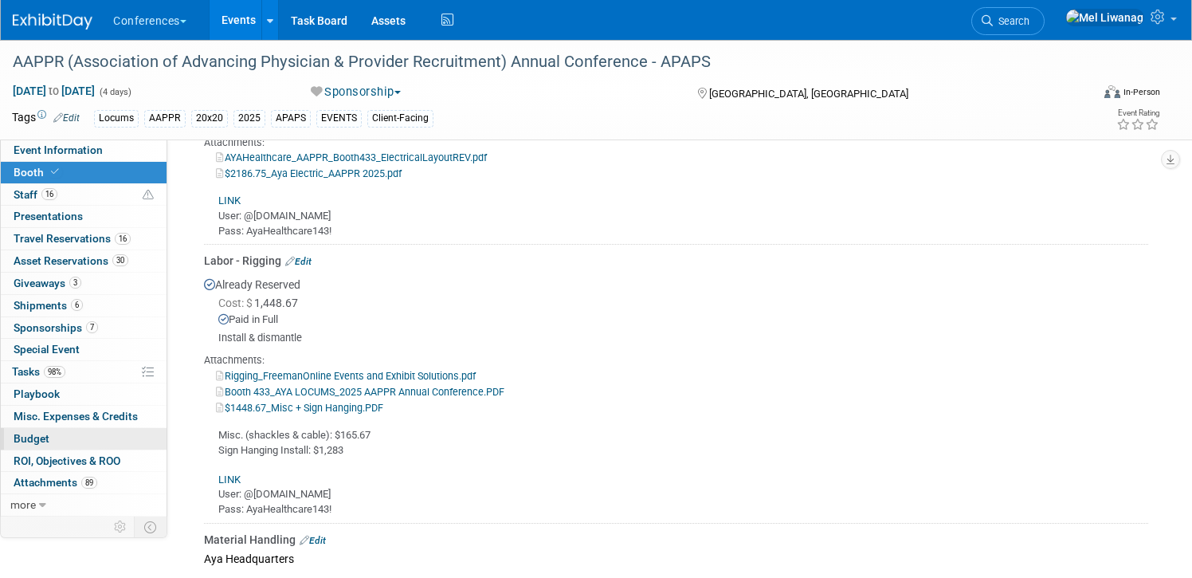
click at [88, 446] on link "Budget" at bounding box center [84, 439] width 166 height 22
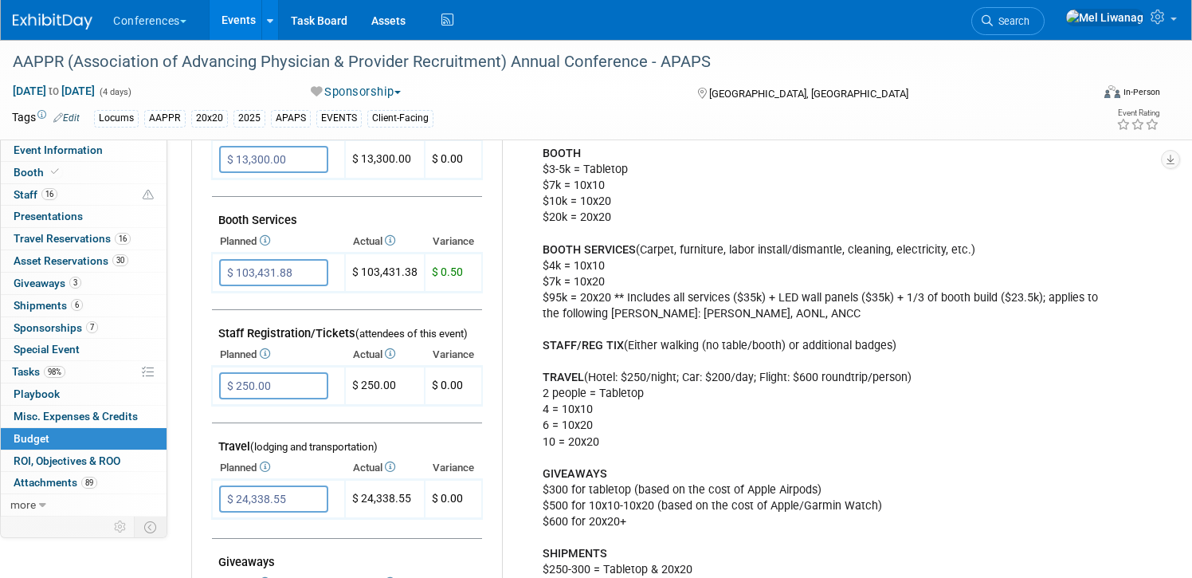
scroll to position [367, 0]
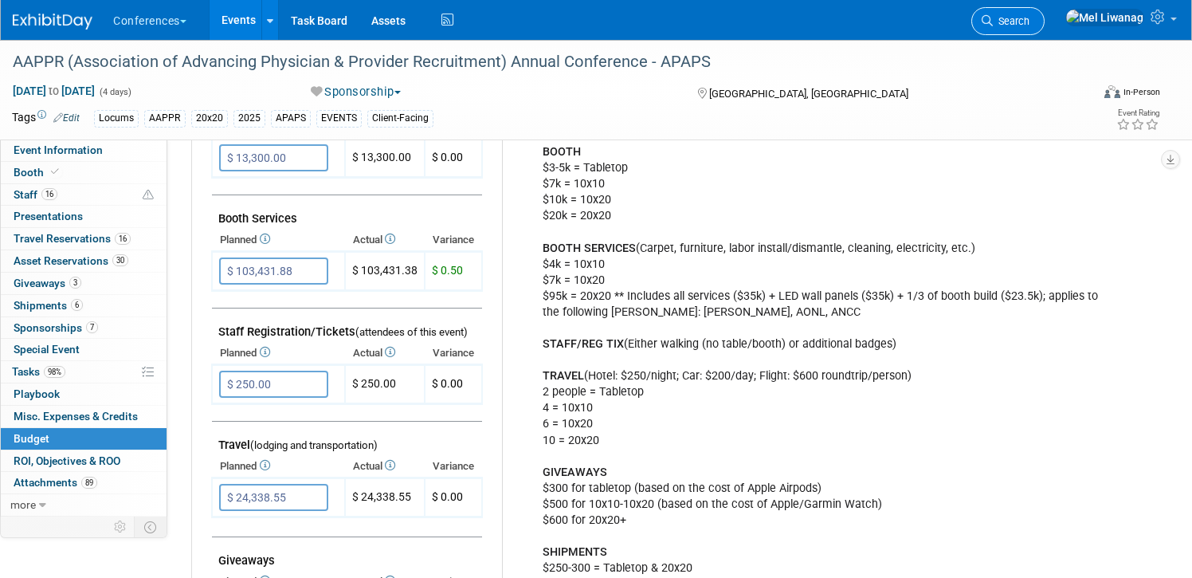
click at [993, 25] on icon at bounding box center [986, 20] width 11 height 11
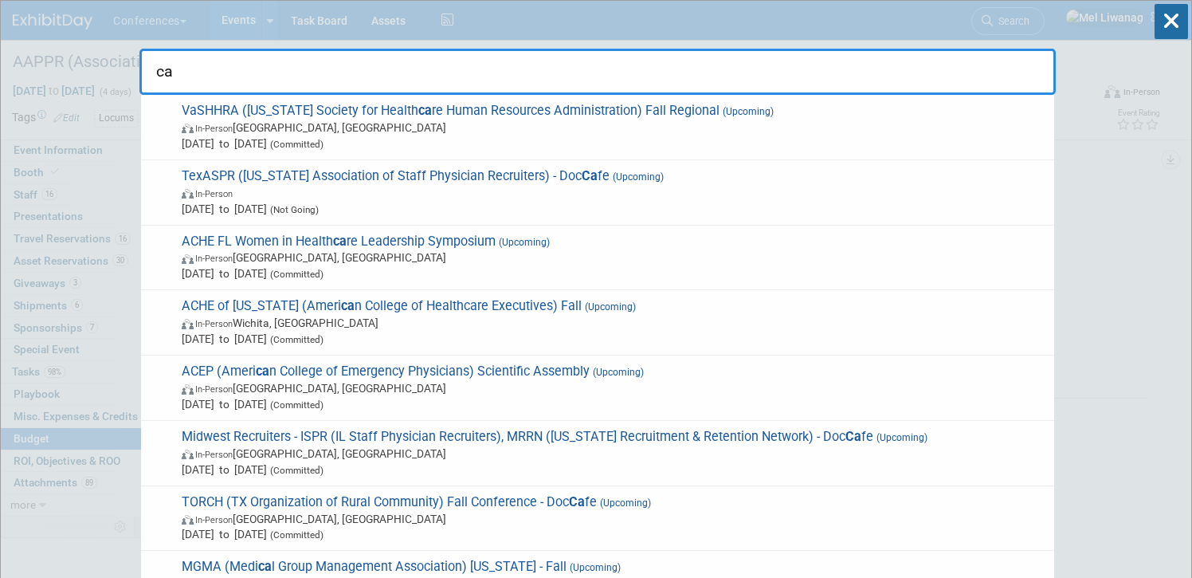
type input "c"
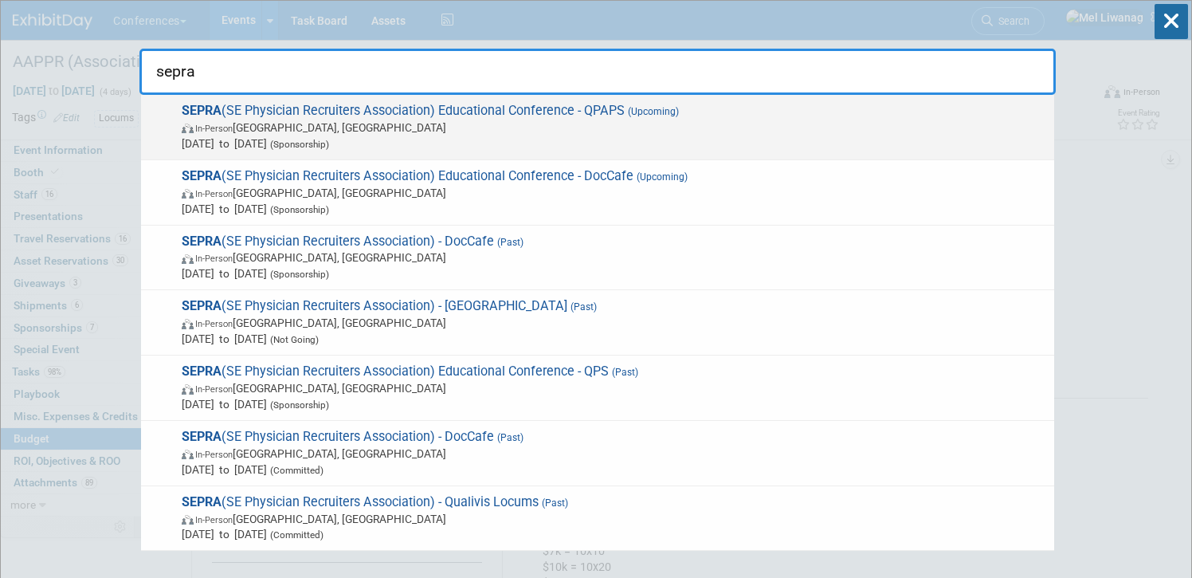
type input "sepra"
click at [337, 132] on span "In-Person FL, United States" at bounding box center [614, 127] width 864 height 16
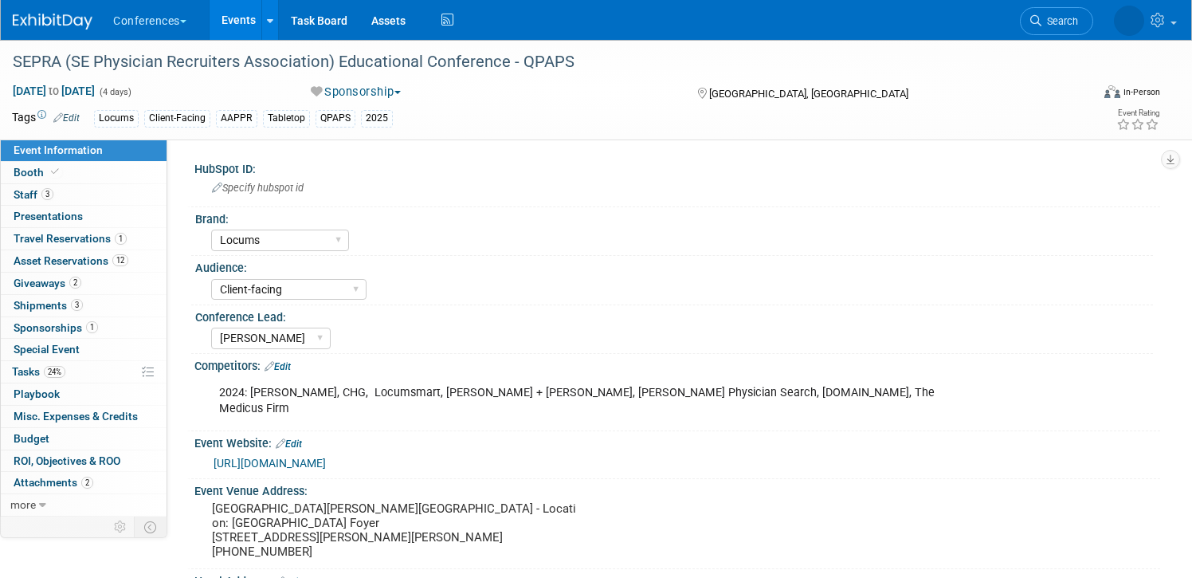
select select "Locums"
select select "Client-facing"
select select "[PERSON_NAME]"
click at [96, 197] on link "3 Staff 3" at bounding box center [84, 195] width 166 height 22
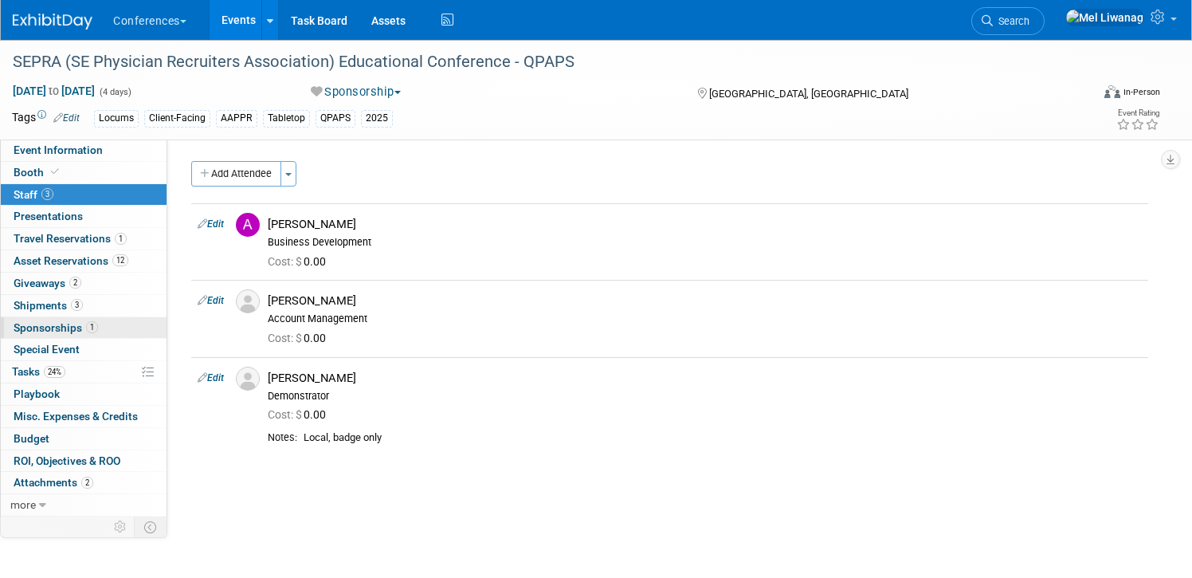
click at [86, 322] on span "1" at bounding box center [92, 327] width 12 height 12
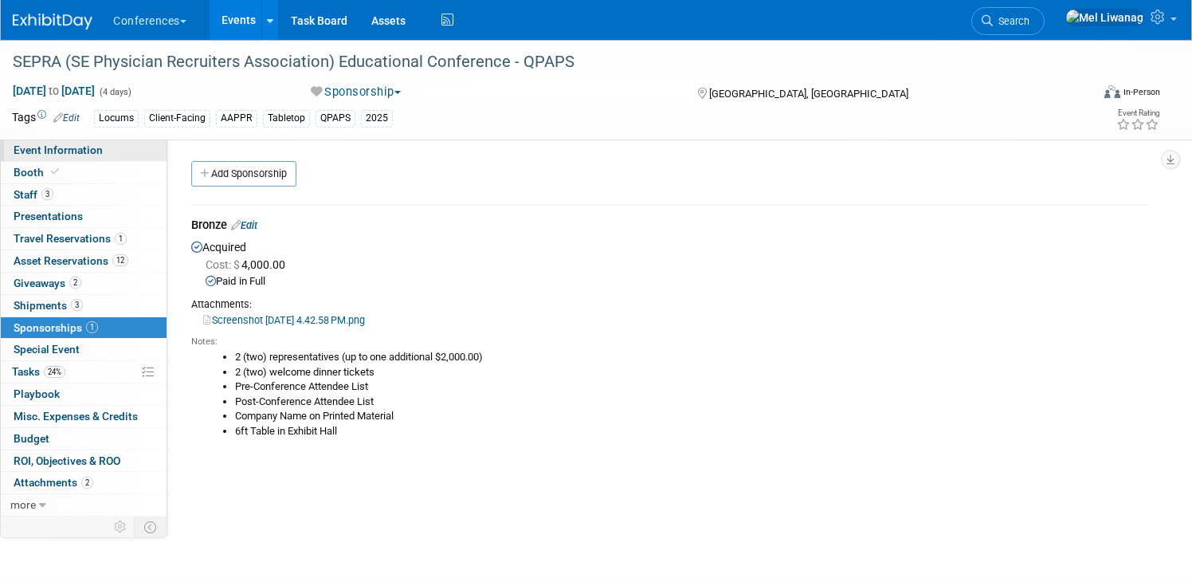
click at [107, 146] on link "Event Information" at bounding box center [84, 150] width 166 height 22
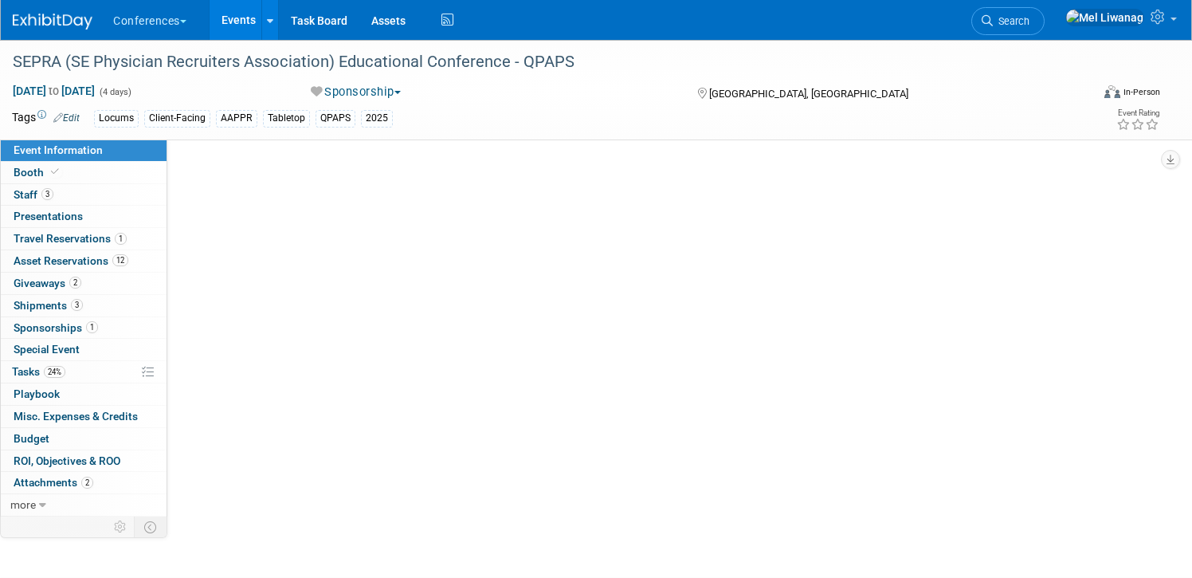
select select "Locums"
select select "Client-facing"
select select "[PERSON_NAME]"
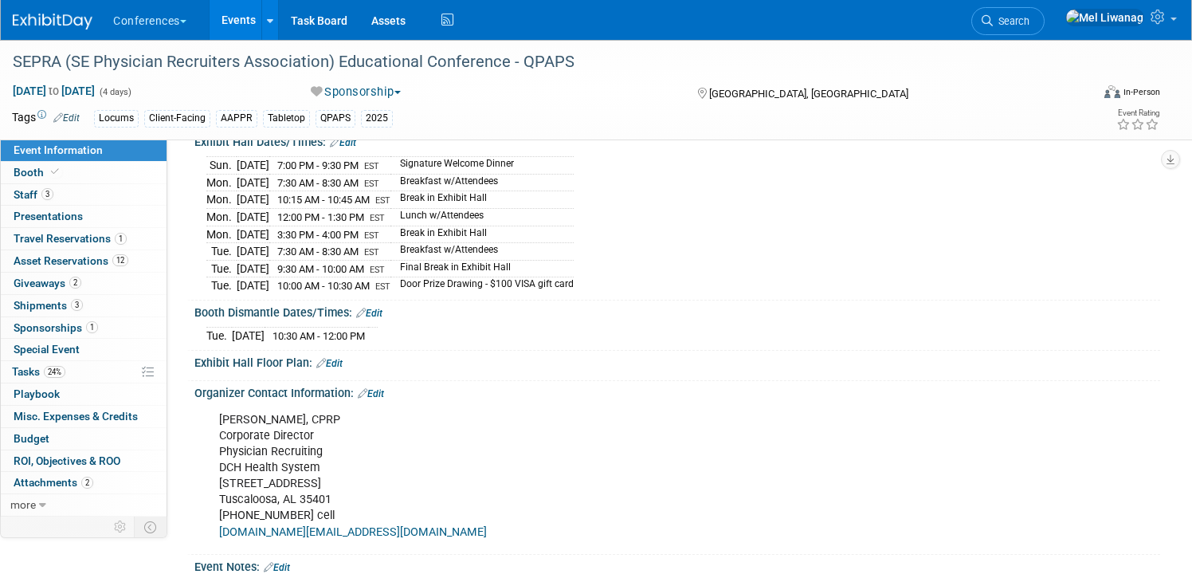
scroll to position [555, 0]
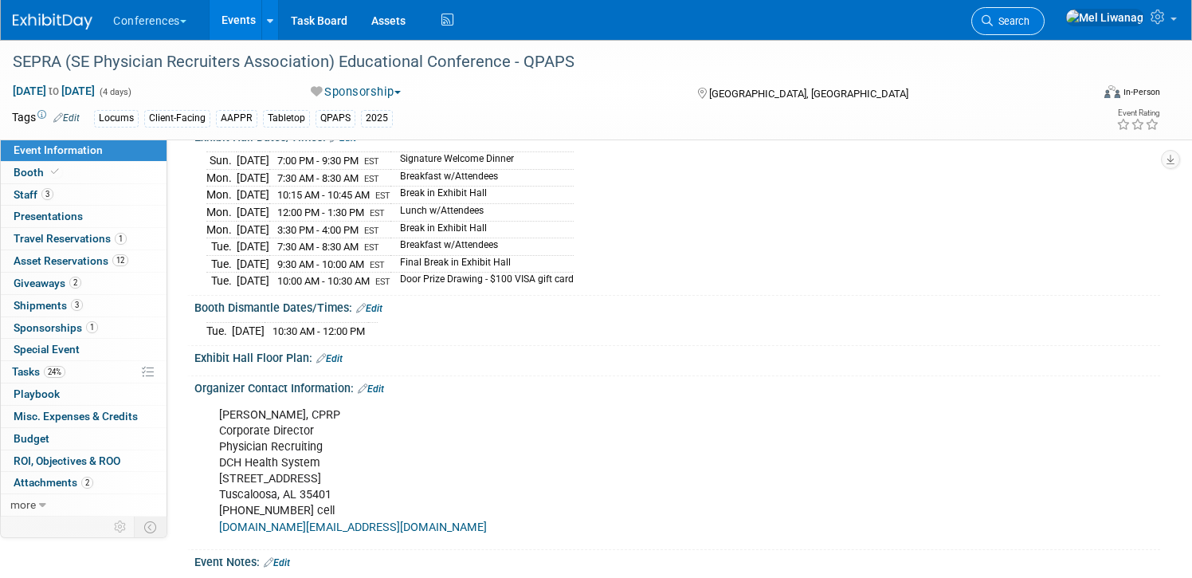
click at [1029, 19] on span "Search" at bounding box center [1011, 21] width 37 height 12
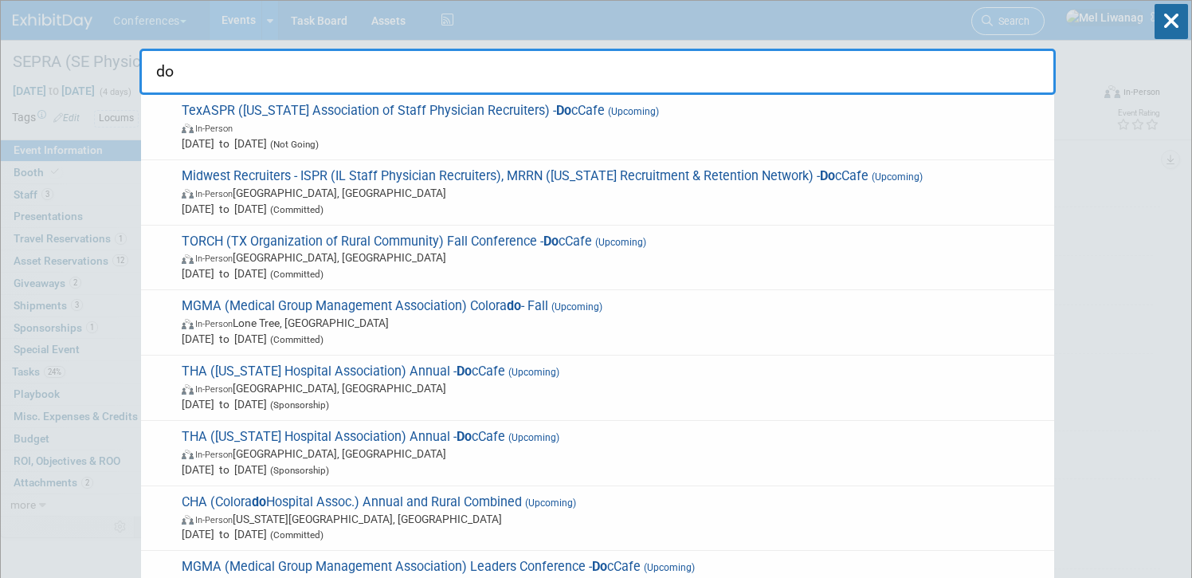
type input "d"
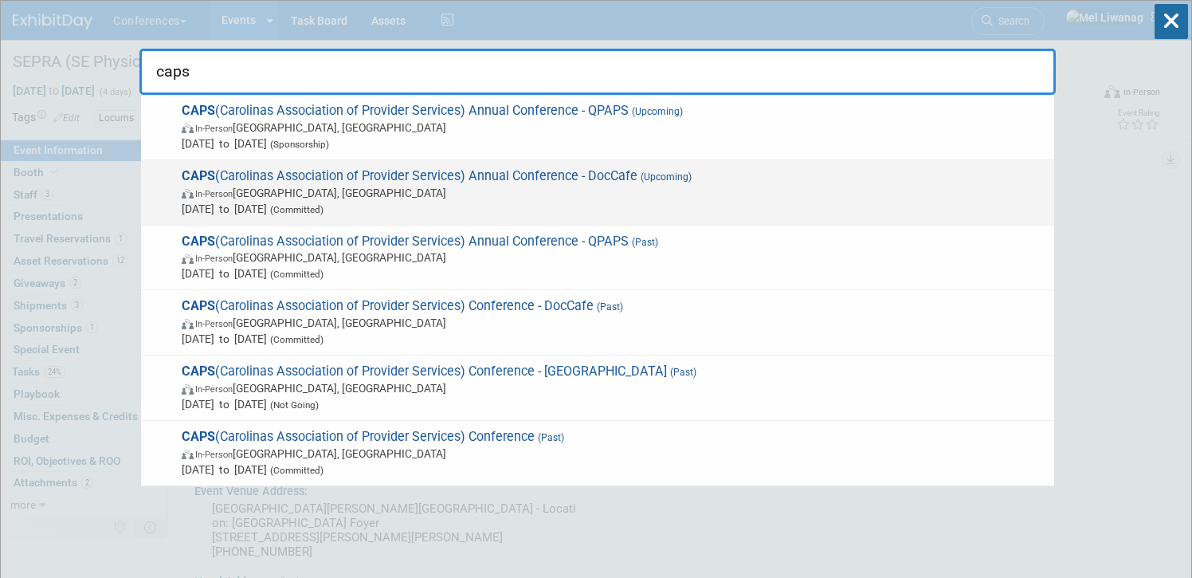
type input "caps"
click at [718, 185] on span "In-Person [GEOGRAPHIC_DATA], [GEOGRAPHIC_DATA]" at bounding box center [614, 193] width 864 height 16
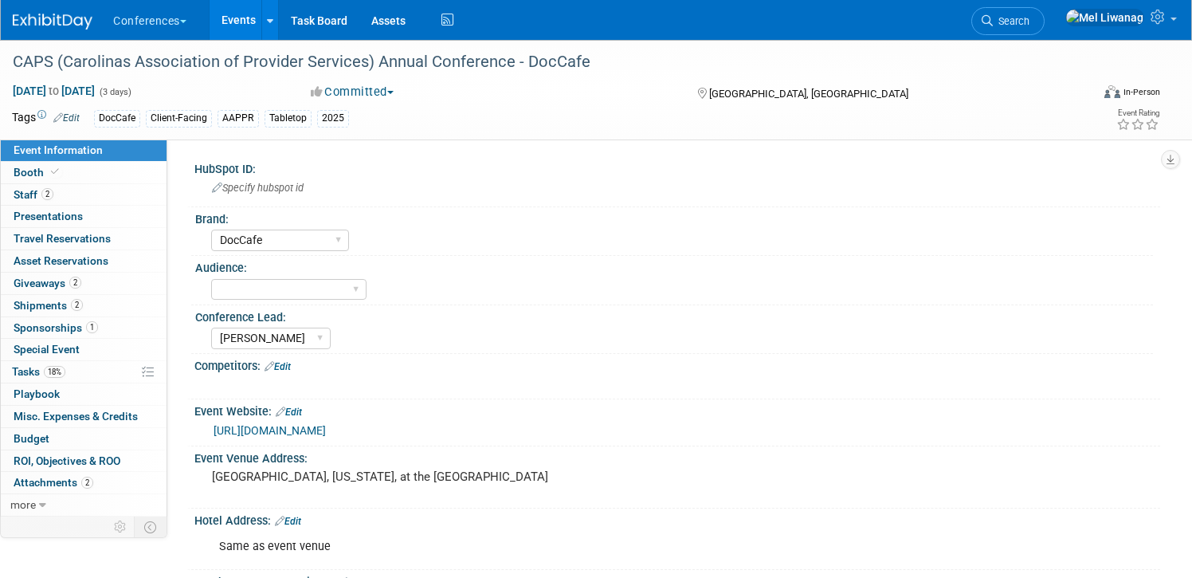
select select "DocCafe"
select select "[PERSON_NAME]"
click at [45, 203] on link "2 Staff 2" at bounding box center [84, 195] width 166 height 22
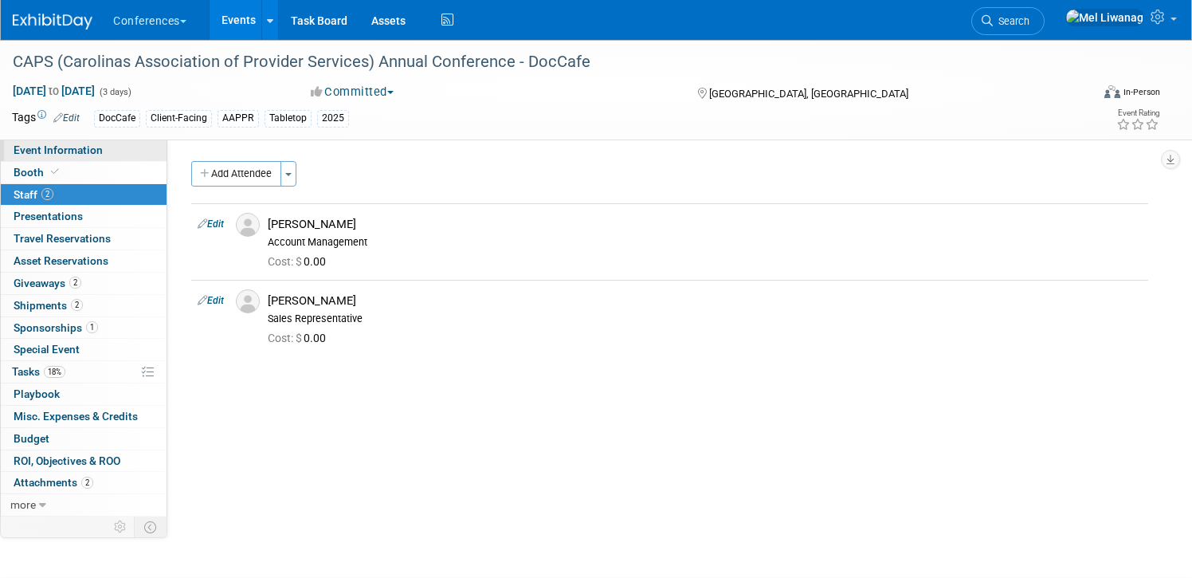
click at [89, 155] on span "Event Information" at bounding box center [58, 149] width 89 height 13
select select "DocCafe"
select select "[PERSON_NAME]"
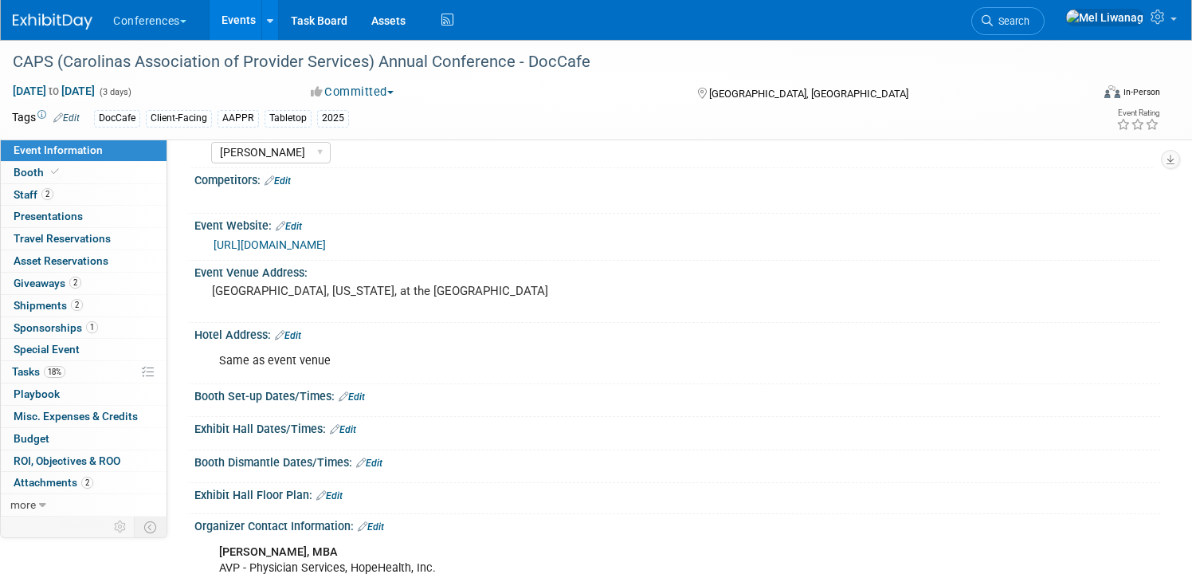
scroll to position [185, 0]
click at [993, 18] on icon at bounding box center [986, 20] width 11 height 11
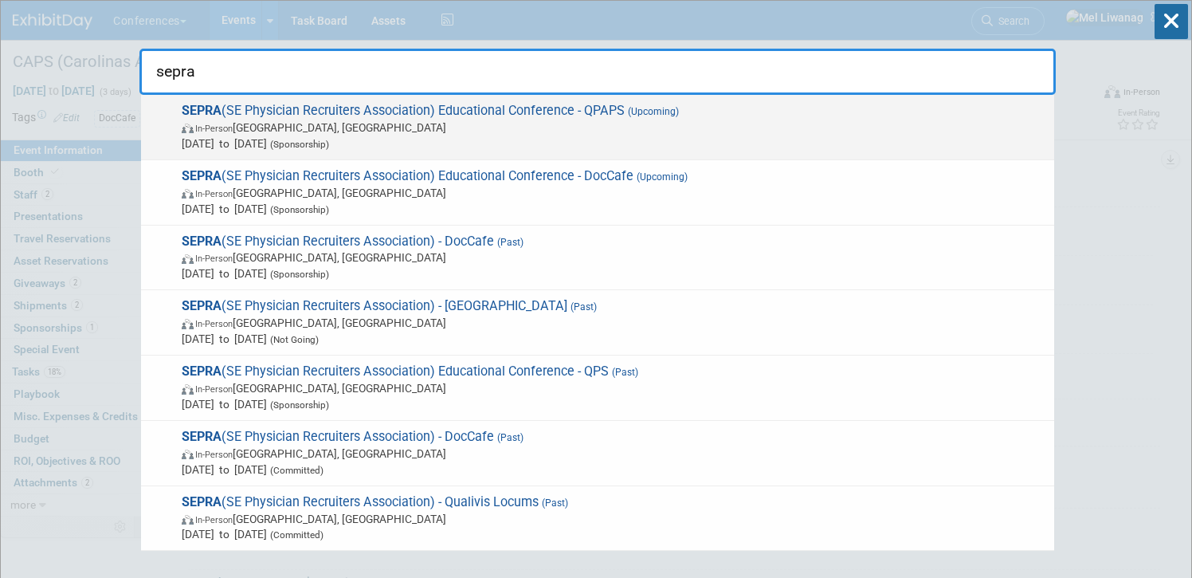
type input "sepra"
click at [457, 125] on span "In-Person [GEOGRAPHIC_DATA], [GEOGRAPHIC_DATA]" at bounding box center [614, 127] width 864 height 16
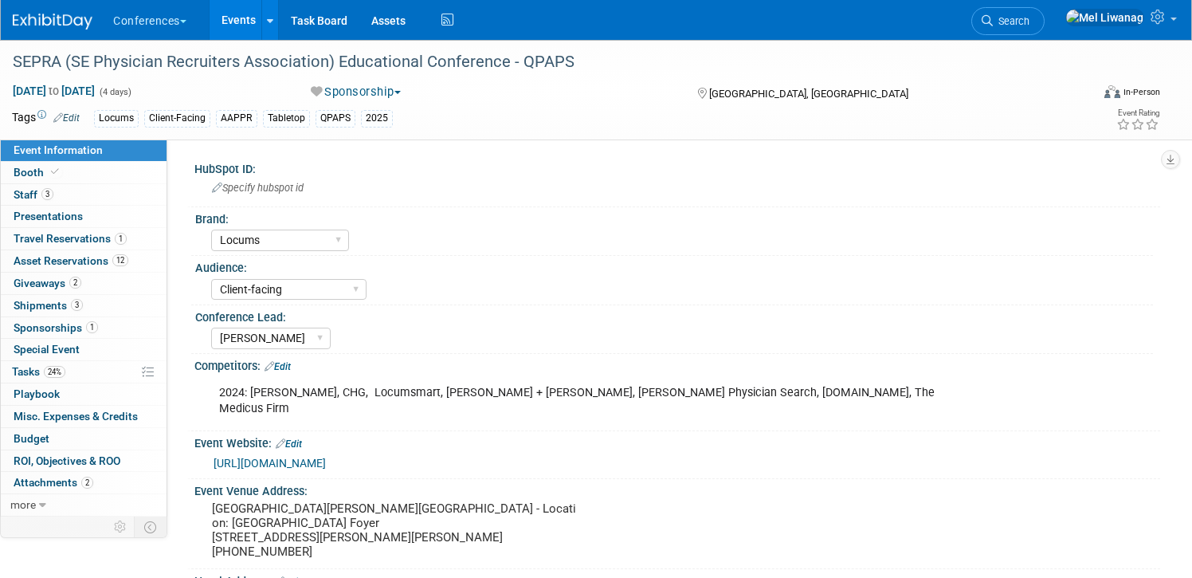
select select "Locums"
select select "Client-facing"
select select "[PERSON_NAME]"
click at [97, 327] on link "1 Sponsorships 1" at bounding box center [84, 328] width 166 height 22
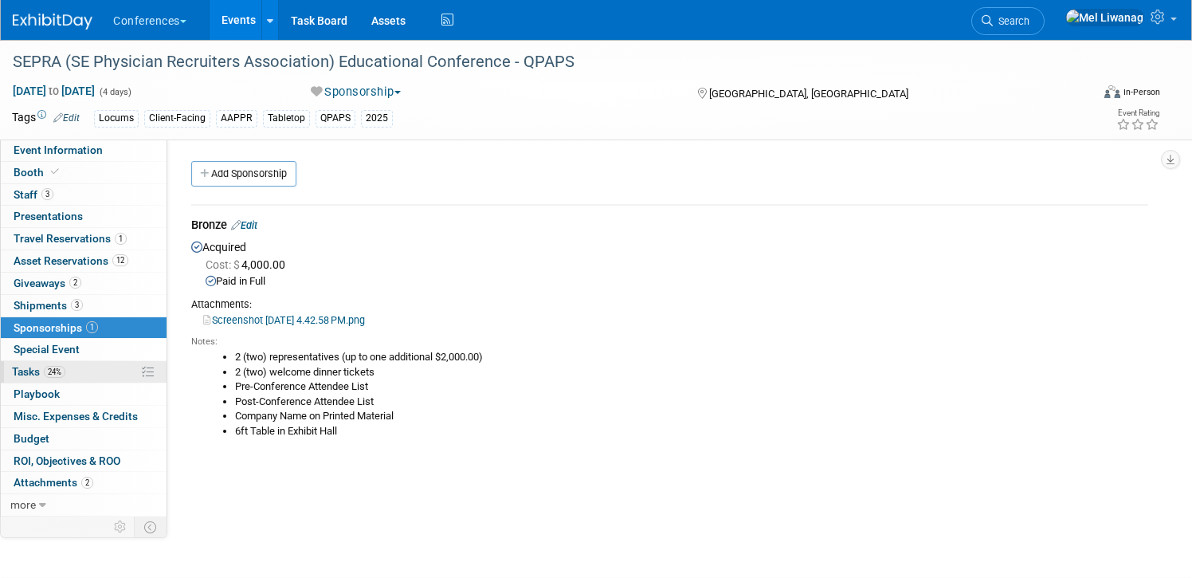
click at [109, 376] on link "24% Tasks 24%" at bounding box center [84, 372] width 166 height 22
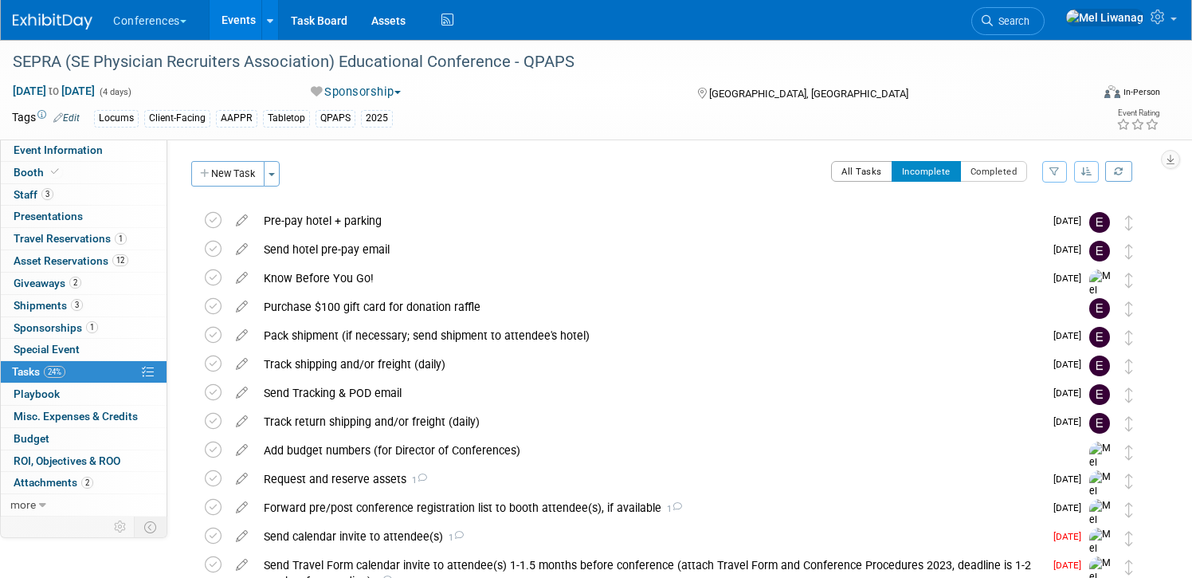
click at [868, 167] on button "All Tasks" at bounding box center [861, 171] width 61 height 21
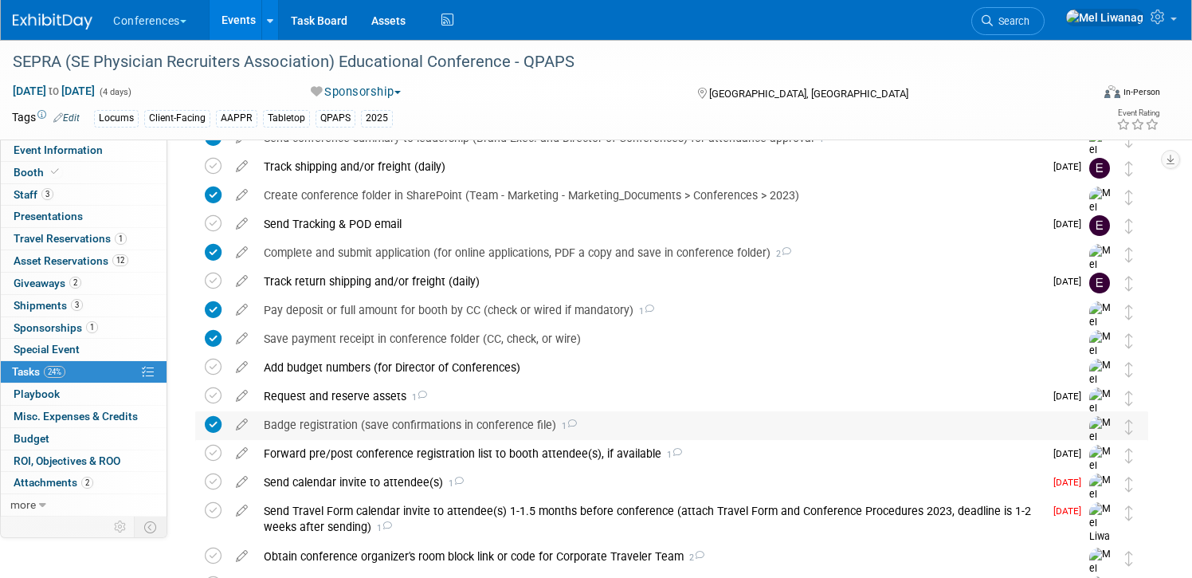
scroll to position [228, 0]
click at [212, 423] on icon at bounding box center [213, 422] width 17 height 17
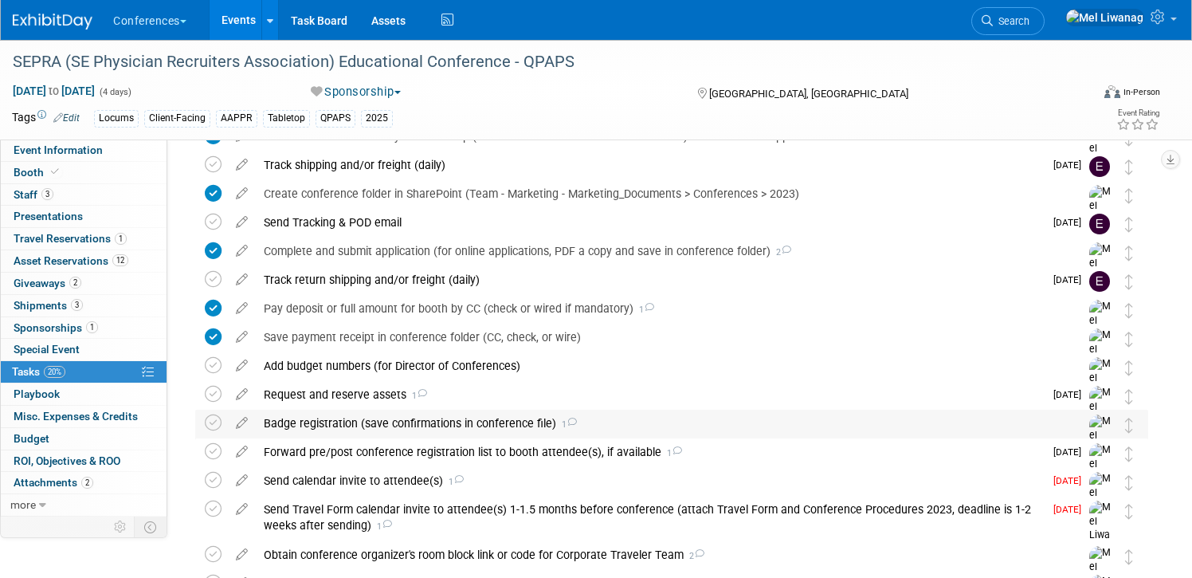
click at [347, 427] on div "Badge registration (save confirmations in conference file) 1" at bounding box center [656, 422] width 801 height 27
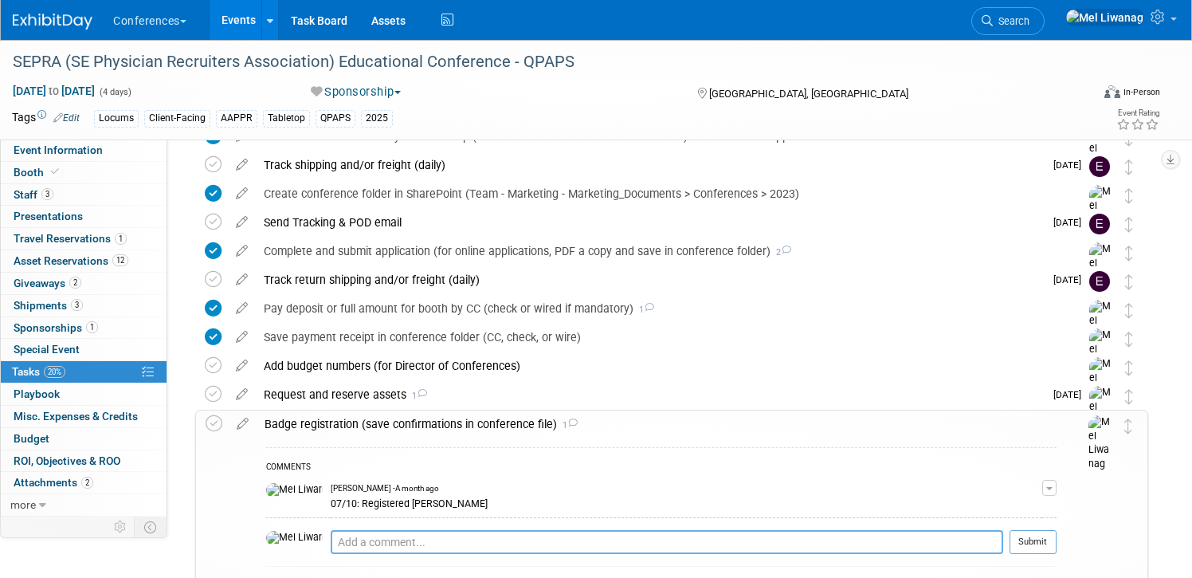
click at [356, 542] on textarea at bounding box center [667, 542] width 672 height 24
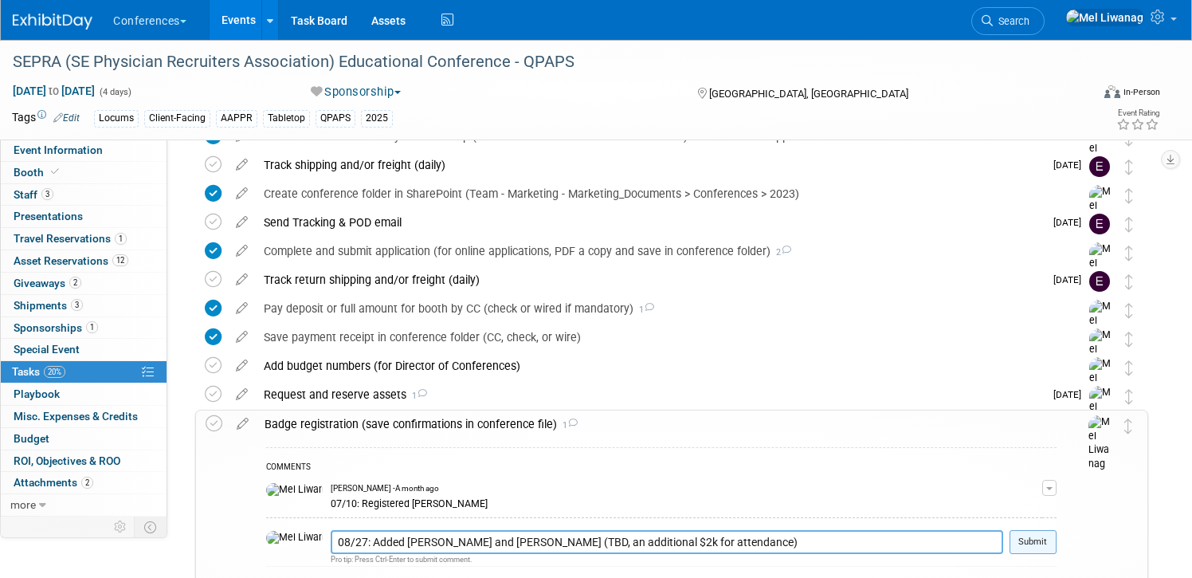
type textarea "08/27: Added Chris Hunsaker and Chuck Young (TBD, an additional $2k for attenda…"
click at [1052, 542] on button "Submit" at bounding box center [1032, 542] width 47 height 24
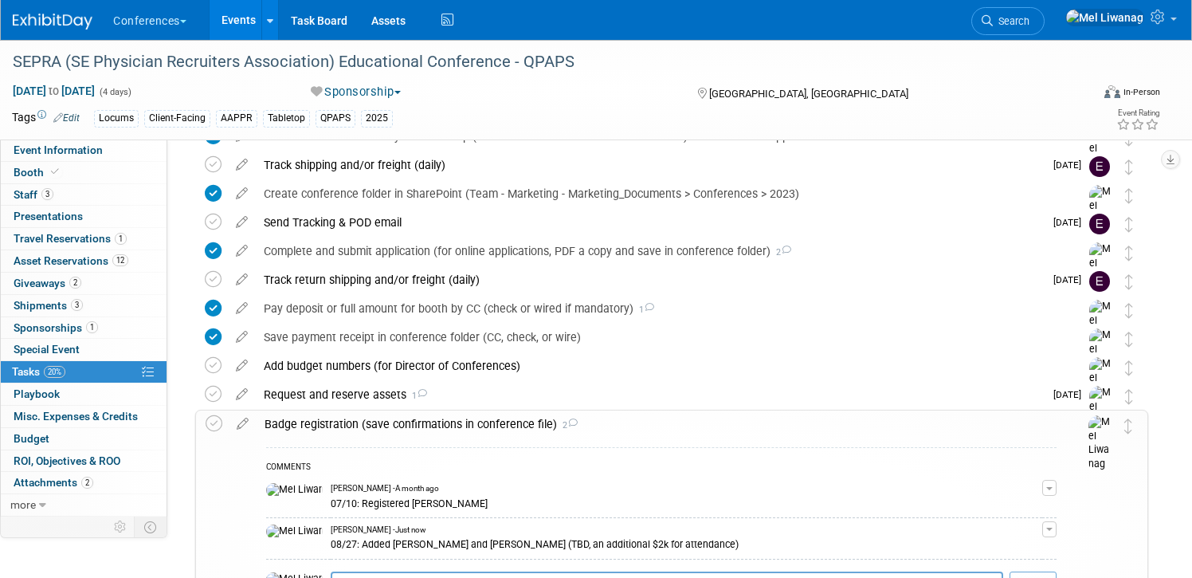
click at [674, 411] on div "Badge registration (save confirmations in conference file) 2" at bounding box center [657, 423] width 800 height 27
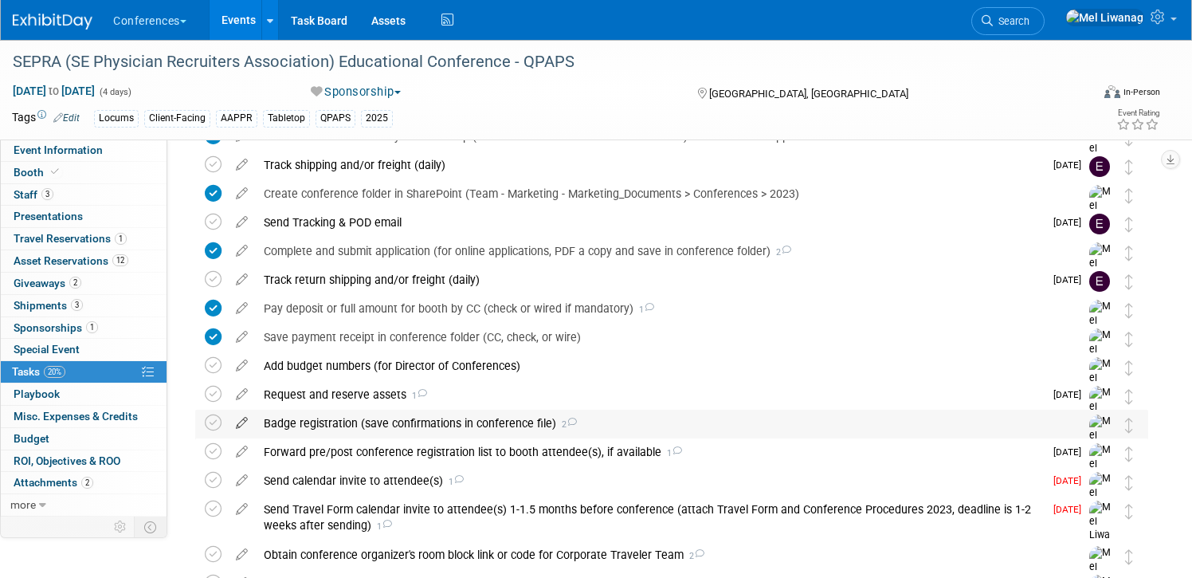
click at [244, 421] on icon at bounding box center [242, 419] width 28 height 20
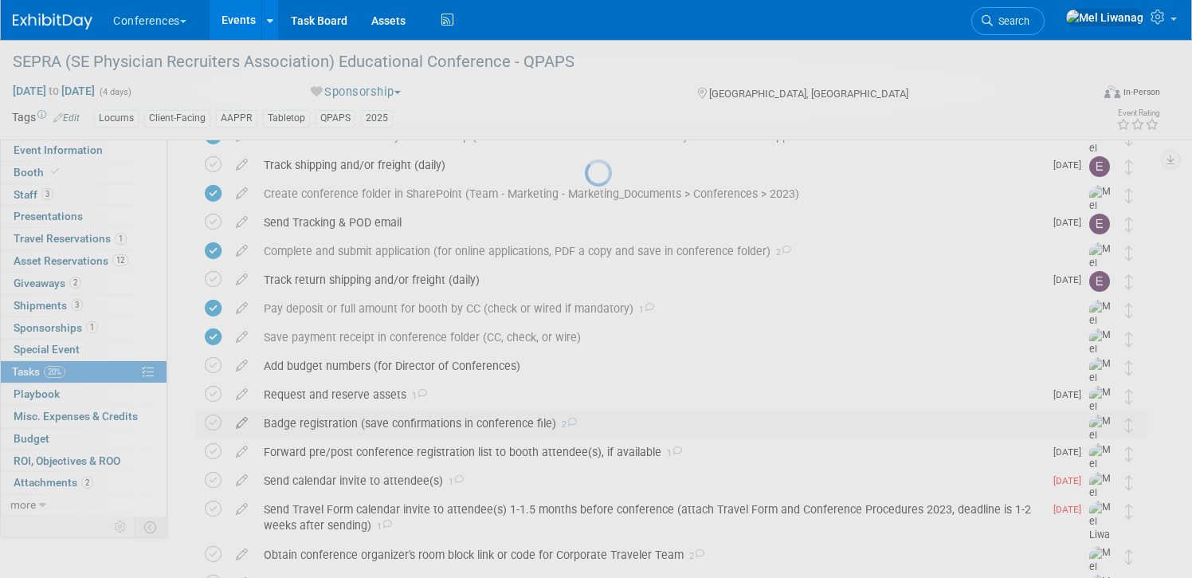
click at [585, 421] on div at bounding box center [596, 289] width 22 height 578
select select "7"
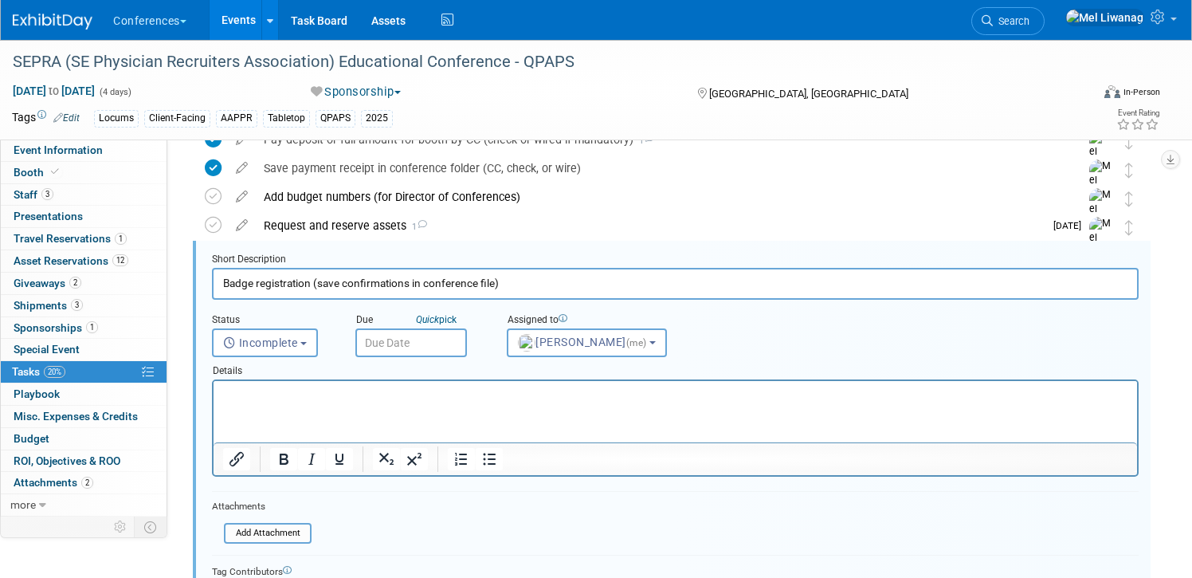
scroll to position [404, 0]
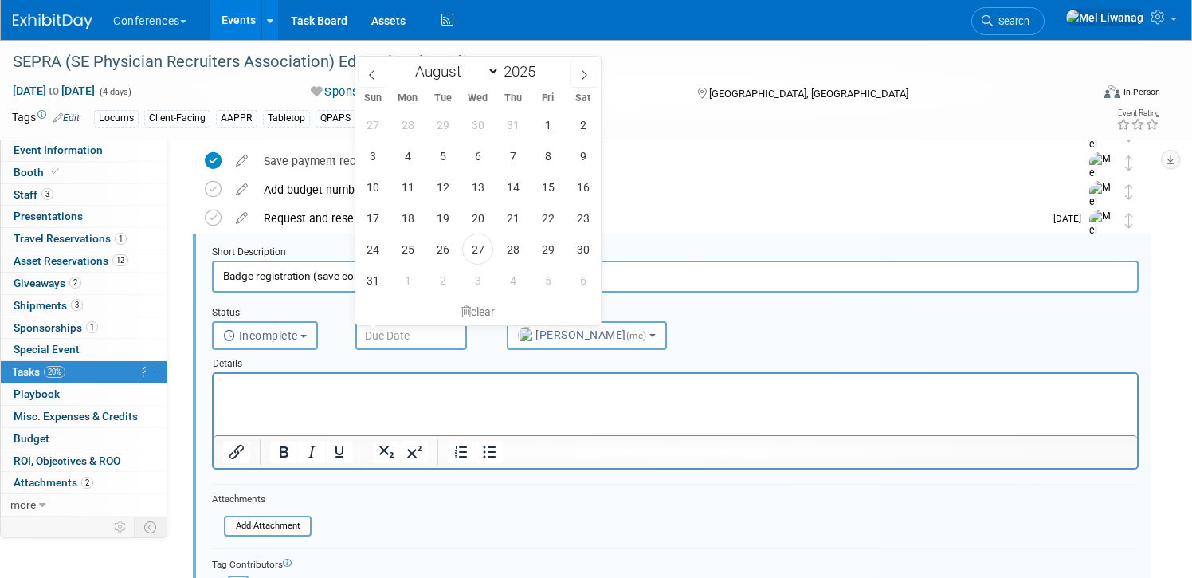
click at [413, 337] on input "text" at bounding box center [411, 335] width 112 height 29
click at [411, 280] on span "1" at bounding box center [407, 279] width 31 height 31
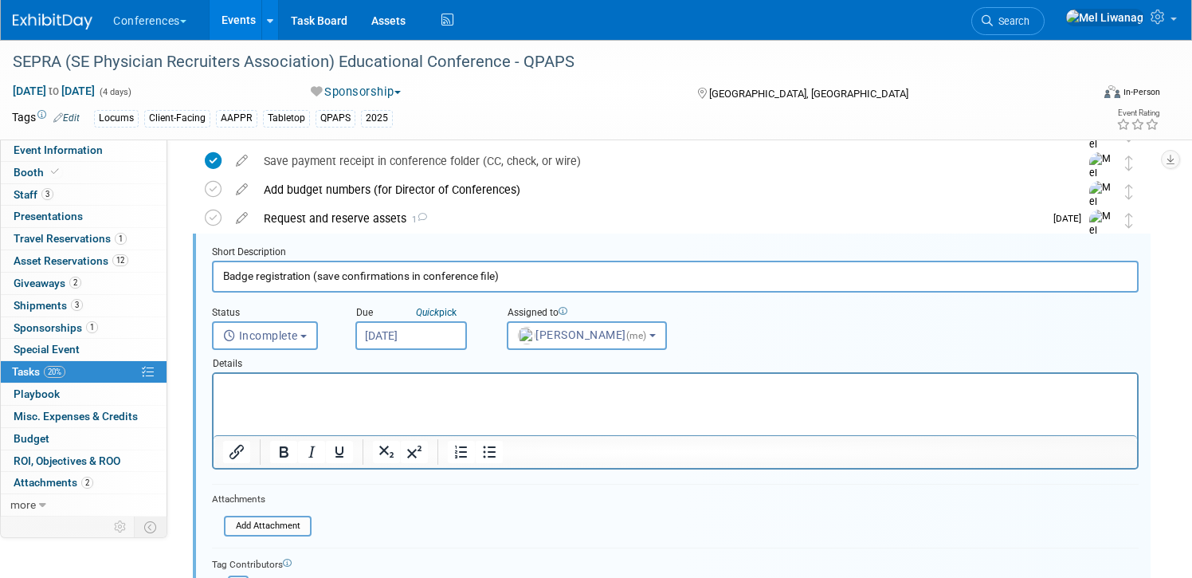
click at [394, 308] on div "Due Quick pick" at bounding box center [418, 313] width 127 height 15
click at [394, 310] on div "Due Quick pick" at bounding box center [418, 313] width 127 height 15
click at [382, 332] on input "Sep 1, 2025" at bounding box center [411, 335] width 112 height 29
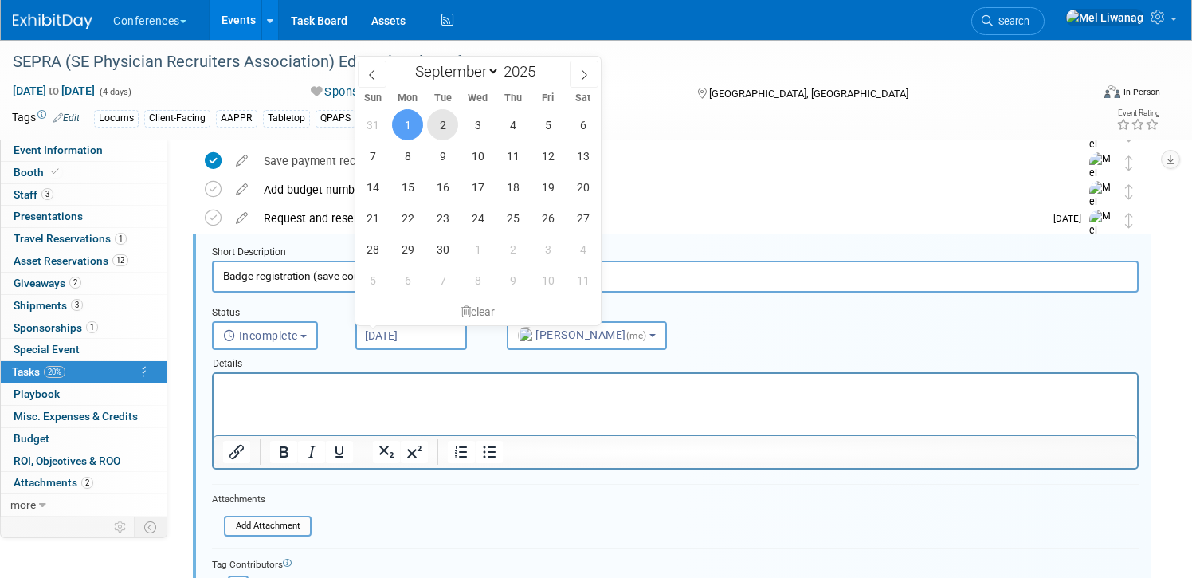
click at [449, 136] on span "2" at bounding box center [442, 124] width 31 height 31
type input "Sep 2, 2025"
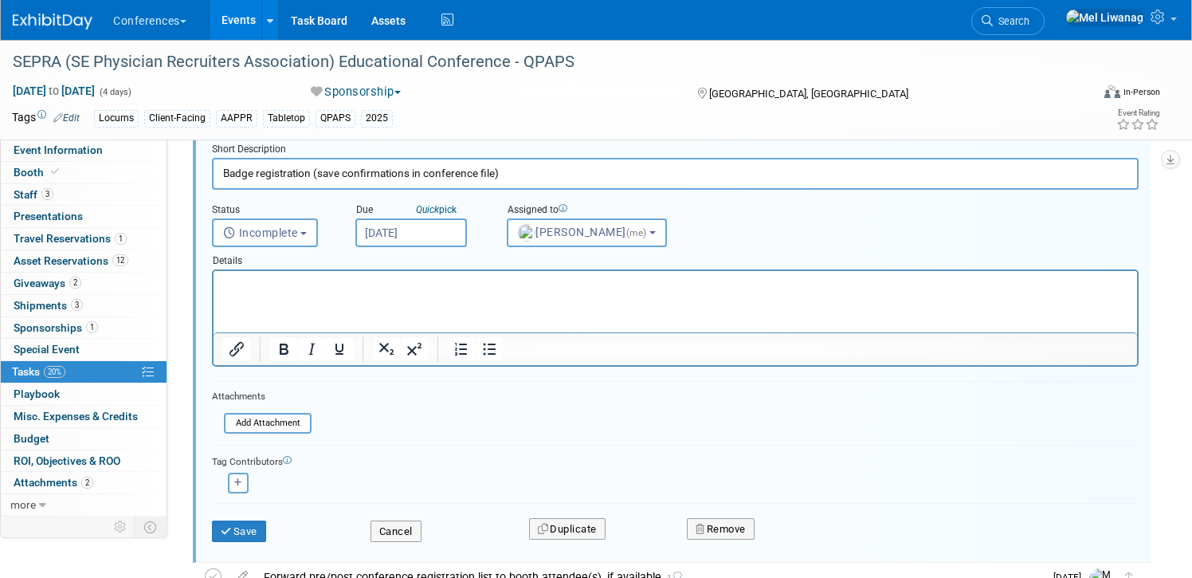
scroll to position [511, 0]
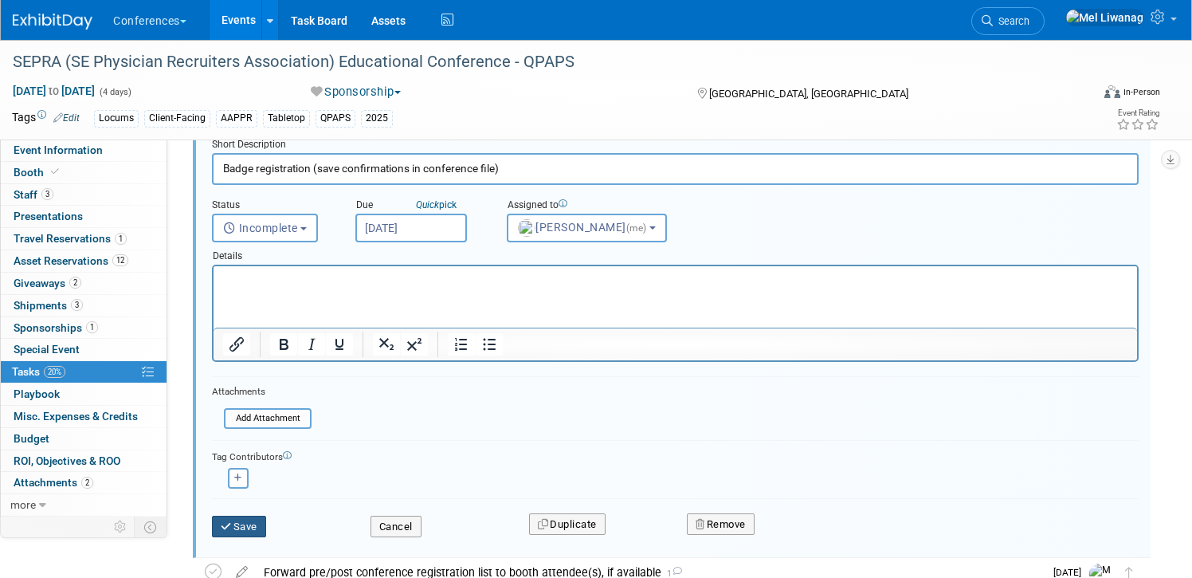
click at [255, 531] on button "Save" at bounding box center [239, 526] width 54 height 22
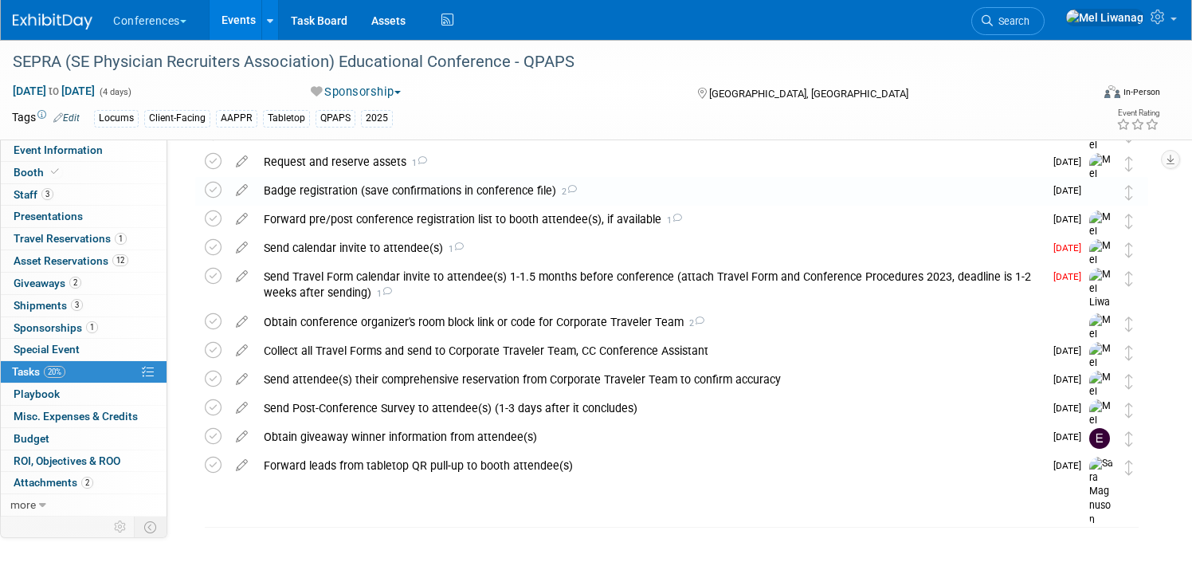
scroll to position [460, 0]
click at [68, 19] on img at bounding box center [53, 22] width 80 height 16
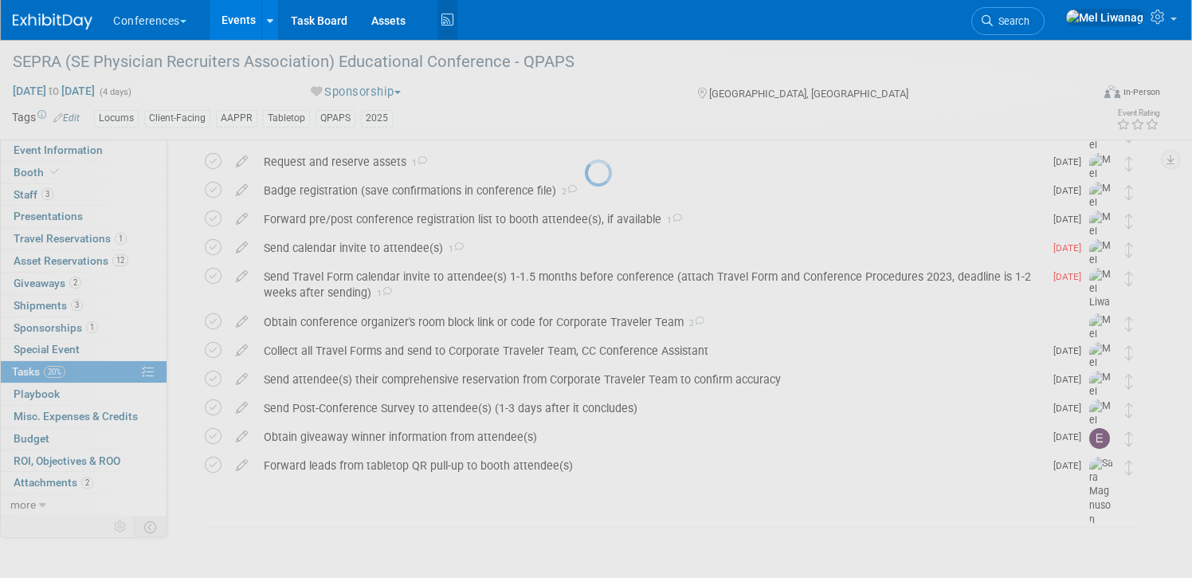
click at [452, 22] on icon at bounding box center [447, 20] width 20 height 25
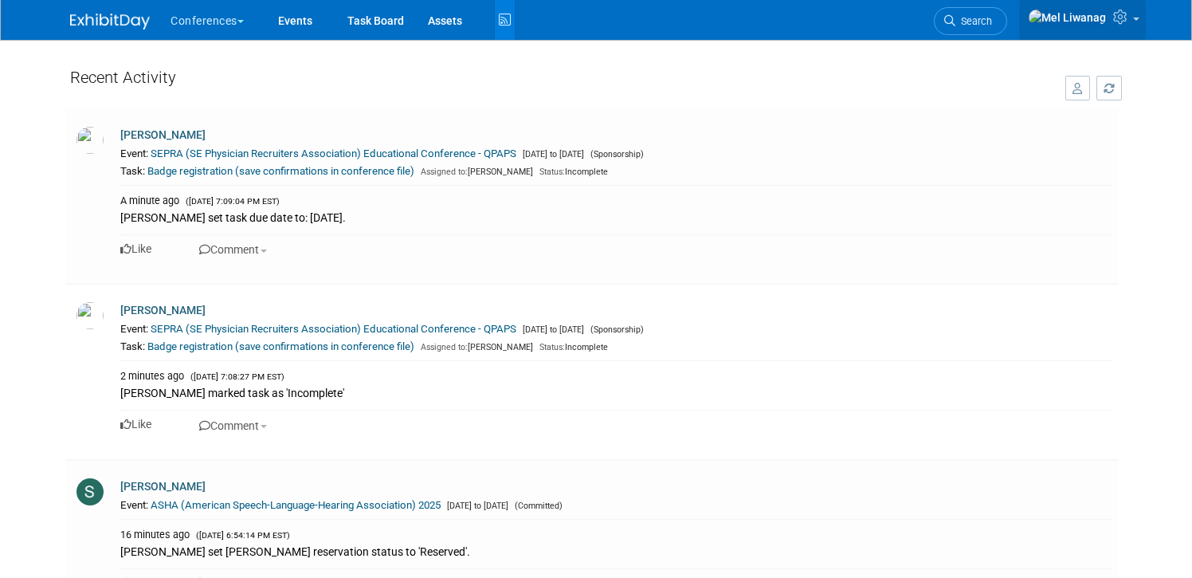
click at [1113, 22] on icon at bounding box center [1122, 17] width 18 height 14
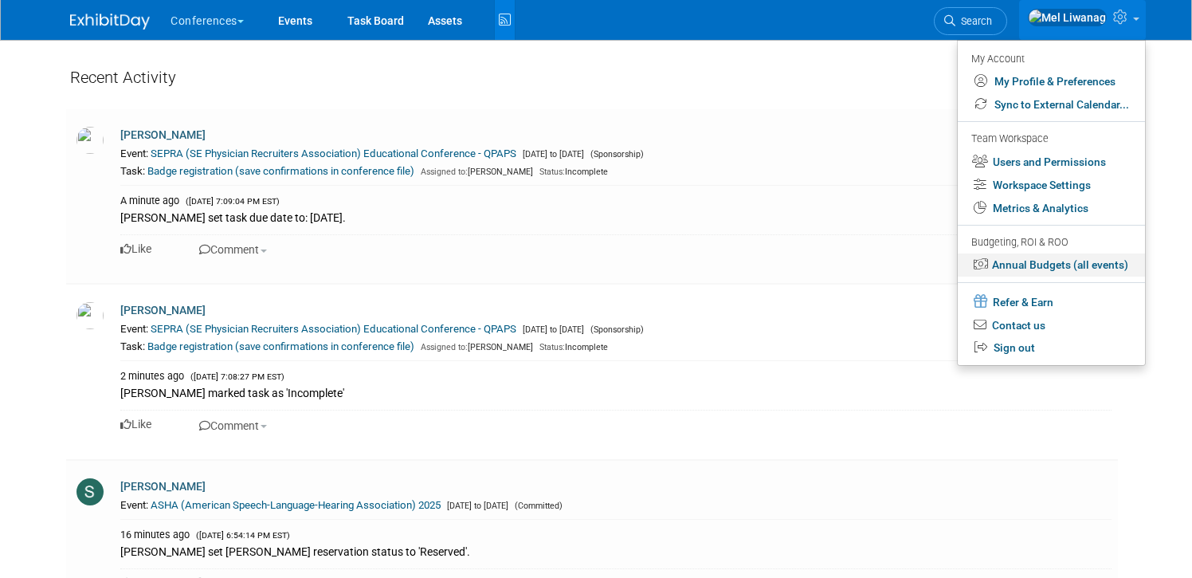
click at [1041, 276] on link "Annual Budgets (all events)" at bounding box center [1051, 264] width 187 height 23
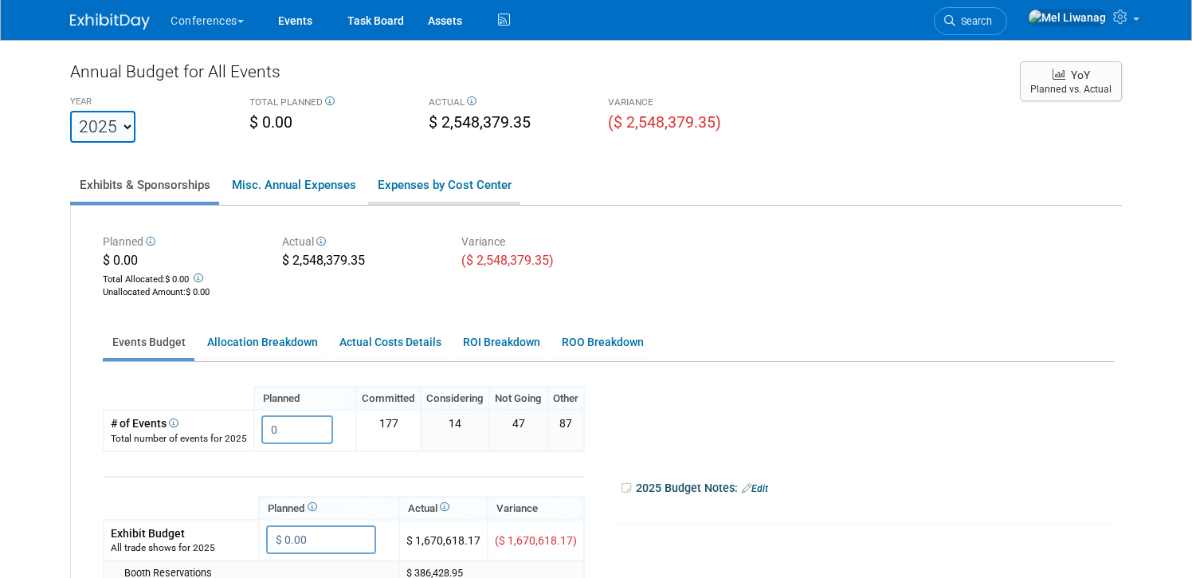
click at [495, 194] on link "Expenses by Cost Center" at bounding box center [444, 184] width 152 height 33
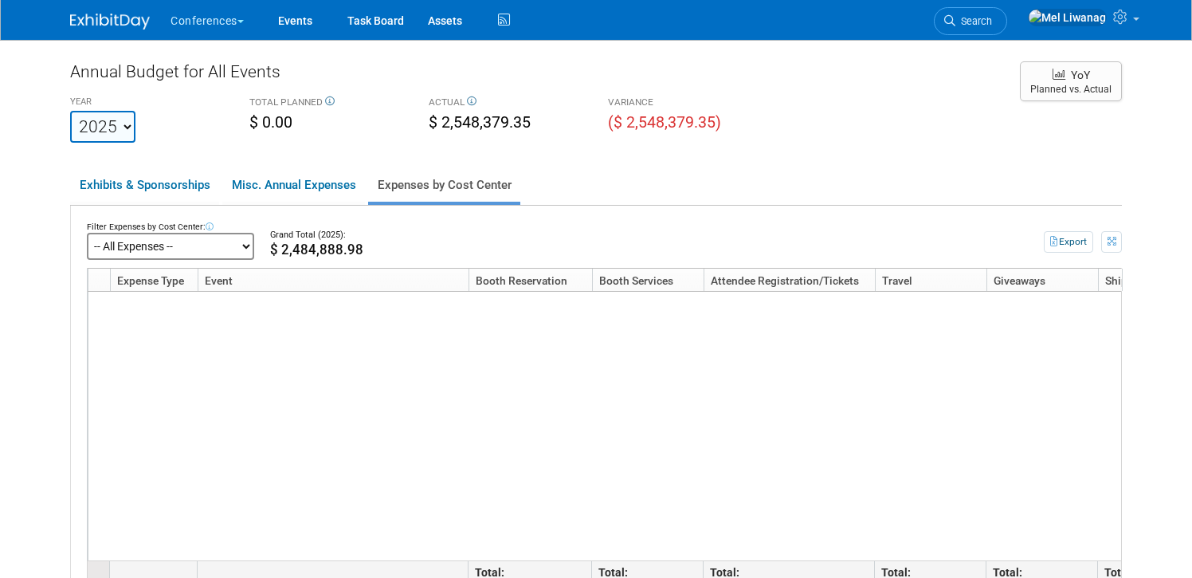
click at [183, 255] on select "-- All Expenses -- -- Cost Center Not Specified -- Aya Education Aya Healthcare…" at bounding box center [170, 246] width 167 height 27
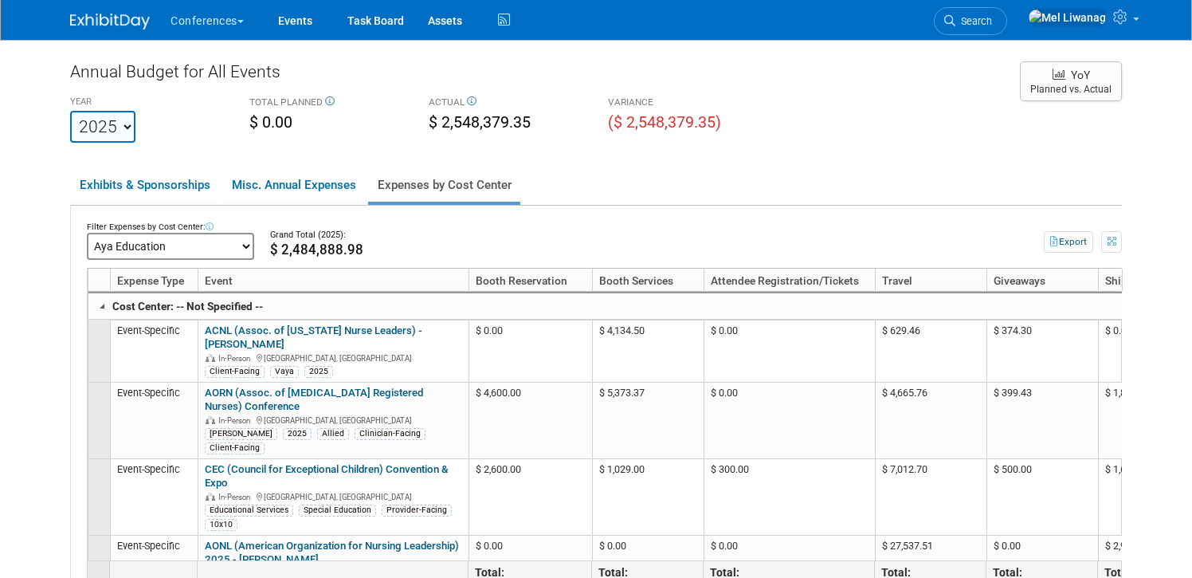
click select "-- All Expenses -- -- Cost Center Not Specified -- Aya Education Aya Healthcare…" at bounding box center [170, 246] width 167 height 27
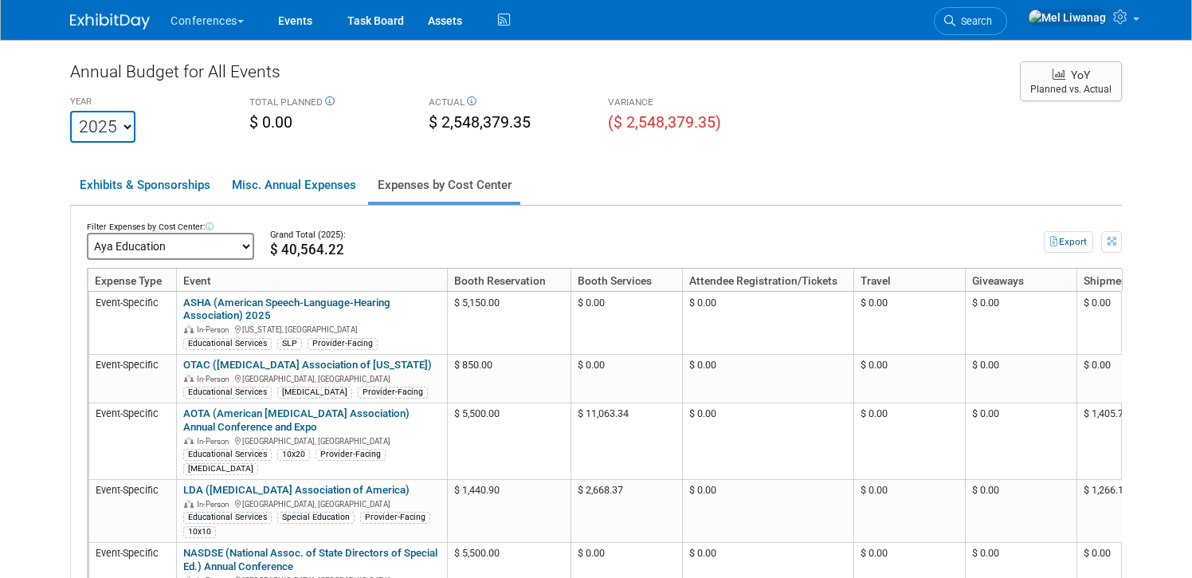
click at [232, 246] on select "-- All Expenses -- -- Cost Center Not Specified -- Aya Education Aya Healthcare…" at bounding box center [170, 246] width 167 height 27
click select "-- All Expenses -- -- Cost Center Not Specified -- Aya Education Aya Healthcare…" at bounding box center [170, 246] width 167 height 27
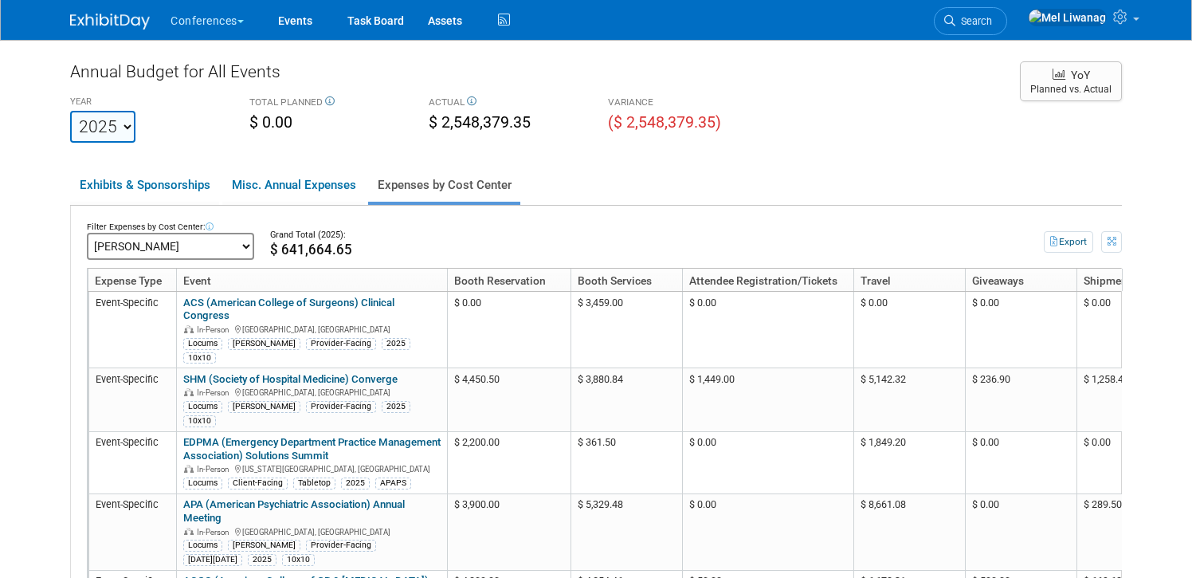
click at [140, 20] on img at bounding box center [110, 22] width 80 height 16
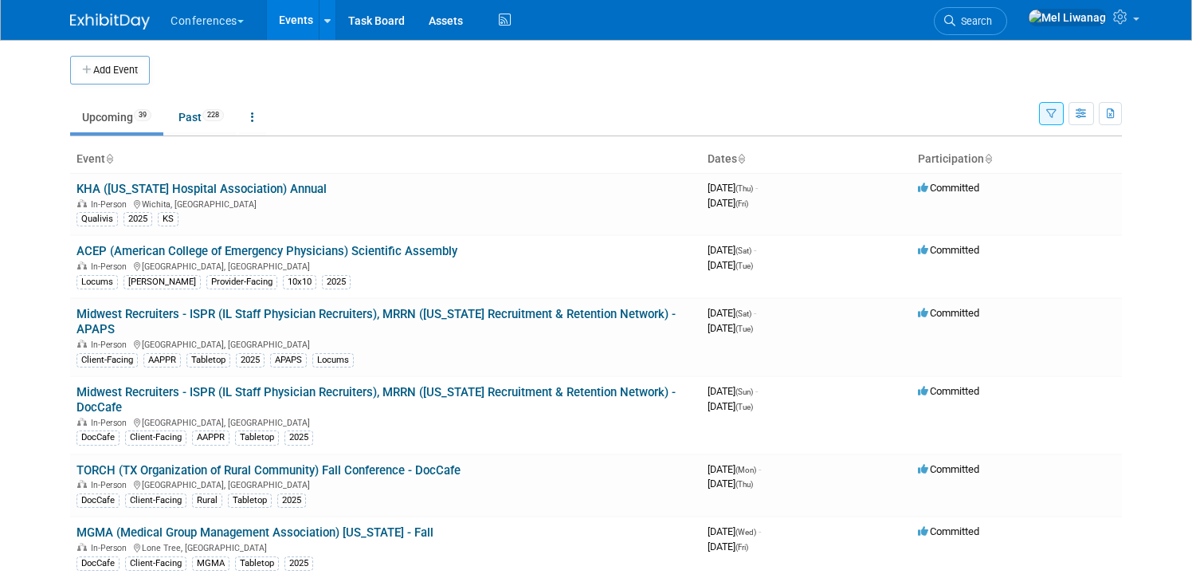
click at [1047, 109] on icon "button" at bounding box center [1051, 114] width 10 height 10
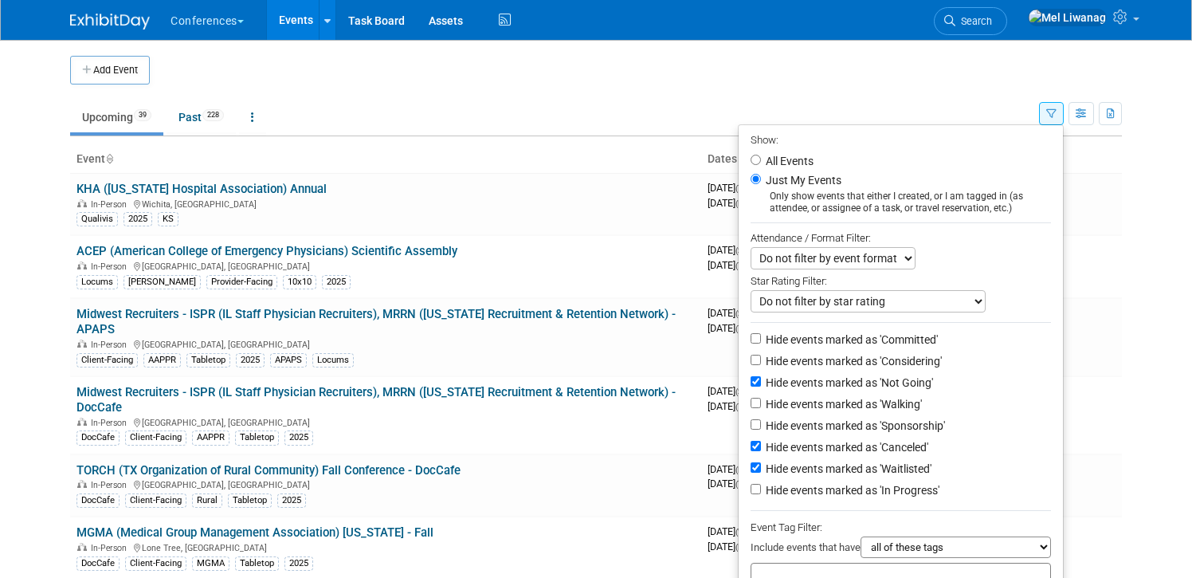
click at [1047, 109] on icon "button" at bounding box center [1051, 114] width 10 height 10
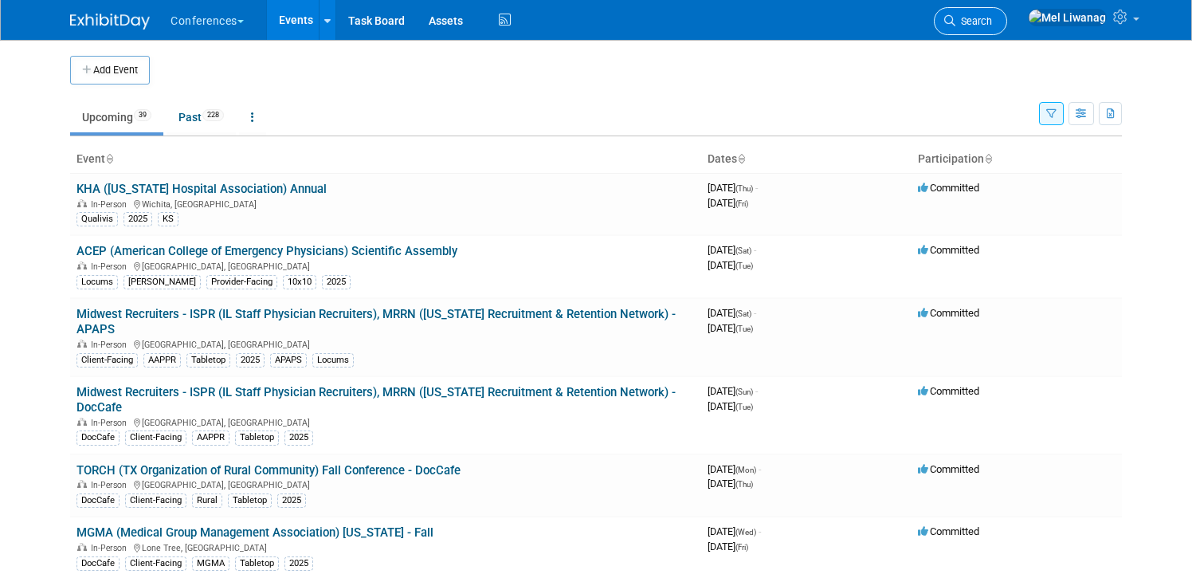
click at [955, 22] on icon at bounding box center [949, 20] width 11 height 11
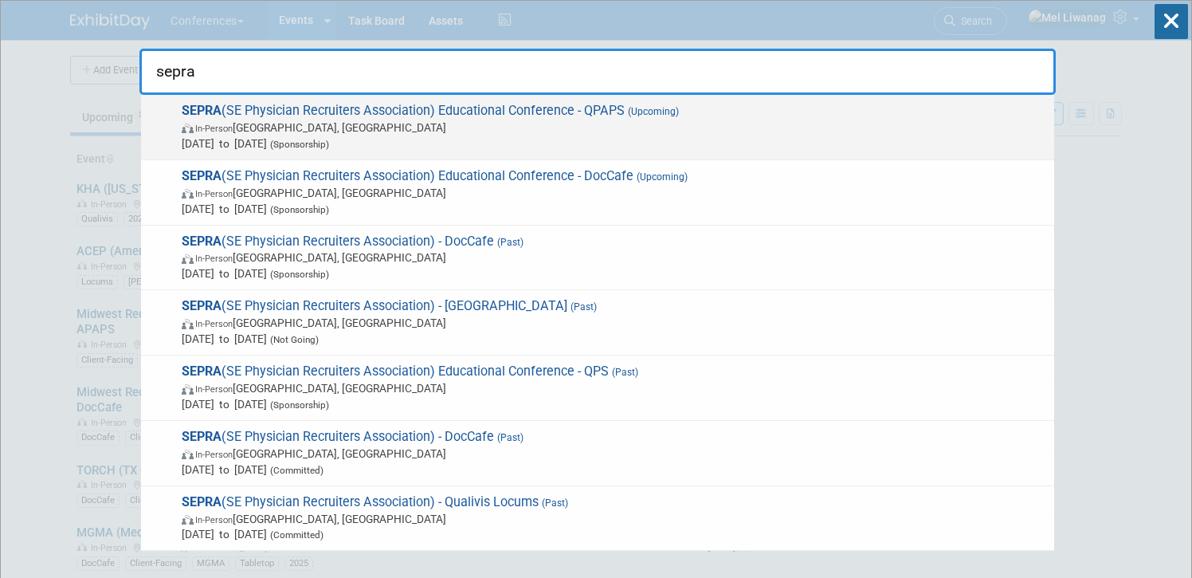
type input "sepra"
click at [622, 135] on span "In-Person [GEOGRAPHIC_DATA], [GEOGRAPHIC_DATA]" at bounding box center [614, 127] width 864 height 16
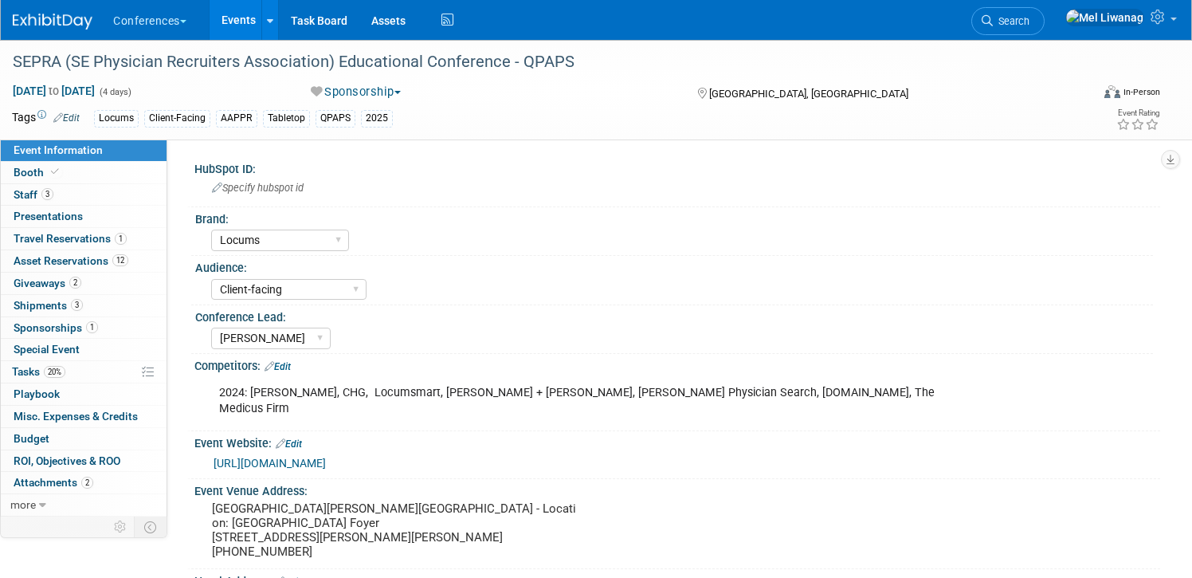
select select "Locums"
select select "Client-facing"
select select "[PERSON_NAME]"
